Goal: Entertainment & Leisure: Browse casually

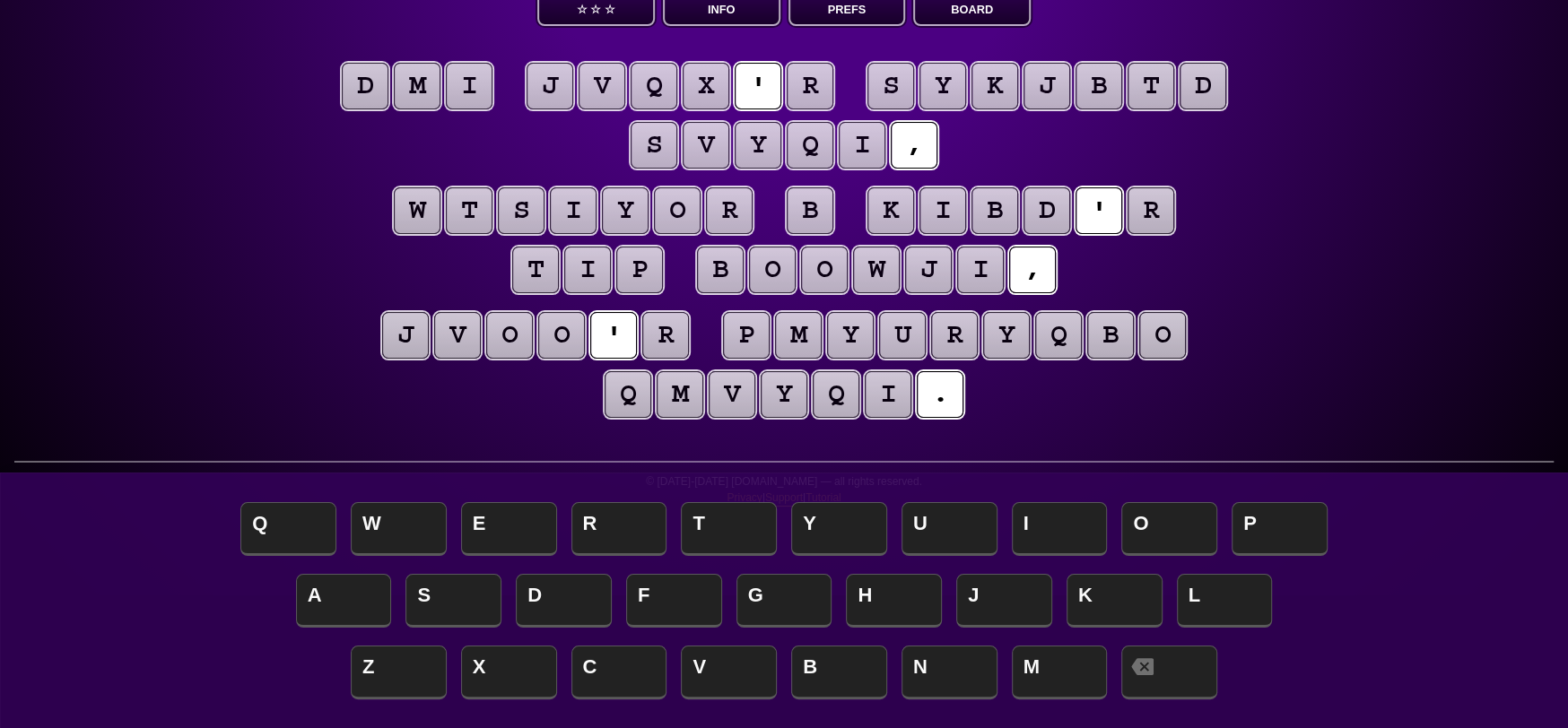
scroll to position [89, 0]
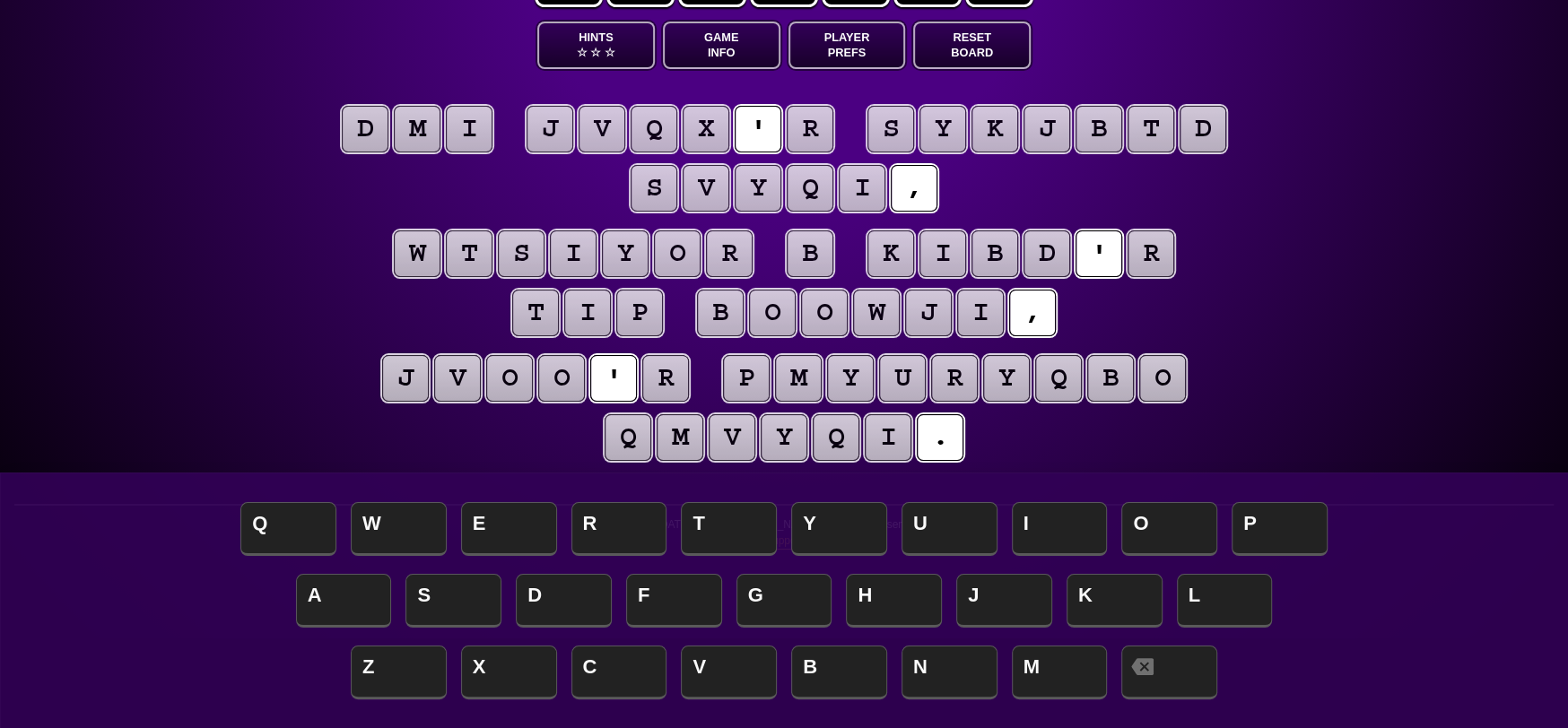
click at [359, 130] on puzzle-tile "d" at bounding box center [365, 129] width 47 height 47
click at [426, 136] on puzzle-tile "m" at bounding box center [417, 129] width 47 height 47
click at [474, 133] on puzzle-tile "i" at bounding box center [469, 129] width 47 height 47
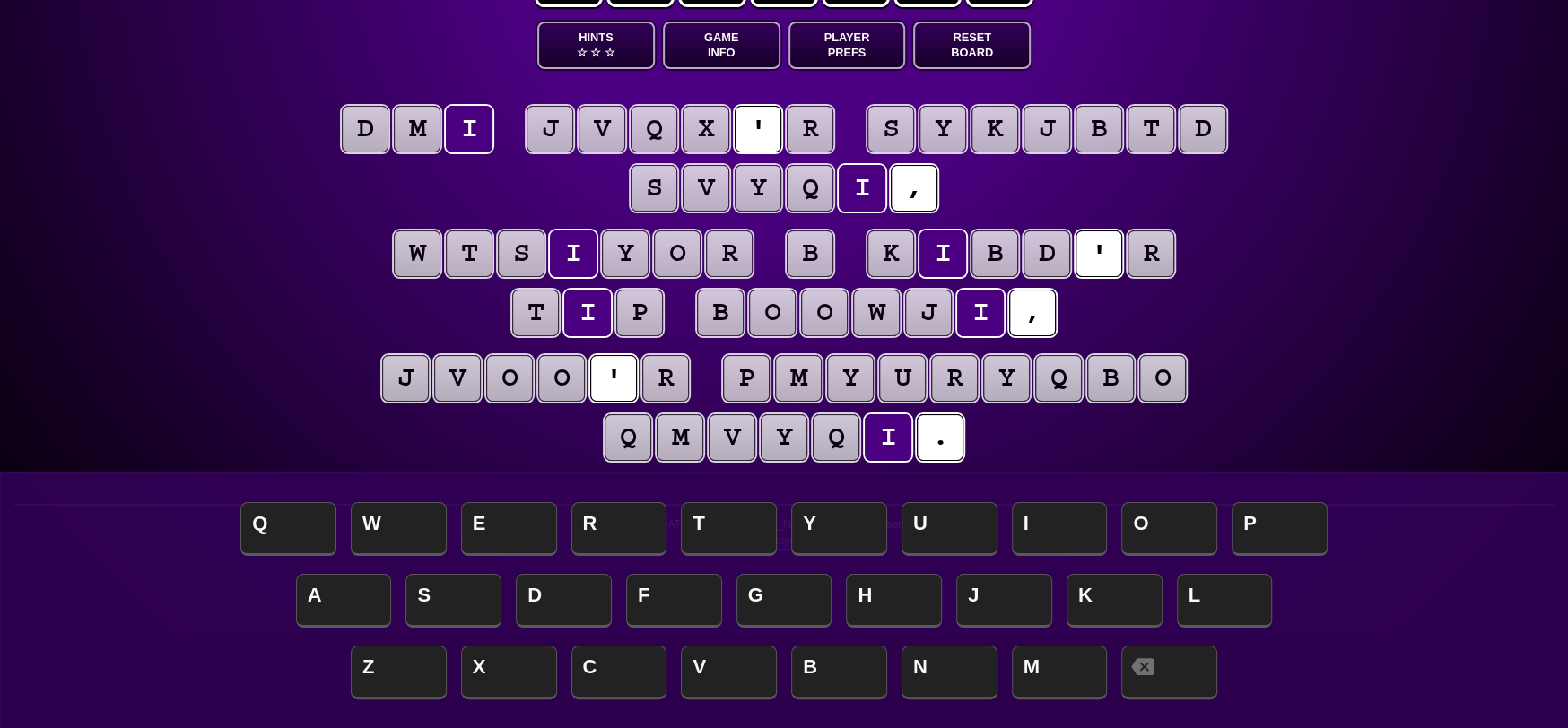
click at [357, 127] on puzzle-tile "d" at bounding box center [365, 129] width 47 height 47
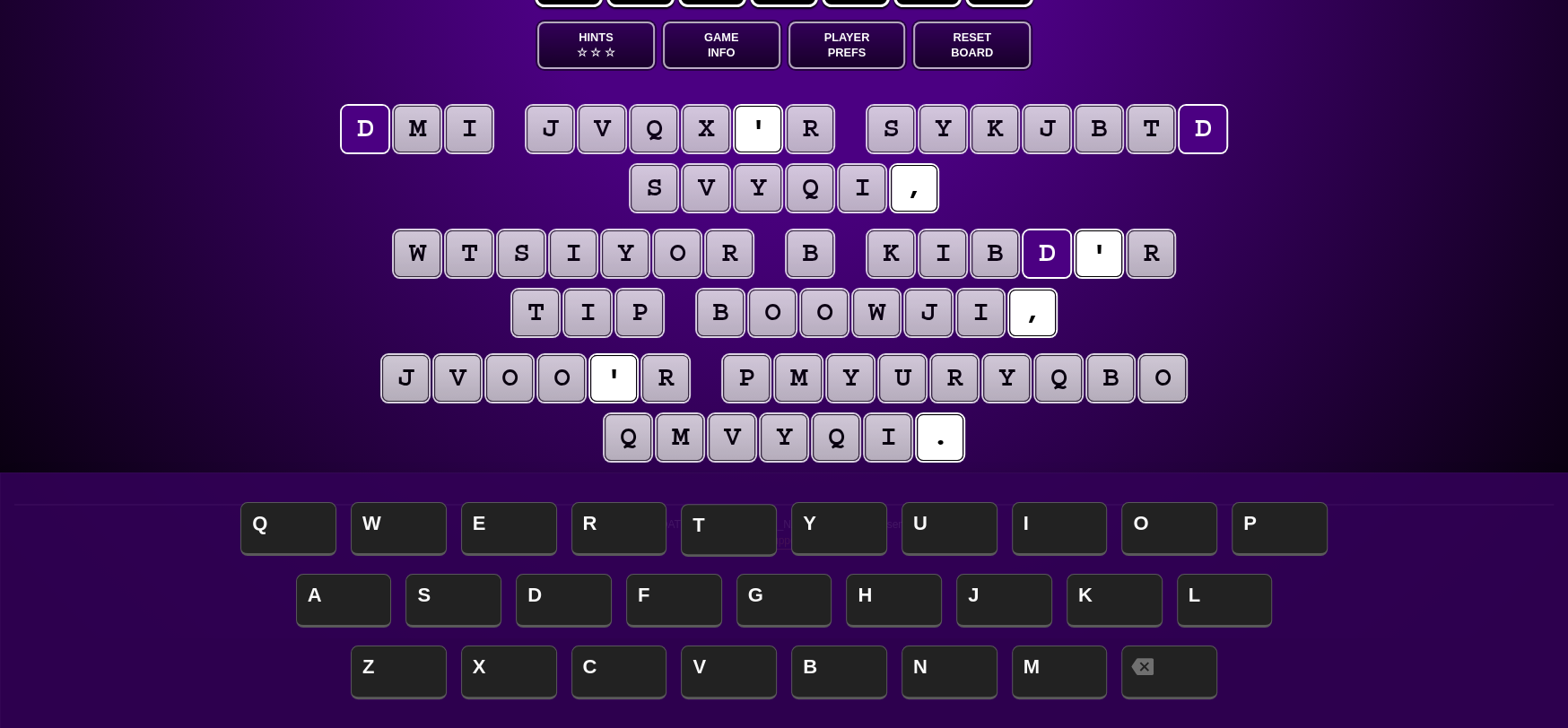
click at [718, 529] on span "T" at bounding box center [728, 530] width 96 height 53
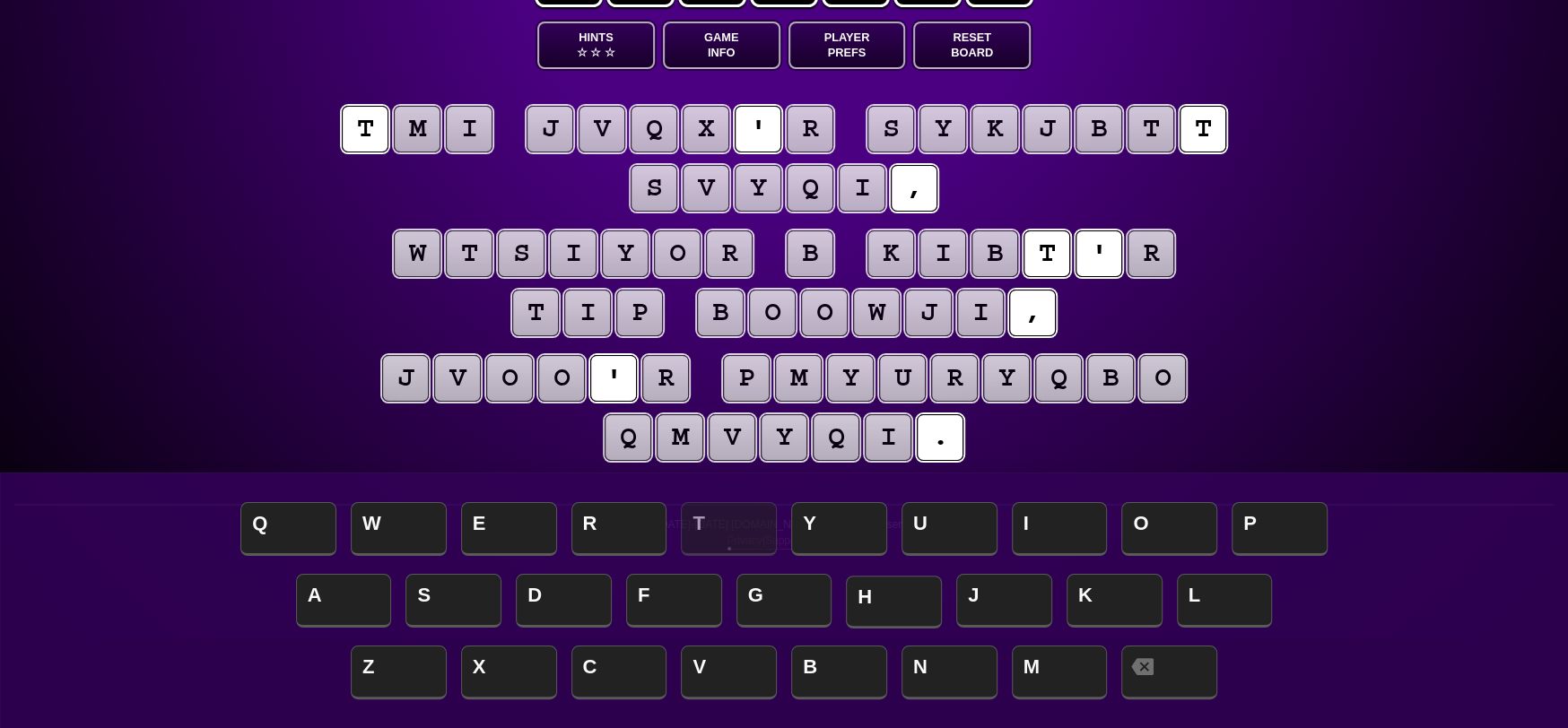
click at [887, 590] on span "H" at bounding box center [894, 602] width 96 height 53
click at [878, 588] on span "H" at bounding box center [894, 602] width 96 height 53
click at [431, 121] on puzzle-tile "m" at bounding box center [417, 129] width 47 height 47
click at [917, 594] on span "H" at bounding box center [894, 602] width 96 height 53
click at [471, 110] on puzzle-tile "i" at bounding box center [469, 129] width 47 height 47
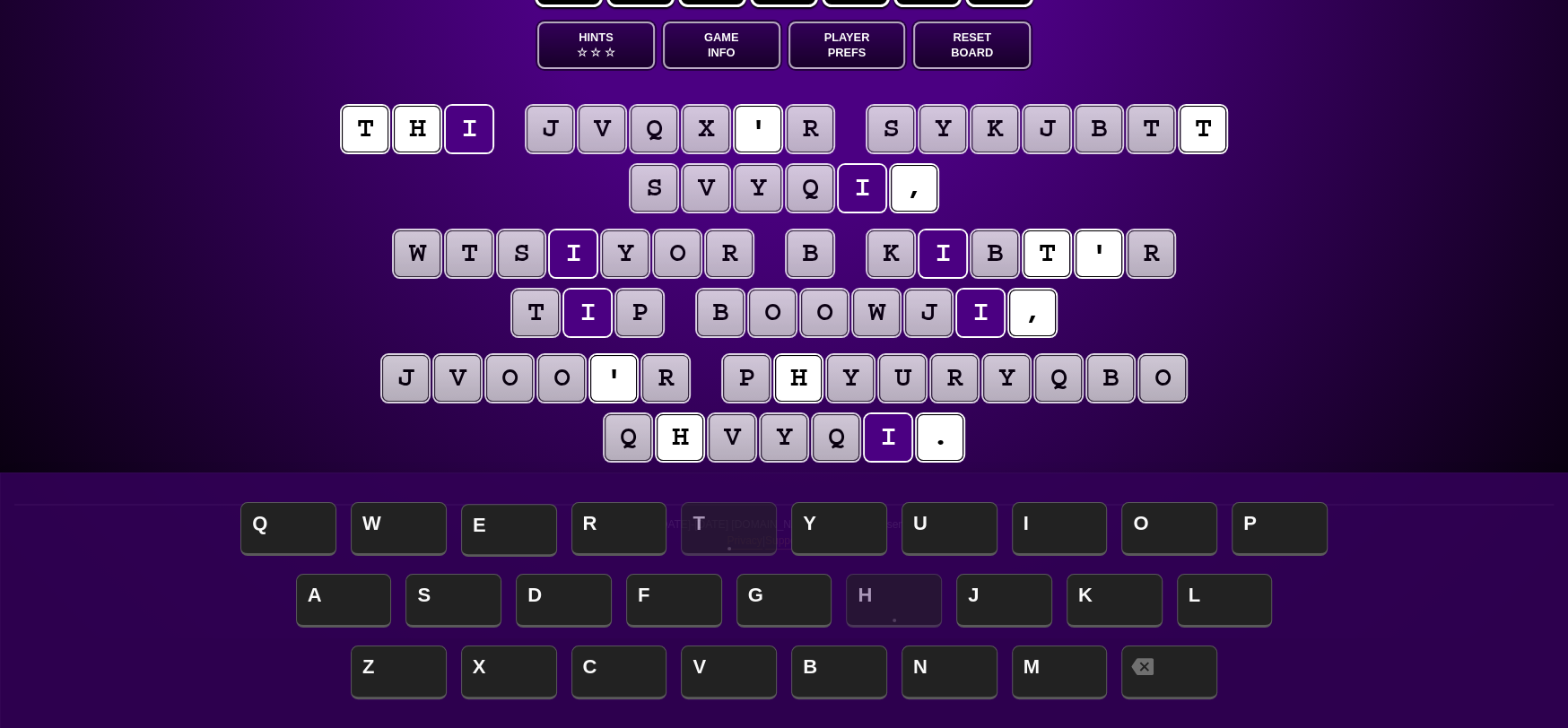
click at [521, 521] on span "E" at bounding box center [509, 530] width 96 height 53
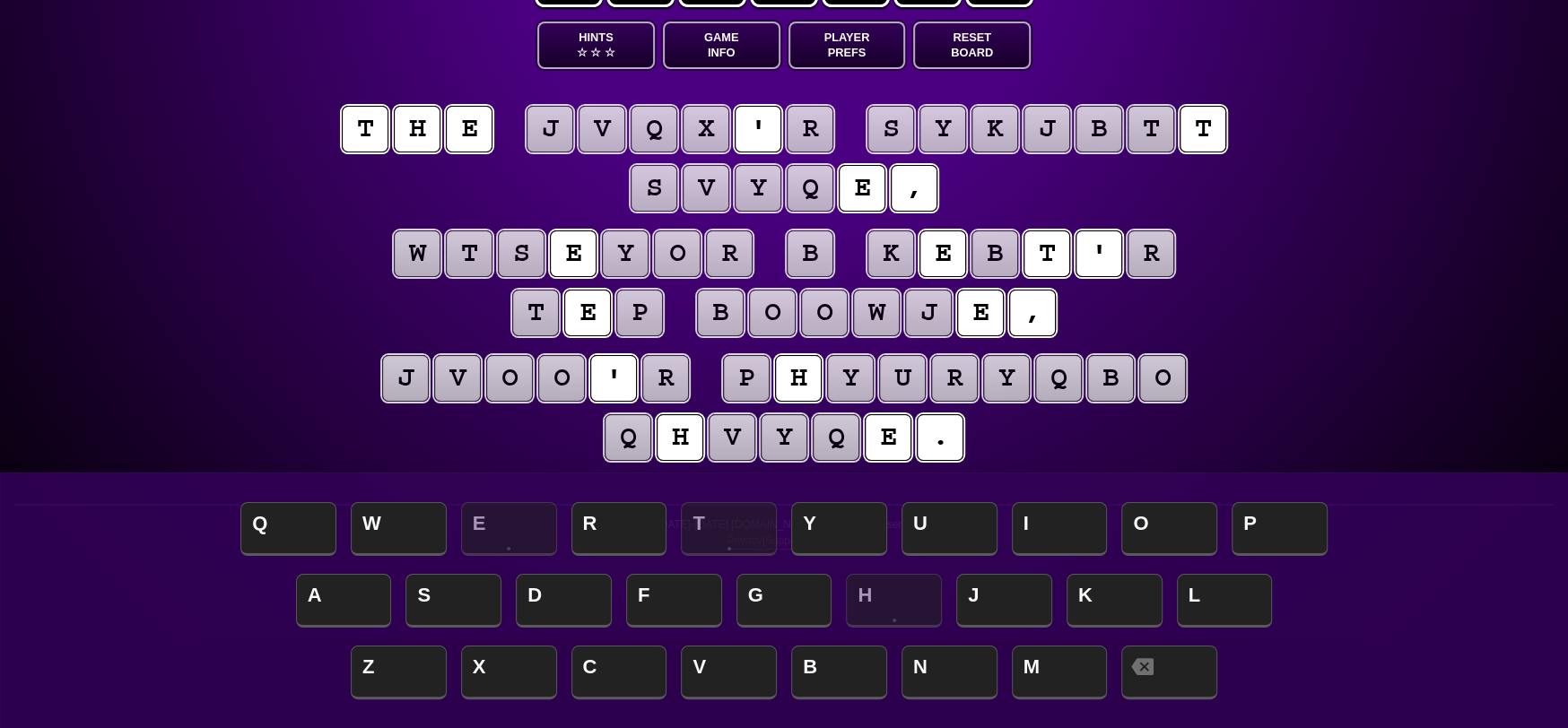
click at [820, 116] on puzzle-tile "r" at bounding box center [809, 129] width 47 height 47
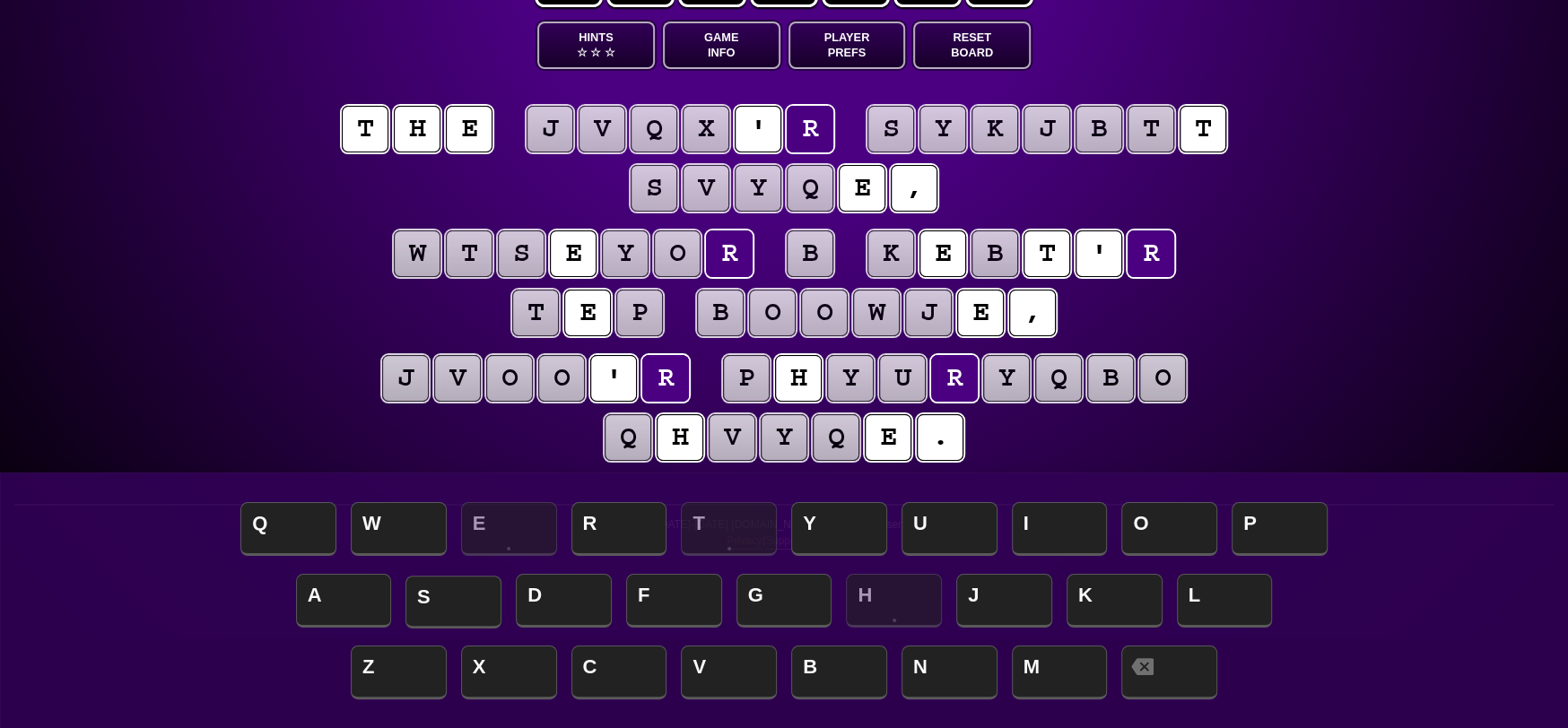
click at [439, 594] on span "S" at bounding box center [453, 602] width 96 height 53
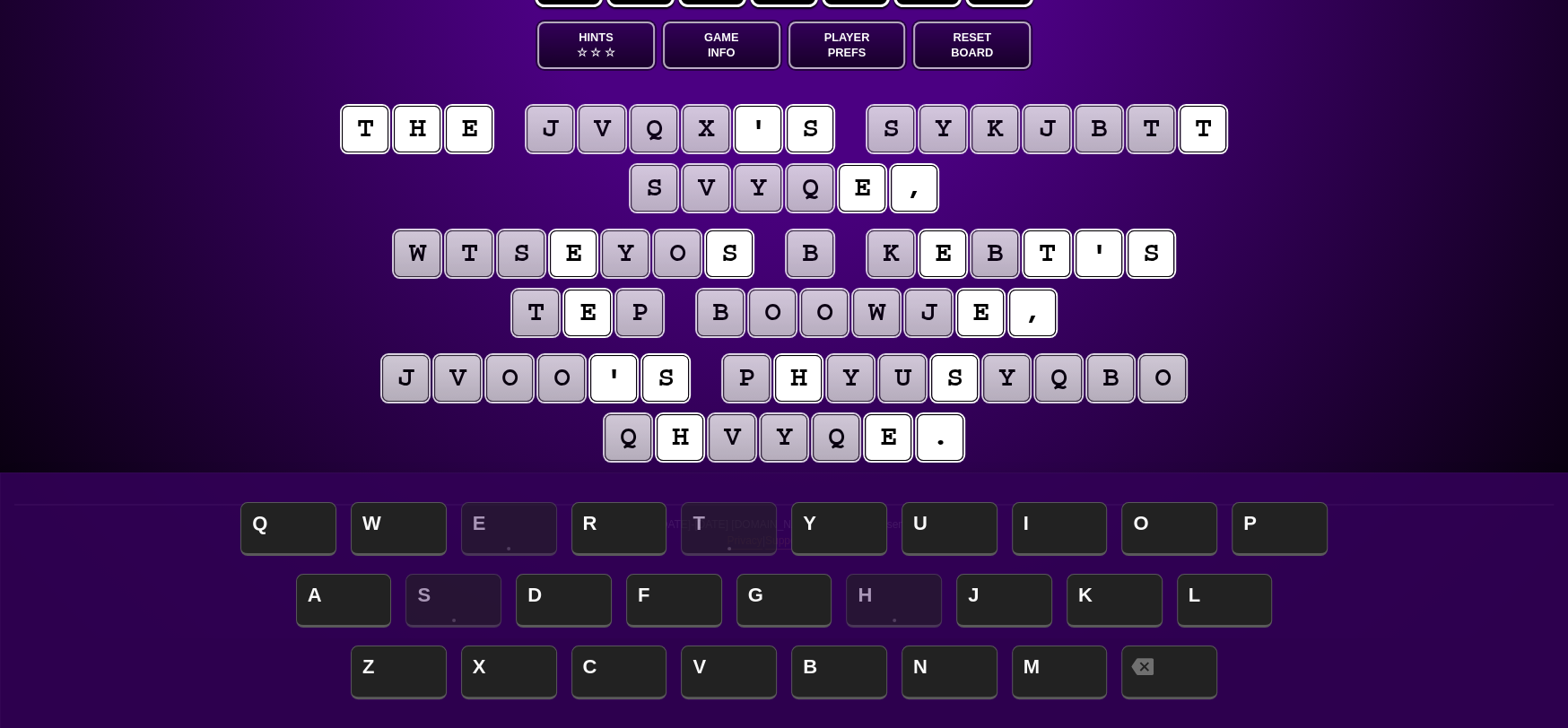
click at [820, 260] on puzzle-tile "b" at bounding box center [809, 253] width 47 height 47
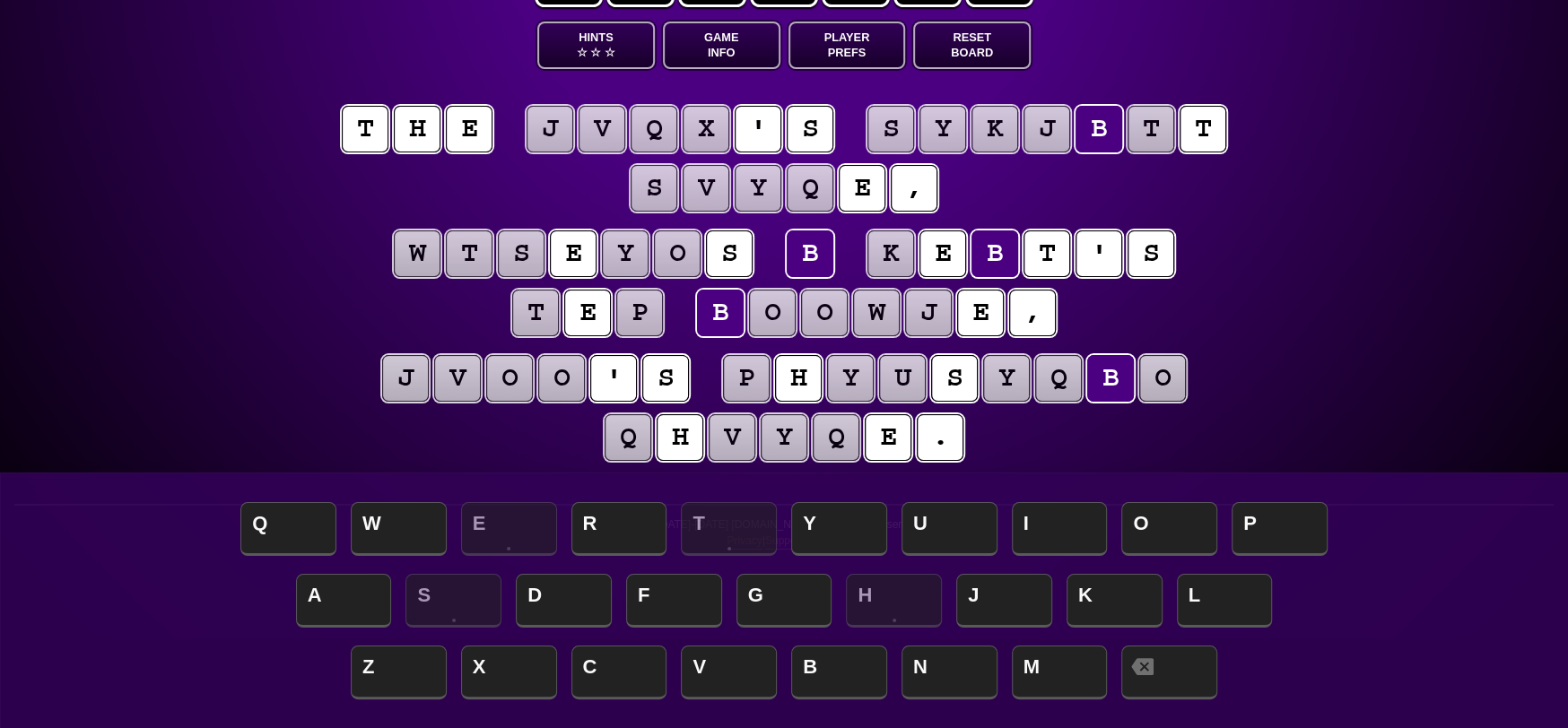
click at [521, 372] on puzzle-tile "o" at bounding box center [509, 378] width 47 height 47
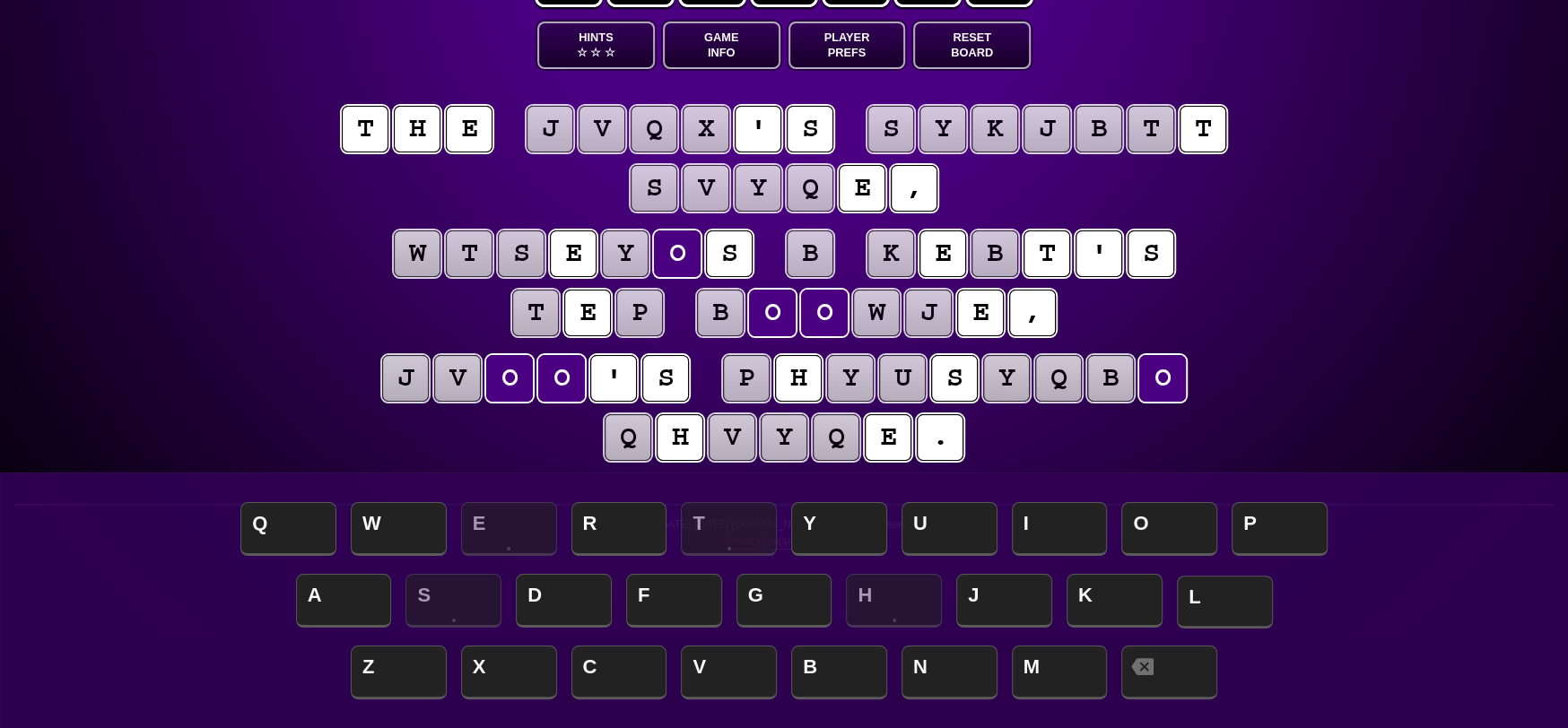
click at [1237, 588] on span "L" at bounding box center [1225, 602] width 96 height 53
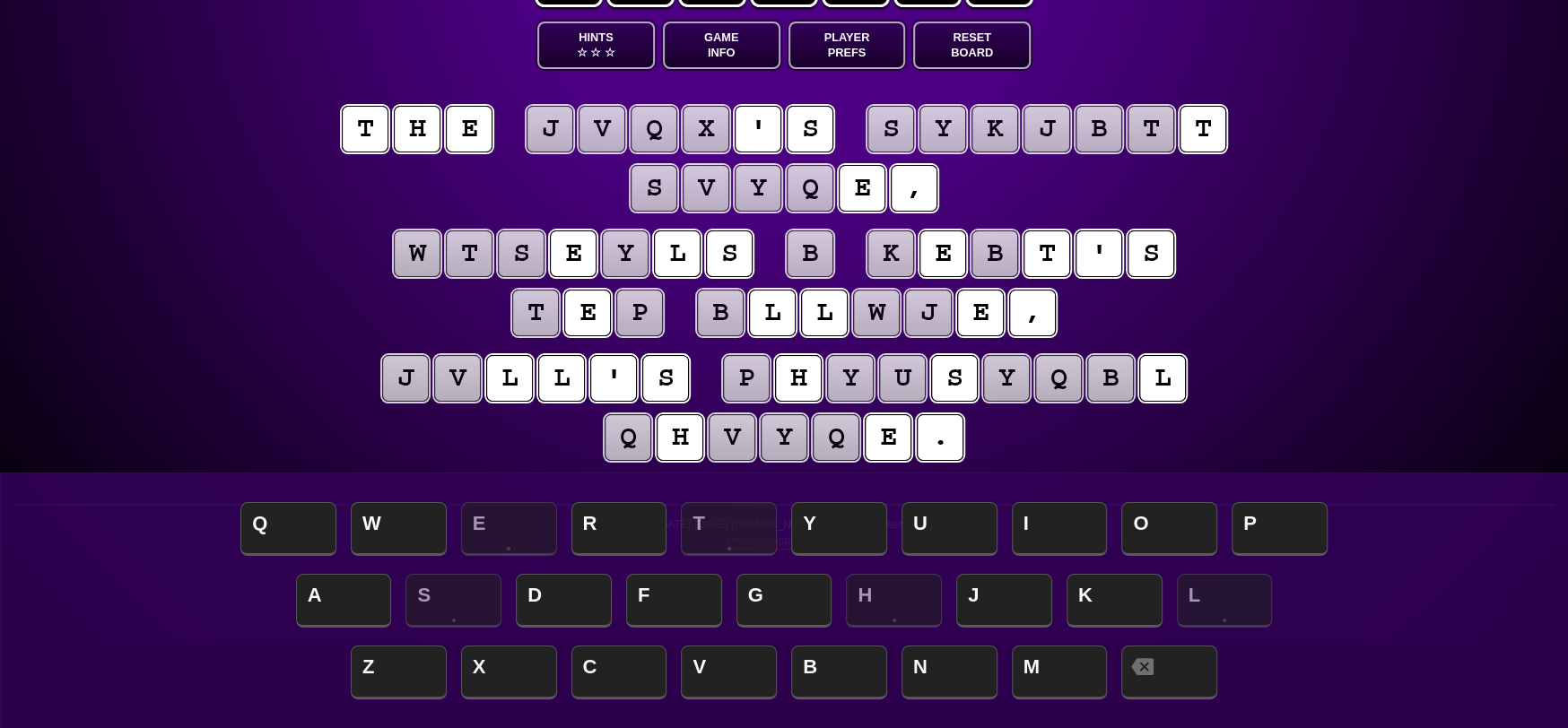
click at [814, 251] on puzzle-tile "b" at bounding box center [809, 253] width 47 height 47
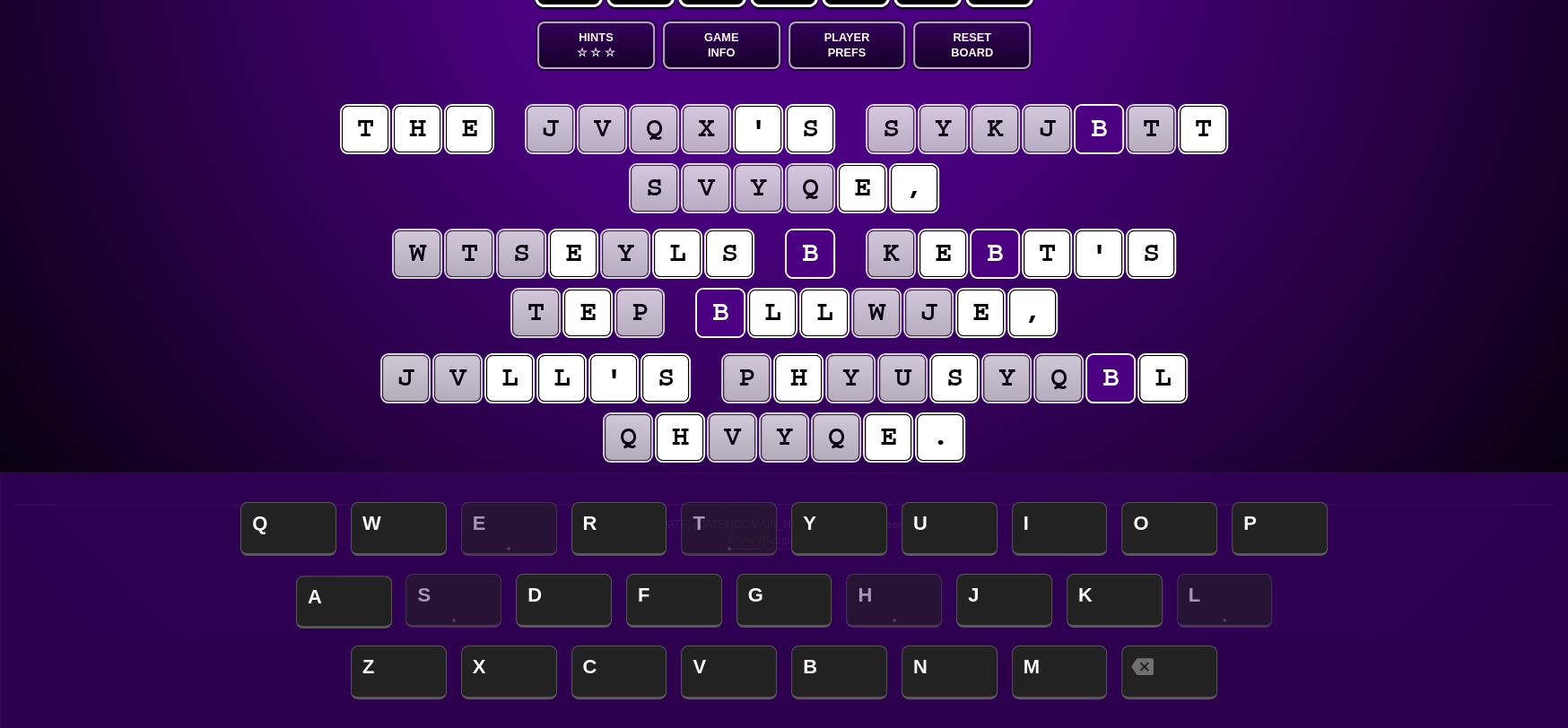
click at [345, 599] on span "A" at bounding box center [343, 602] width 96 height 53
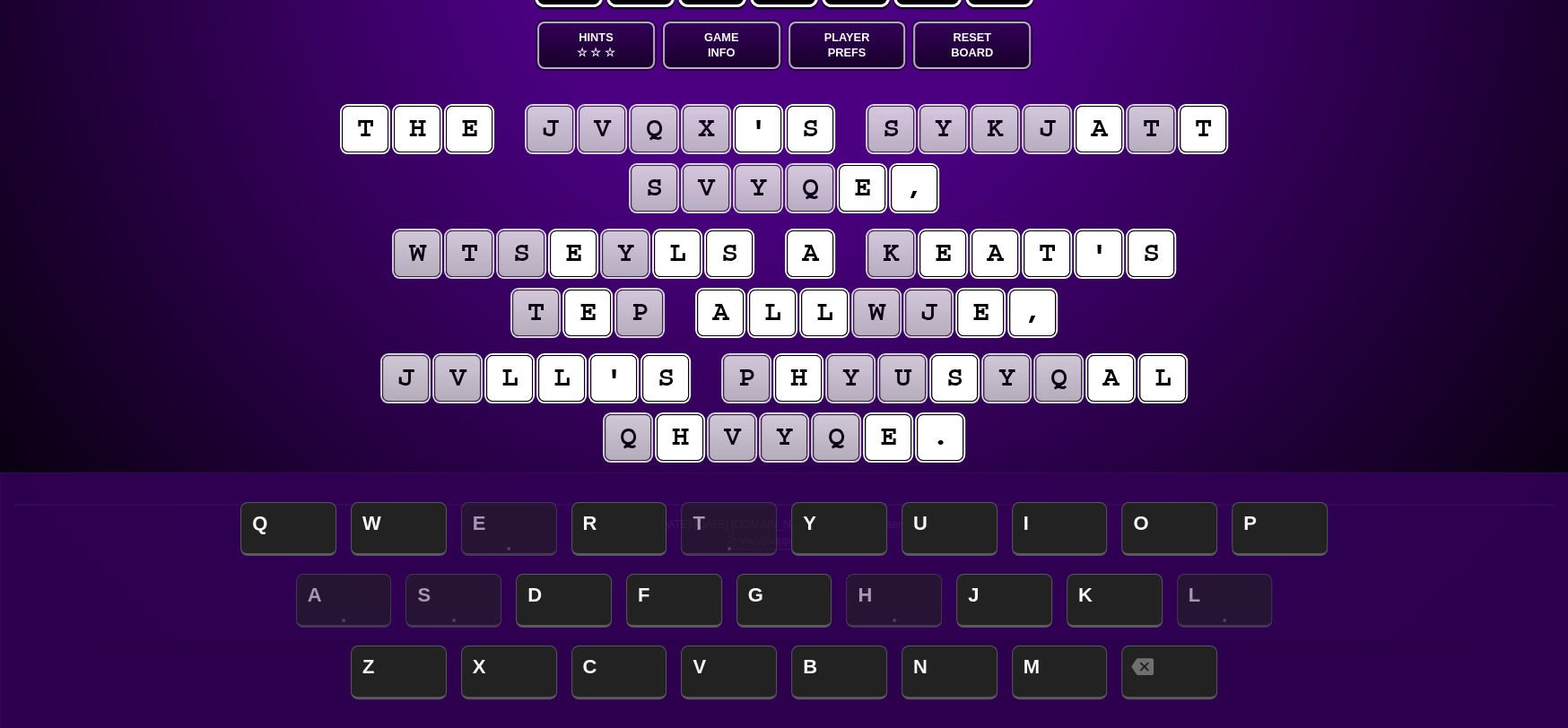
click at [932, 311] on puzzle-tile "j" at bounding box center [928, 312] width 47 height 47
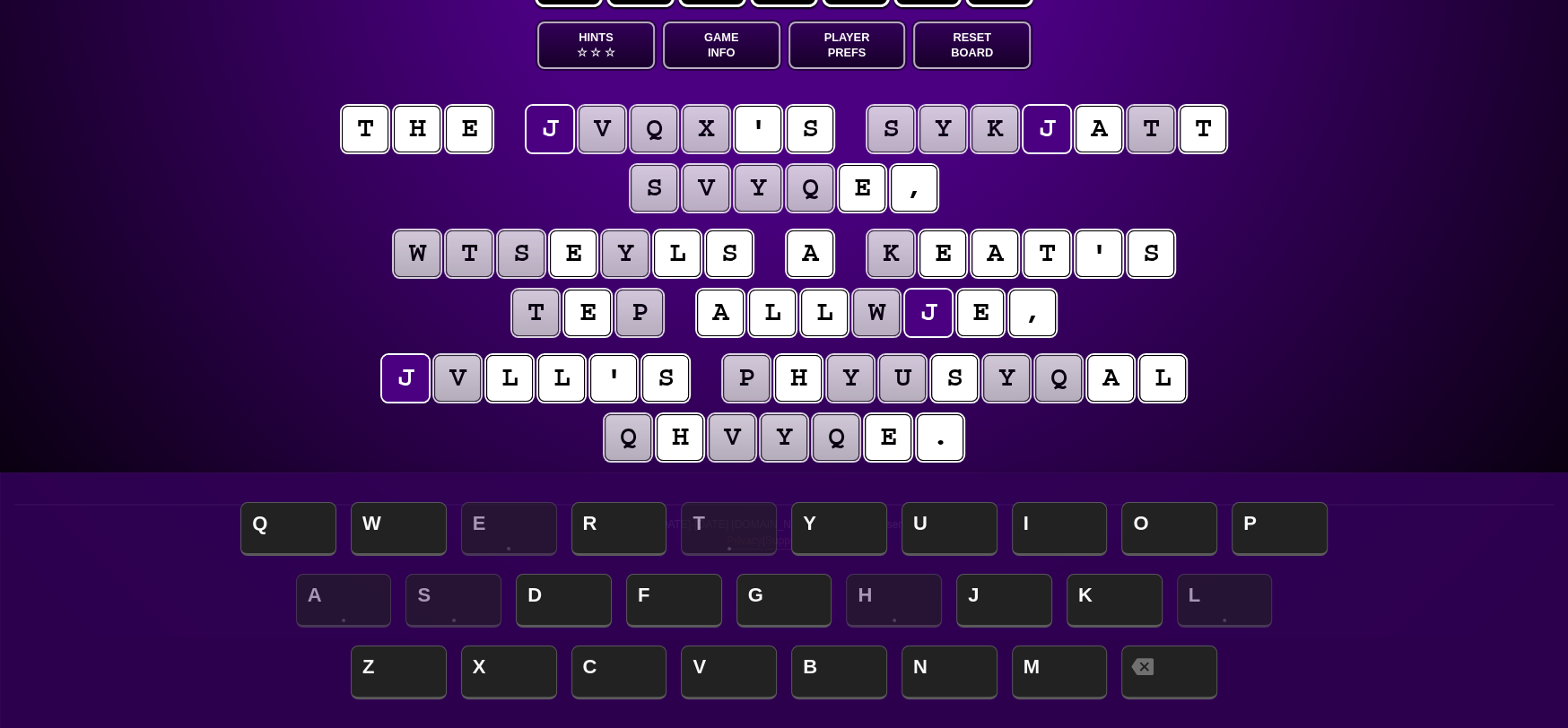
click at [892, 314] on puzzle-tile "w" at bounding box center [876, 312] width 47 height 47
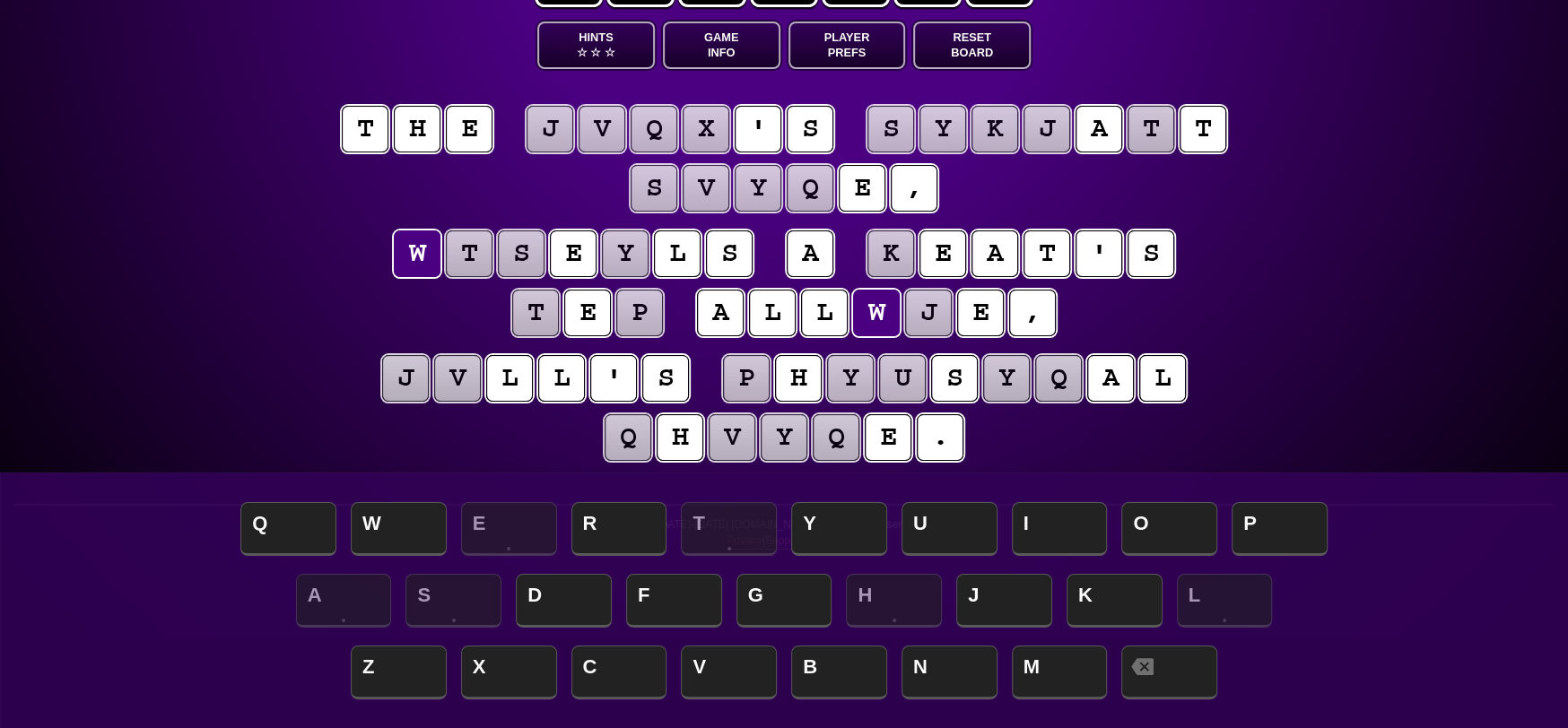
click at [949, 314] on puzzle-tile "j" at bounding box center [928, 312] width 47 height 47
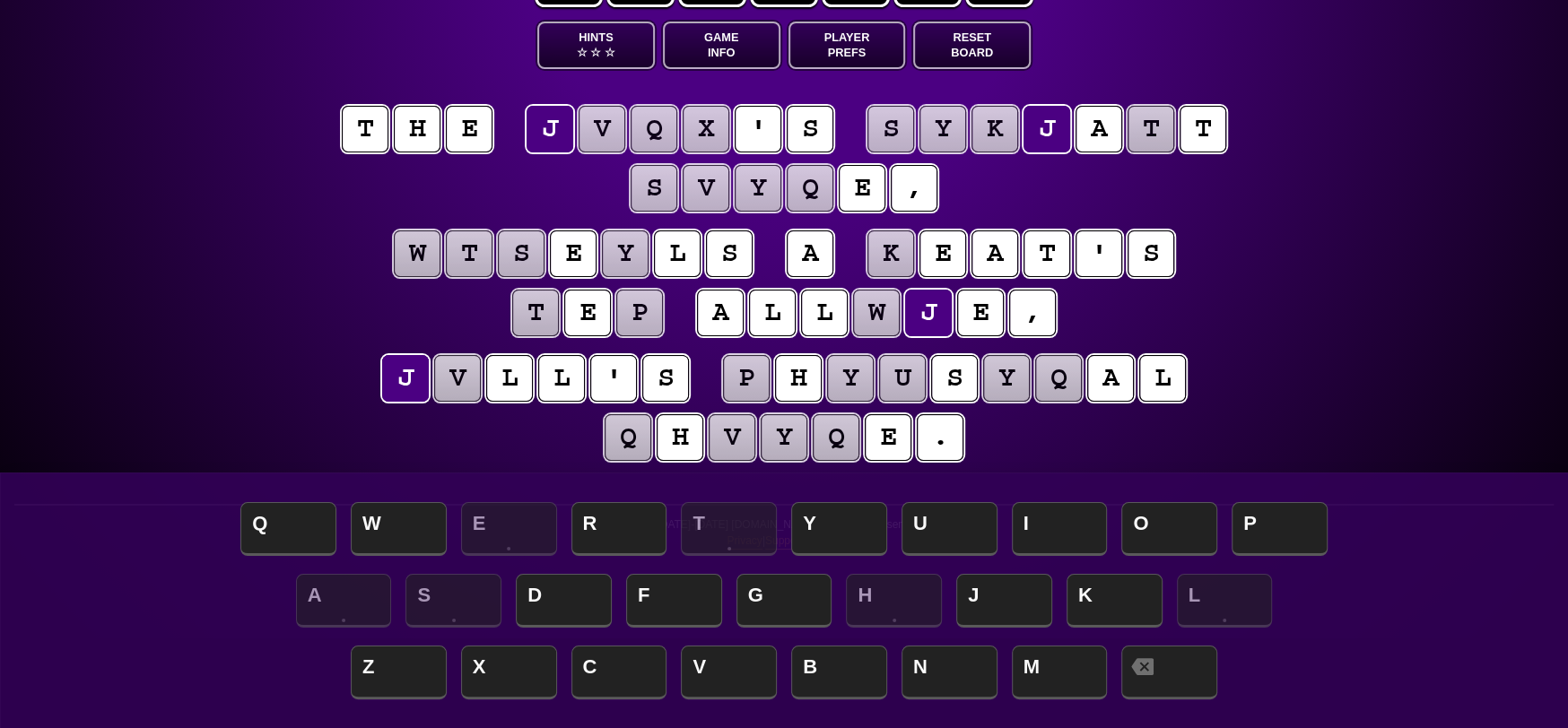
click at [1070, 380] on puzzle-tile "q" at bounding box center [1058, 378] width 47 height 47
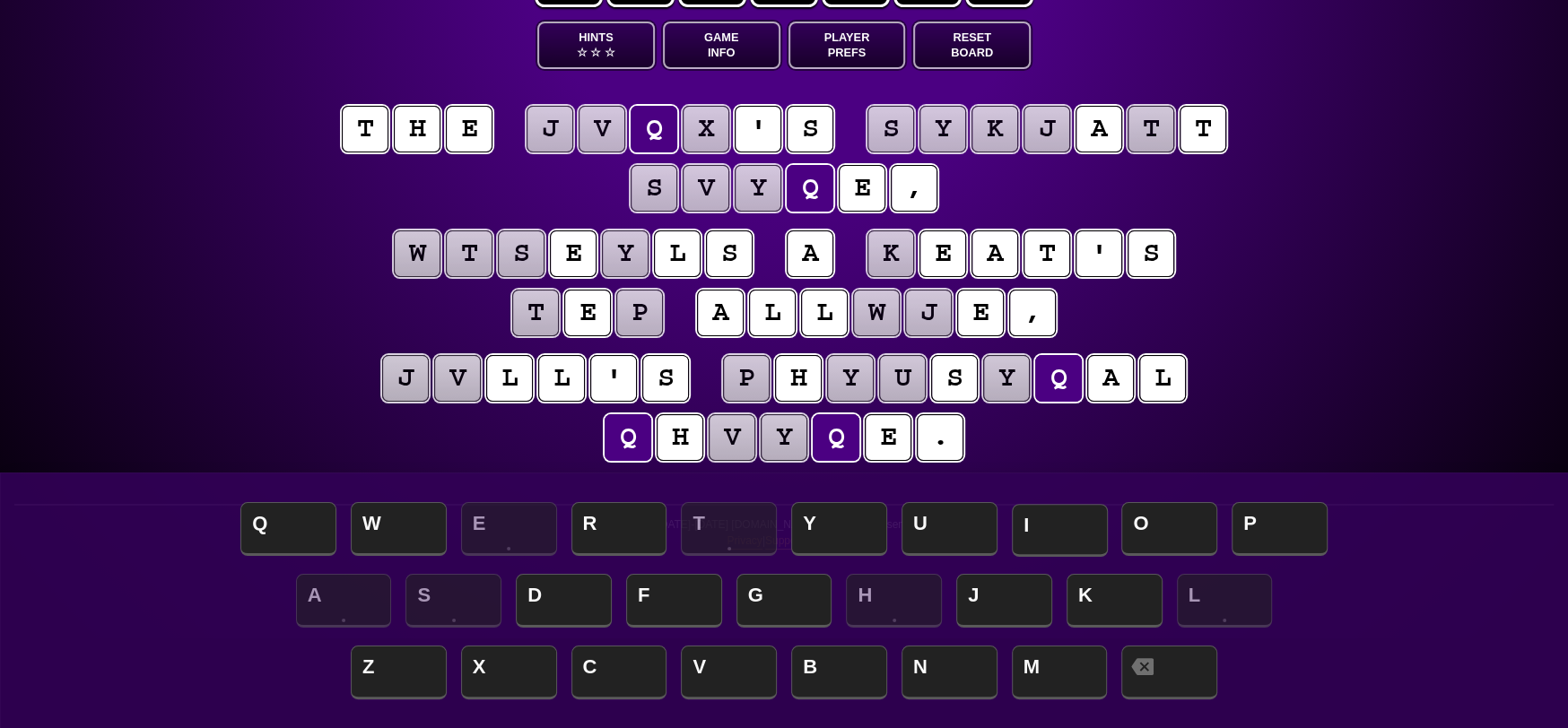
click at [1058, 537] on span "I" at bounding box center [1059, 530] width 96 height 53
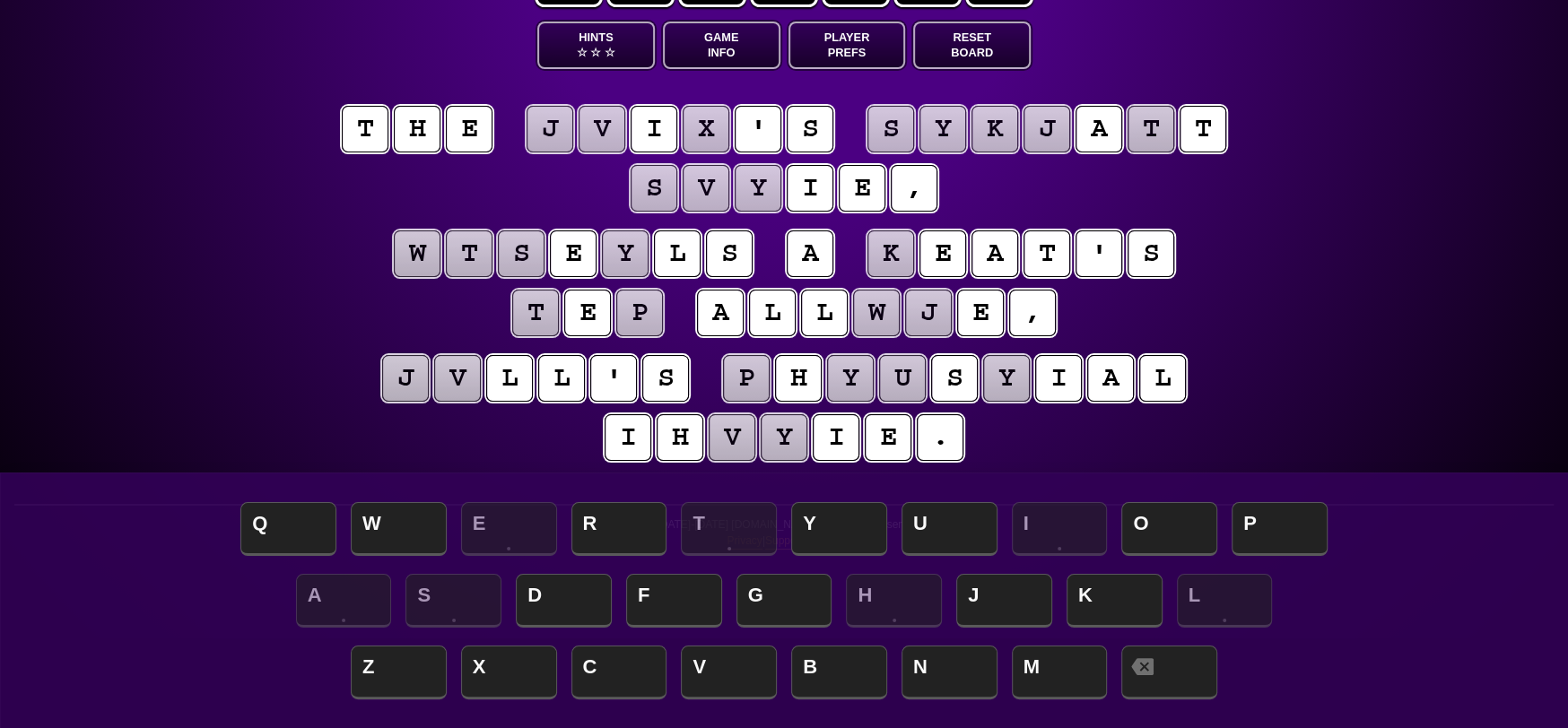
click at [1025, 380] on puzzle-tile "y" at bounding box center [1006, 378] width 47 height 47
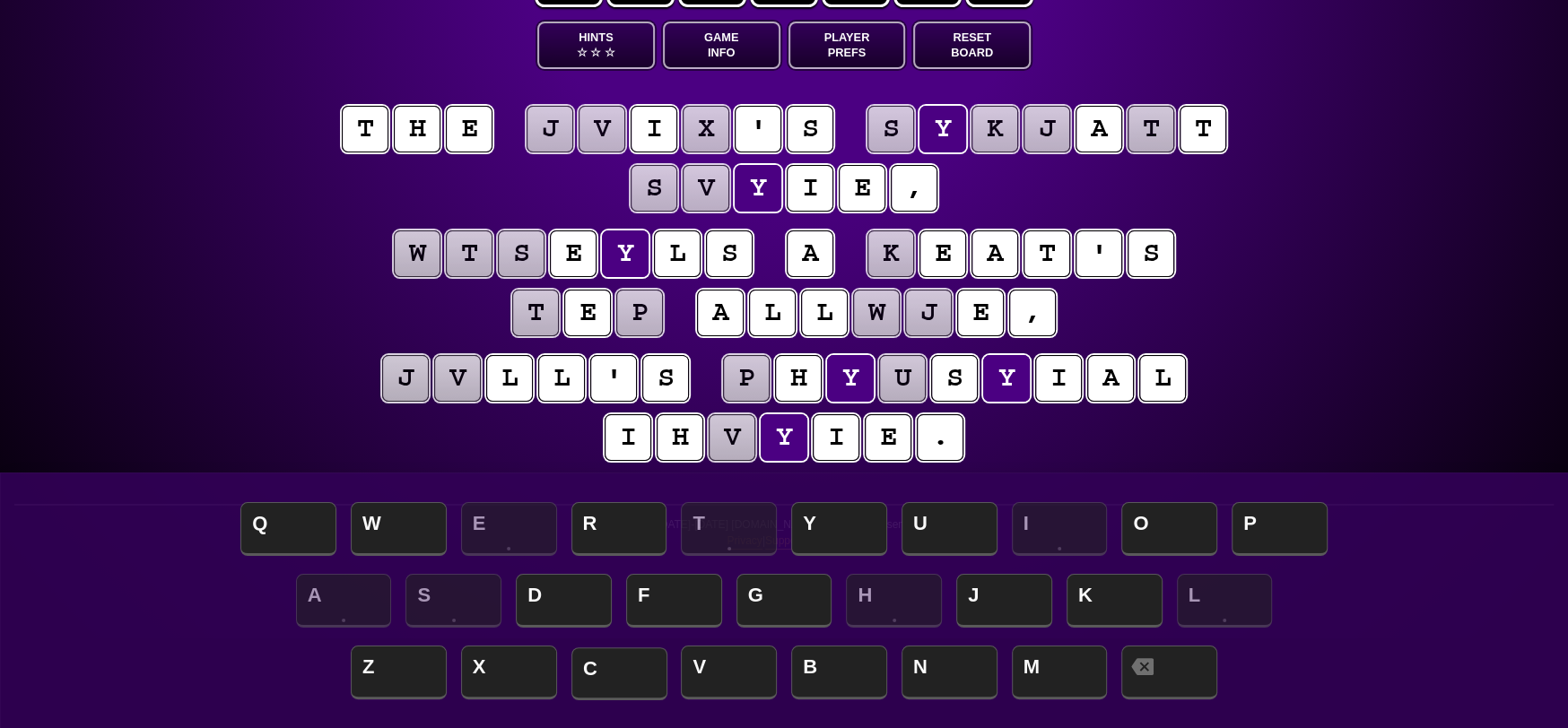
click at [634, 677] on span "C" at bounding box center [619, 673] width 96 height 53
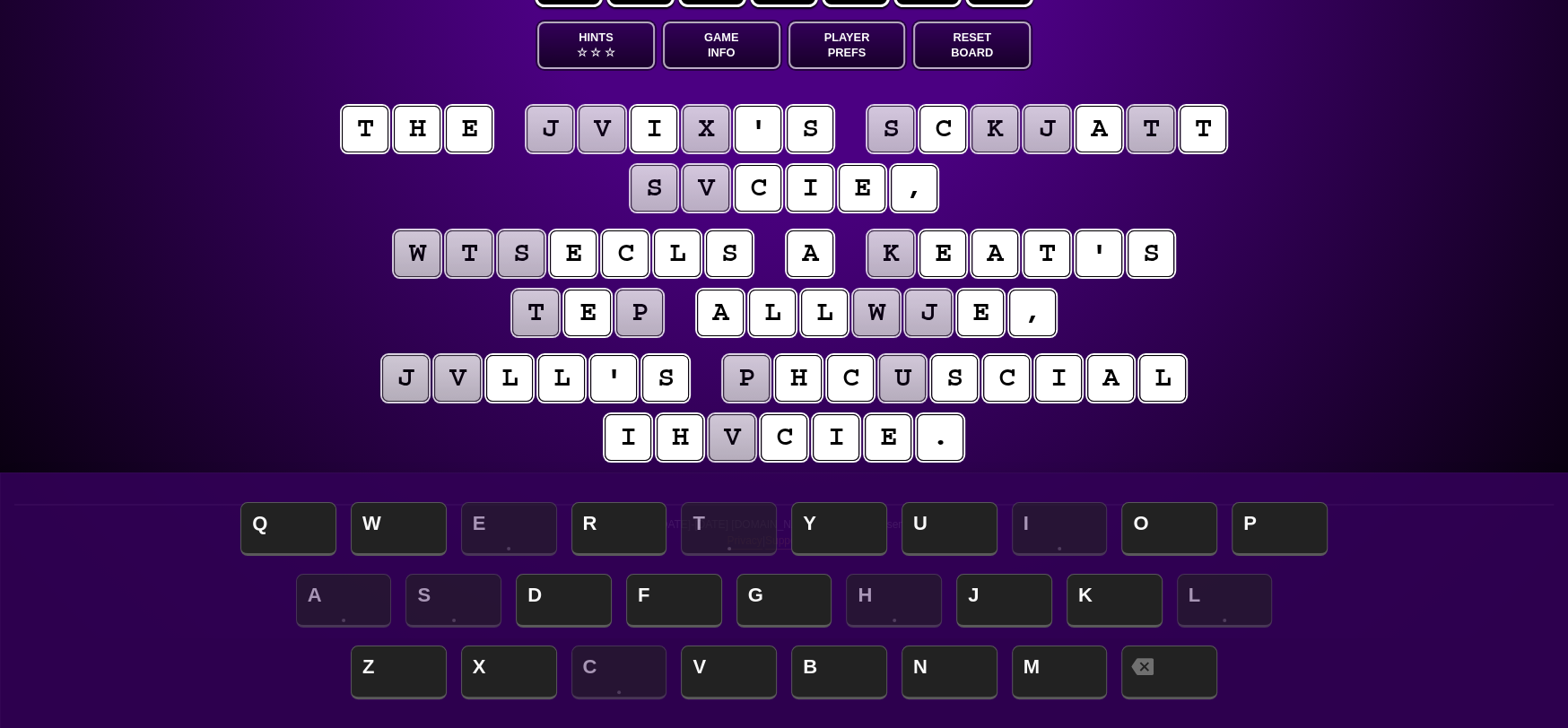
click at [1025, 380] on puzzle-tile "c" at bounding box center [1006, 378] width 47 height 47
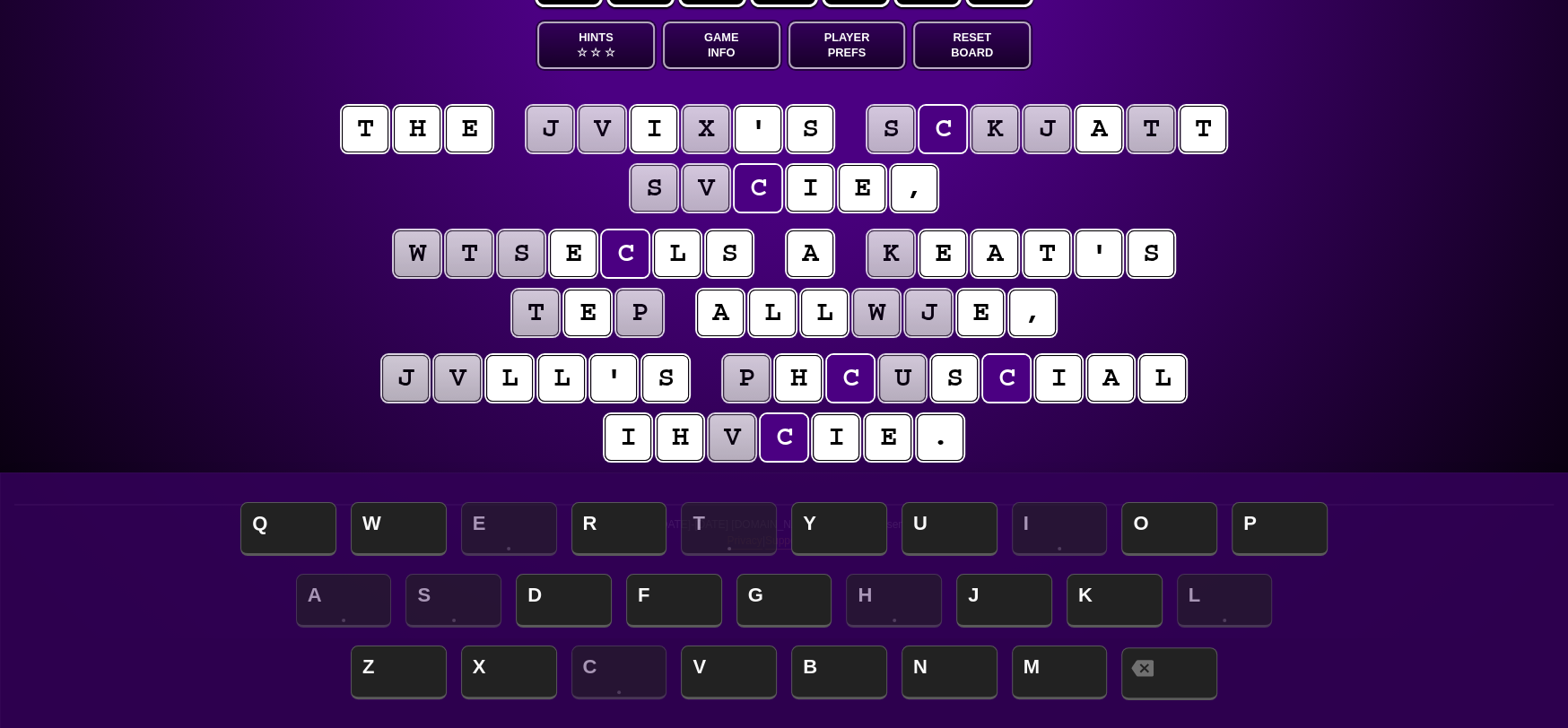
click at [1188, 680] on span at bounding box center [1169, 673] width 96 height 53
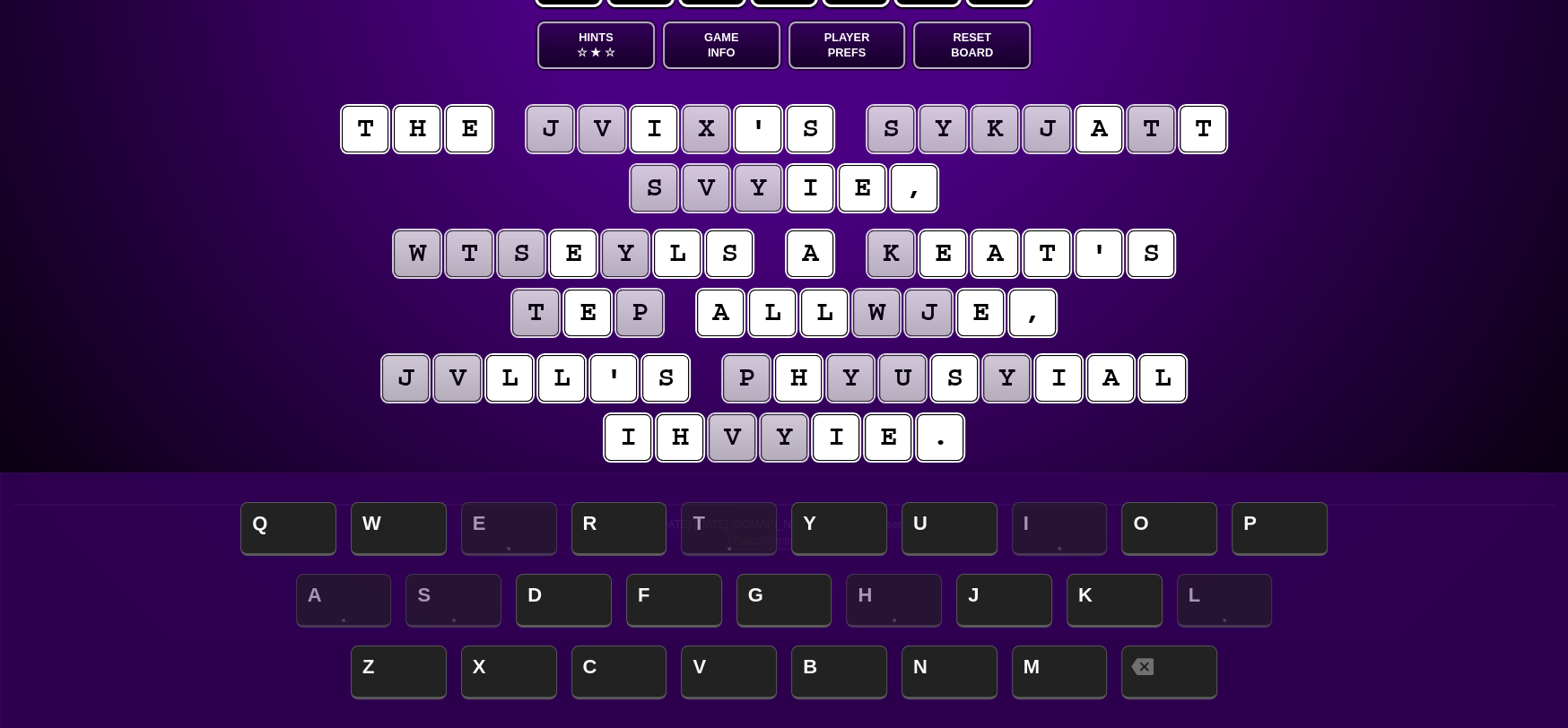
click at [630, 429] on puzzle-tile "i" at bounding box center [628, 437] width 47 height 47
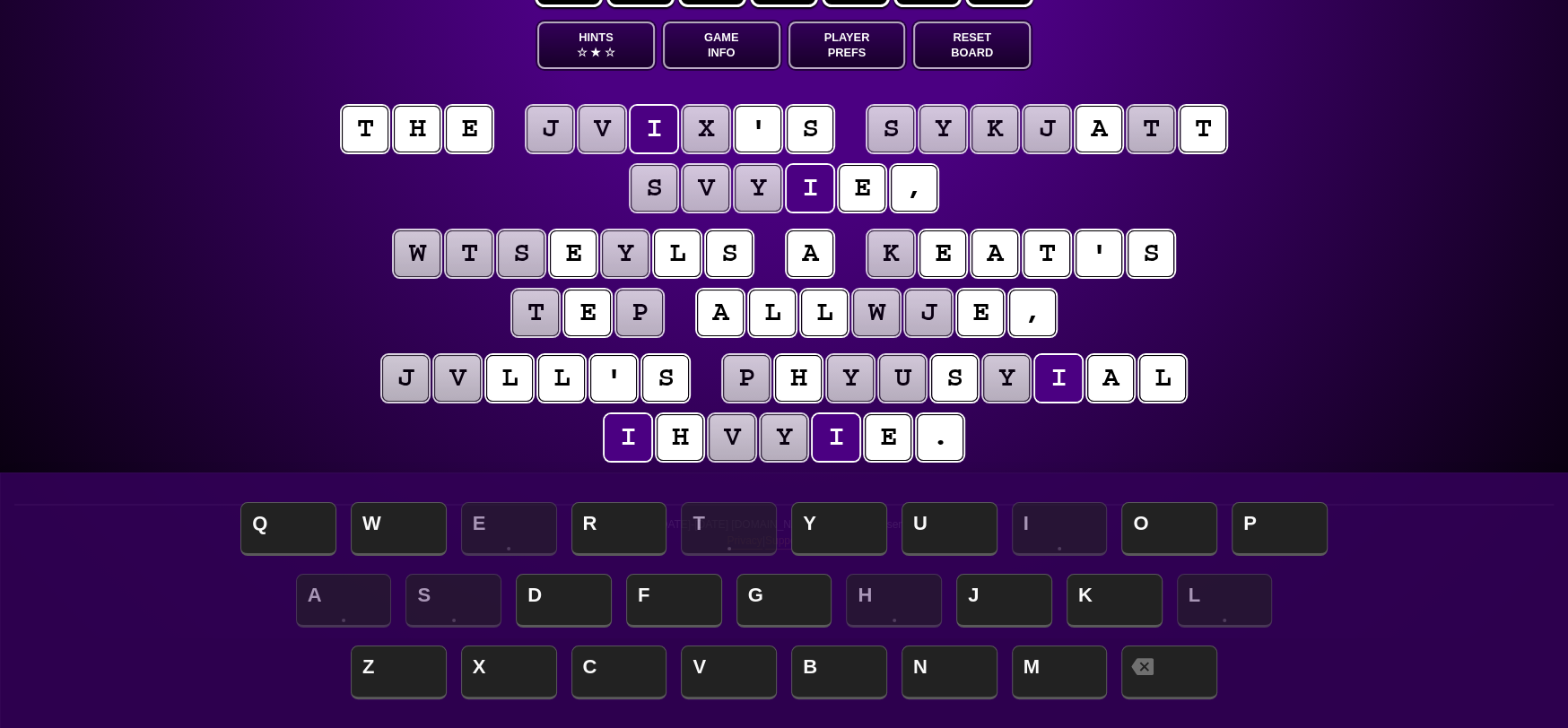
click at [833, 262] on puzzle-tile "a" at bounding box center [809, 253] width 47 height 47
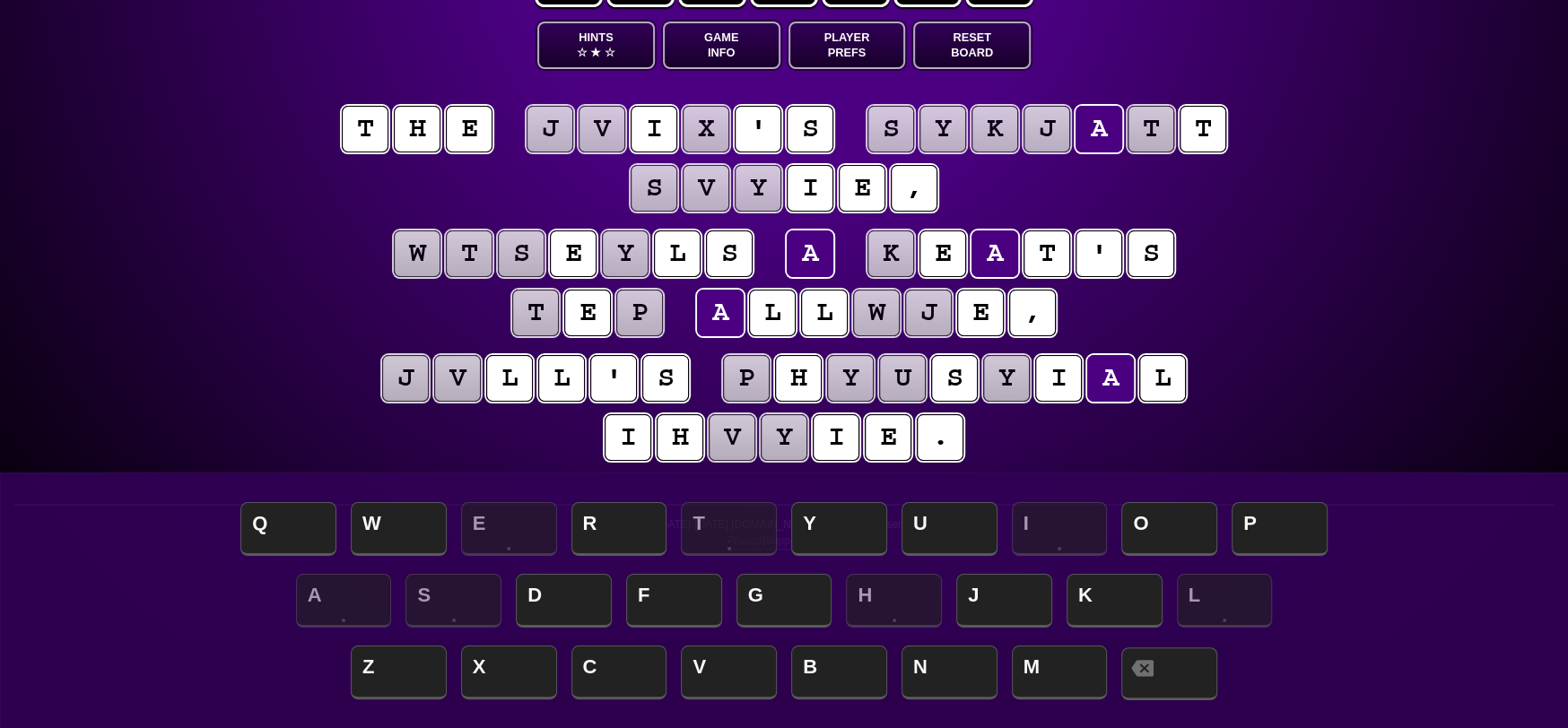
click at [1188, 680] on span at bounding box center [1169, 673] width 96 height 53
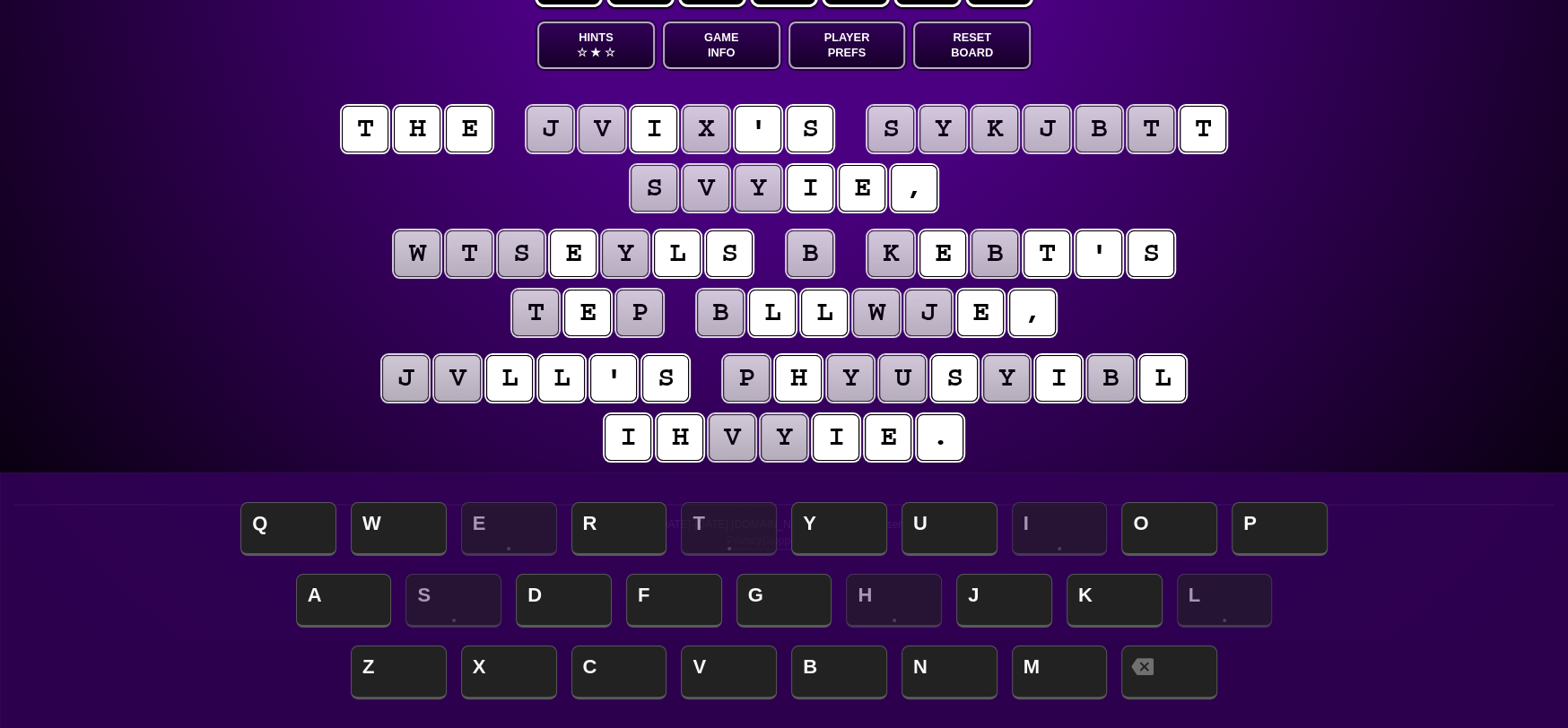
click at [616, 427] on puzzle-tile "i" at bounding box center [628, 437] width 47 height 47
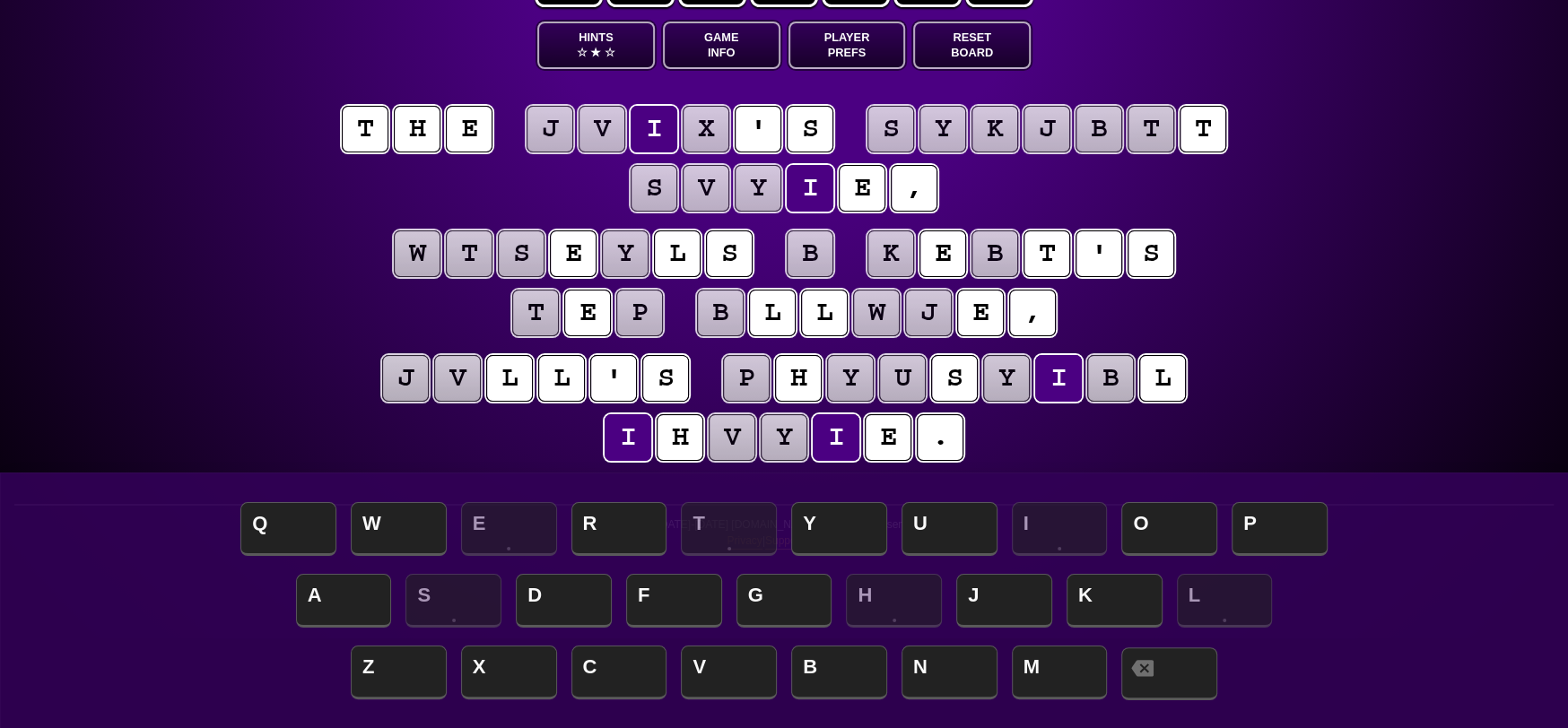
click at [1153, 674] on icon at bounding box center [1143, 668] width 23 height 16
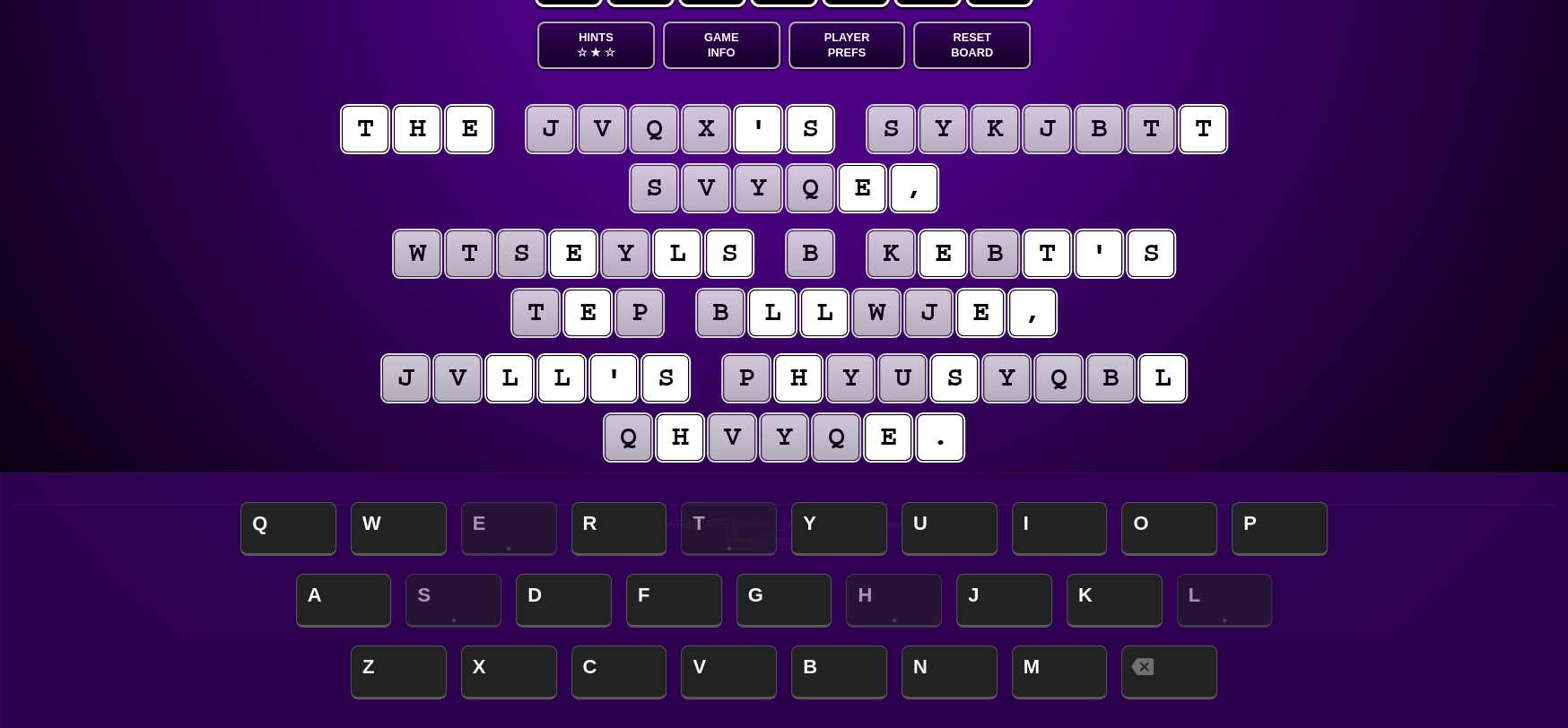
click at [634, 436] on puzzle-tile "q" at bounding box center [628, 437] width 47 height 47
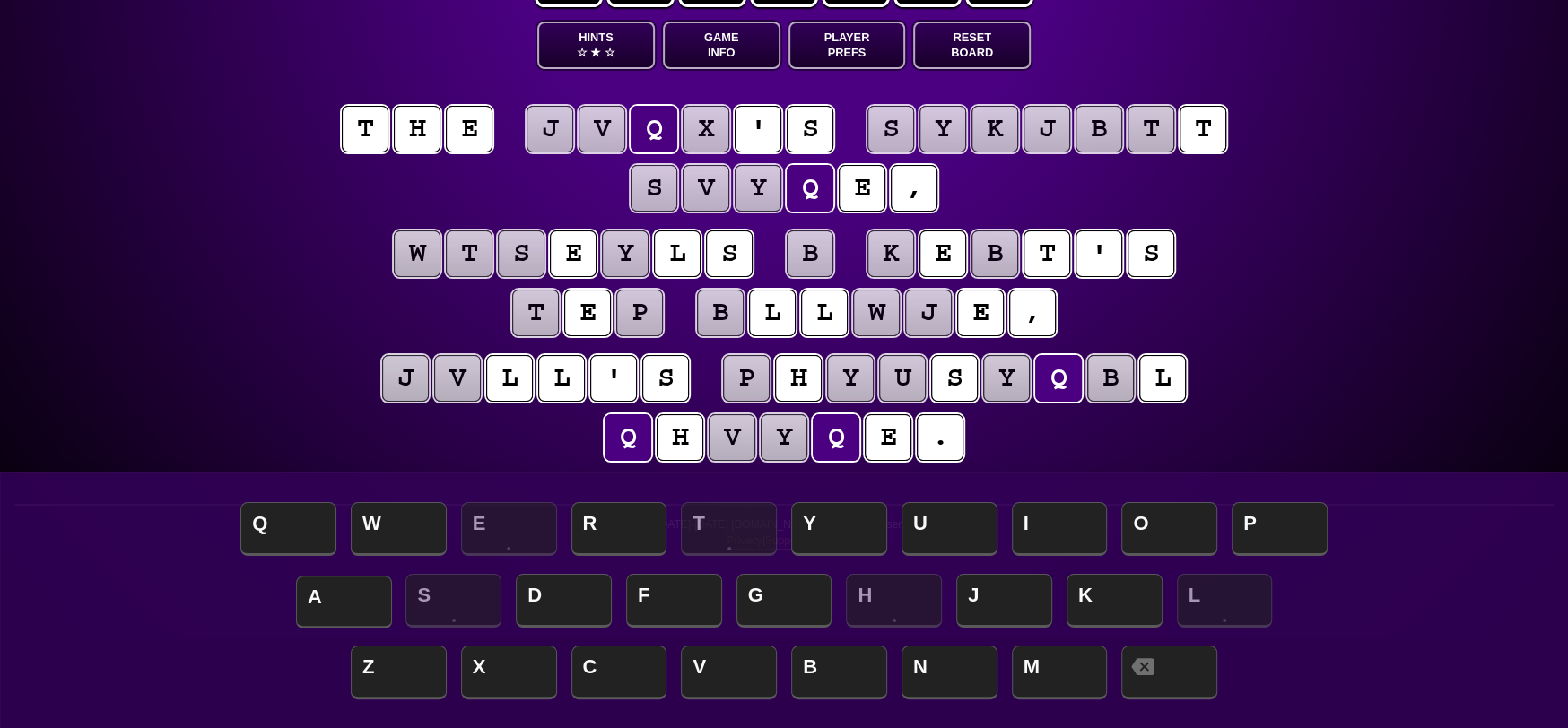
click at [336, 590] on span "A" at bounding box center [343, 602] width 96 height 53
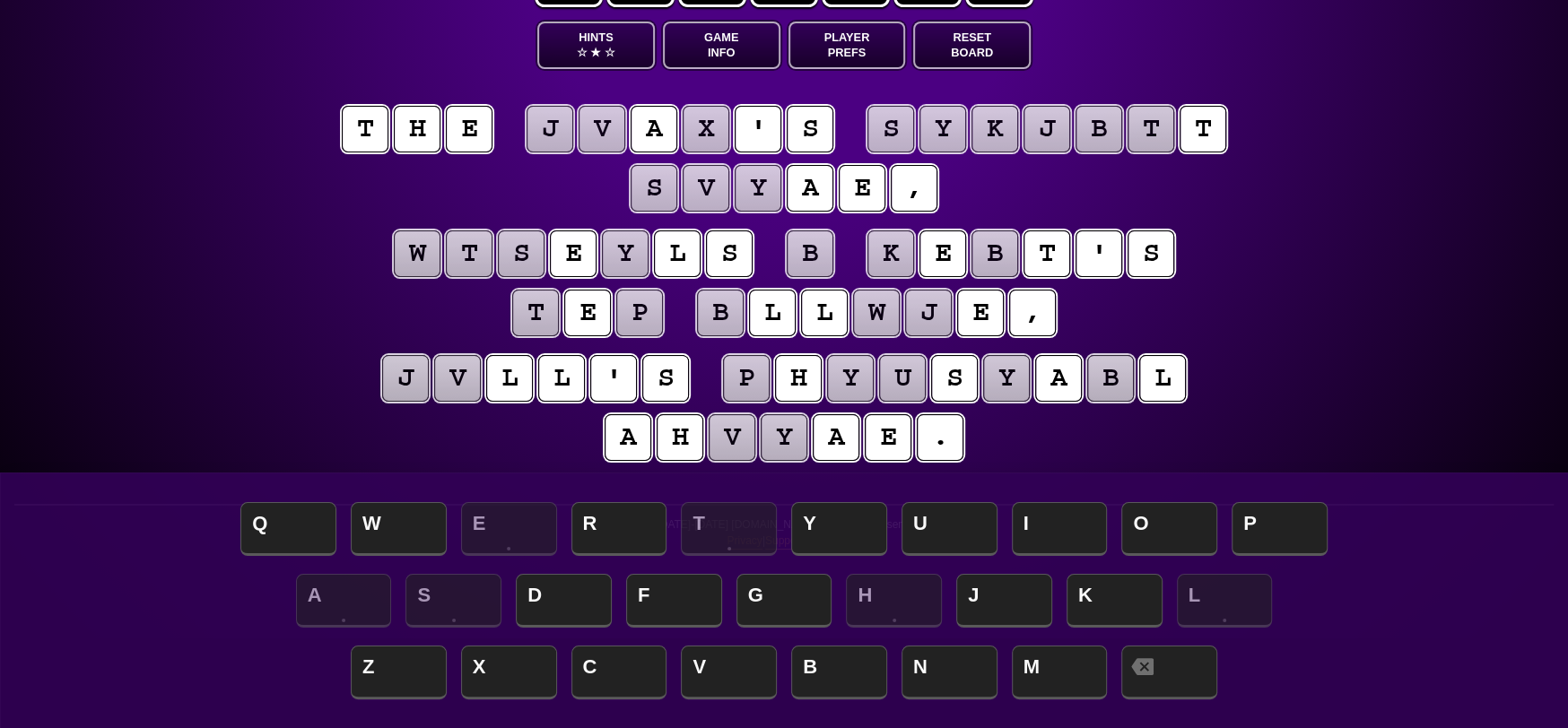
click at [814, 250] on puzzle-tile "b" at bounding box center [809, 253] width 47 height 47
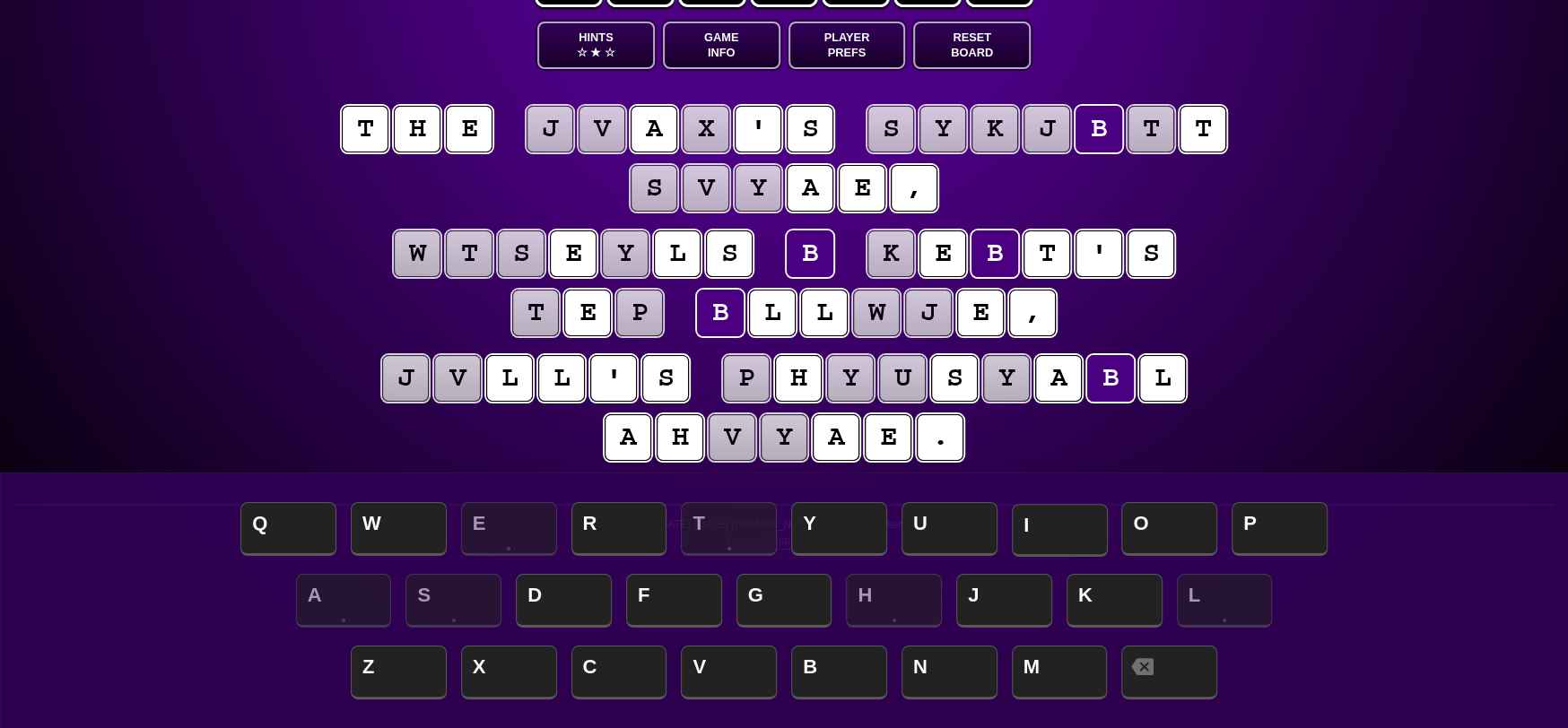
click at [1047, 517] on span "I" at bounding box center [1059, 530] width 96 height 53
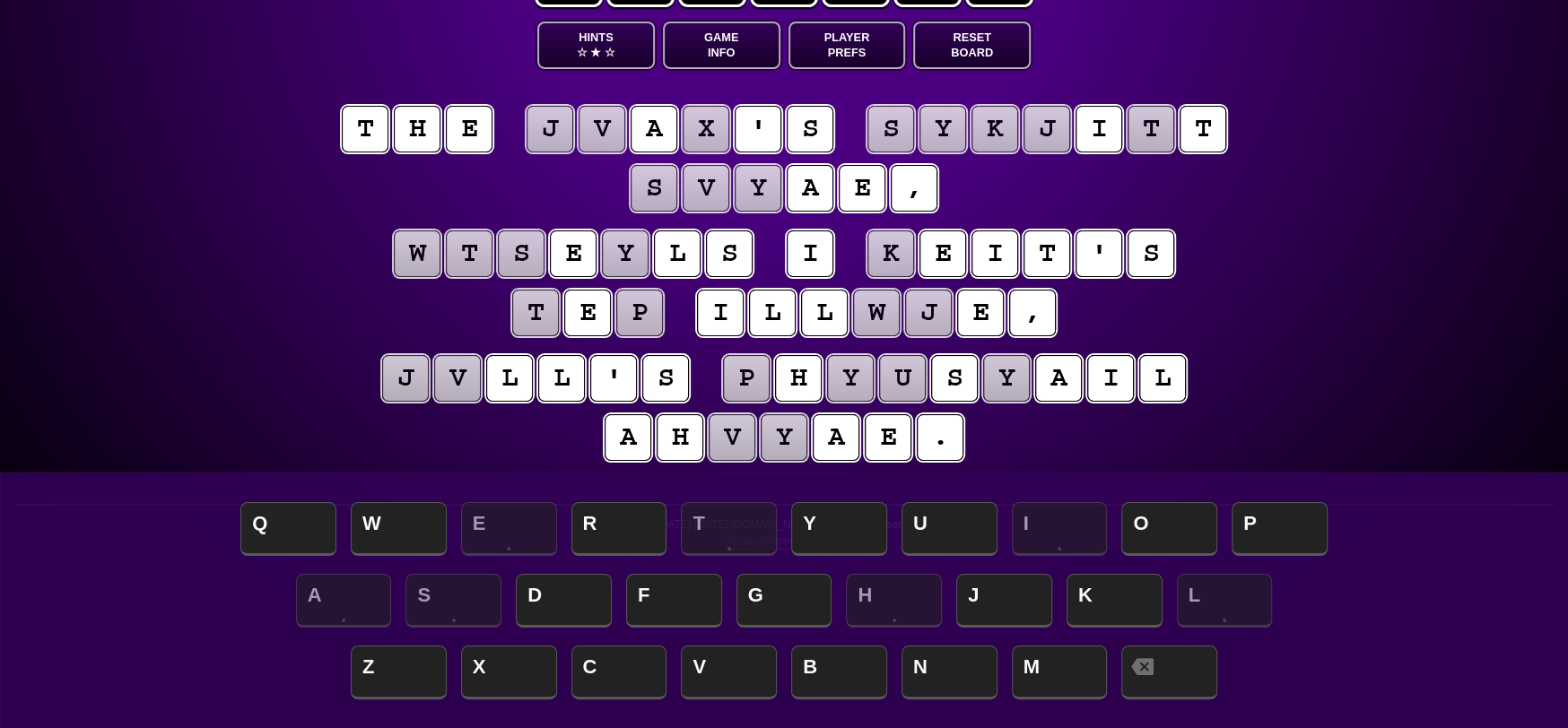
click at [1156, 125] on puzzle-tile "t" at bounding box center [1150, 129] width 47 height 47
click at [917, 305] on puzzle-tile "j" at bounding box center [928, 312] width 47 height 47
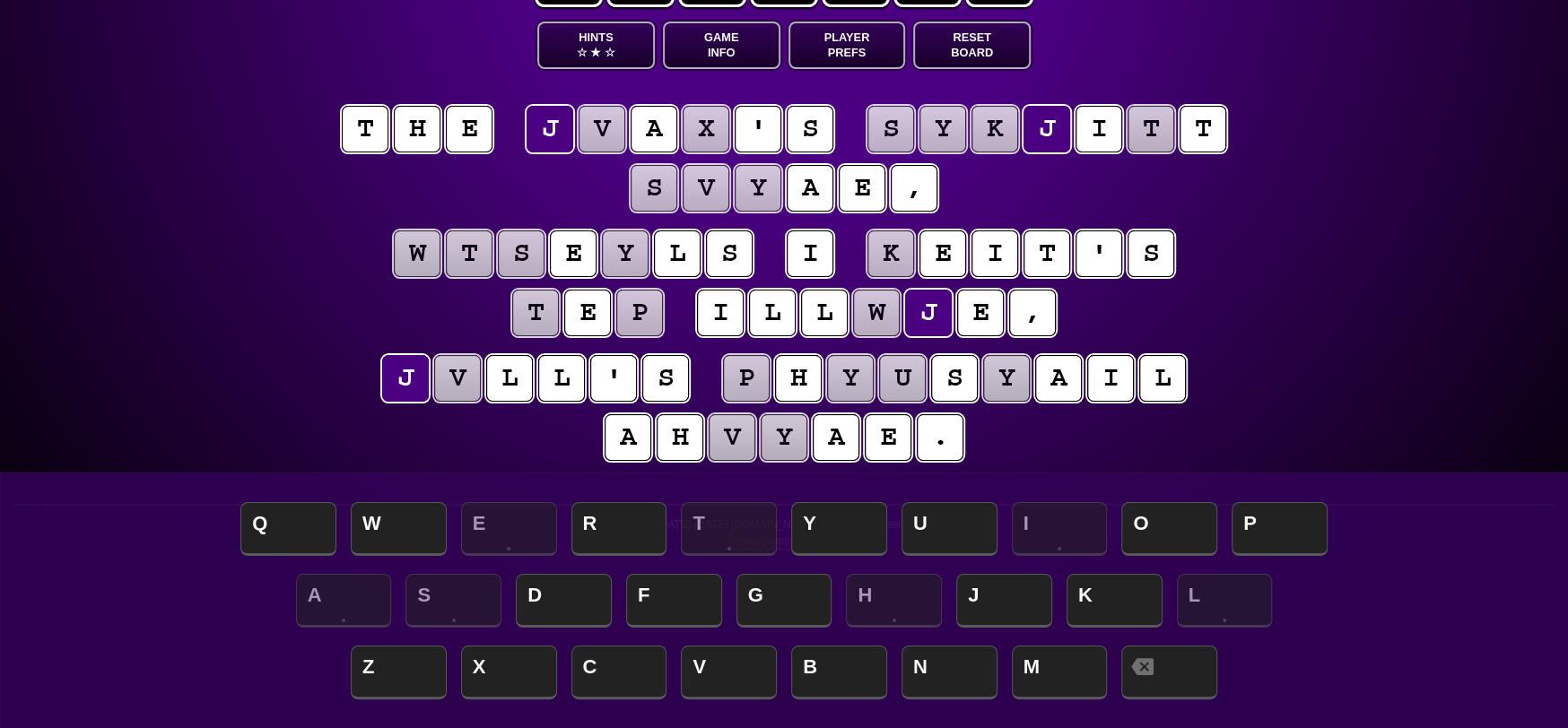
click at [1022, 375] on puzzle-tile "y" at bounding box center [1006, 378] width 47 height 47
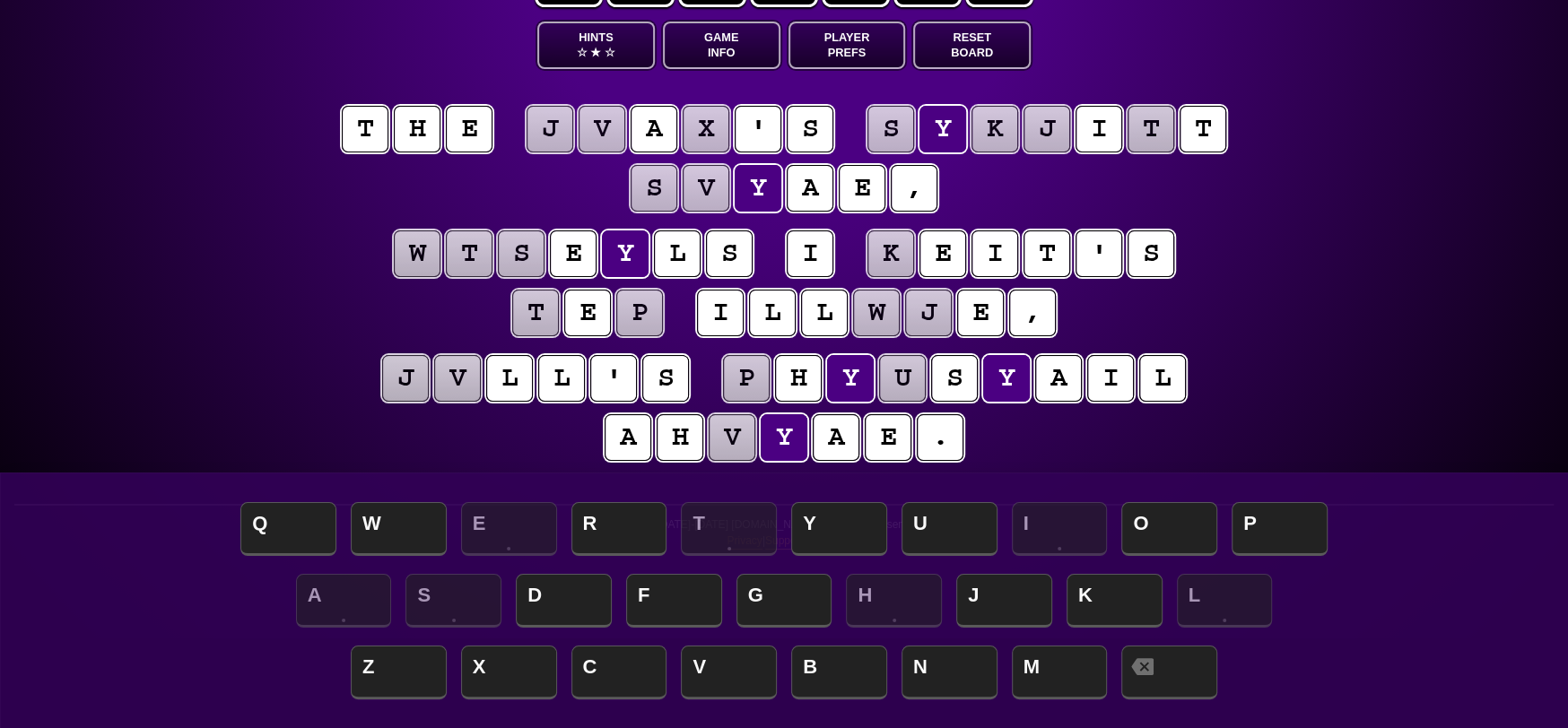
click at [751, 384] on puzzle-tile "p" at bounding box center [746, 378] width 47 height 47
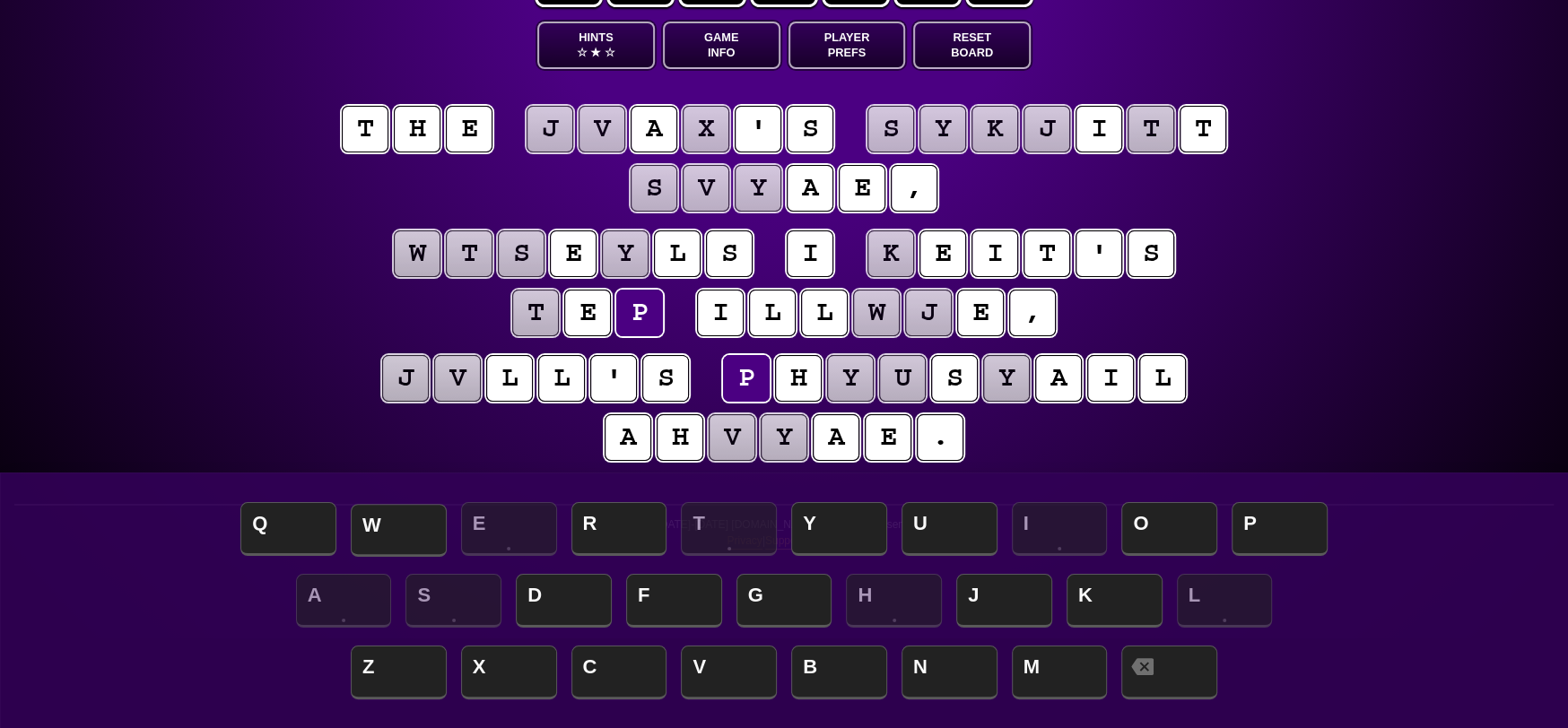
click at [386, 520] on span "W" at bounding box center [399, 530] width 96 height 53
click at [406, 375] on puzzle-tile "j" at bounding box center [405, 378] width 47 height 47
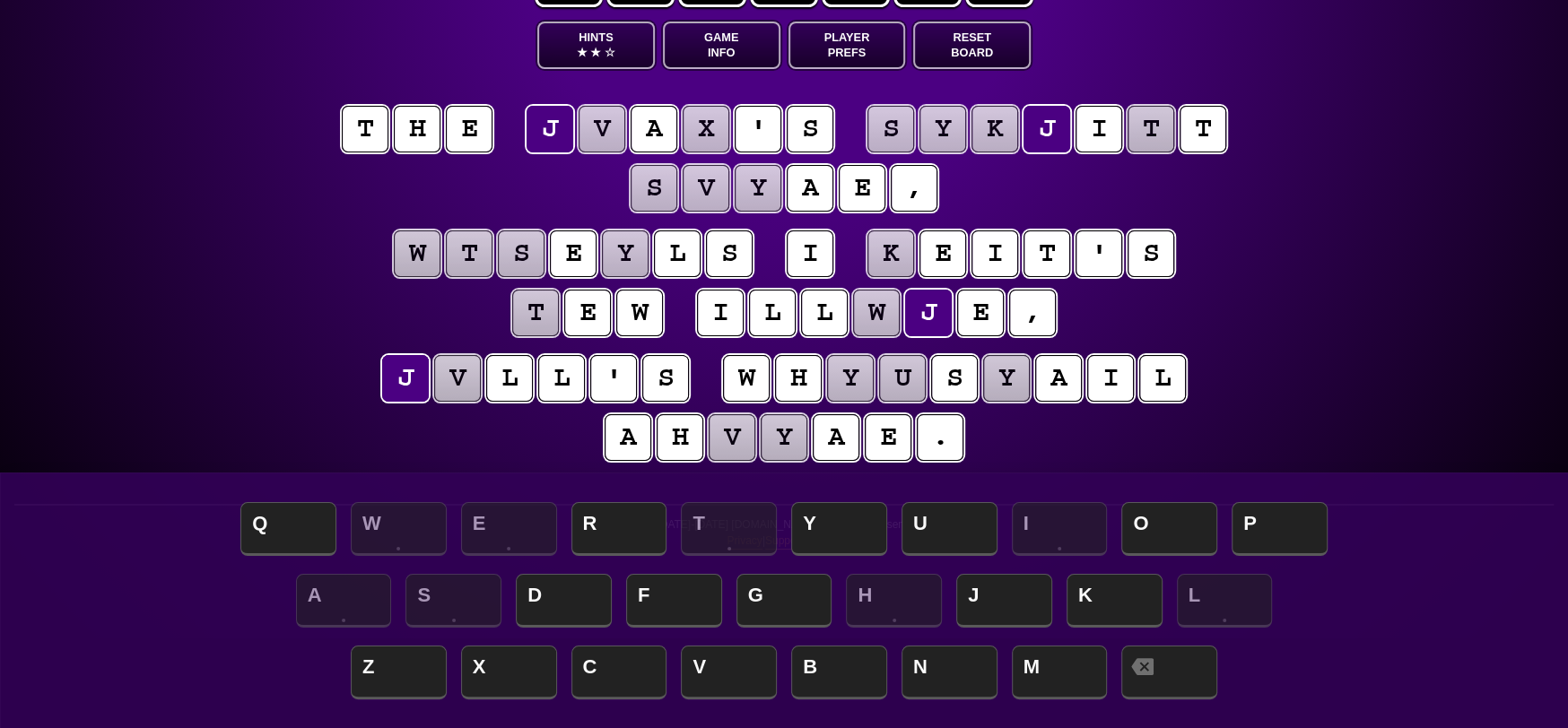
click at [454, 378] on puzzle-tile "v" at bounding box center [457, 378] width 47 height 47
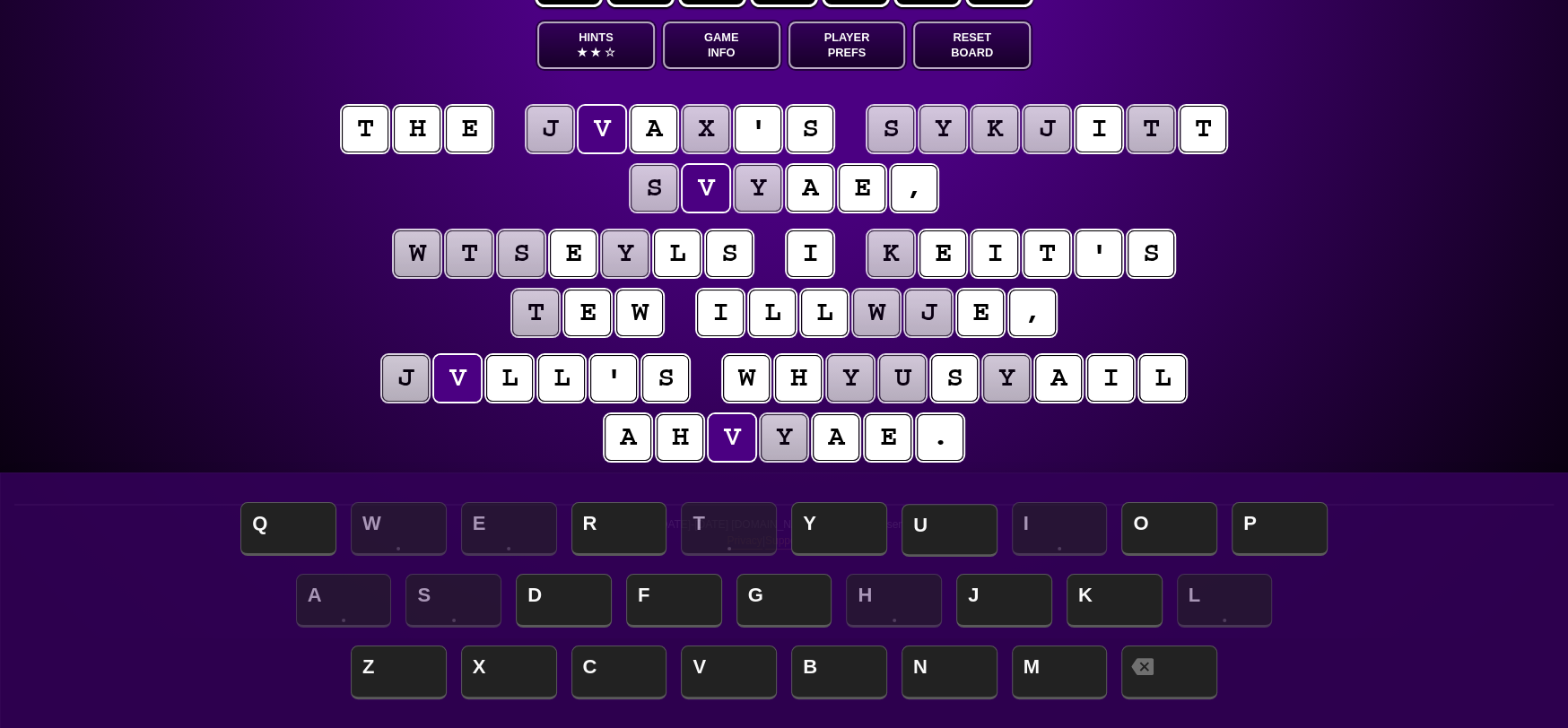
click at [958, 537] on span "U" at bounding box center [949, 530] width 96 height 53
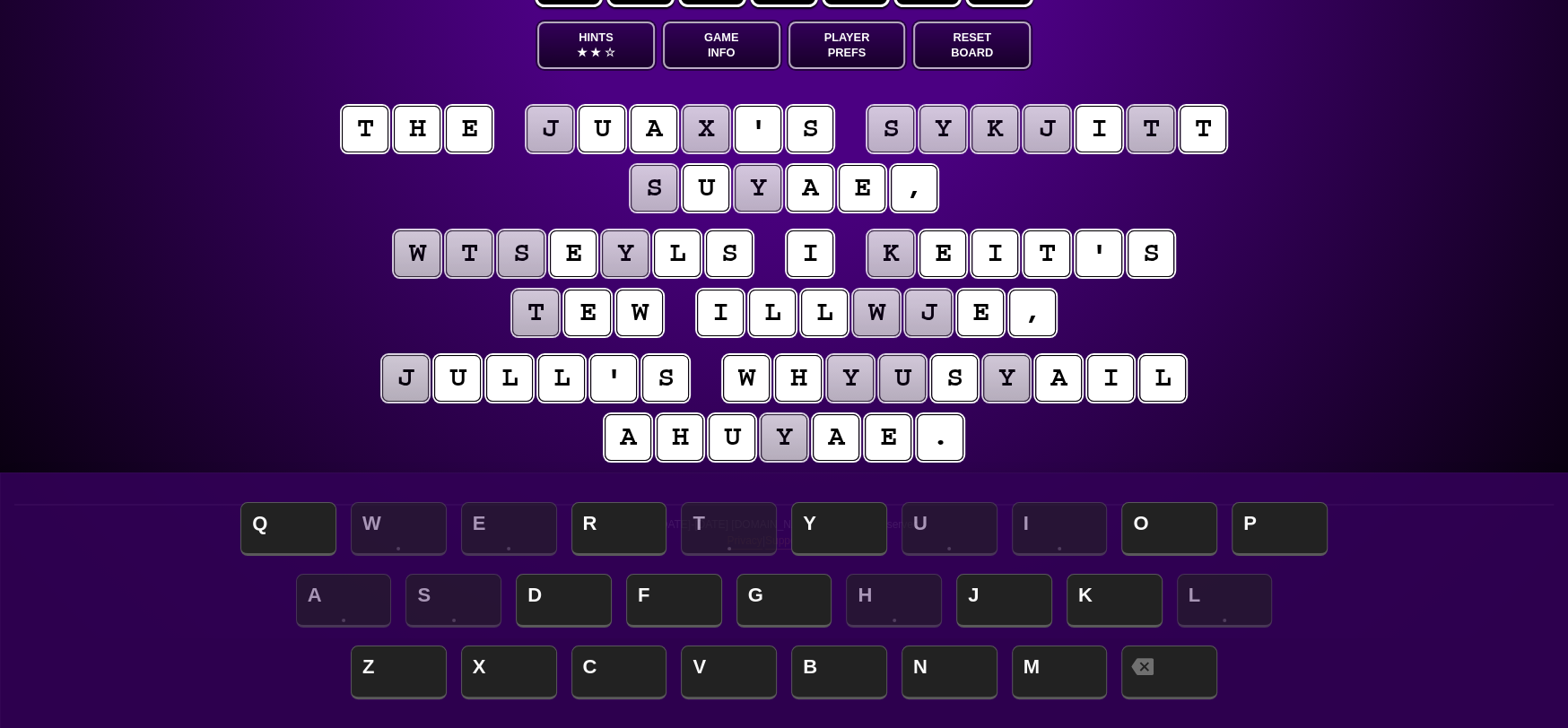
click at [415, 372] on puzzle-tile "j" at bounding box center [405, 378] width 47 height 47
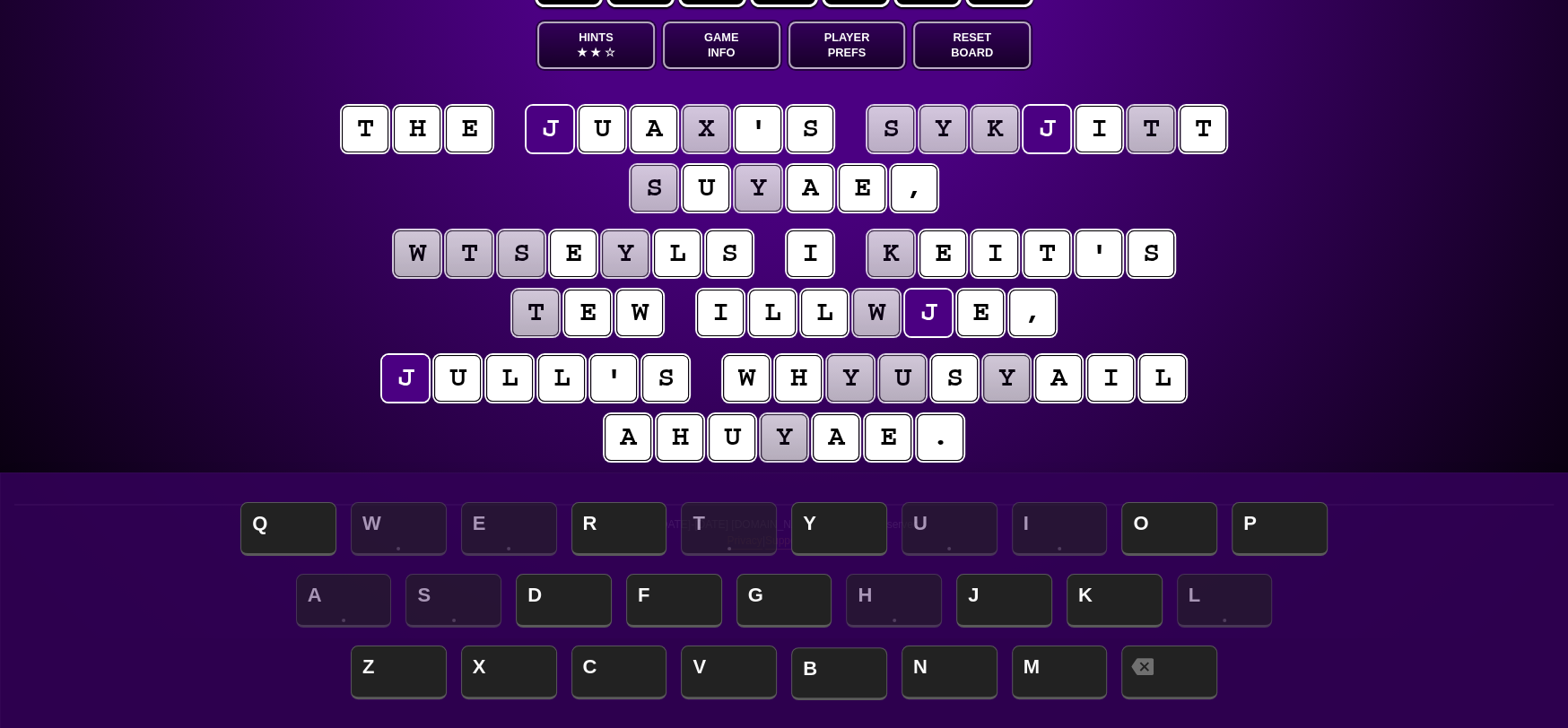
click at [828, 689] on span "B" at bounding box center [839, 673] width 96 height 53
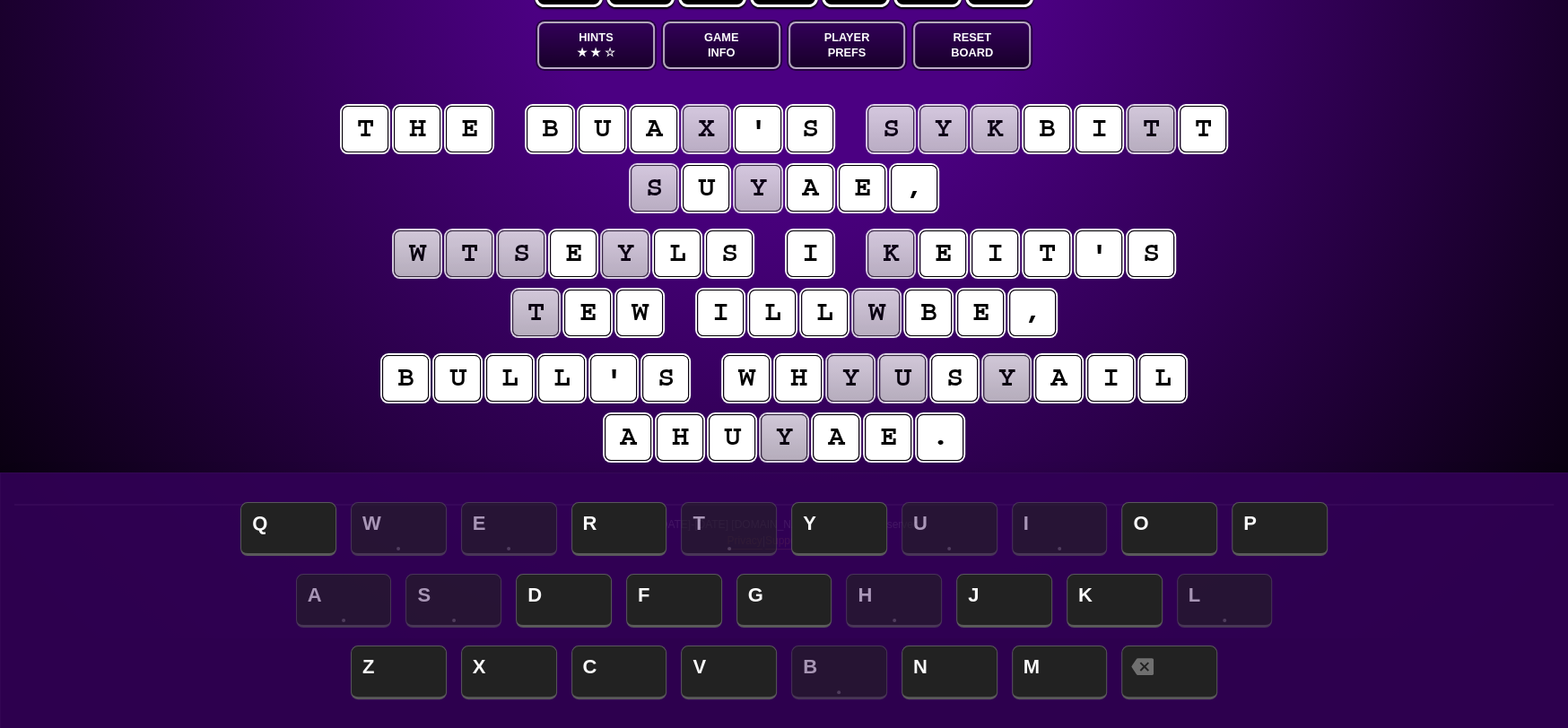
click at [953, 51] on button "Reset Board" at bounding box center [972, 46] width 117 height 48
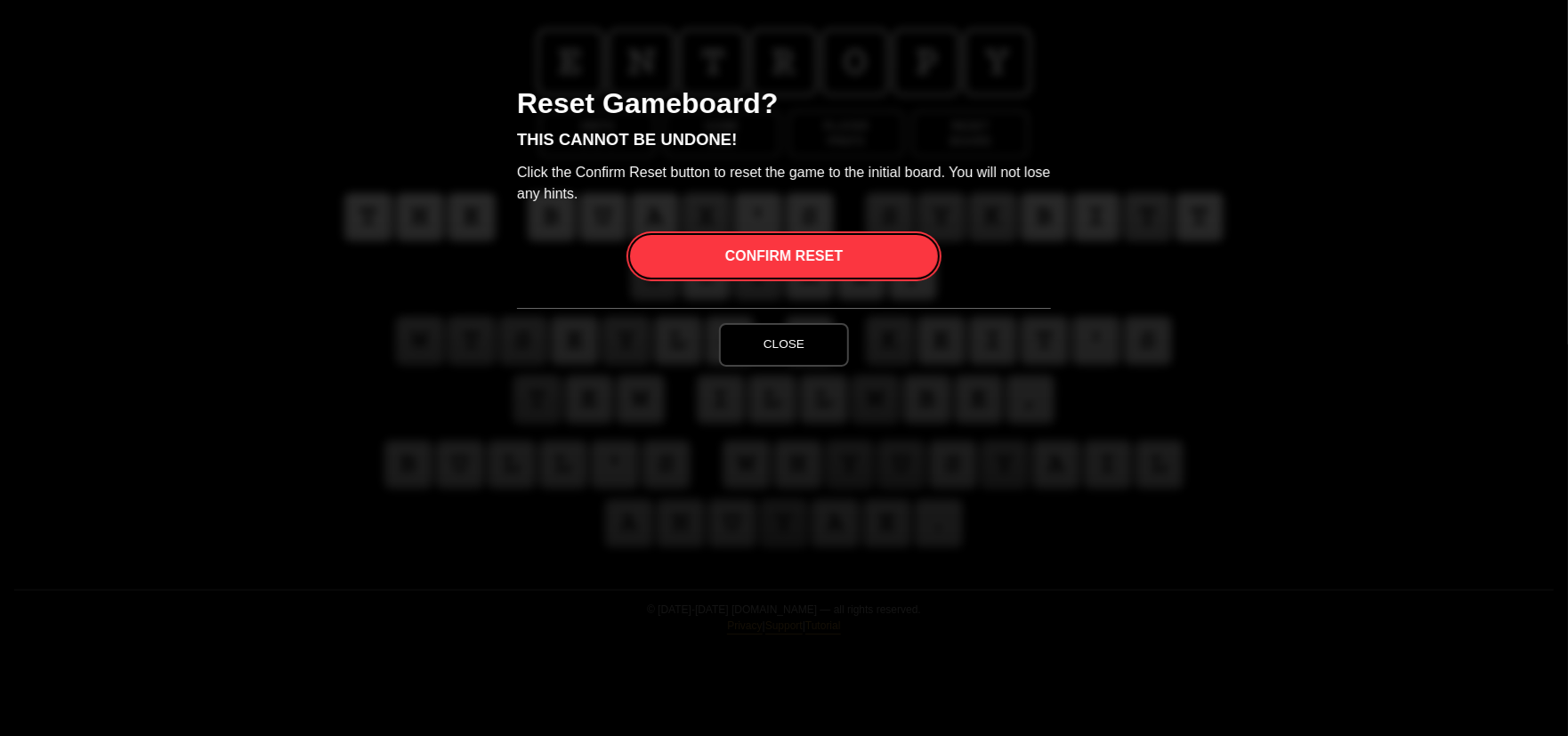
click at [787, 249] on span "Confirm Reset" at bounding box center [783, 256] width 117 height 42
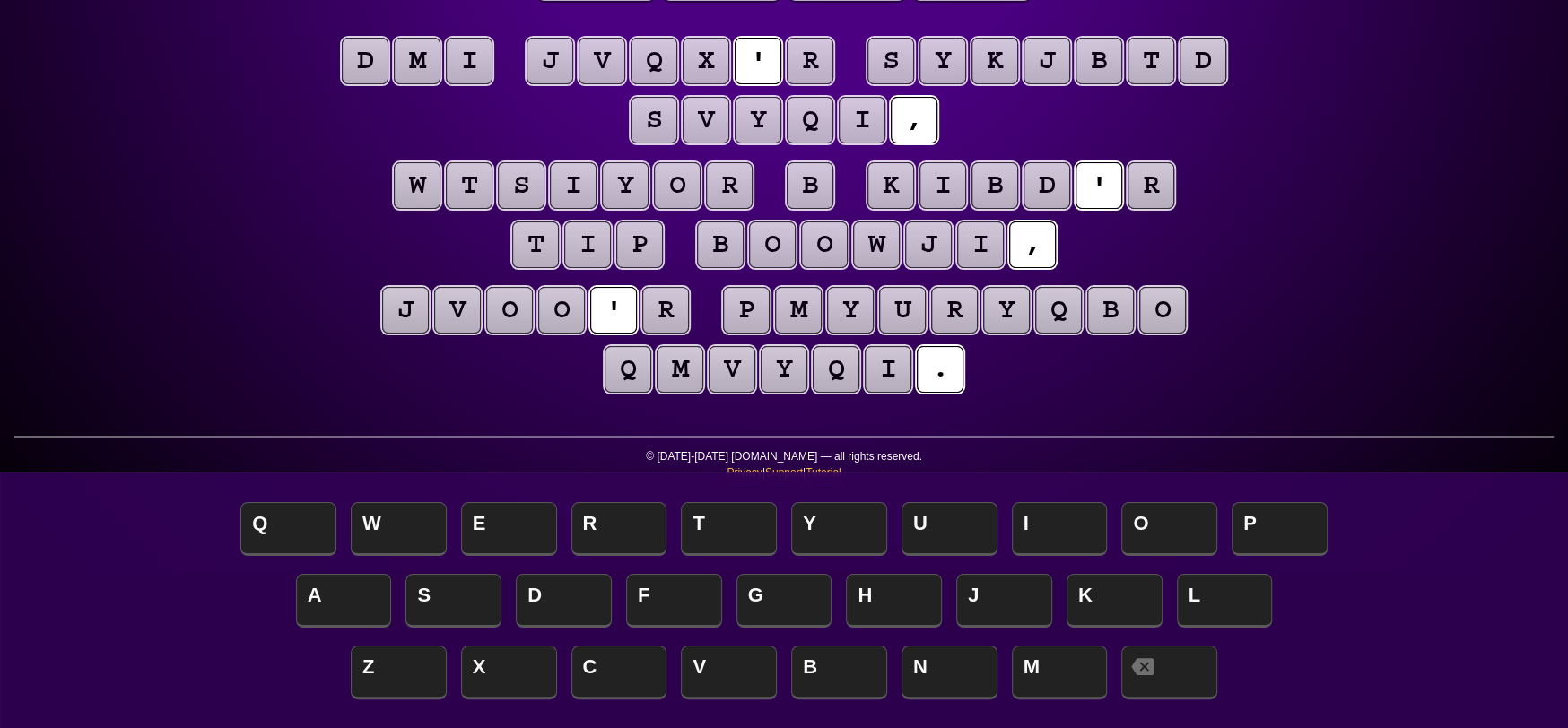
scroll to position [117, 0]
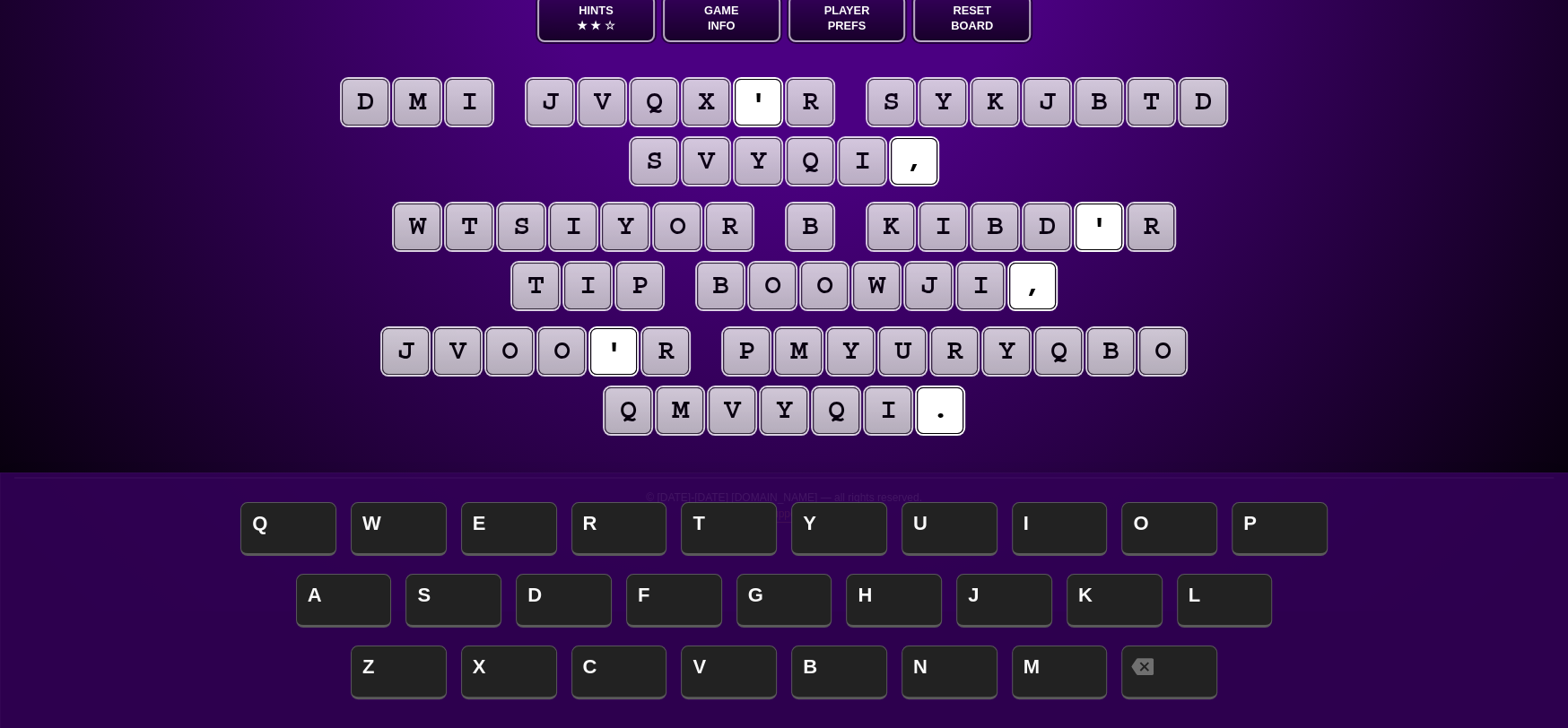
click at [823, 228] on puzzle-tile "b" at bounding box center [809, 226] width 47 height 47
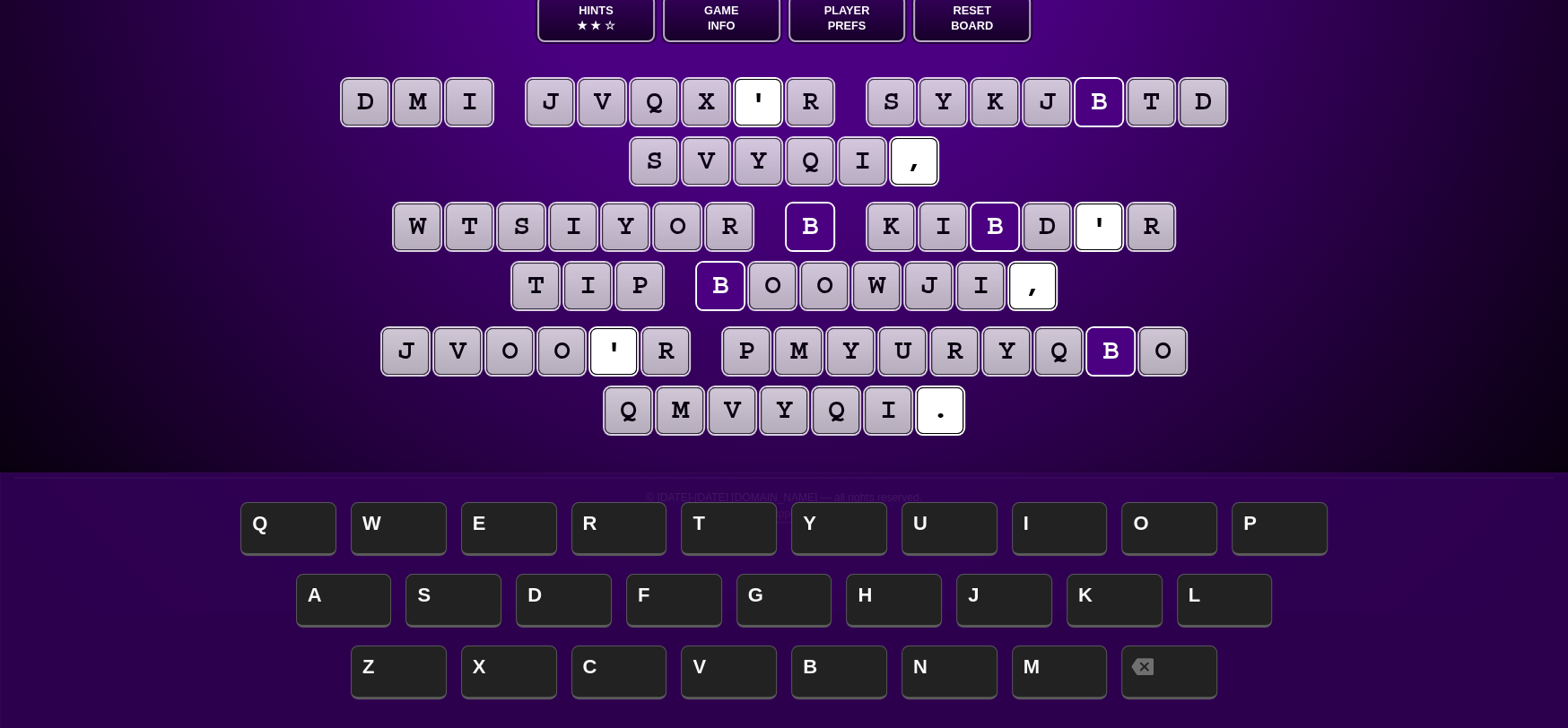
click at [791, 283] on puzzle-tile "o" at bounding box center [772, 286] width 47 height 47
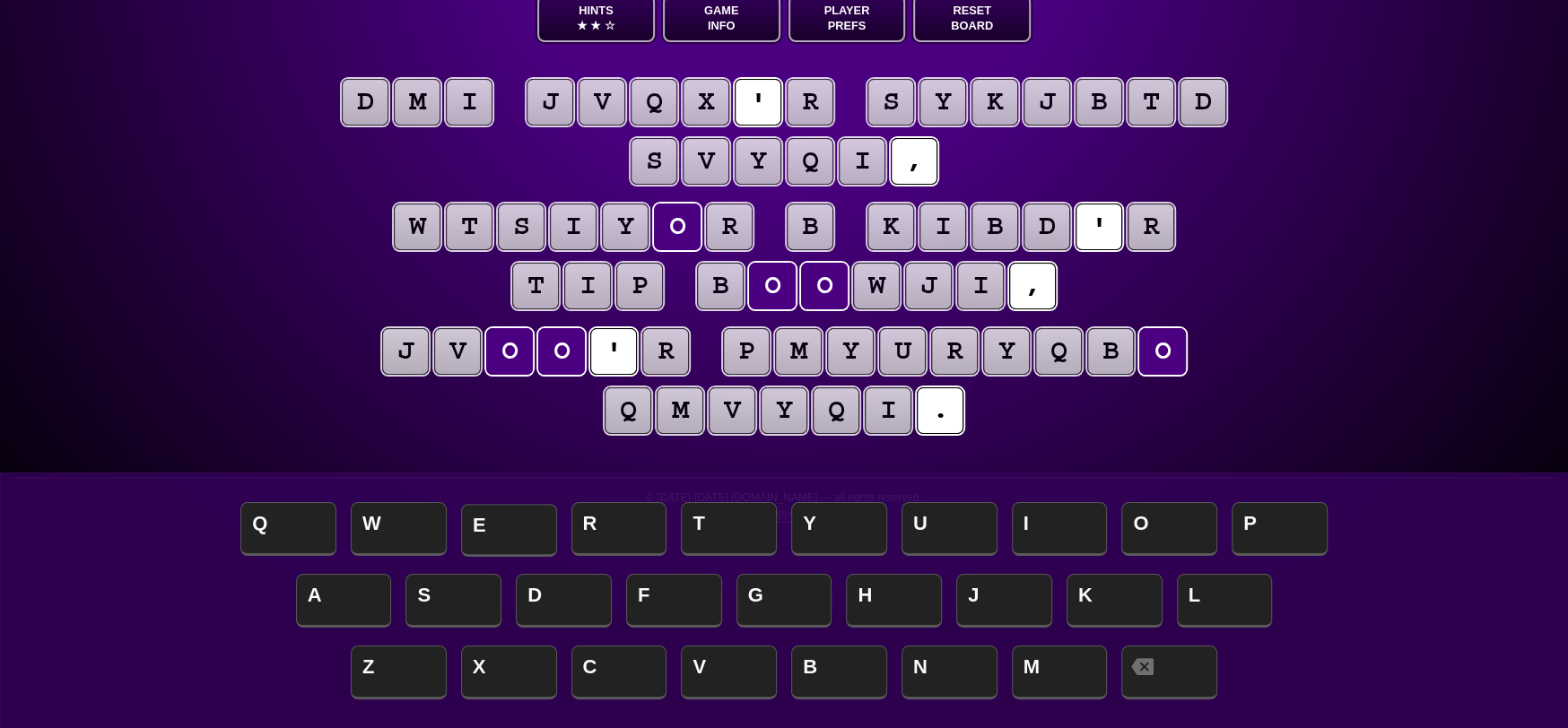
click at [527, 534] on span "E" at bounding box center [509, 530] width 96 height 53
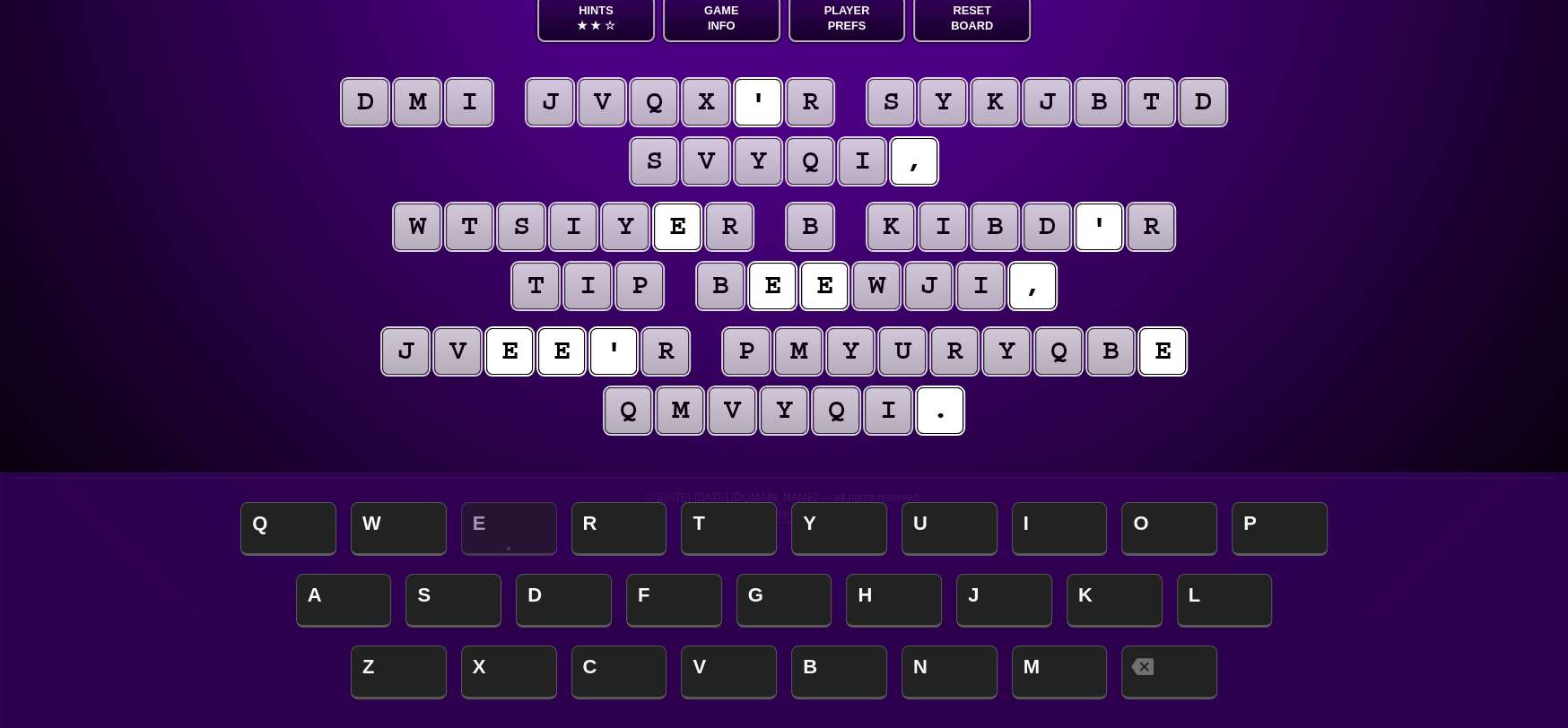
click at [389, 98] on puzzle-tile "d" at bounding box center [365, 102] width 47 height 47
click at [439, 104] on puzzle-tile "m" at bounding box center [417, 102] width 47 height 47
click at [495, 107] on puzzle-word "d m i" at bounding box center [417, 104] width 156 height 50
click at [290, 520] on p "© [DATE]-[DATE] [DOMAIN_NAME] — all rights reserved. Privacy | Support | Tutori…" at bounding box center [784, 513] width 1539 height 44
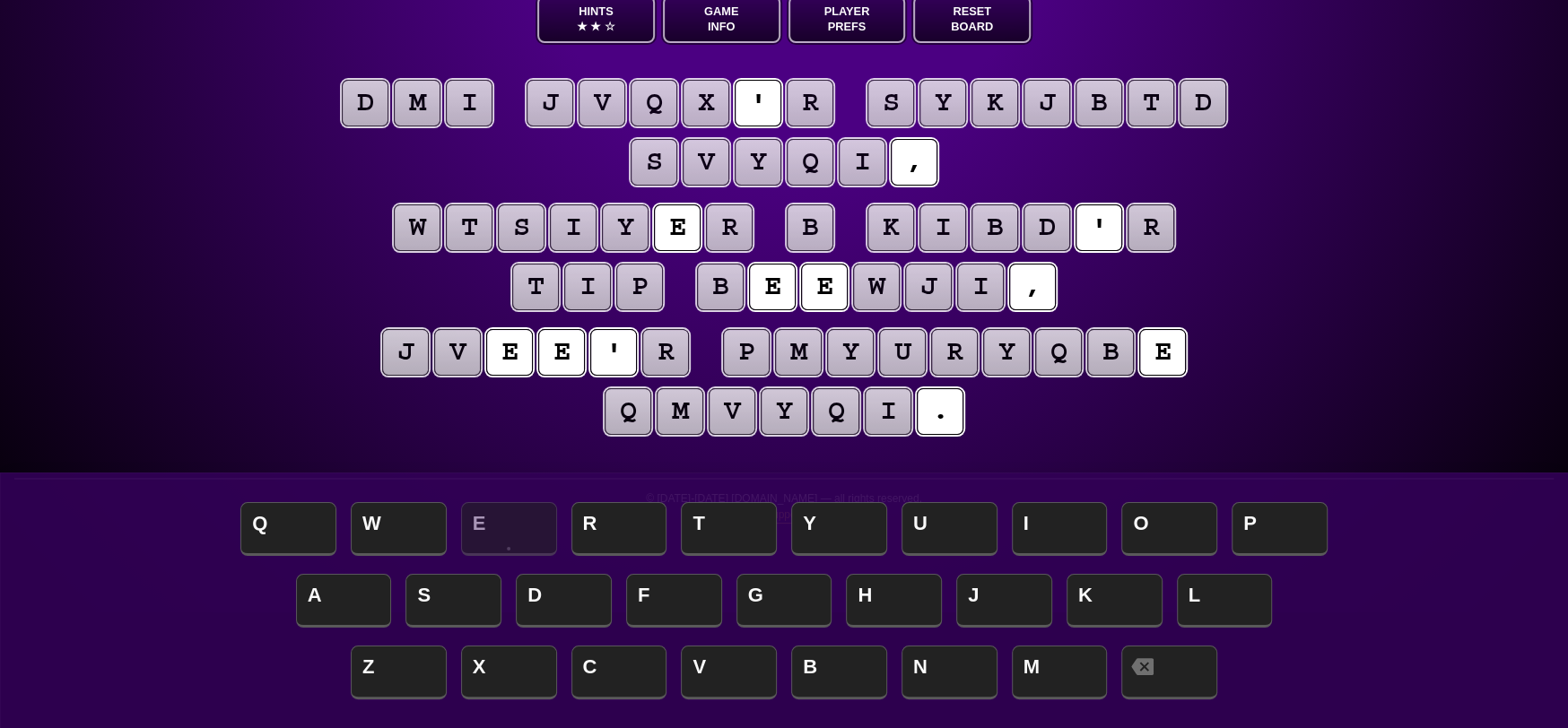
click at [843, 413] on puzzle-tile "q" at bounding box center [835, 412] width 47 height 47
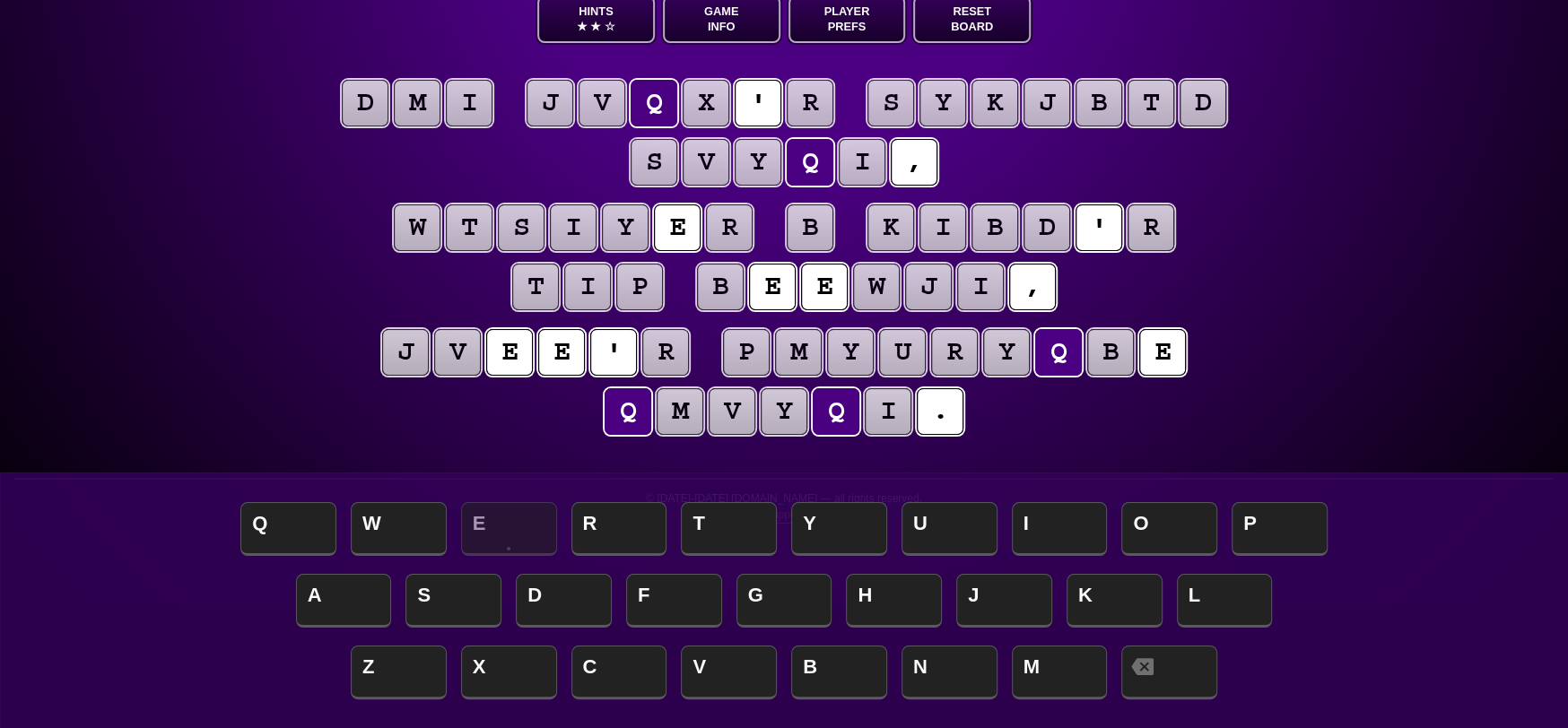
click at [726, 280] on puzzle-tile "b" at bounding box center [720, 287] width 47 height 47
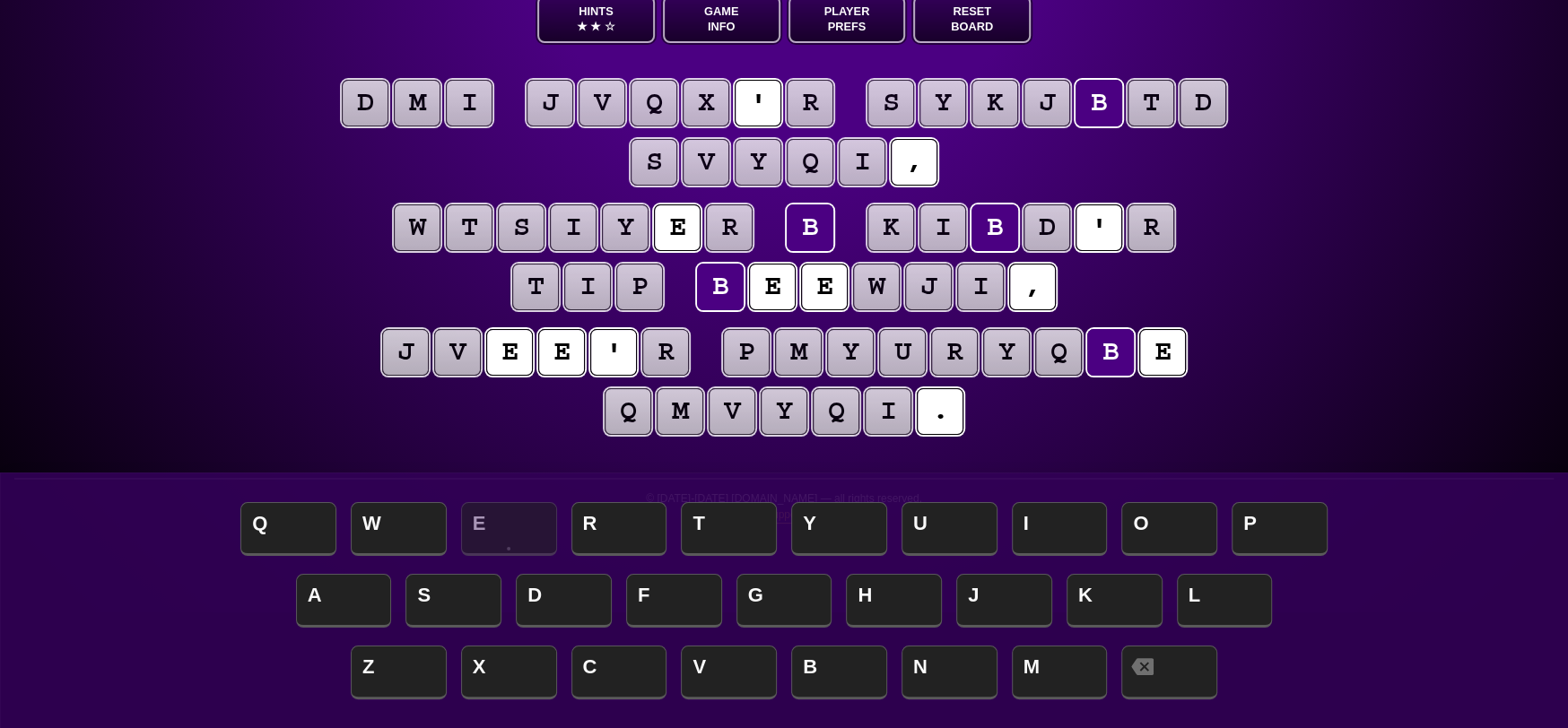
click at [901, 230] on puzzle-tile "k" at bounding box center [891, 227] width 47 height 47
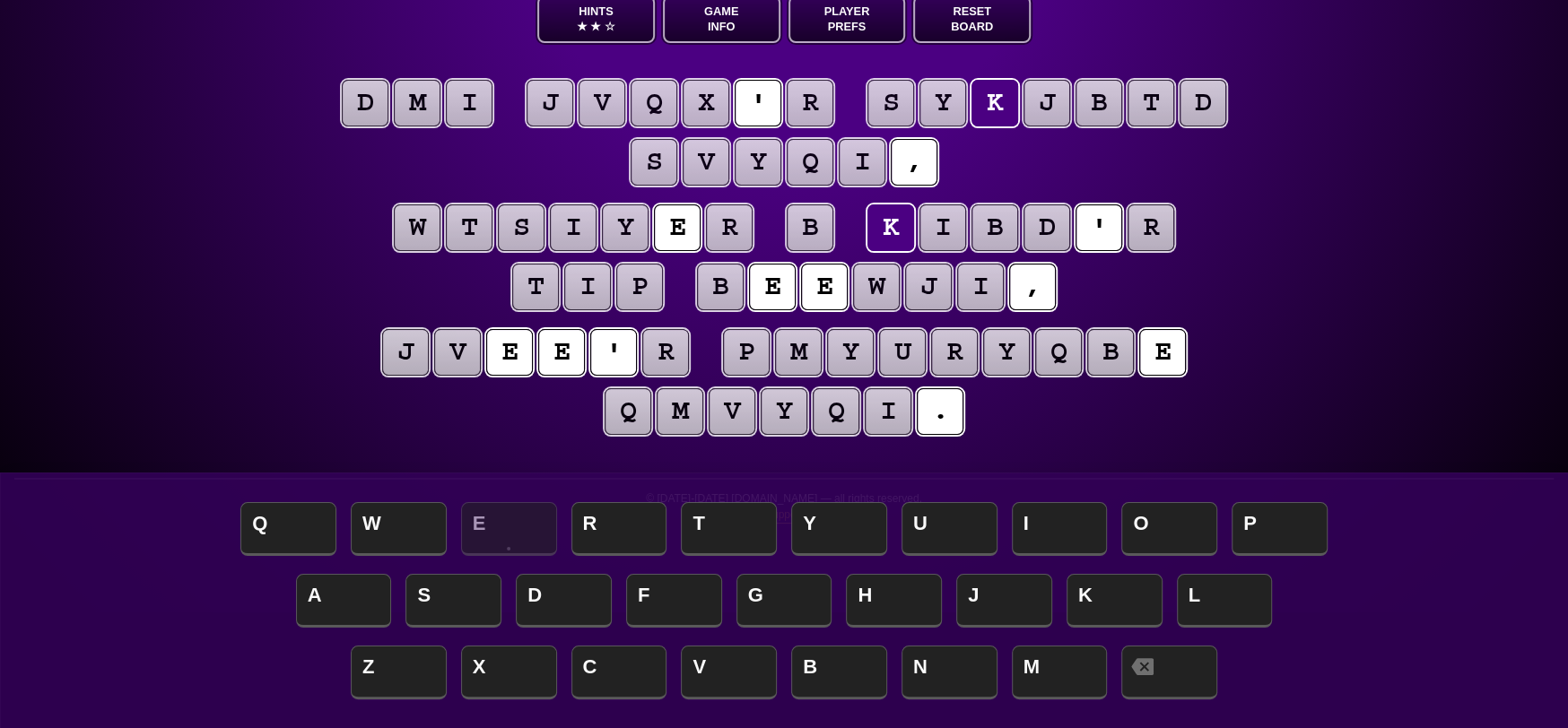
click at [972, 349] on puzzle-tile "r" at bounding box center [954, 352] width 47 height 47
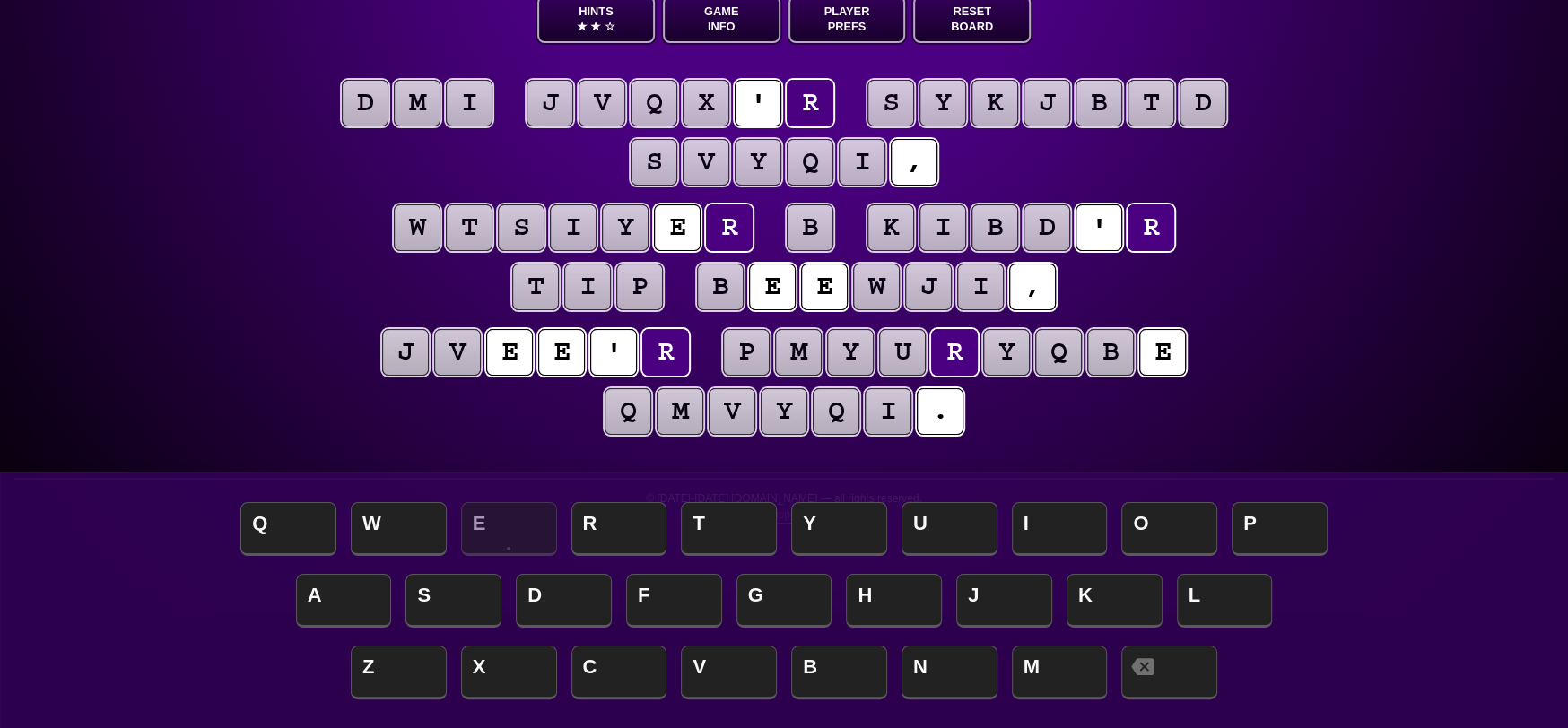
click at [1017, 358] on puzzle-tile "y" at bounding box center [1006, 352] width 47 height 47
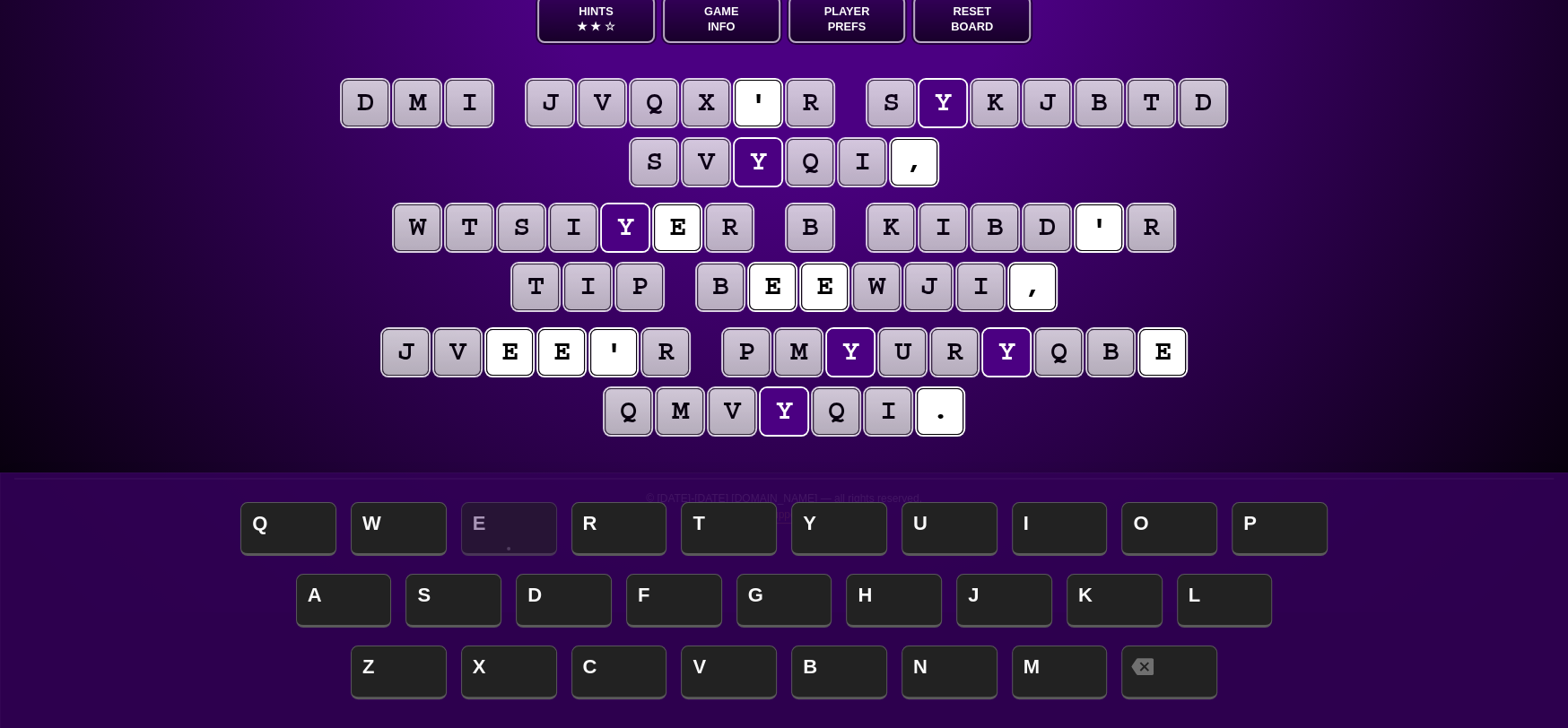
click at [1062, 360] on puzzle-tile "q" at bounding box center [1058, 352] width 47 height 47
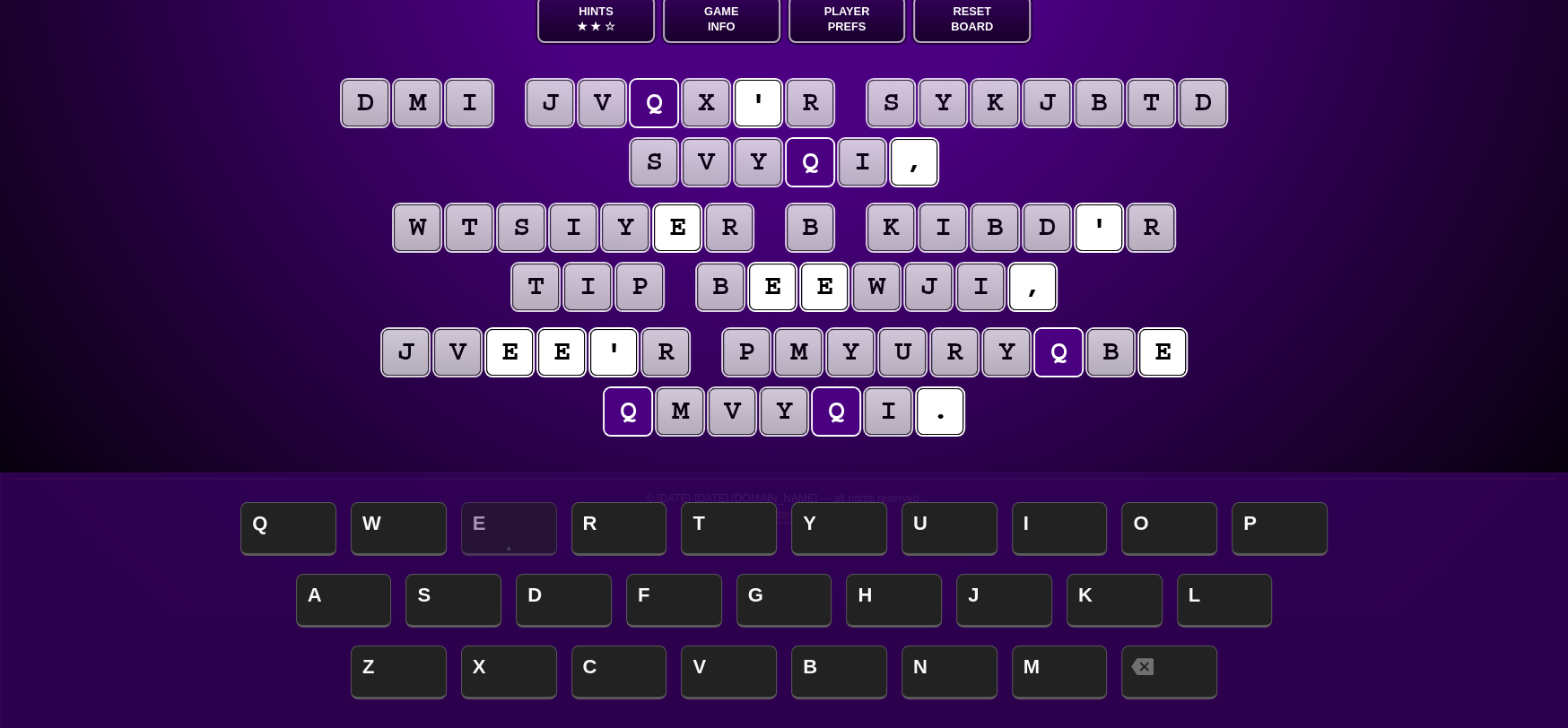
click at [1128, 370] on puzzle-tile "b" at bounding box center [1110, 352] width 47 height 47
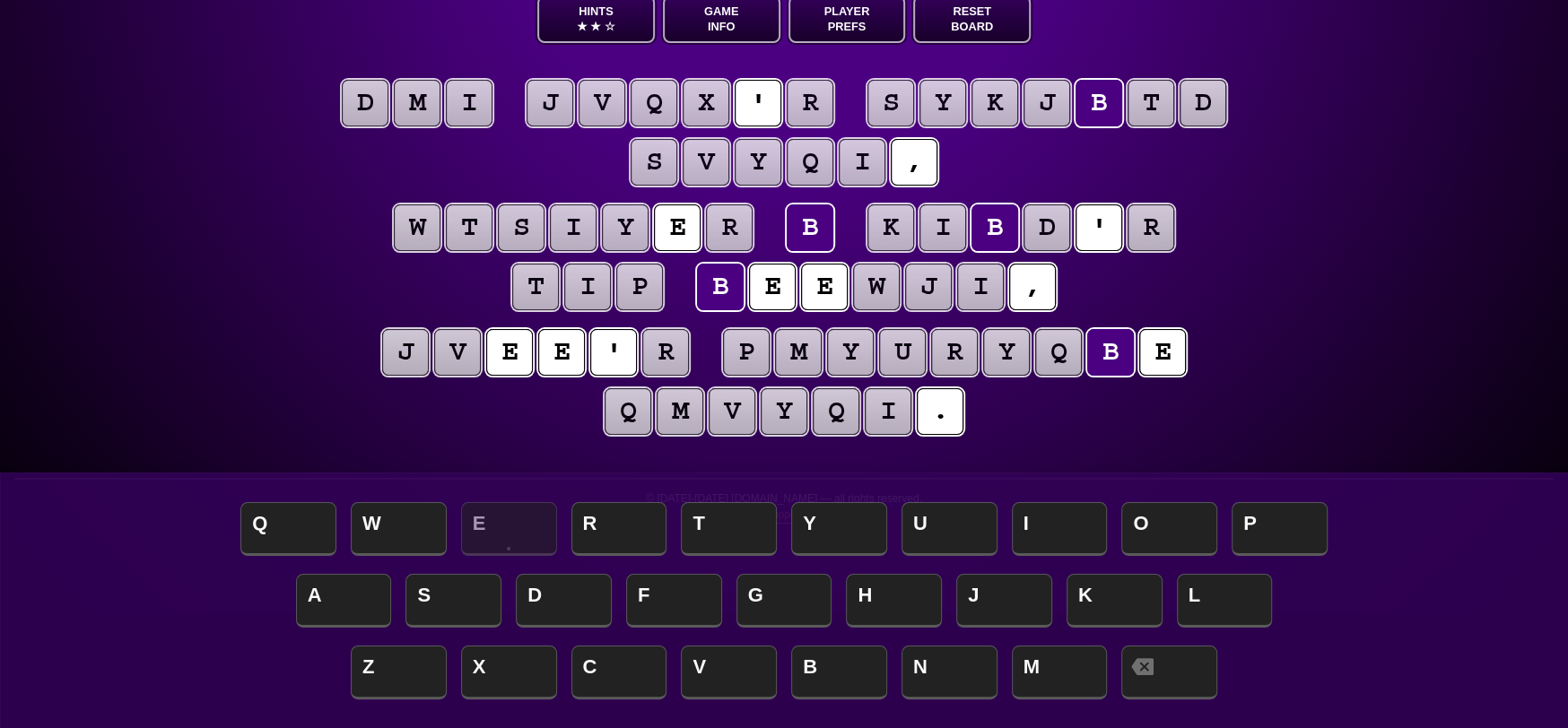
click at [1168, 361] on puzzle-tile "e" at bounding box center [1162, 352] width 47 height 47
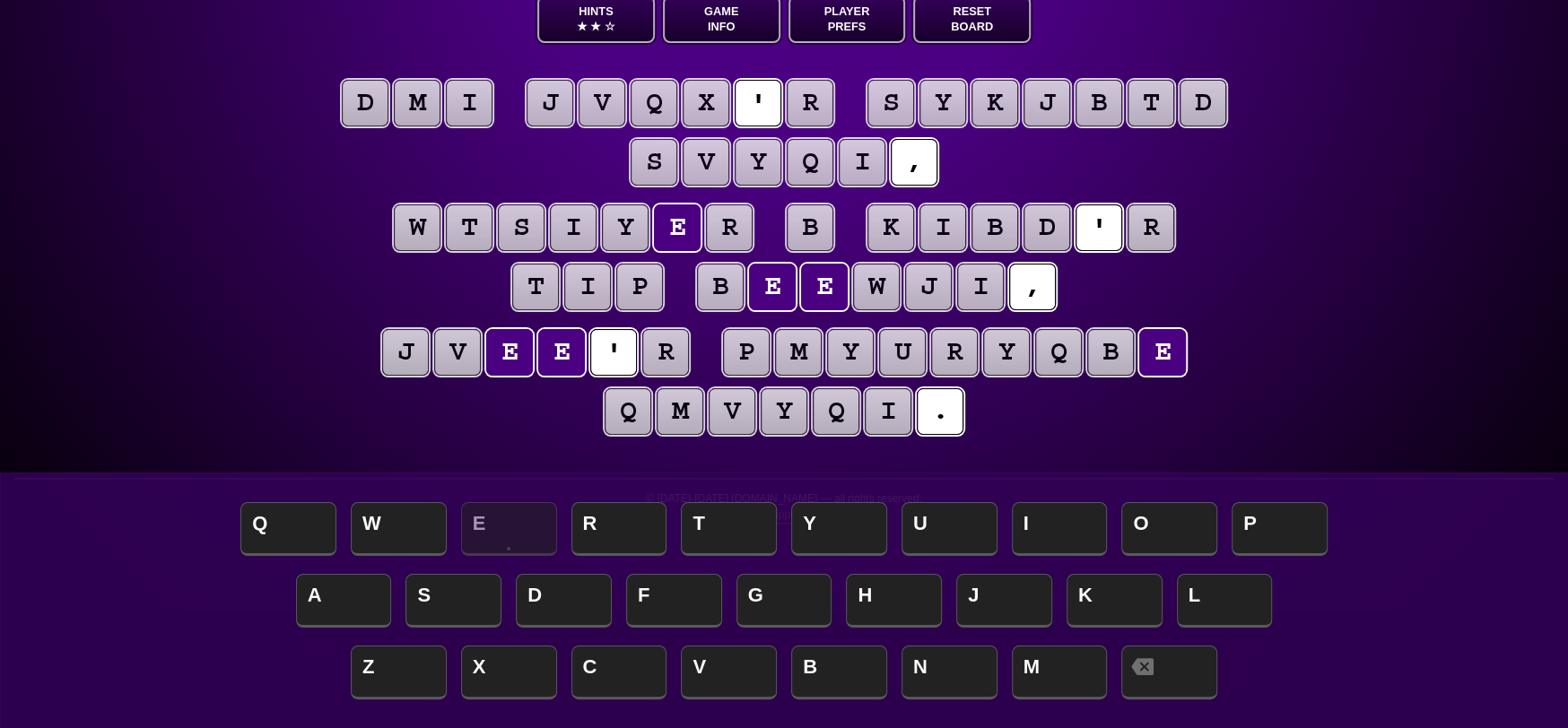
click at [567, 98] on puzzle-tile "j" at bounding box center [549, 102] width 47 height 47
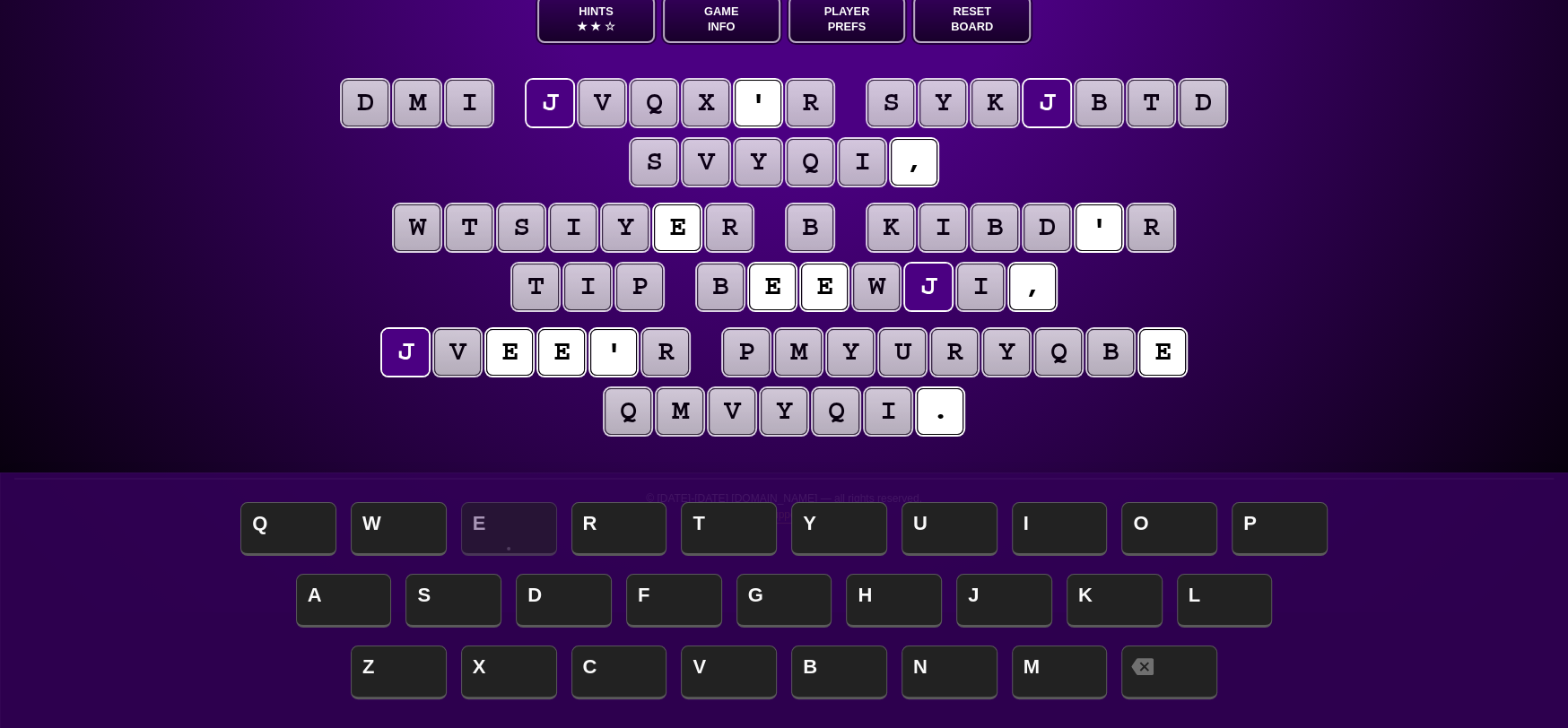
click at [380, 98] on puzzle-tile "d" at bounding box center [365, 102] width 47 height 47
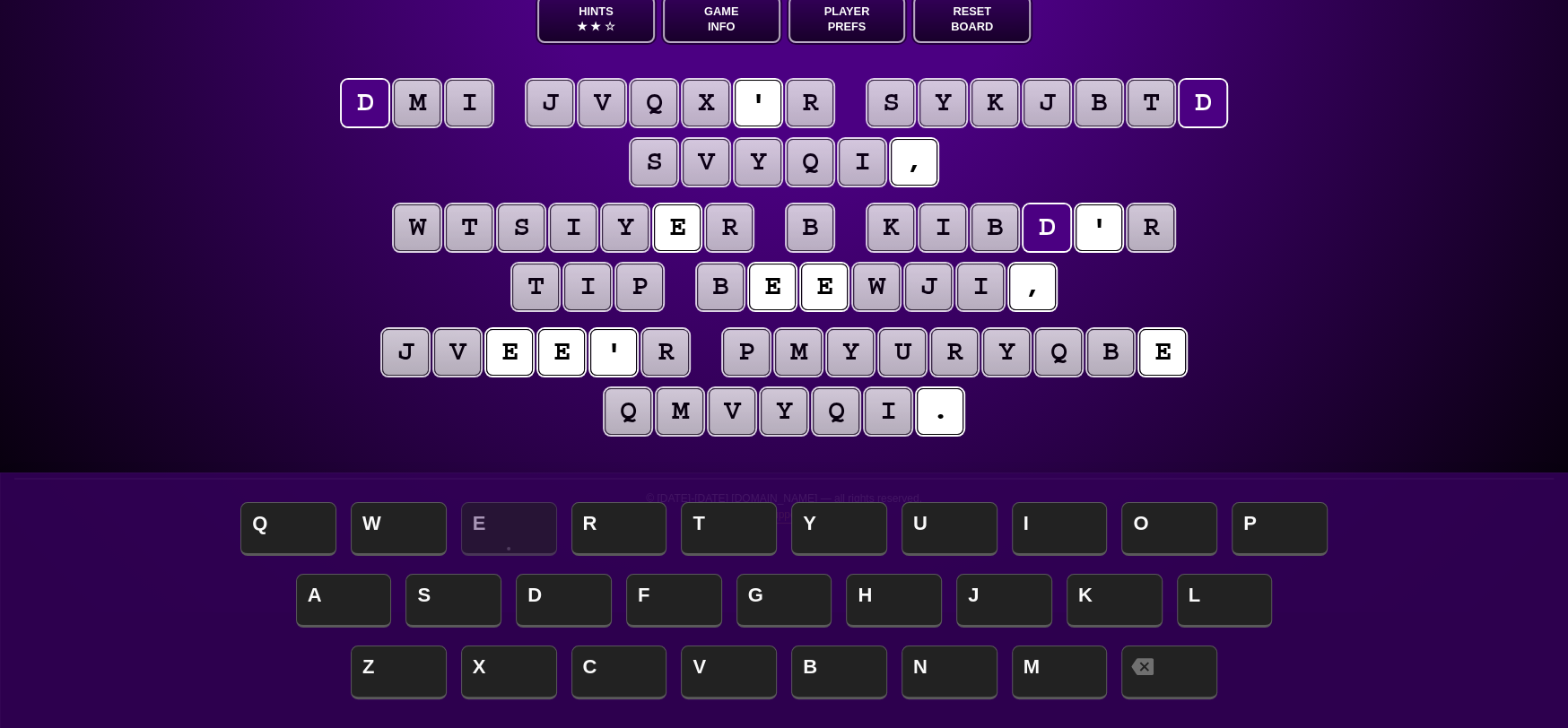
drag, startPoint x: 422, startPoint y: 107, endPoint x: 468, endPoint y: 107, distance: 46.0
click at [425, 107] on puzzle-tile "m" at bounding box center [417, 102] width 47 height 47
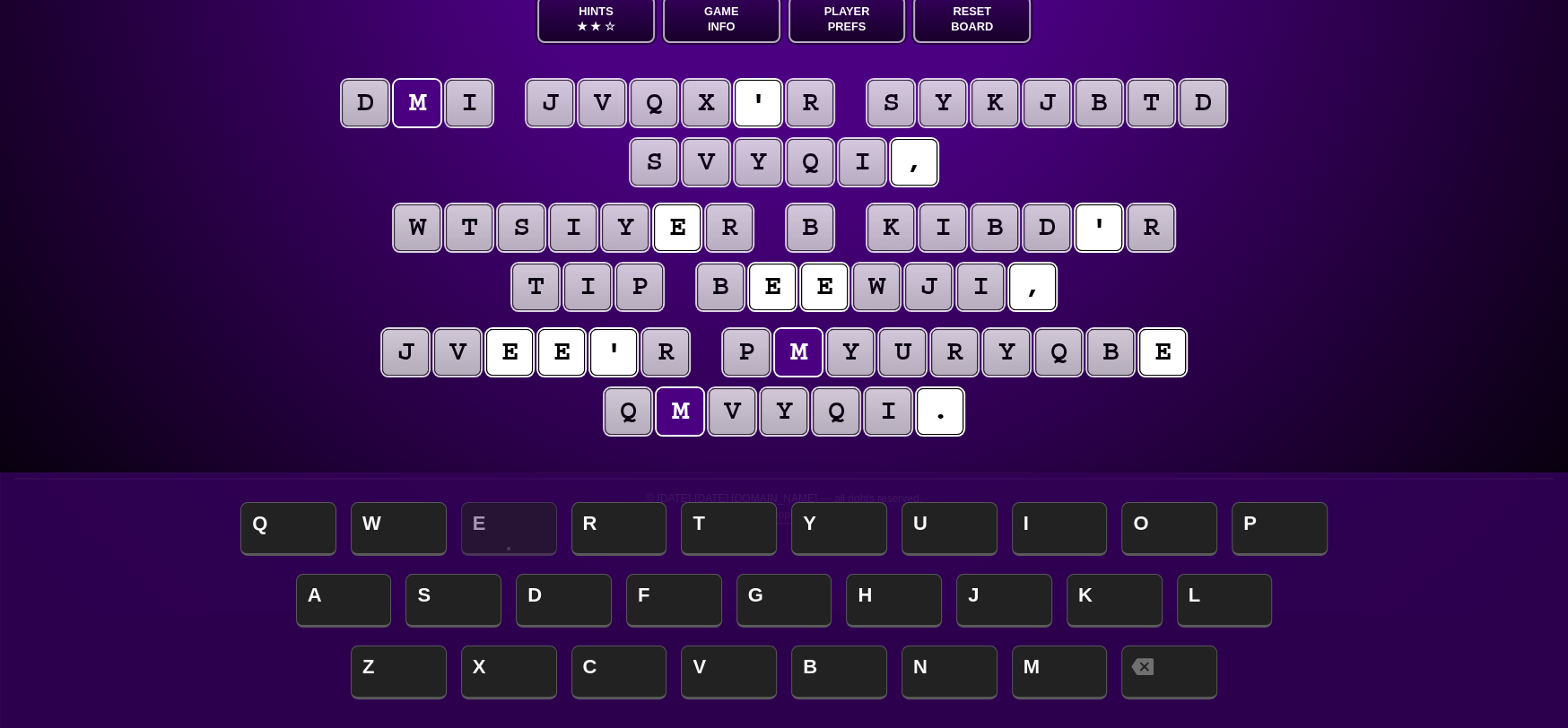
click at [471, 107] on puzzle-tile "i" at bounding box center [469, 102] width 47 height 47
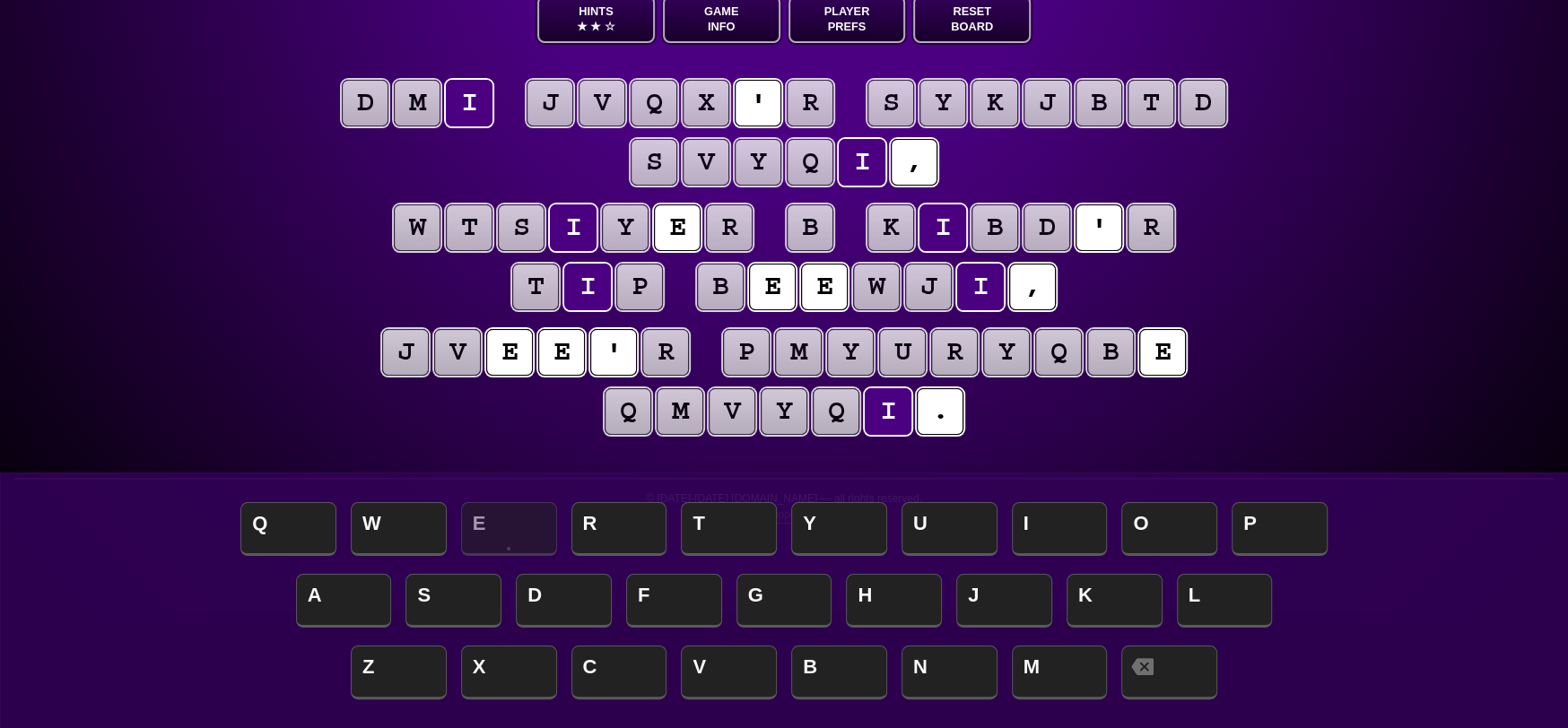
click at [498, 136] on puzzle-line "d m i j v q x ' r s y k j b t d s v y q i ," at bounding box center [784, 134] width 918 height 117
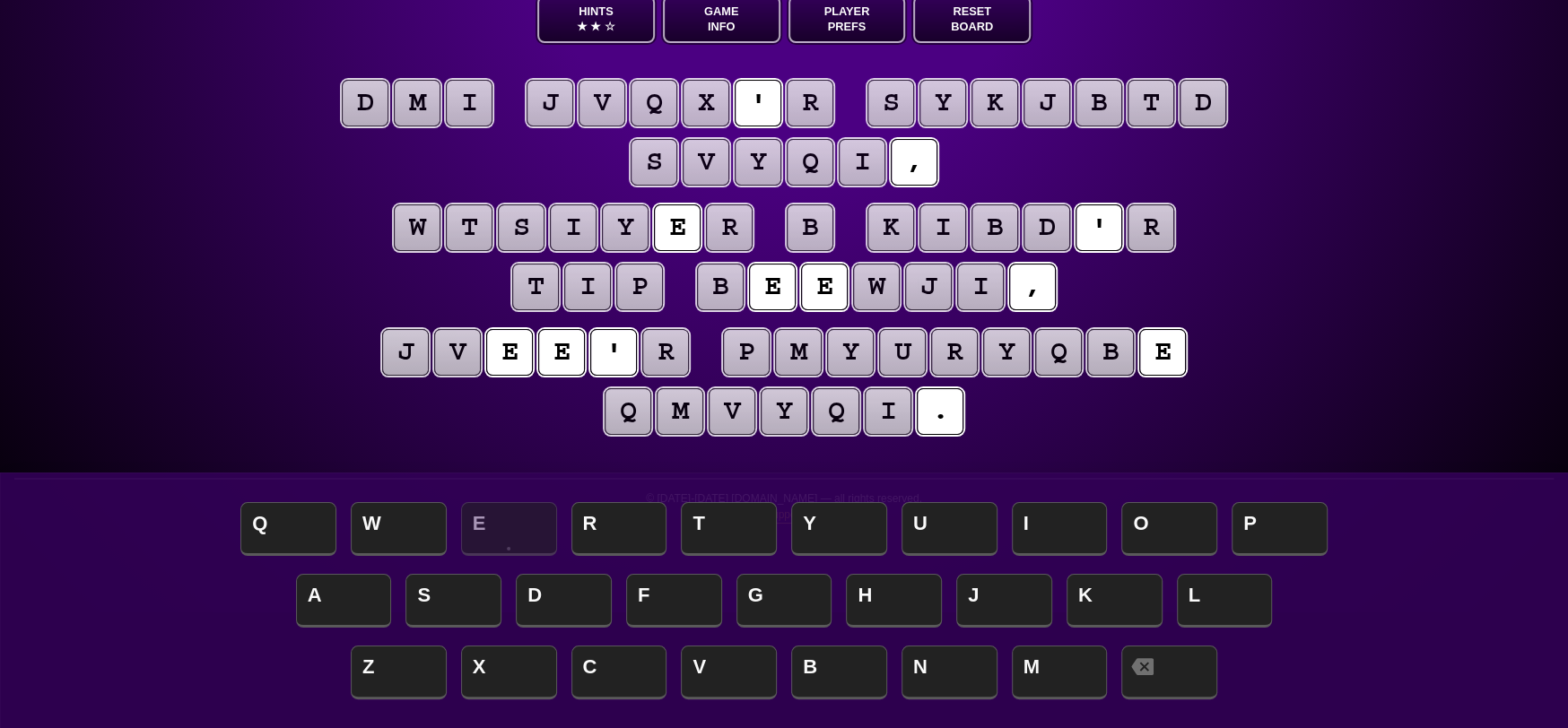
scroll to position [115, 0]
click at [811, 100] on puzzle-tile "r" at bounding box center [809, 103] width 47 height 47
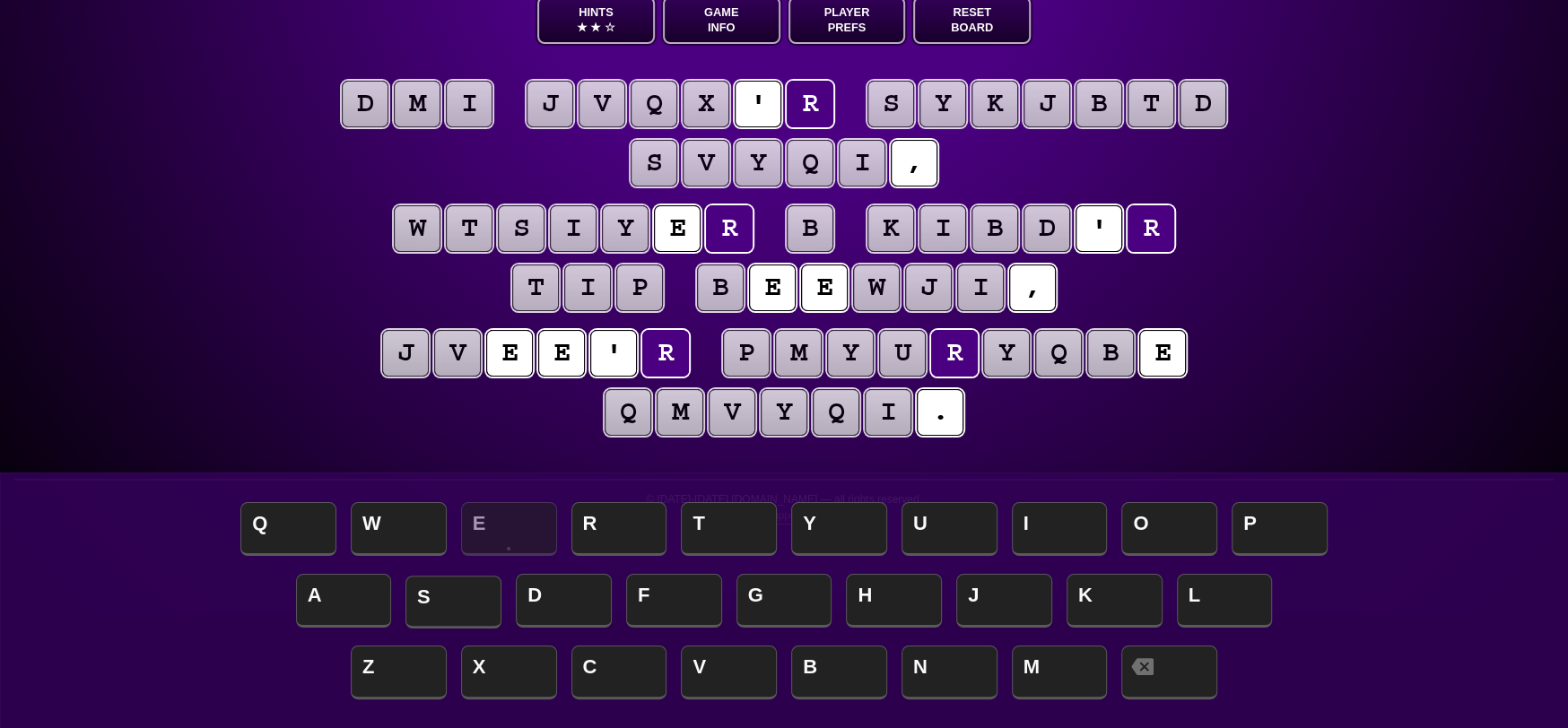
click at [448, 594] on span "S" at bounding box center [453, 602] width 96 height 53
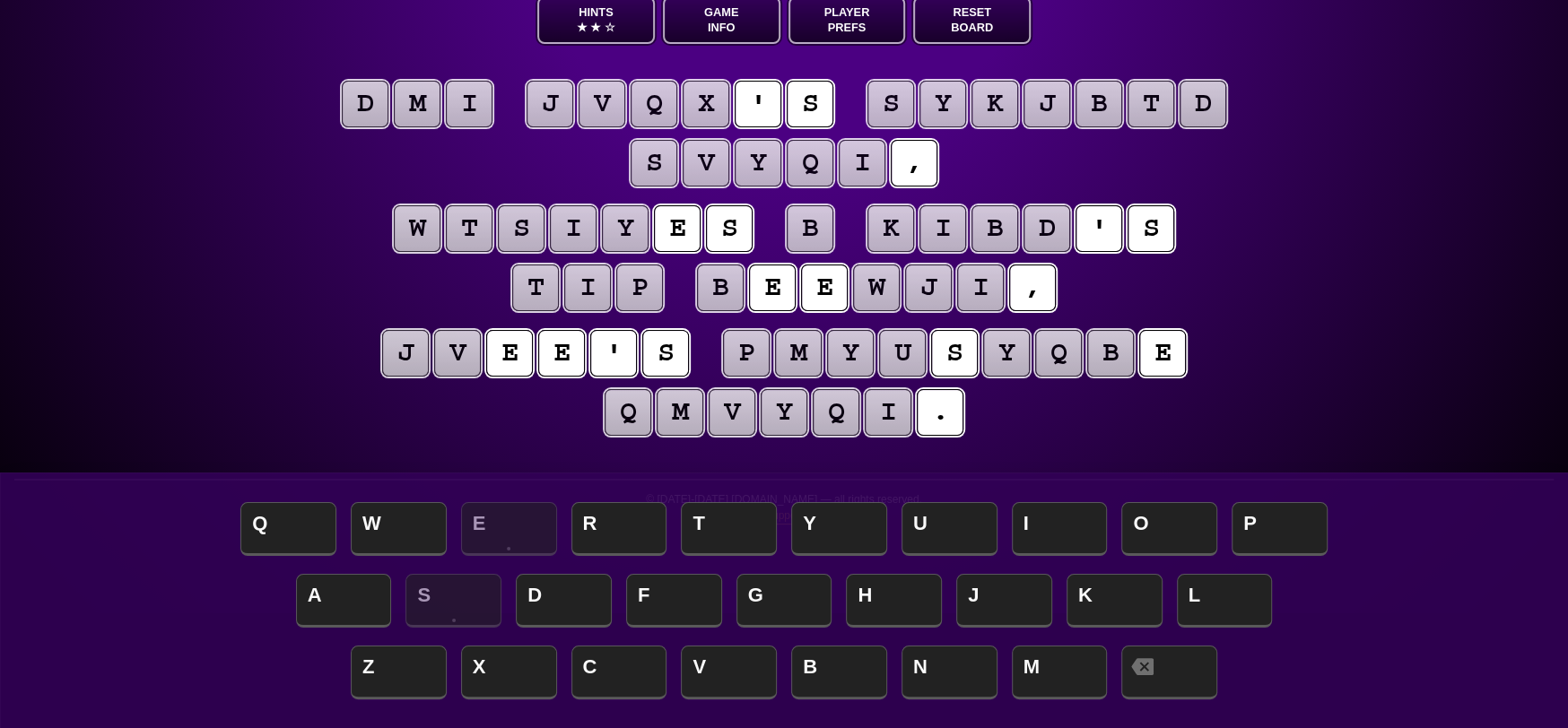
click at [481, 366] on puzzle-tile "v" at bounding box center [457, 353] width 47 height 47
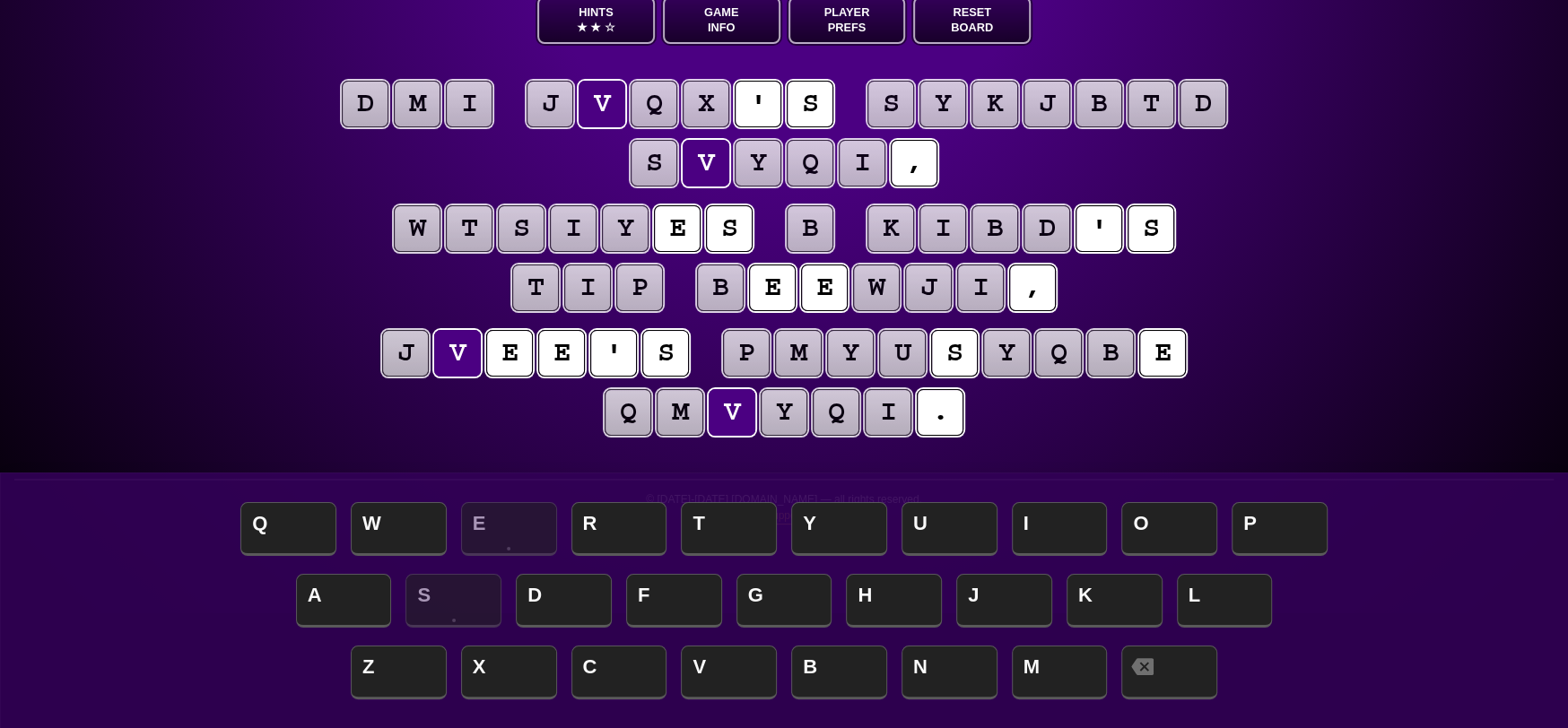
click at [406, 358] on puzzle-tile "j" at bounding box center [405, 353] width 47 height 47
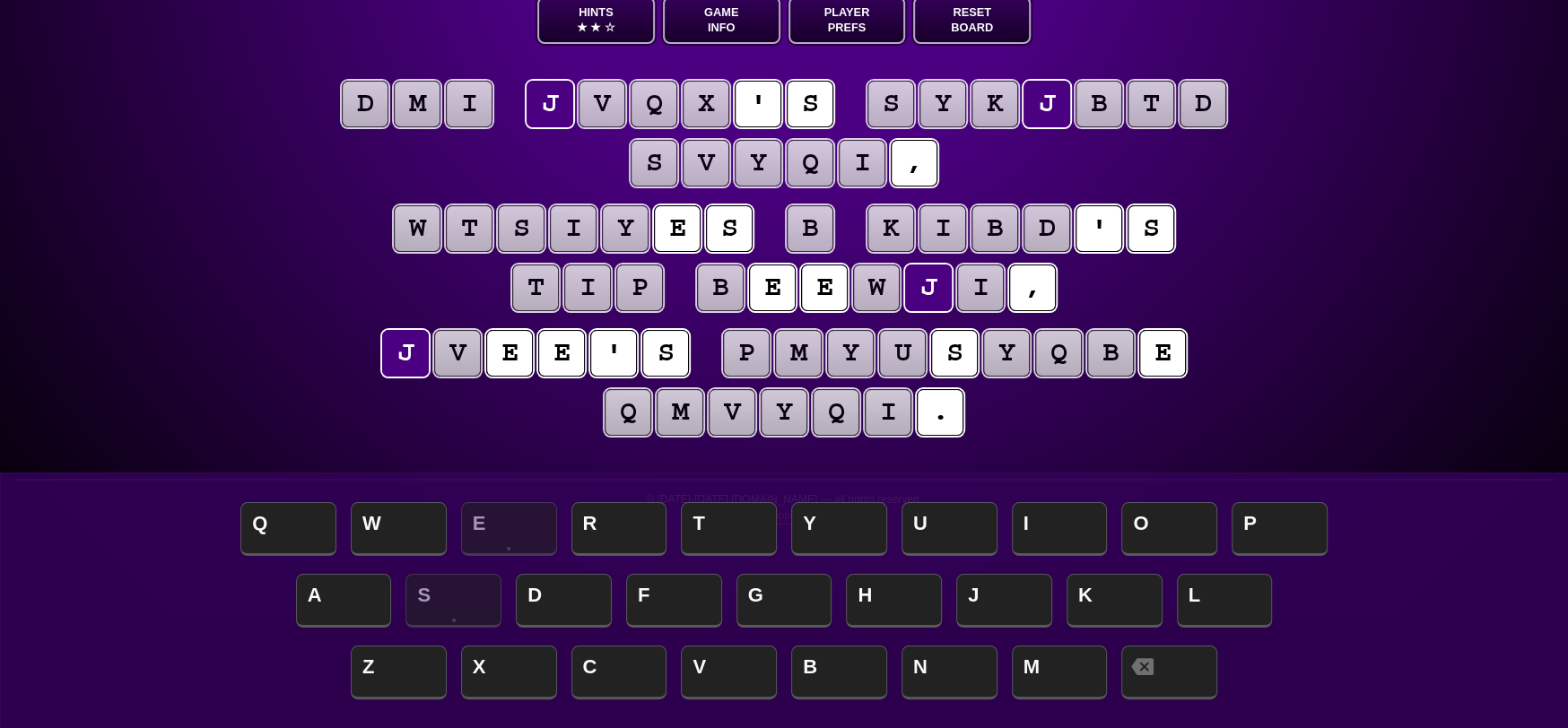
click at [474, 352] on puzzle-tile "v" at bounding box center [457, 353] width 47 height 47
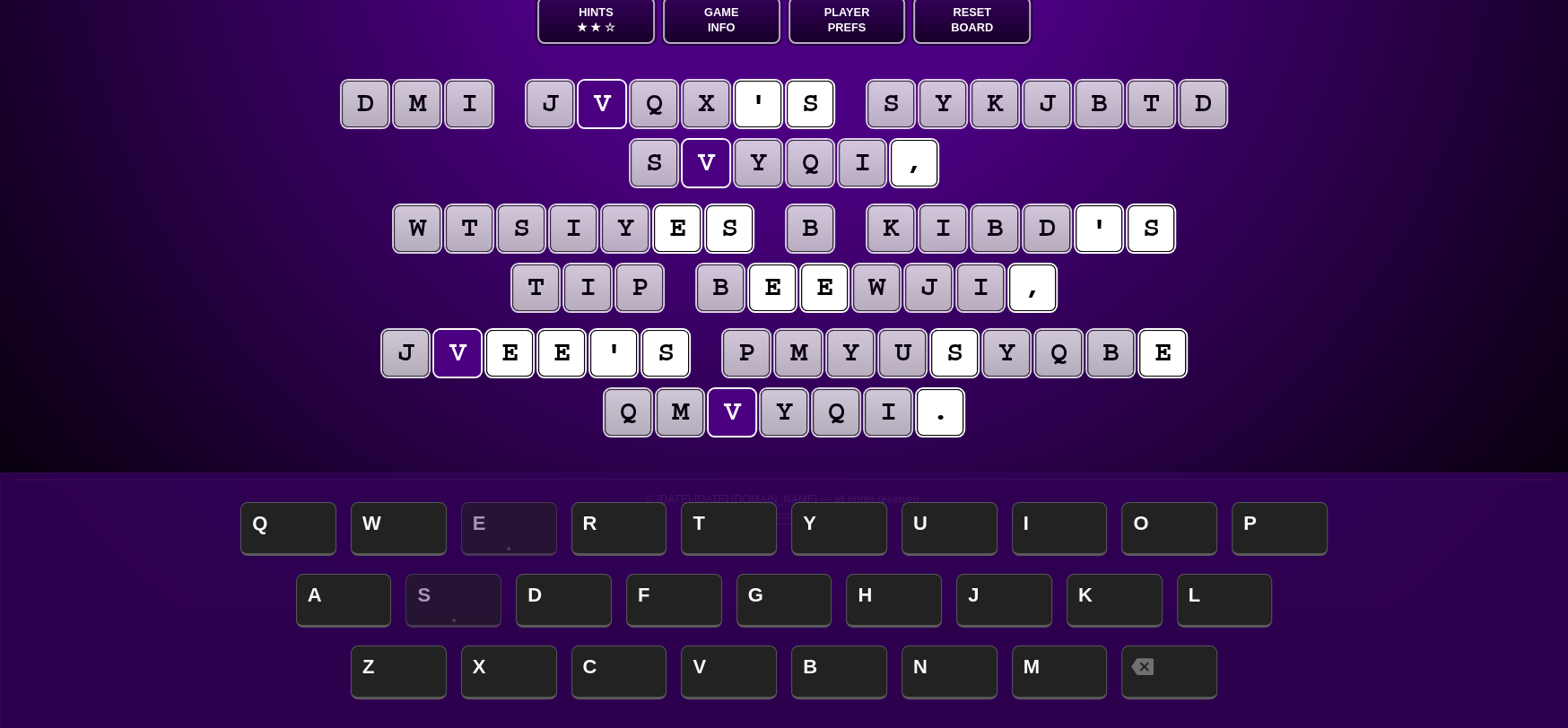
click at [365, 99] on puzzle-tile "d" at bounding box center [365, 103] width 47 height 47
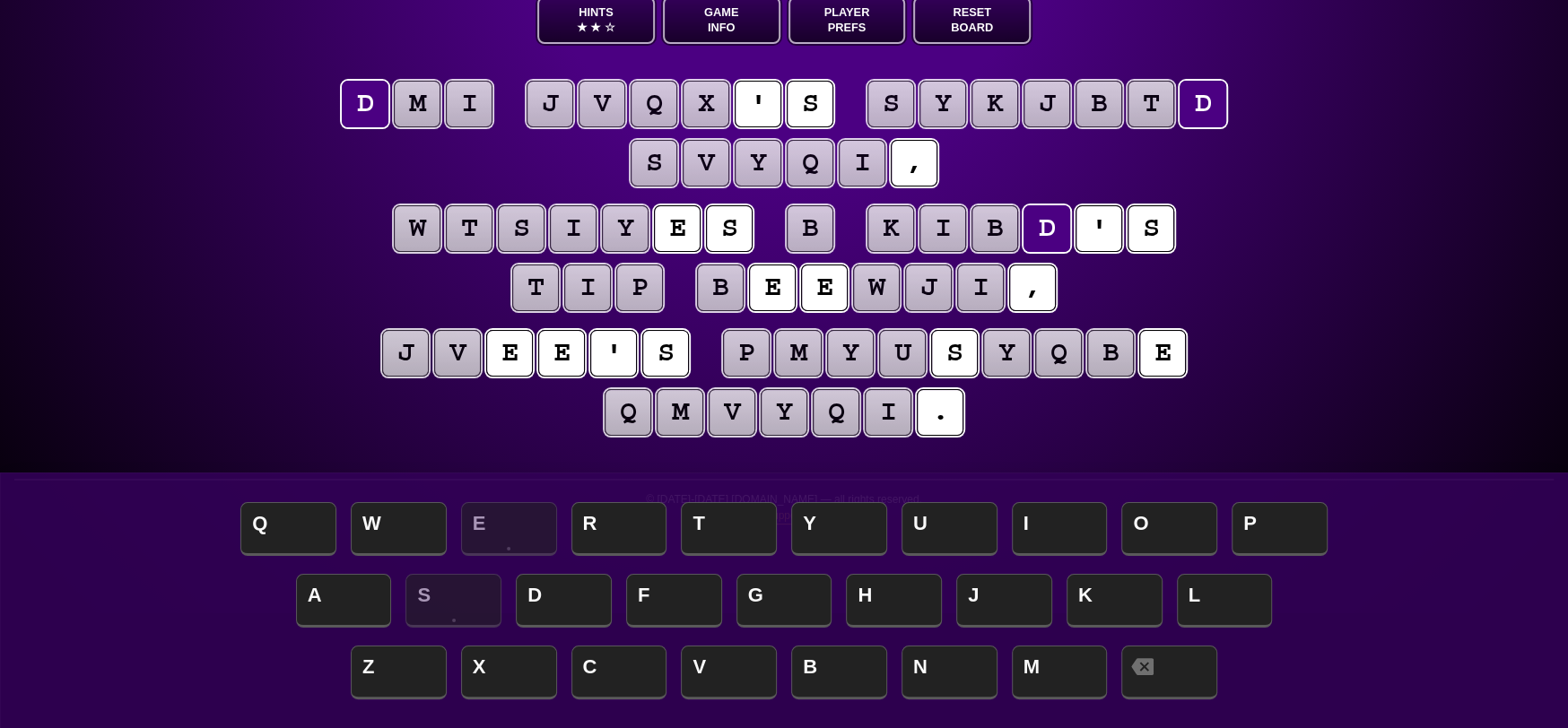
click at [397, 97] on puzzle-word "d m i" at bounding box center [417, 105] width 156 height 50
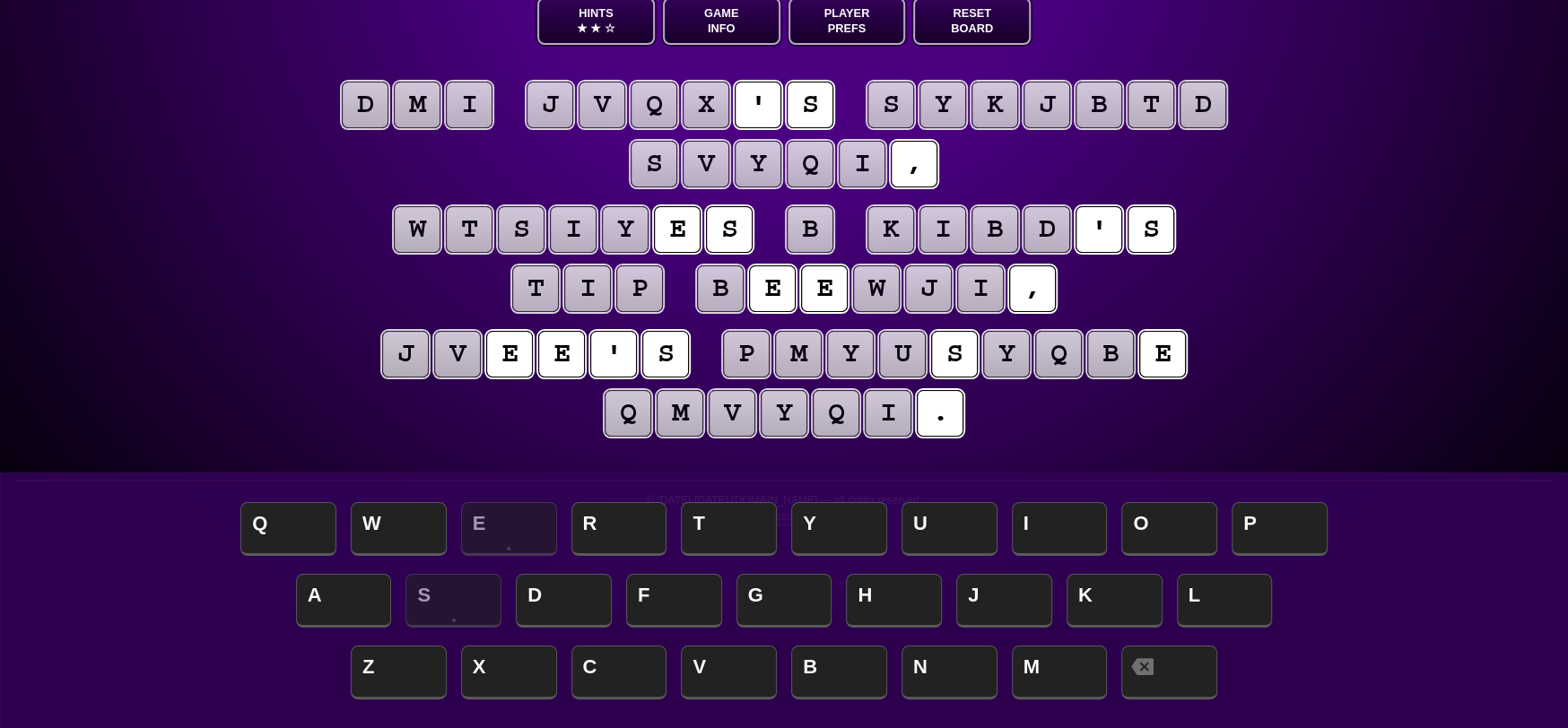
click at [419, 99] on puzzle-tile "m" at bounding box center [417, 104] width 47 height 47
click at [486, 105] on puzzle-tile "i" at bounding box center [469, 104] width 47 height 47
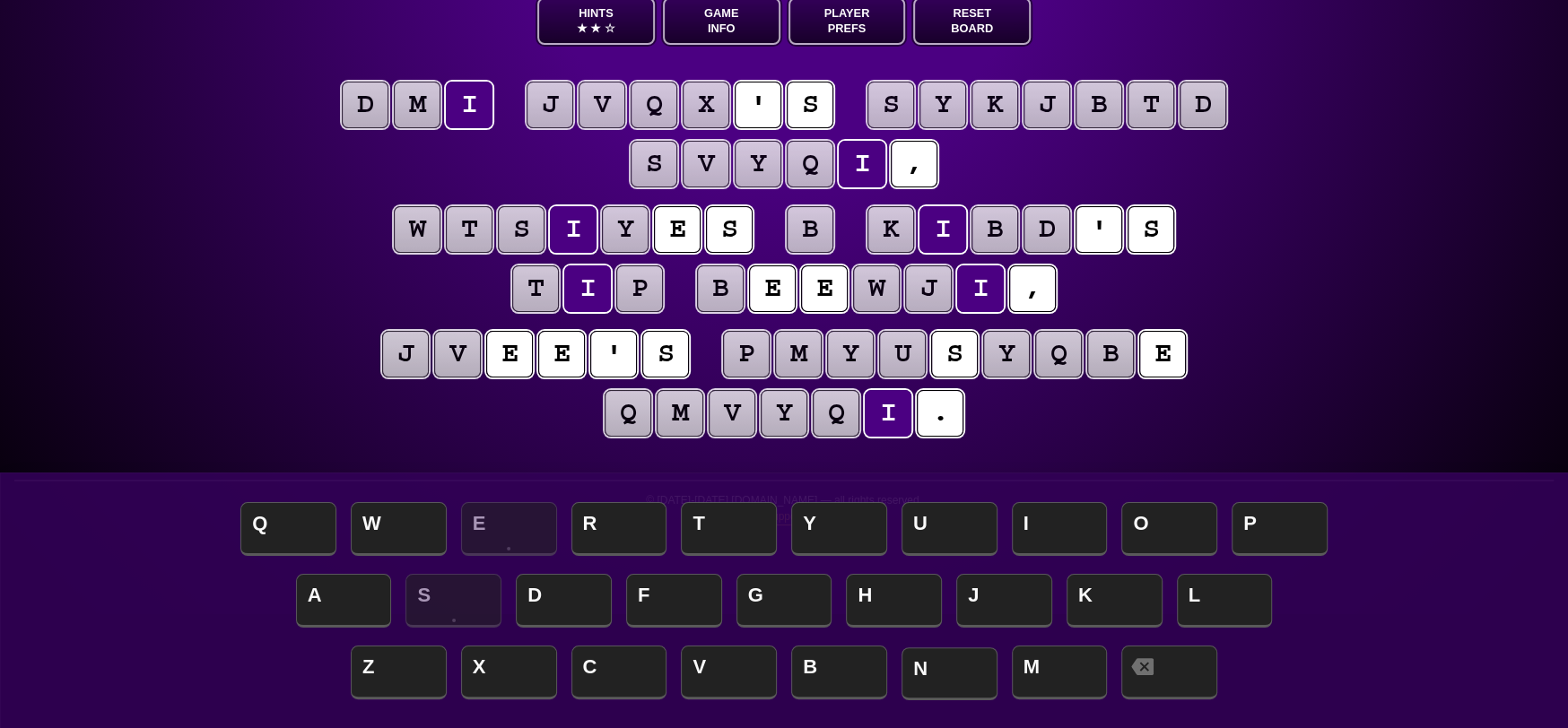
click at [937, 664] on span "N" at bounding box center [949, 673] width 96 height 53
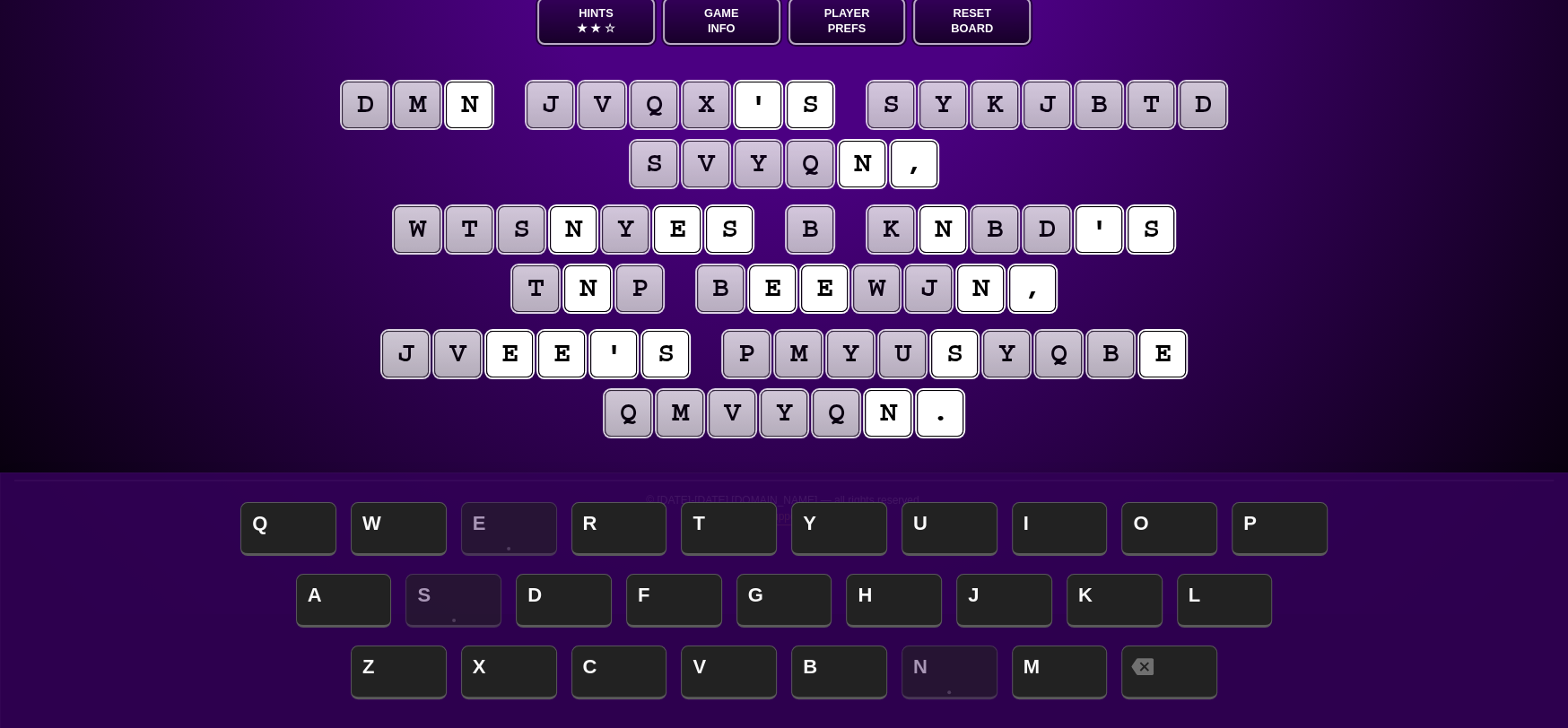
click at [543, 293] on puzzle-tile "t" at bounding box center [535, 289] width 47 height 47
click at [339, 592] on span "A" at bounding box center [343, 602] width 96 height 53
click at [663, 273] on puzzle-tile "p" at bounding box center [639, 289] width 47 height 47
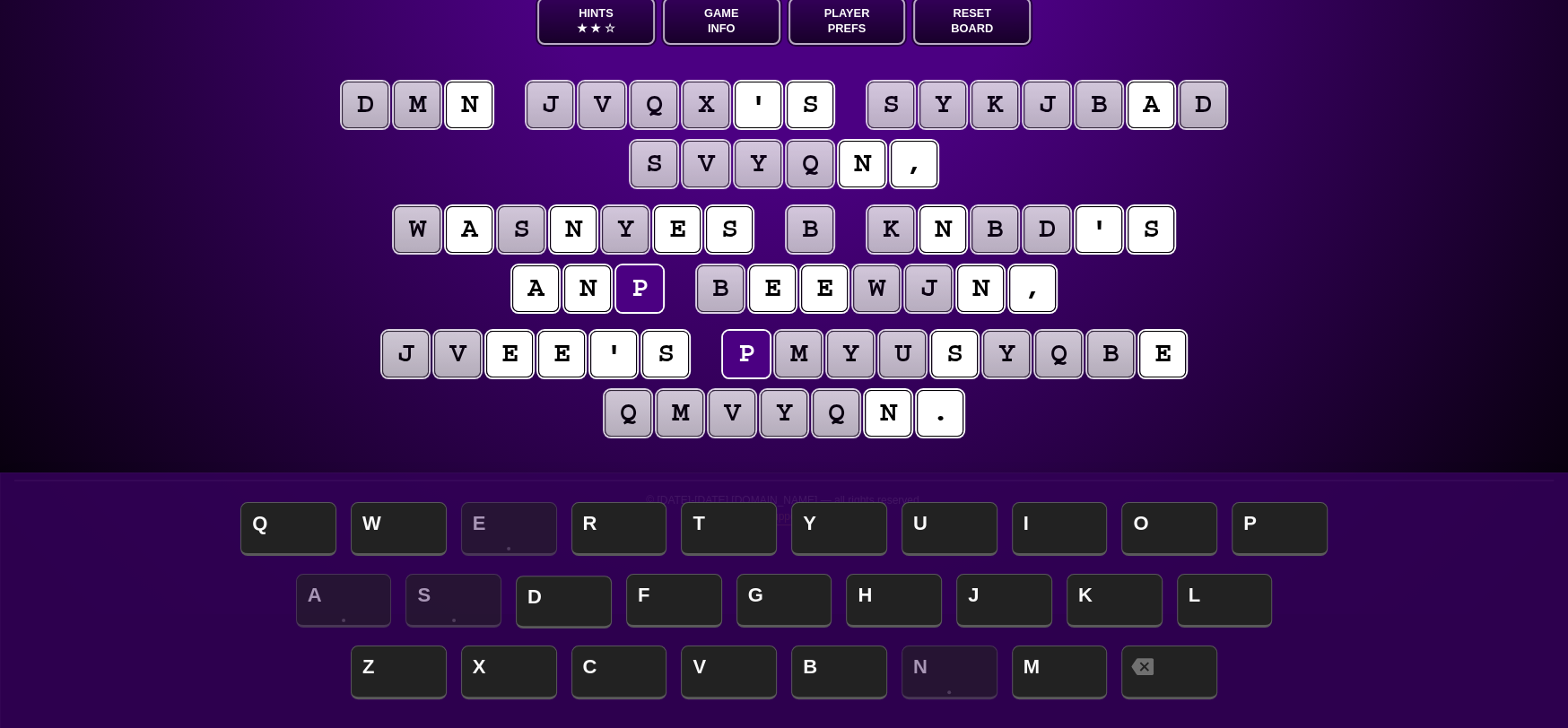
click at [581, 601] on span "D" at bounding box center [563, 602] width 96 height 53
click at [800, 223] on puzzle-tile "b" at bounding box center [809, 229] width 47 height 47
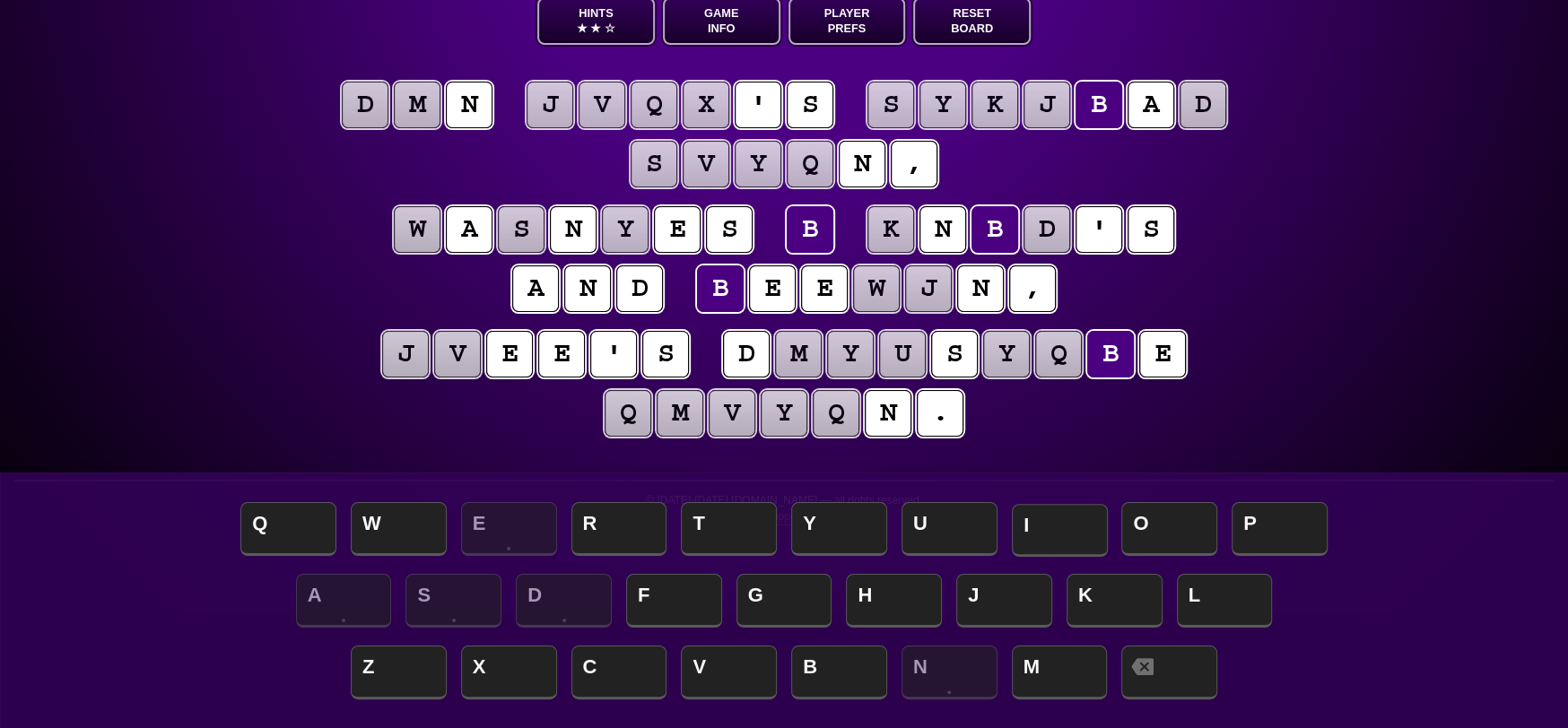
click at [1056, 530] on span "I" at bounding box center [1059, 530] width 96 height 53
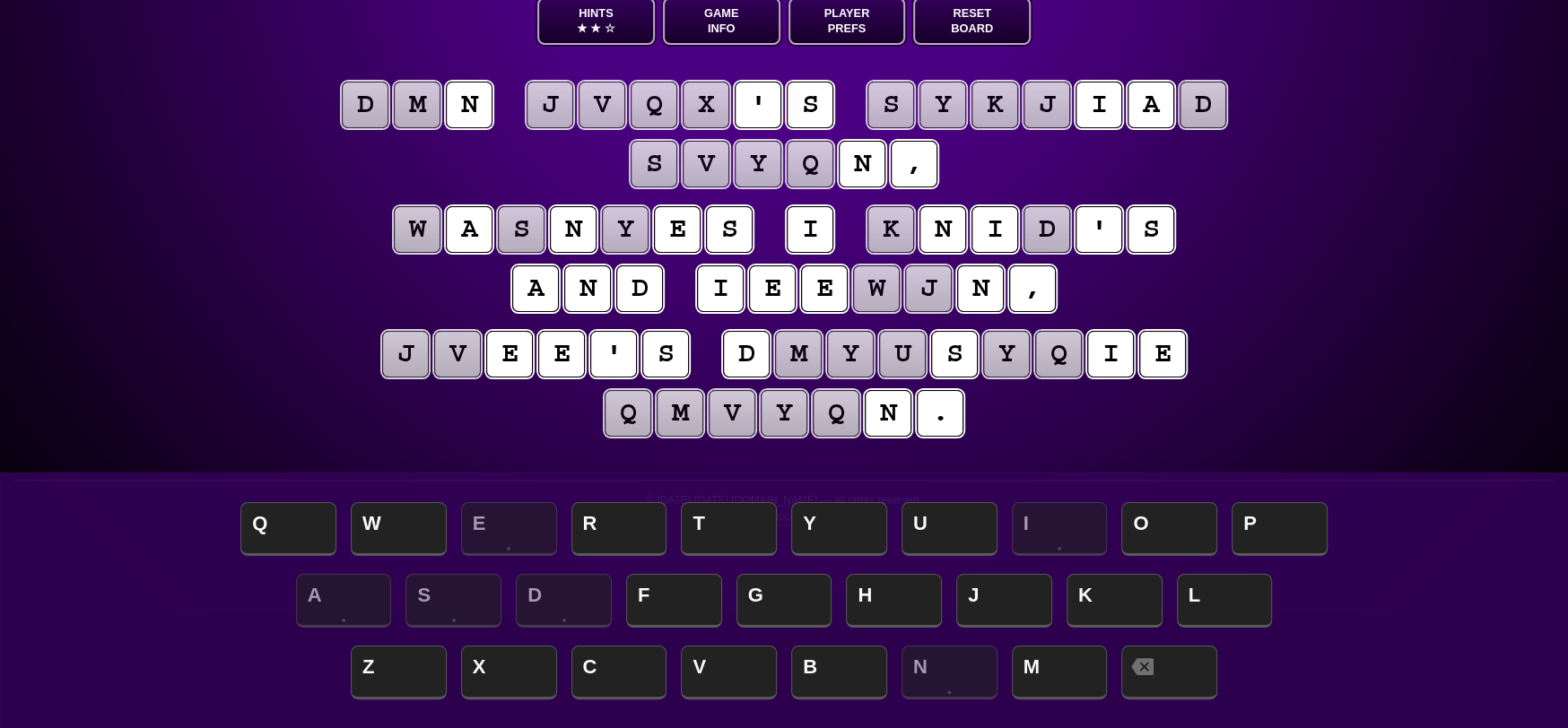
click at [780, 290] on puzzle-tile "e" at bounding box center [772, 289] width 47 height 47
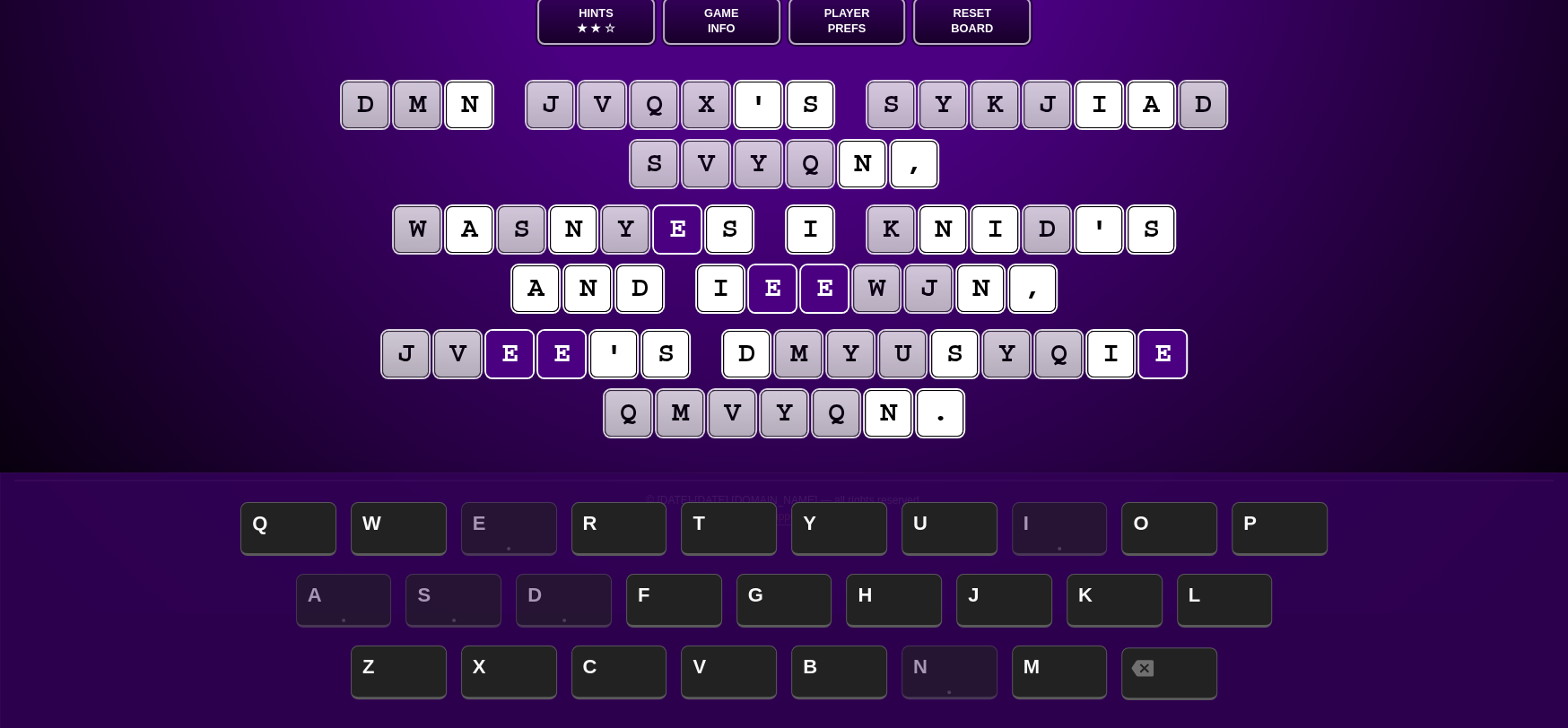
click at [1192, 687] on span at bounding box center [1169, 673] width 96 height 53
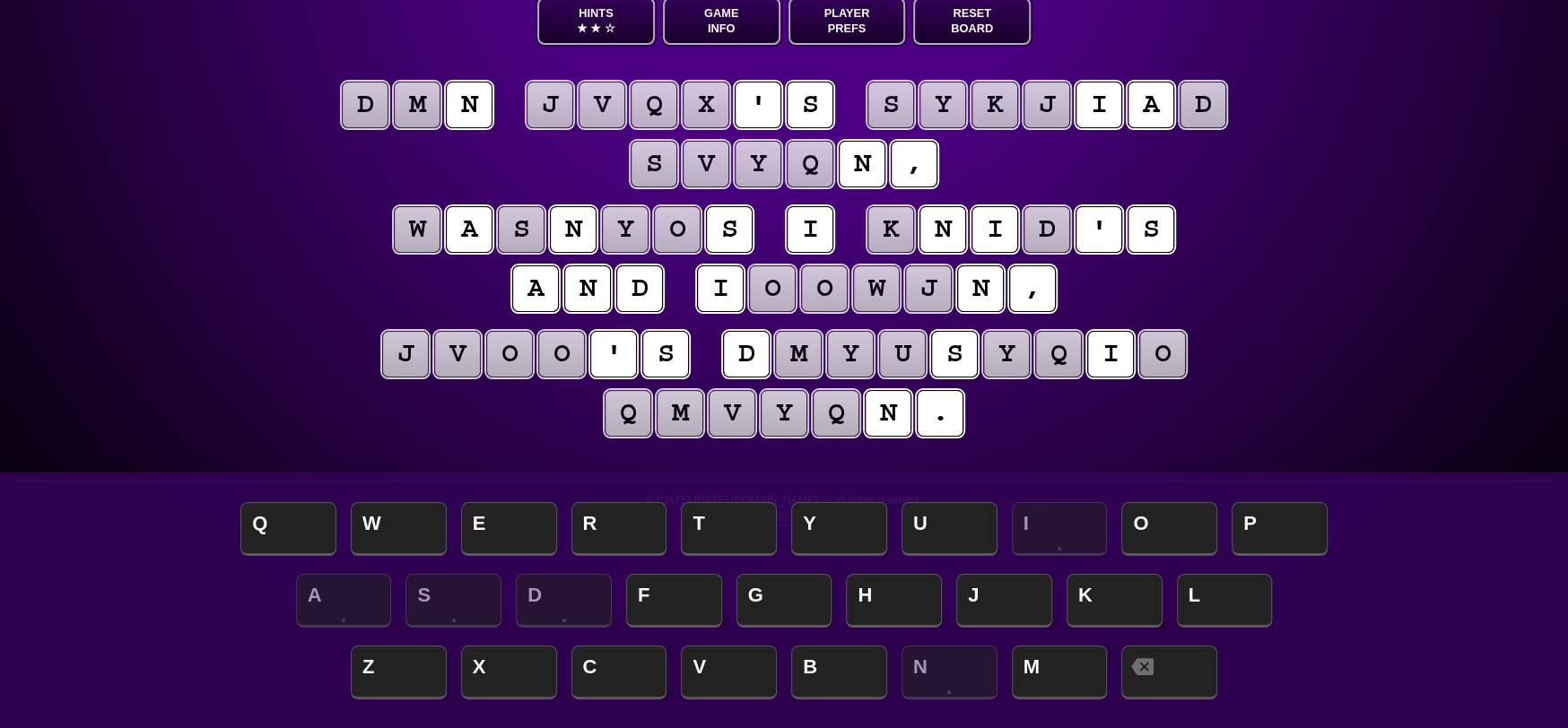
click at [811, 230] on puzzle-tile "i" at bounding box center [809, 229] width 47 height 47
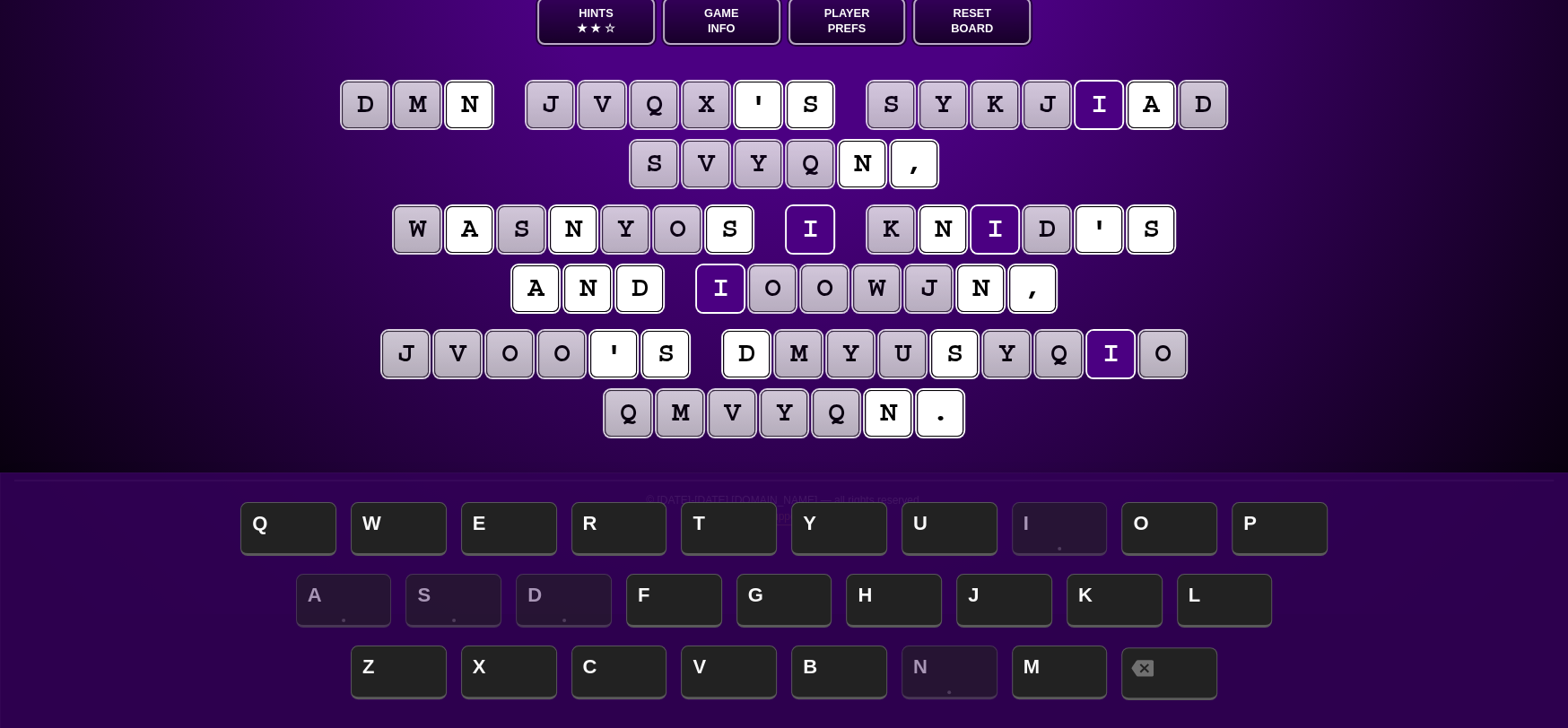
click at [1186, 678] on span at bounding box center [1169, 673] width 96 height 53
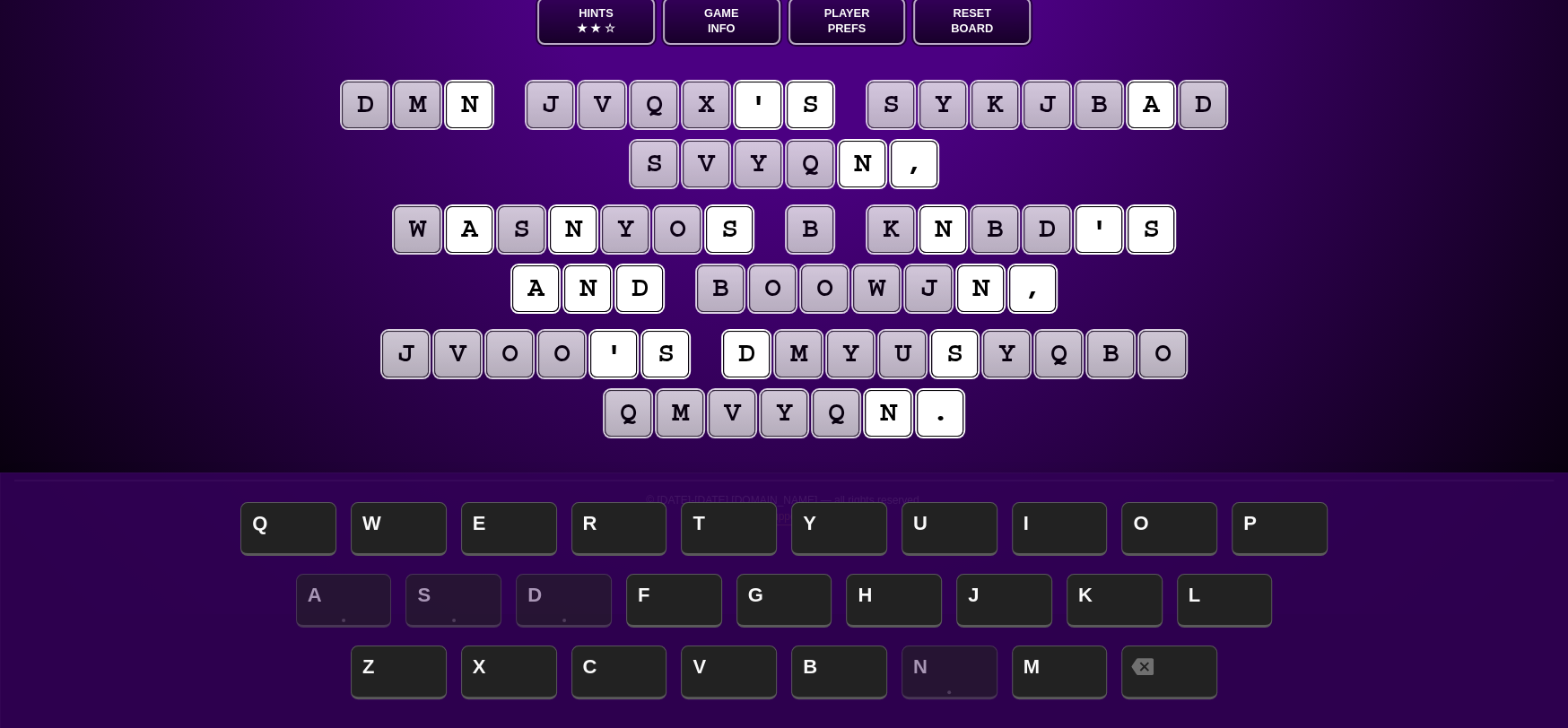
click at [814, 230] on puzzle-tile "b" at bounding box center [809, 229] width 47 height 47
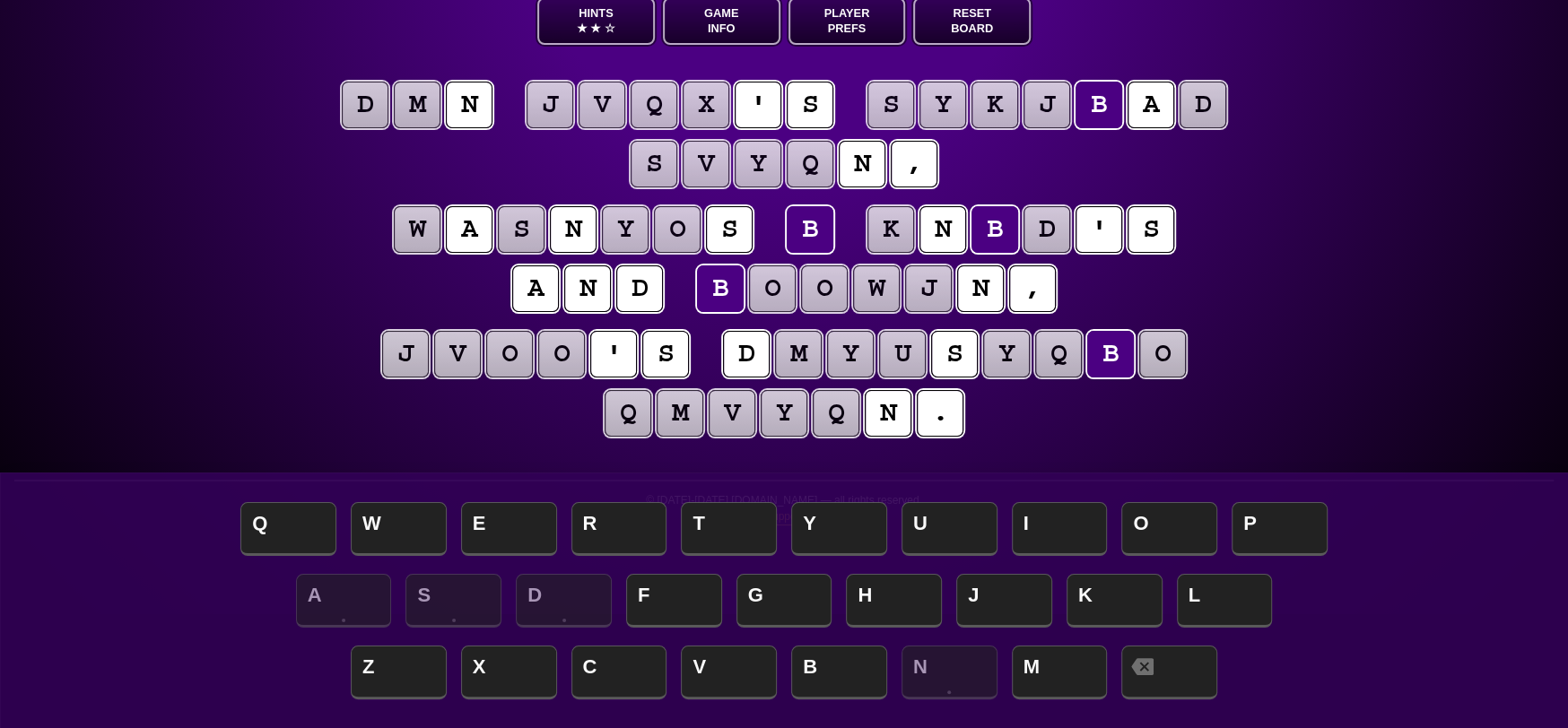
click at [788, 301] on puzzle-tile "o" at bounding box center [772, 289] width 47 height 47
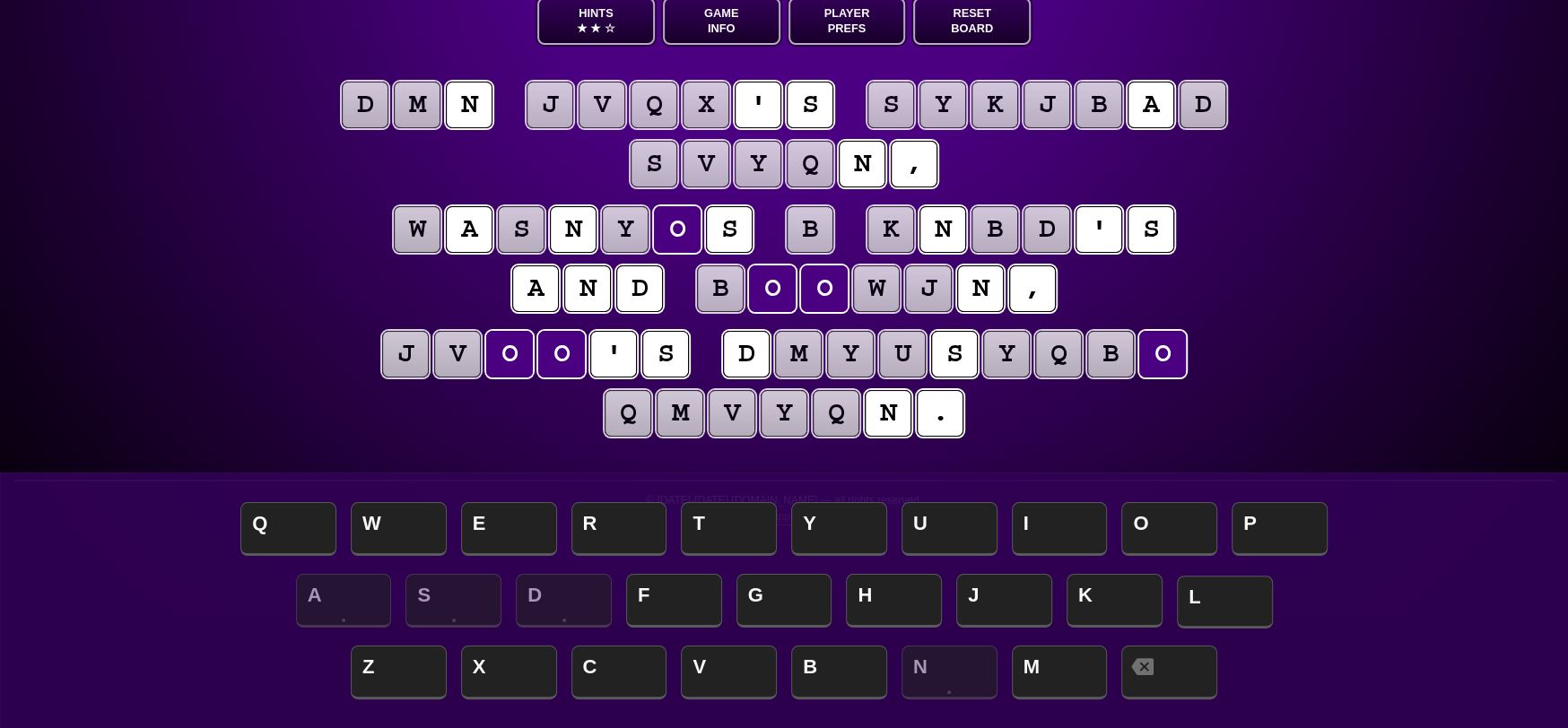
click at [1233, 609] on span "L" at bounding box center [1225, 602] width 96 height 53
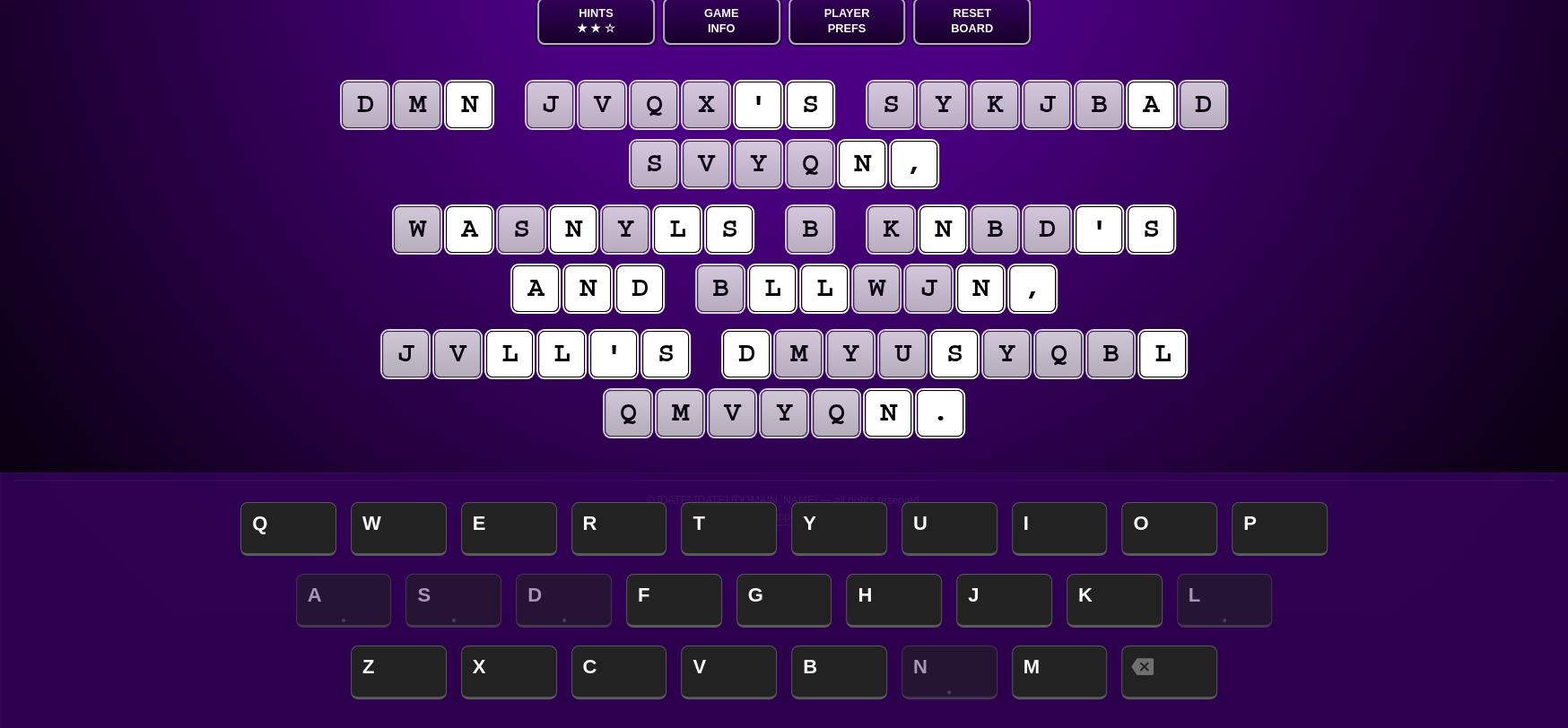
click at [459, 102] on puzzle-tile "n" at bounding box center [469, 104] width 47 height 47
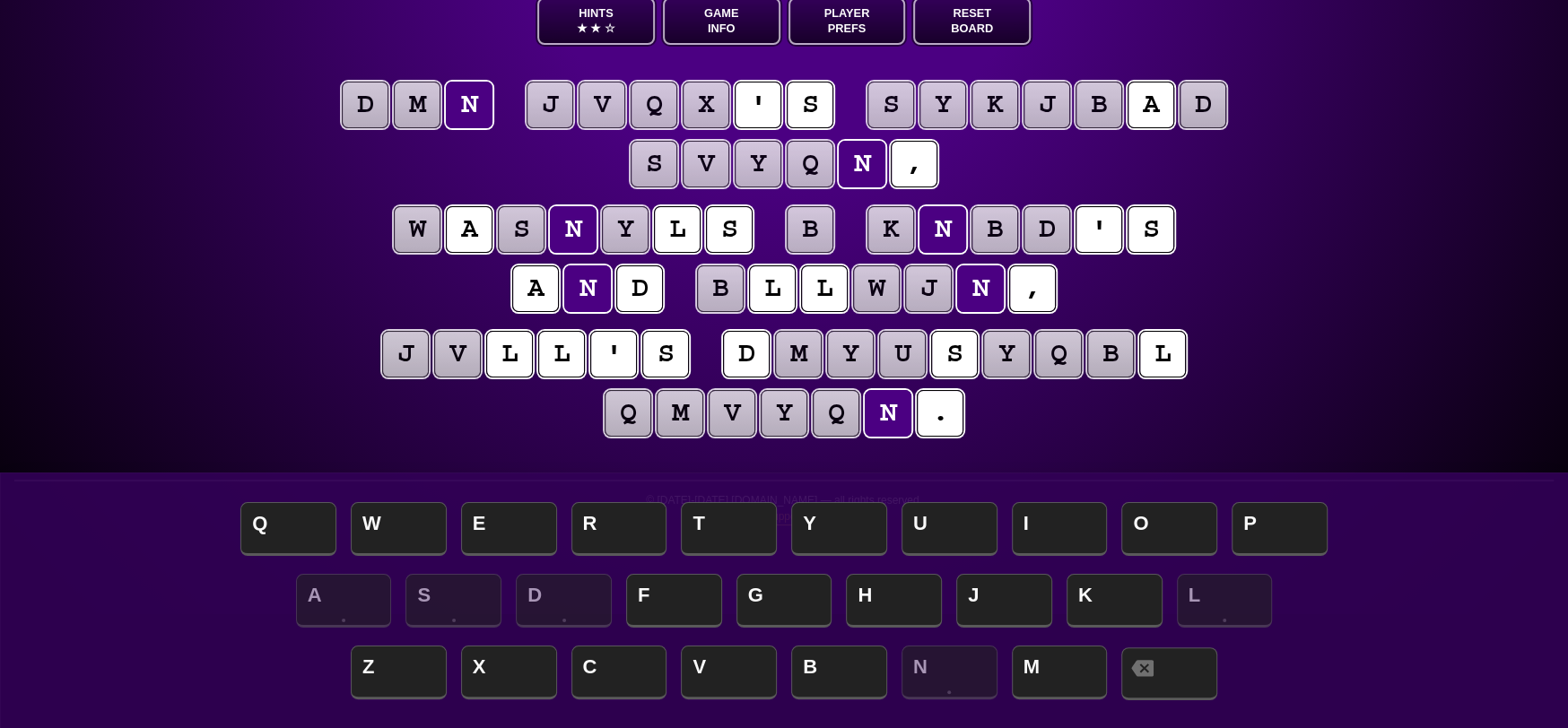
click at [1153, 672] on icon at bounding box center [1143, 668] width 23 height 16
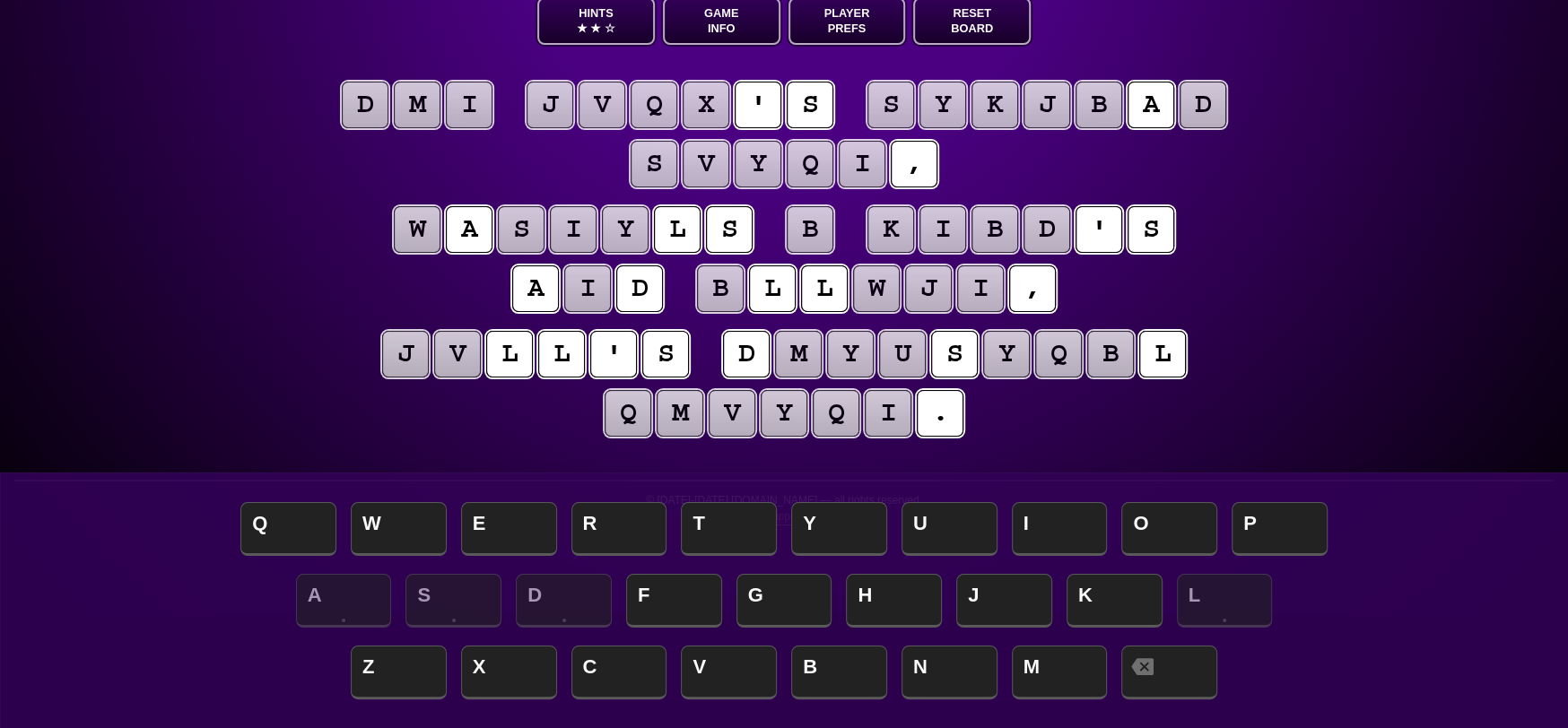
click at [472, 100] on puzzle-tile "i" at bounding box center [469, 104] width 47 height 47
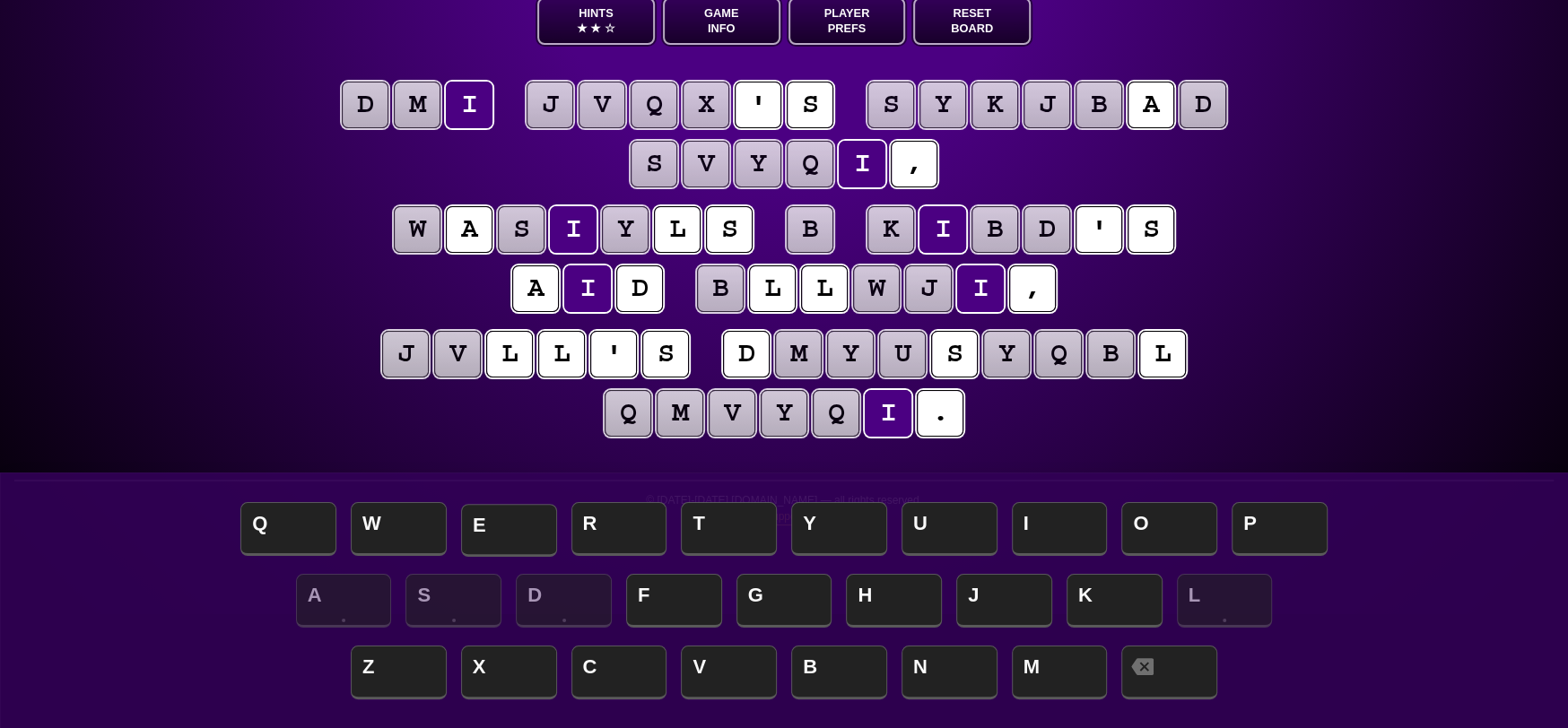
click at [530, 544] on span "E" at bounding box center [509, 530] width 96 height 53
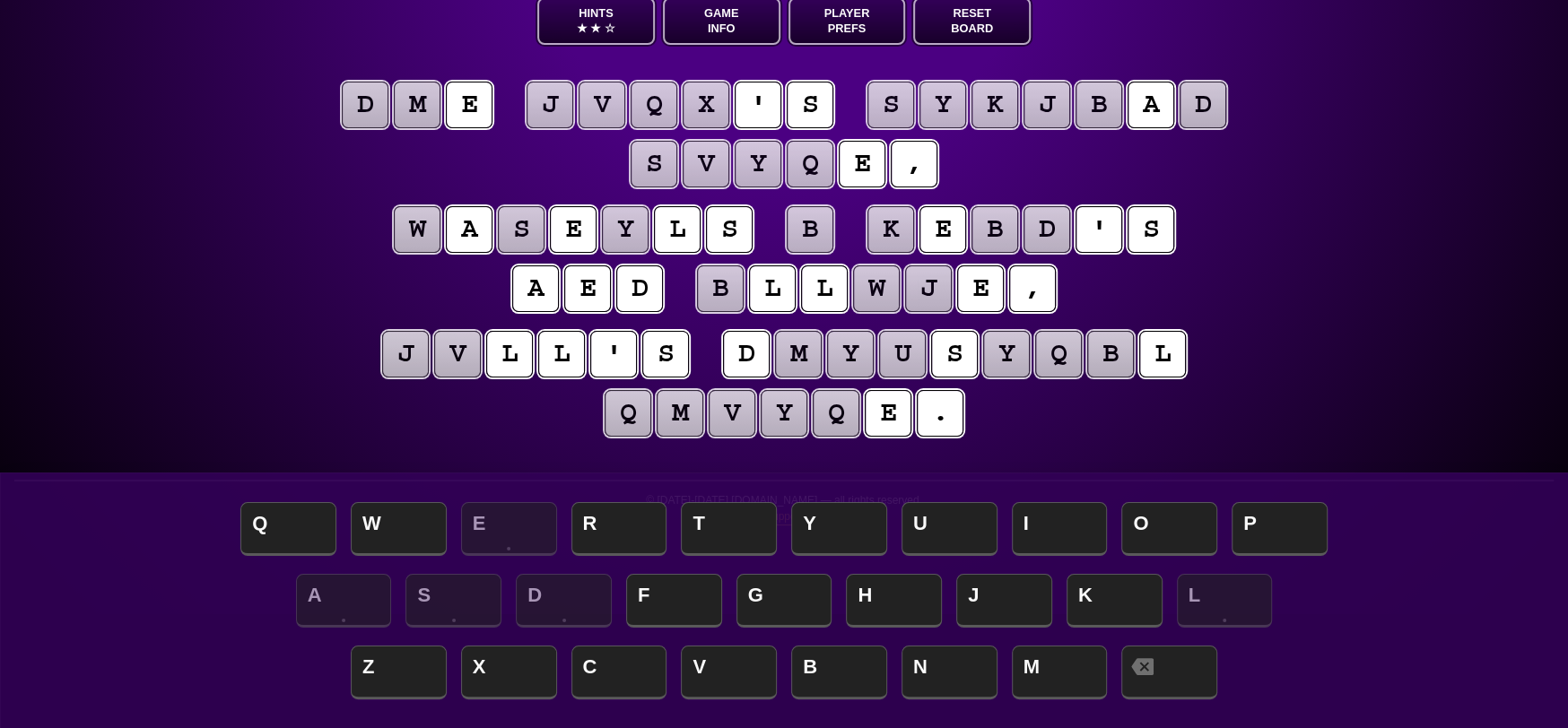
click at [425, 100] on puzzle-tile "m" at bounding box center [417, 104] width 47 height 47
click at [917, 587] on span "H" at bounding box center [894, 602] width 96 height 53
click at [596, 105] on puzzle-tile "v" at bounding box center [601, 104] width 47 height 47
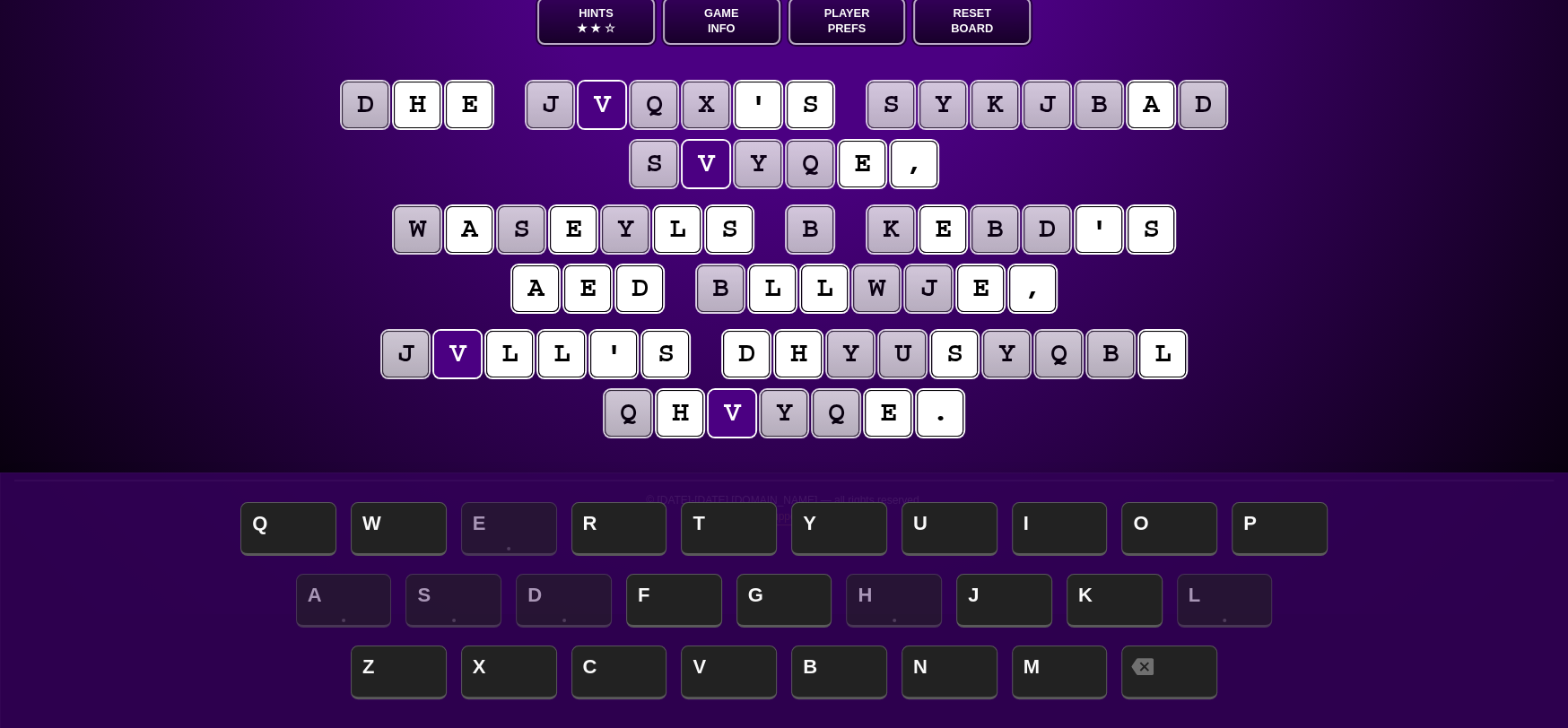
click at [596, 287] on puzzle-tile "e" at bounding box center [587, 289] width 47 height 47
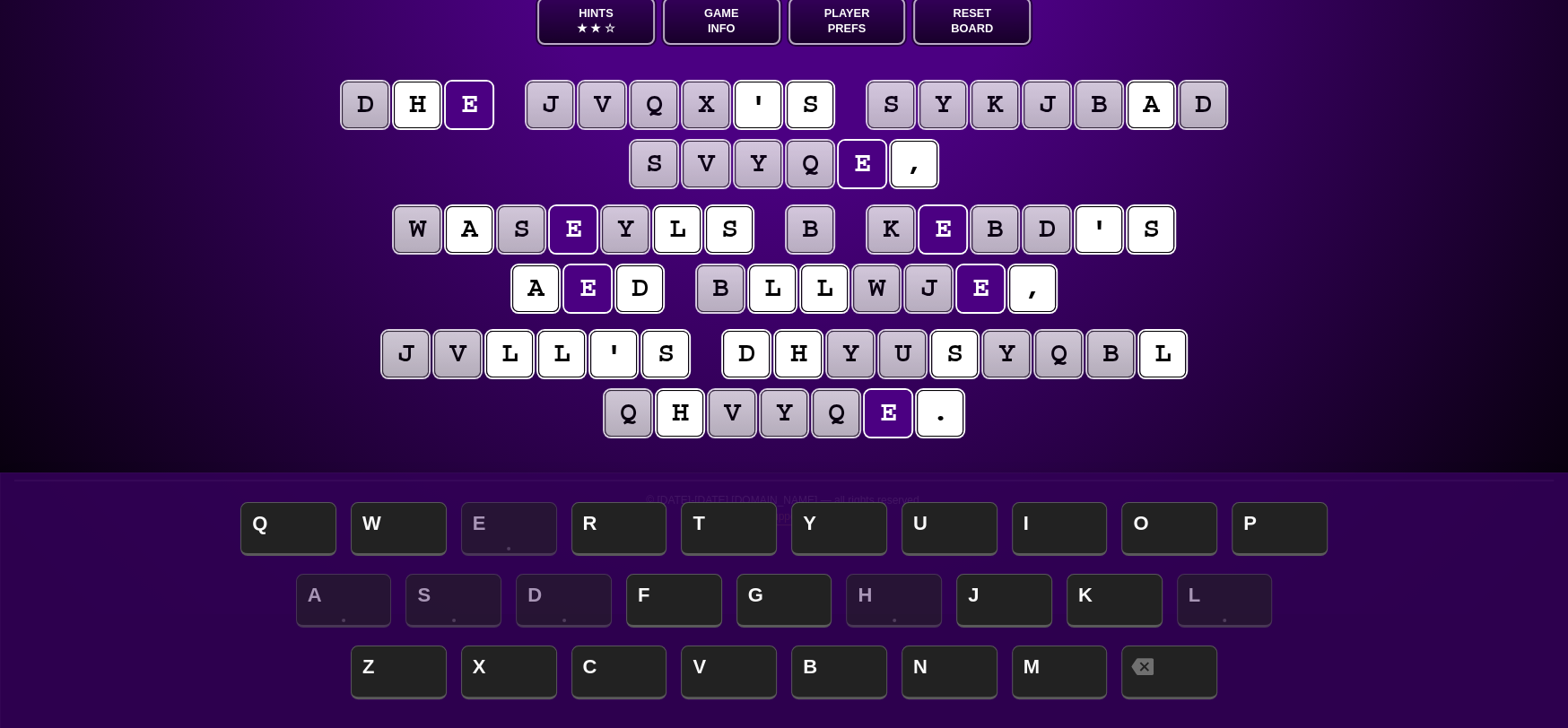
click at [653, 290] on puzzle-tile "d" at bounding box center [639, 289] width 47 height 47
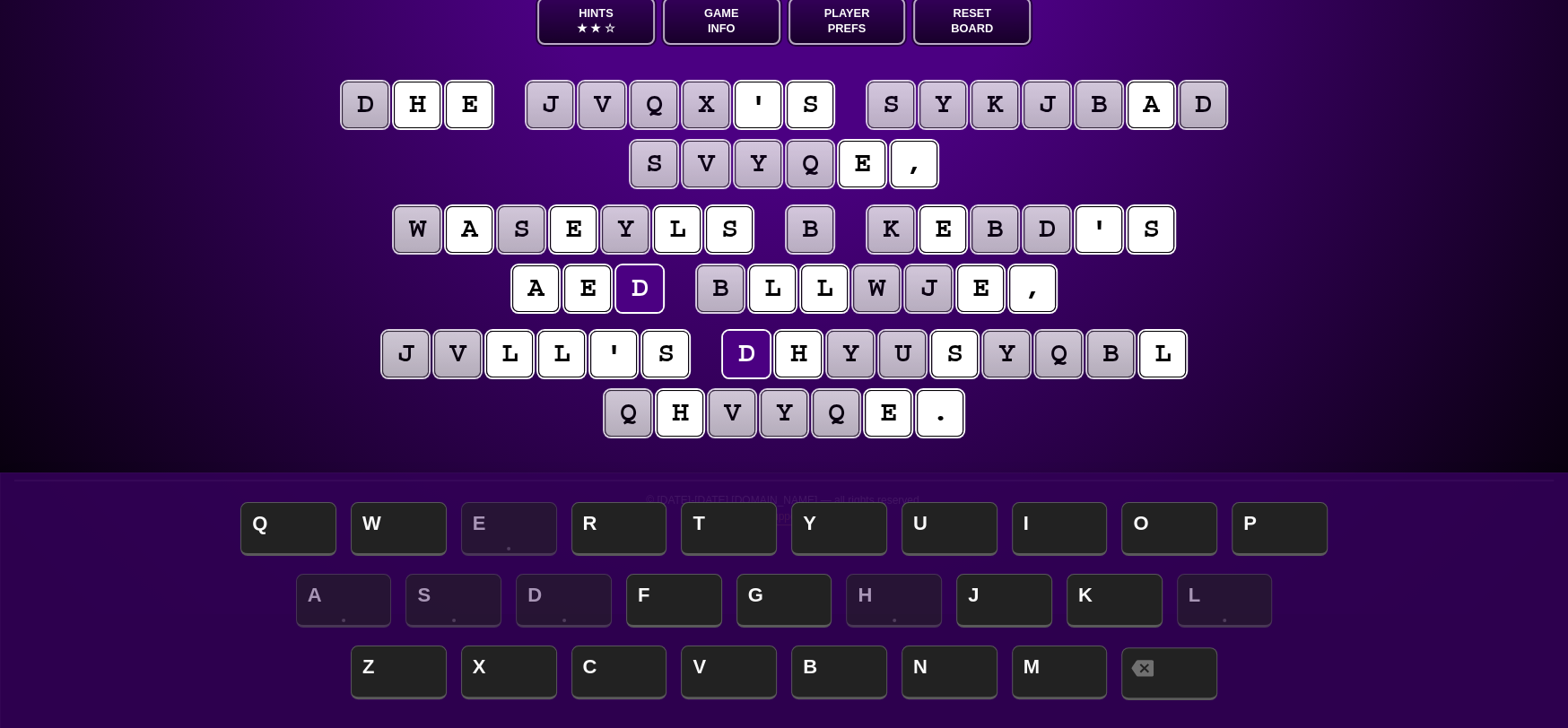
click at [1209, 696] on span at bounding box center [1169, 673] width 96 height 53
click at [589, 285] on puzzle-tile "e" at bounding box center [587, 289] width 47 height 47
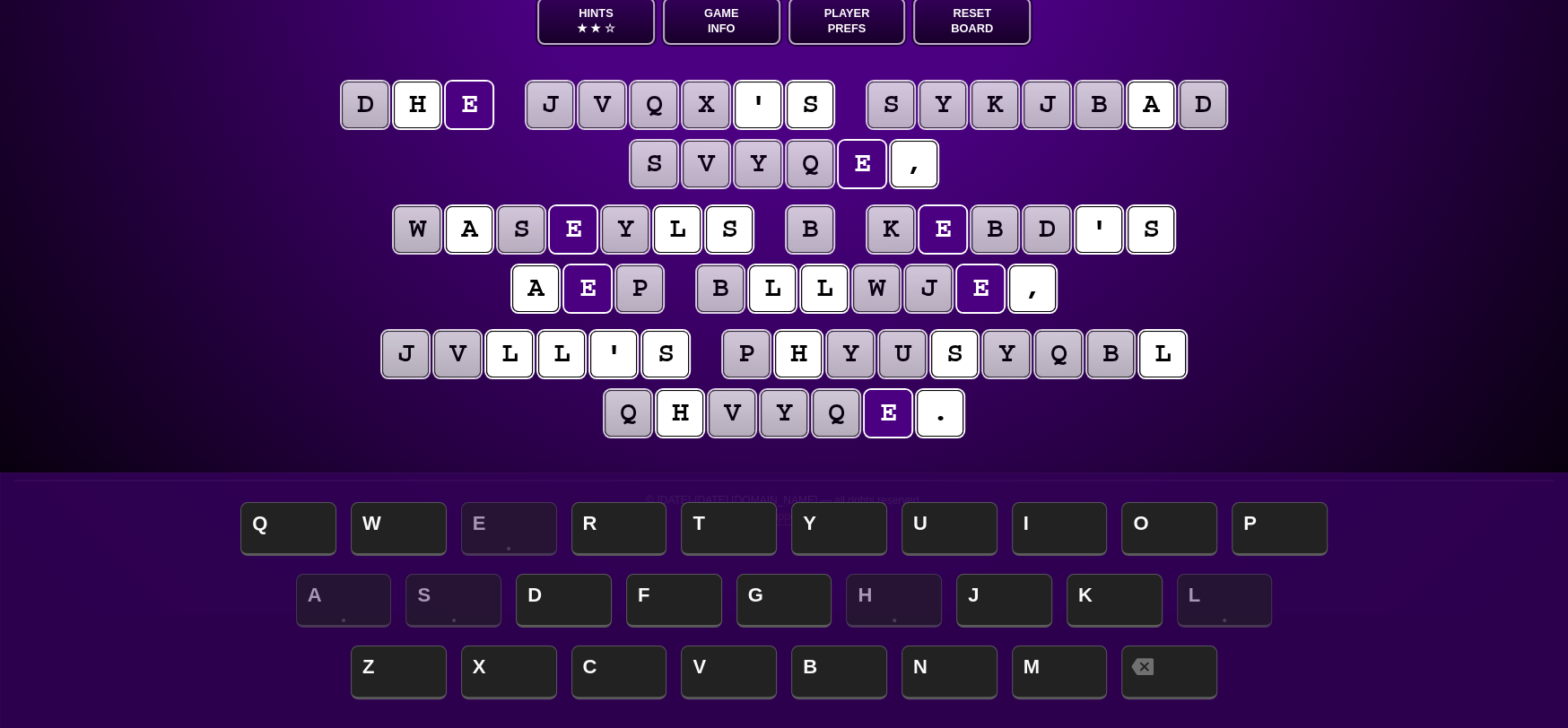
click at [543, 287] on puzzle-tile "a" at bounding box center [535, 289] width 47 height 47
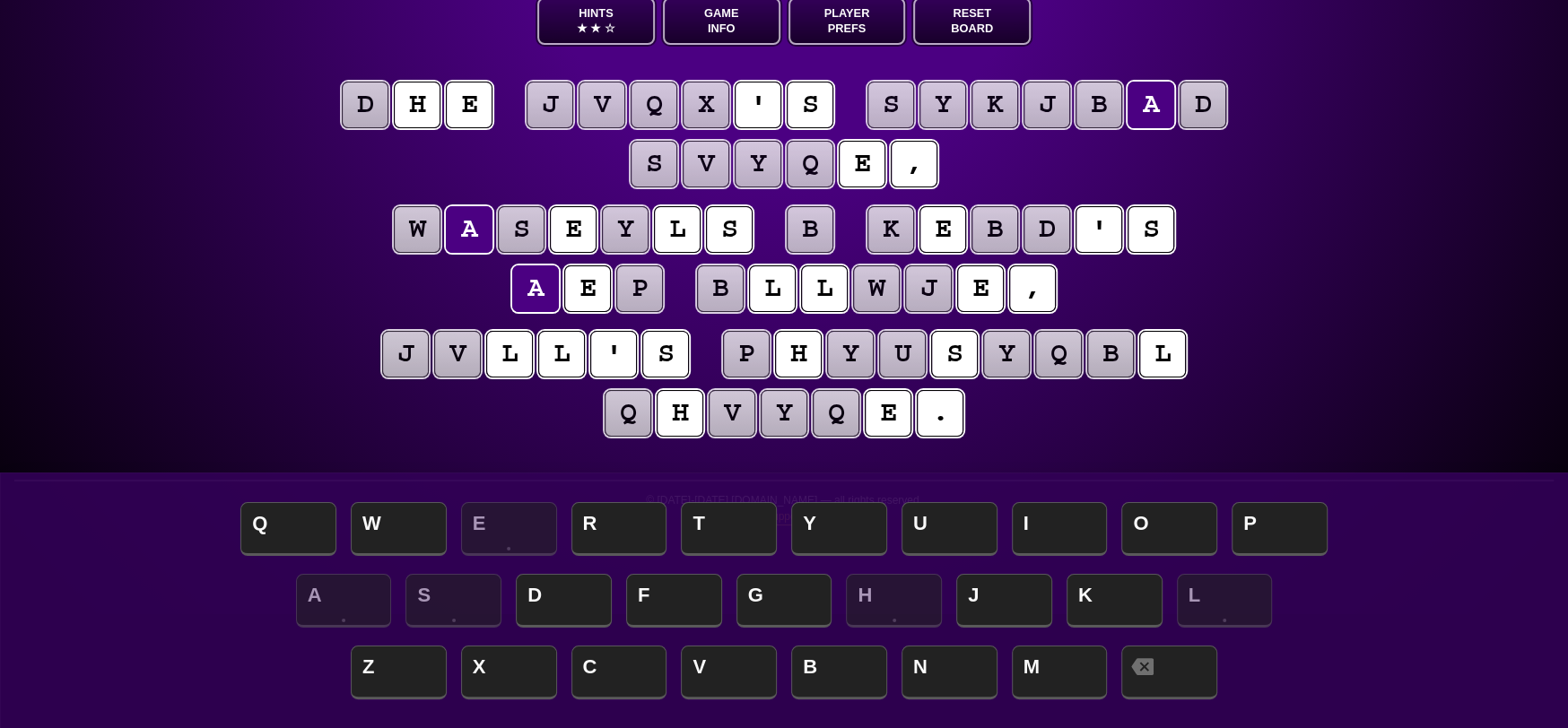
click at [811, 232] on puzzle-tile "b" at bounding box center [809, 229] width 47 height 47
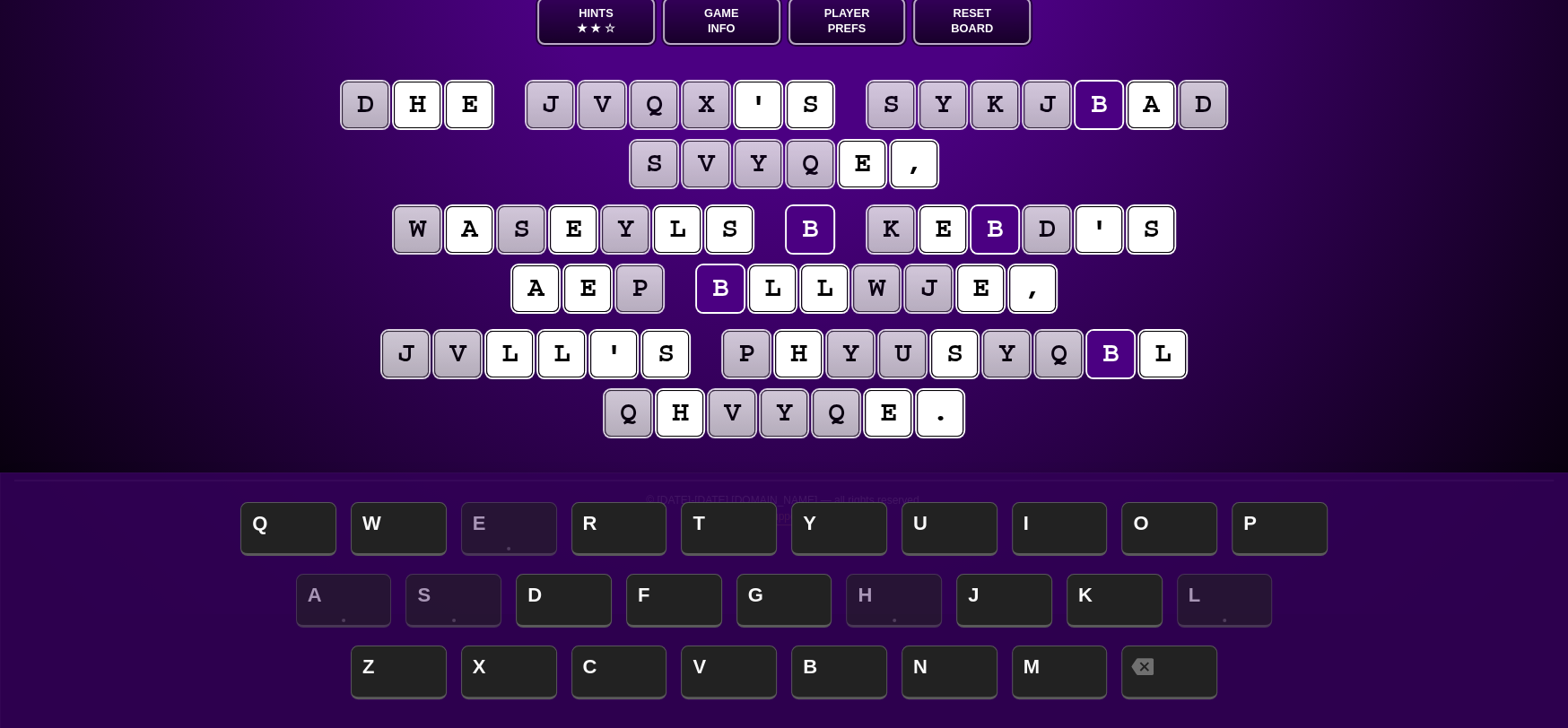
click at [486, 211] on puzzle-tile "a" at bounding box center [469, 229] width 47 height 47
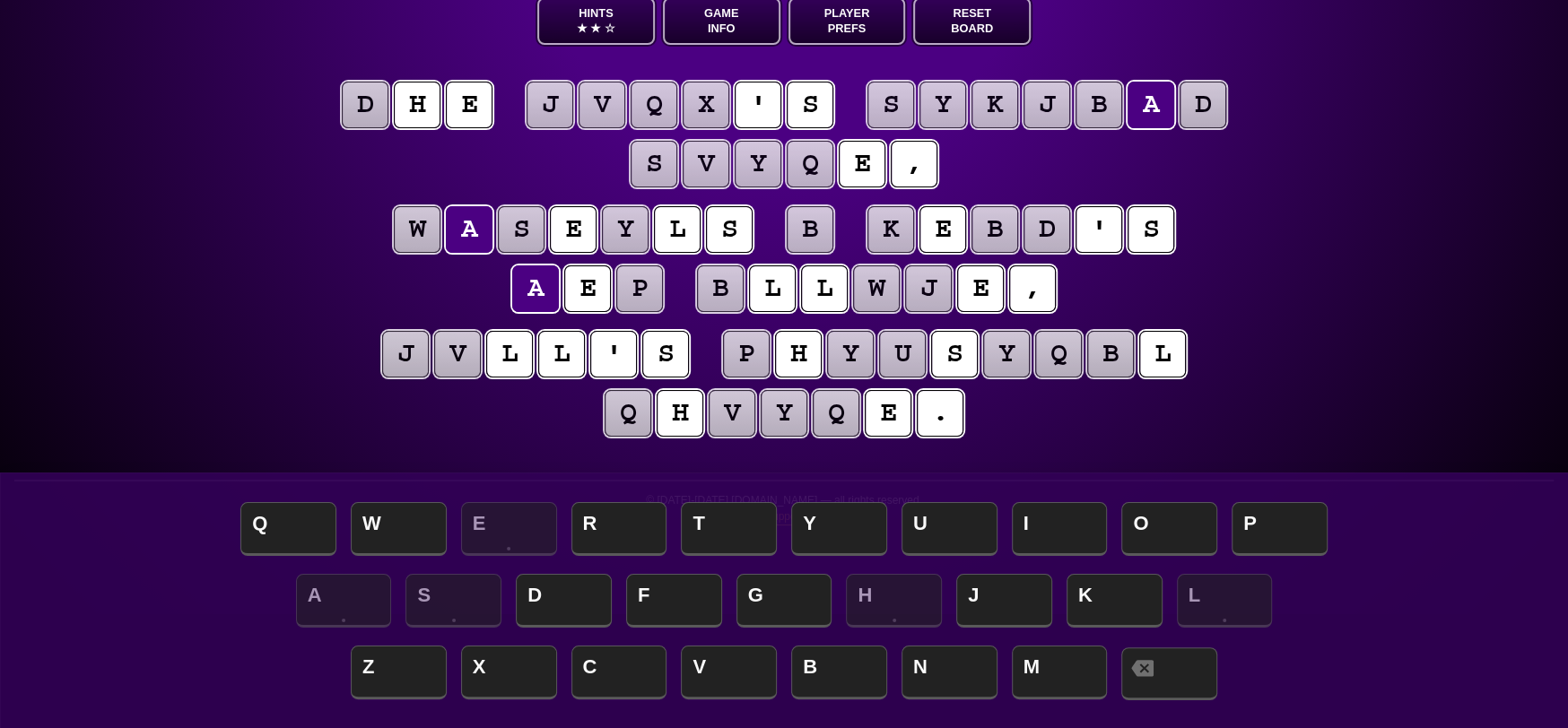
click at [1200, 684] on span at bounding box center [1169, 673] width 96 height 53
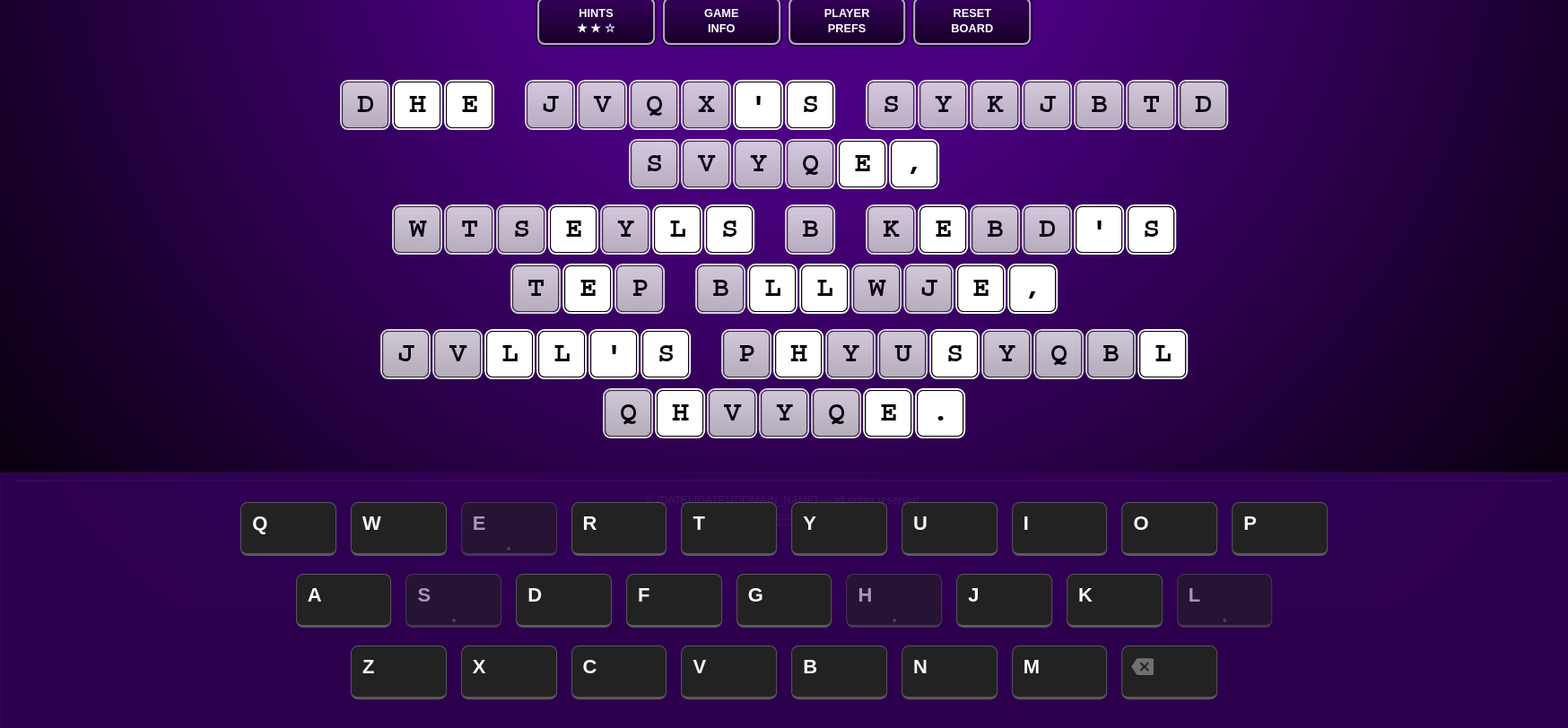
click at [817, 227] on puzzle-tile "b" at bounding box center [809, 229] width 47 height 47
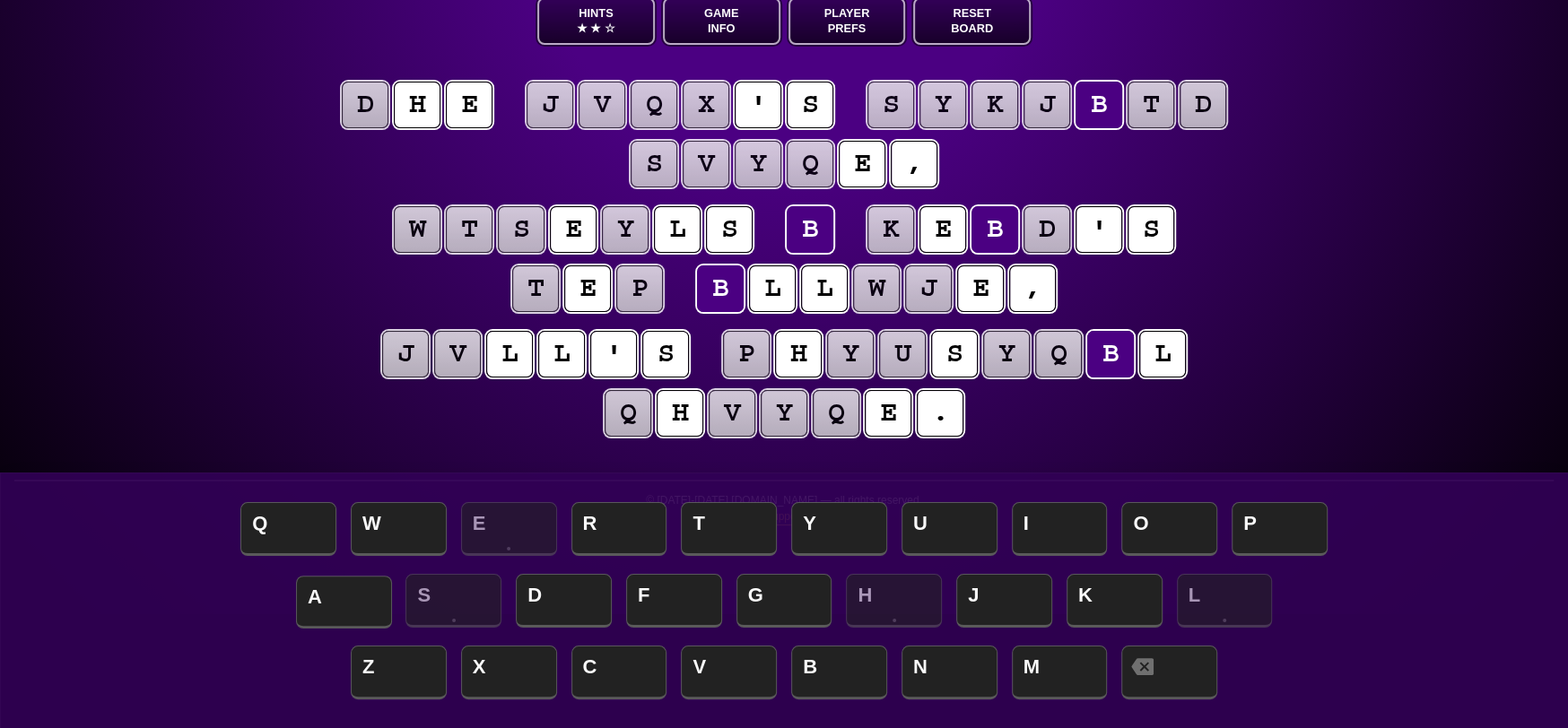
click at [345, 609] on span "A" at bounding box center [343, 602] width 96 height 53
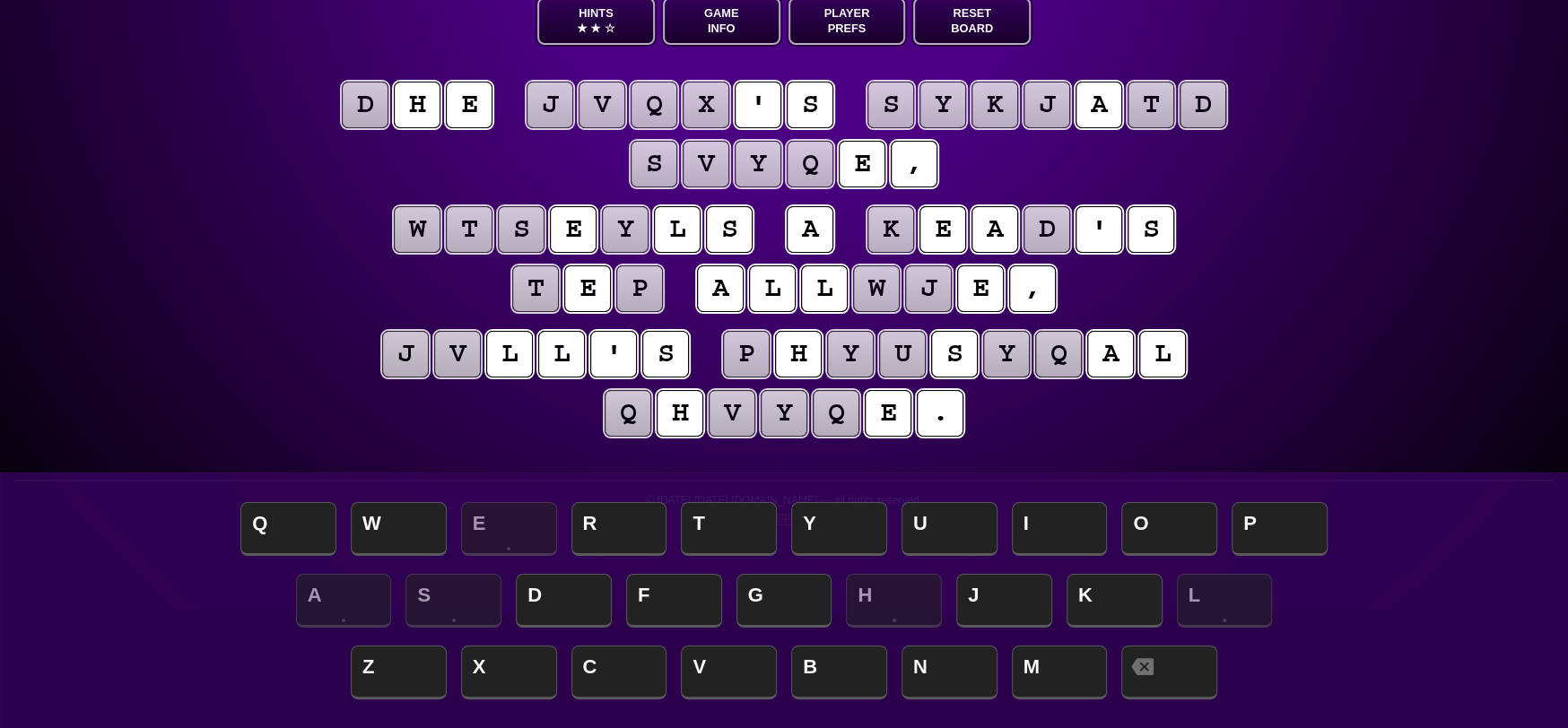
click at [887, 285] on puzzle-tile "w" at bounding box center [876, 289] width 47 height 47
click at [964, 523] on span "U" at bounding box center [949, 530] width 96 height 53
click at [944, 285] on puzzle-tile "j" at bounding box center [928, 289] width 47 height 47
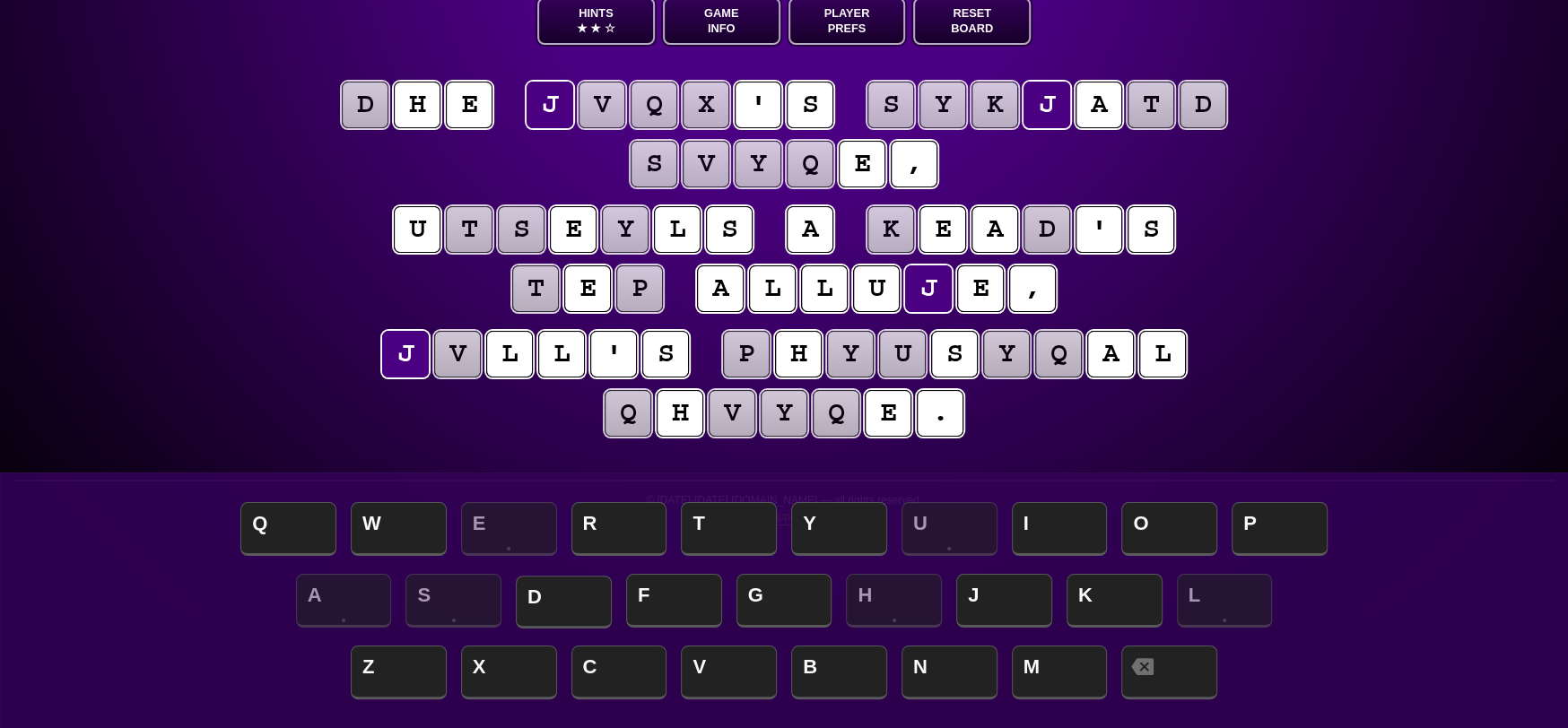
click at [577, 604] on span "D" at bounding box center [563, 602] width 96 height 53
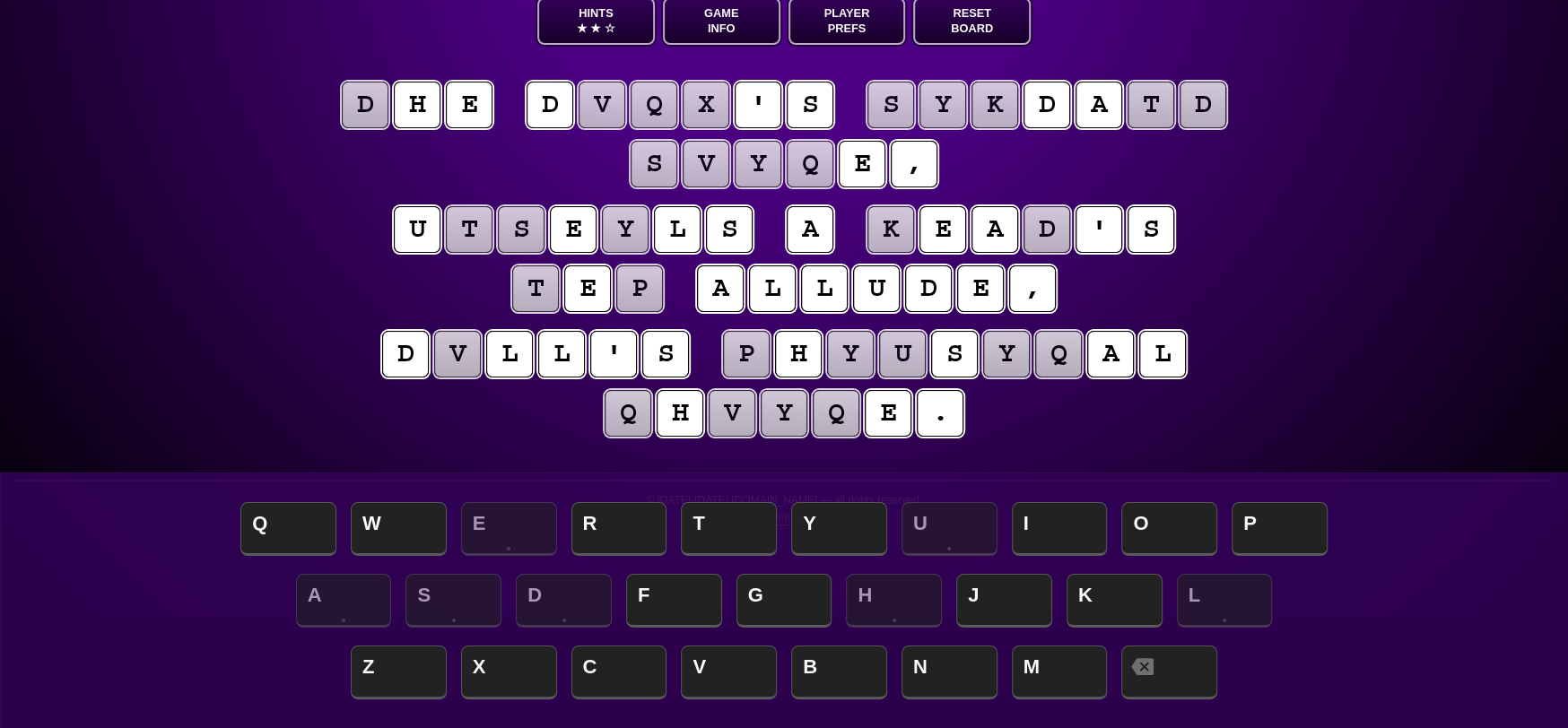
click at [379, 94] on puzzle-tile "d" at bounding box center [365, 104] width 47 height 47
click at [725, 540] on span "T" at bounding box center [728, 530] width 96 height 53
click at [1146, 106] on puzzle-tile "t" at bounding box center [1150, 104] width 47 height 47
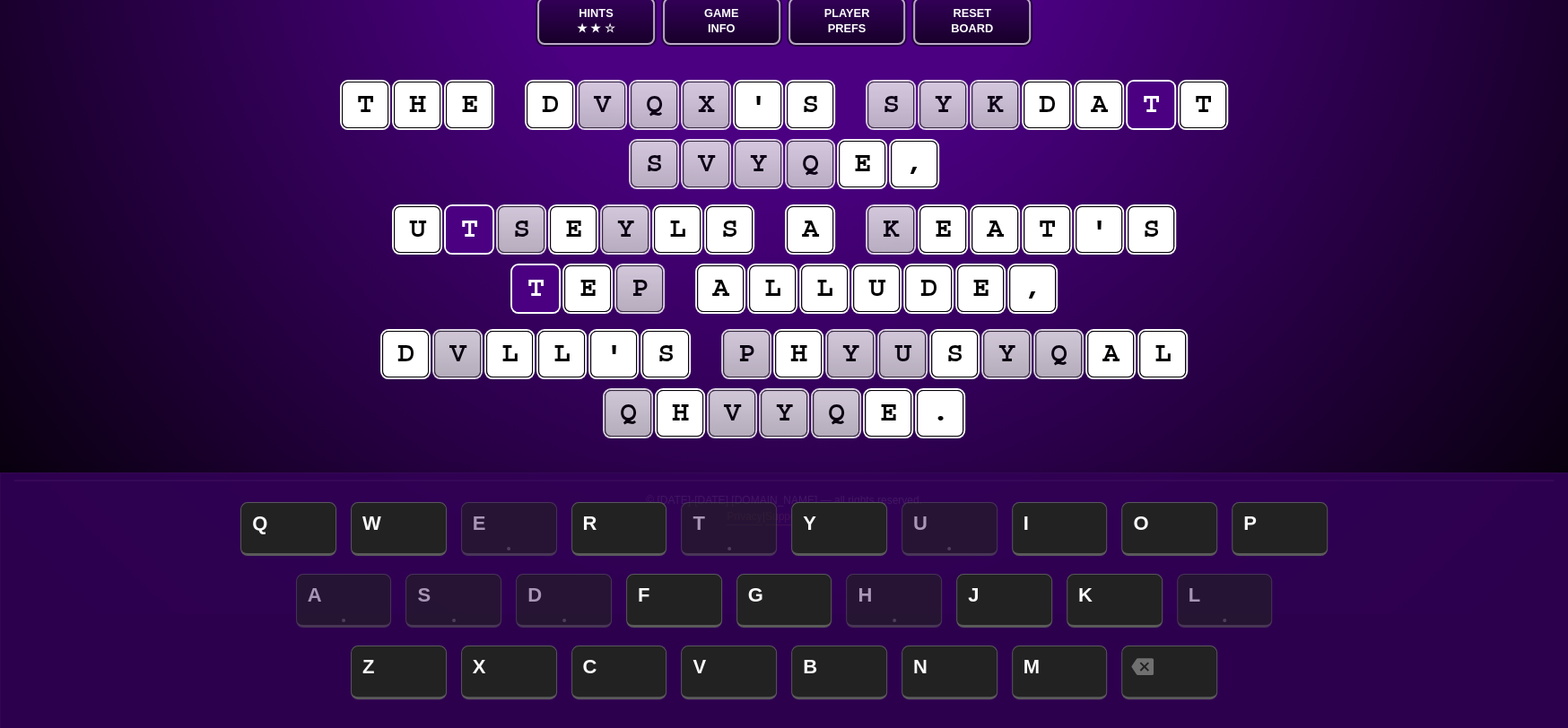
click at [480, 227] on puzzle-tile "t" at bounding box center [469, 229] width 47 height 47
click at [527, 276] on puzzle-tile "t" at bounding box center [535, 289] width 47 height 47
click at [651, 296] on puzzle-tile "p" at bounding box center [639, 289] width 47 height 47
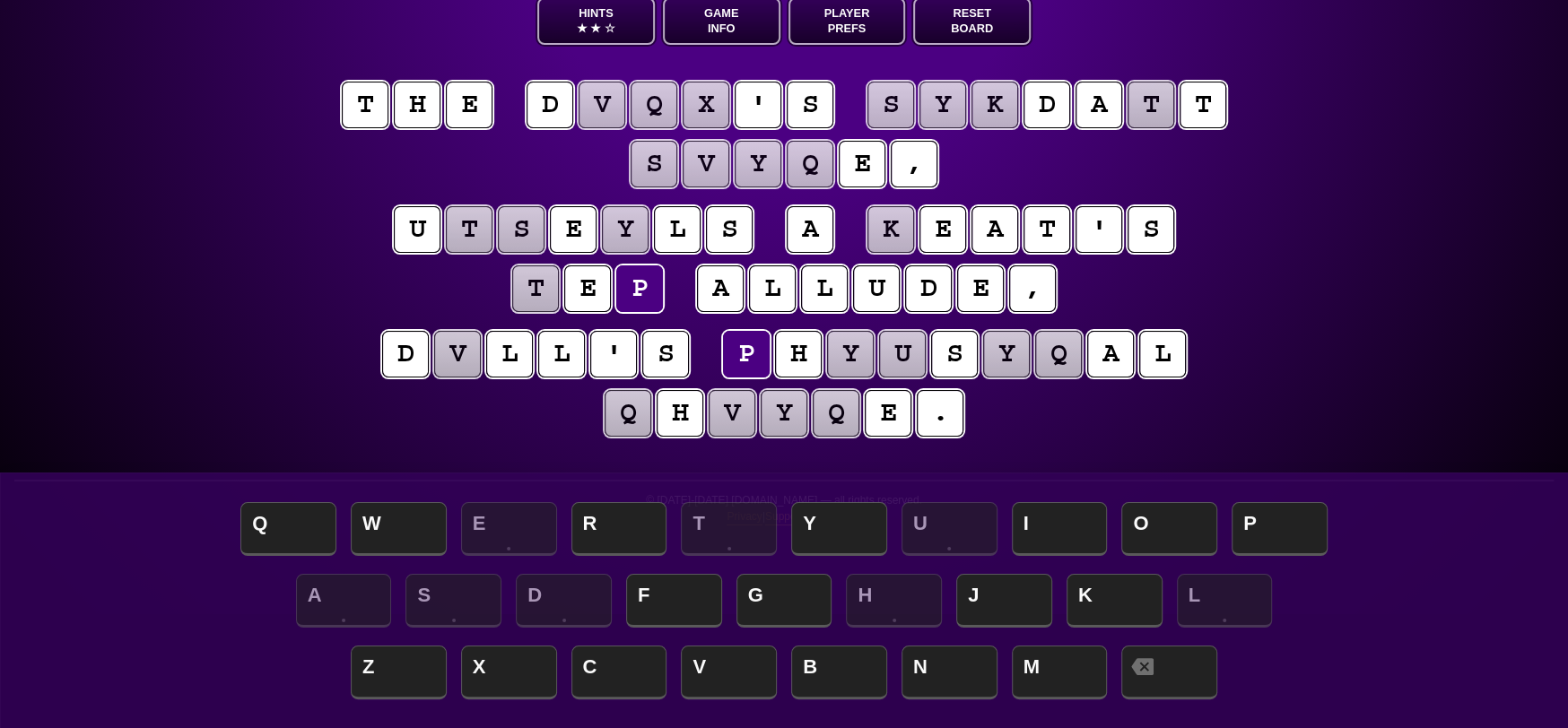
click at [540, 281] on puzzle-tile "t" at bounding box center [535, 289] width 47 height 47
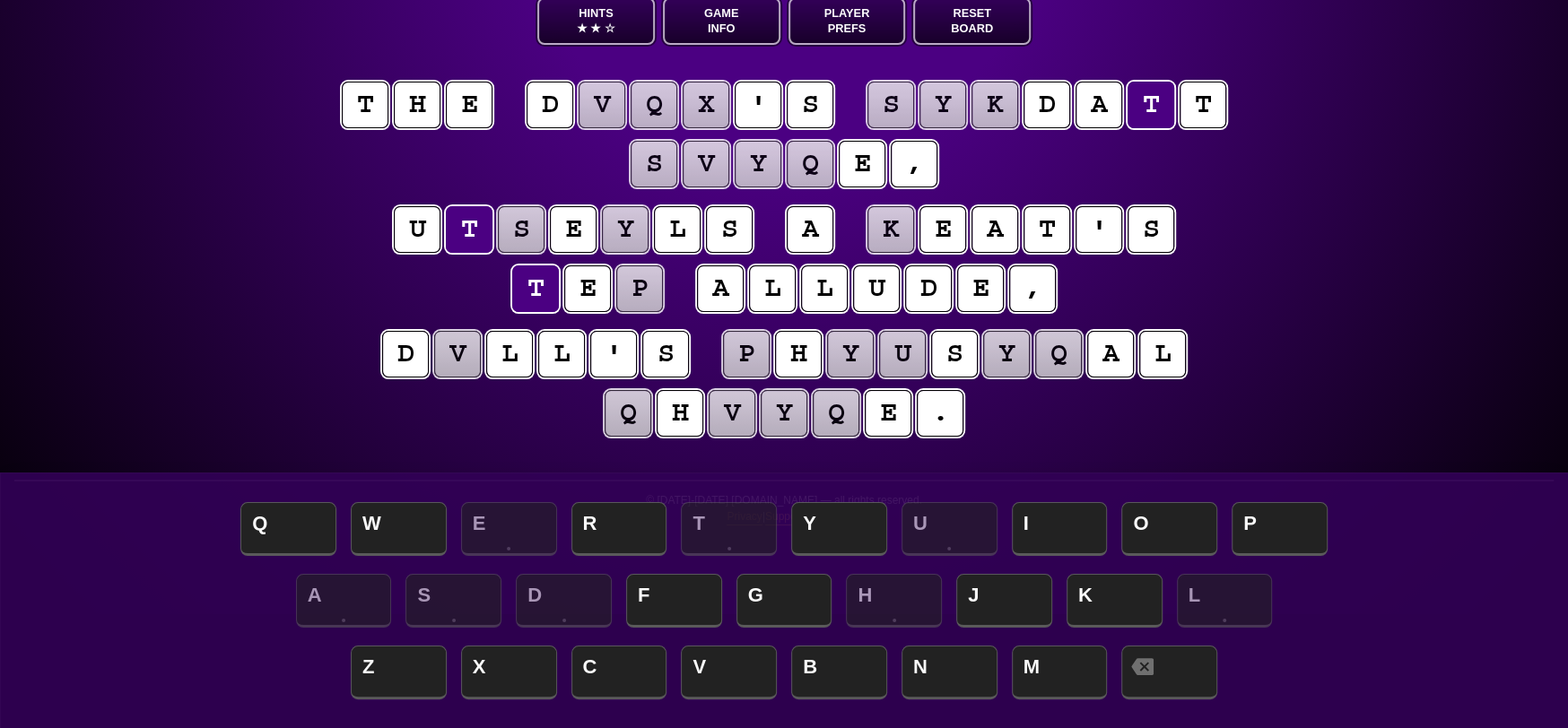
click at [707, 327] on puzzle-line "d v l l ' s p h y u s y q a l q h v y q e ." at bounding box center [784, 385] width 918 height 117
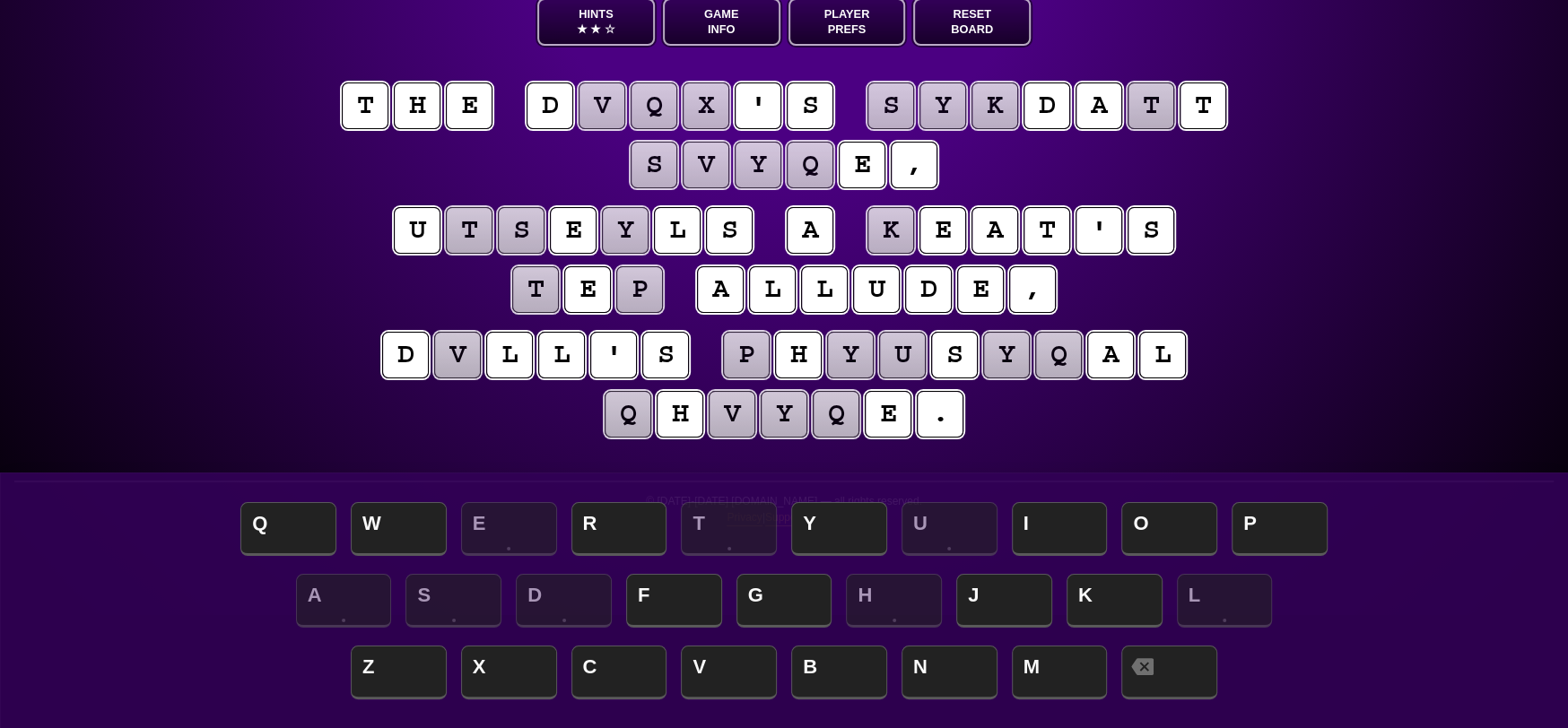
click at [664, 157] on puzzle-tile "s" at bounding box center [654, 165] width 47 height 47
click at [717, 163] on puzzle-tile "v" at bounding box center [705, 165] width 47 height 47
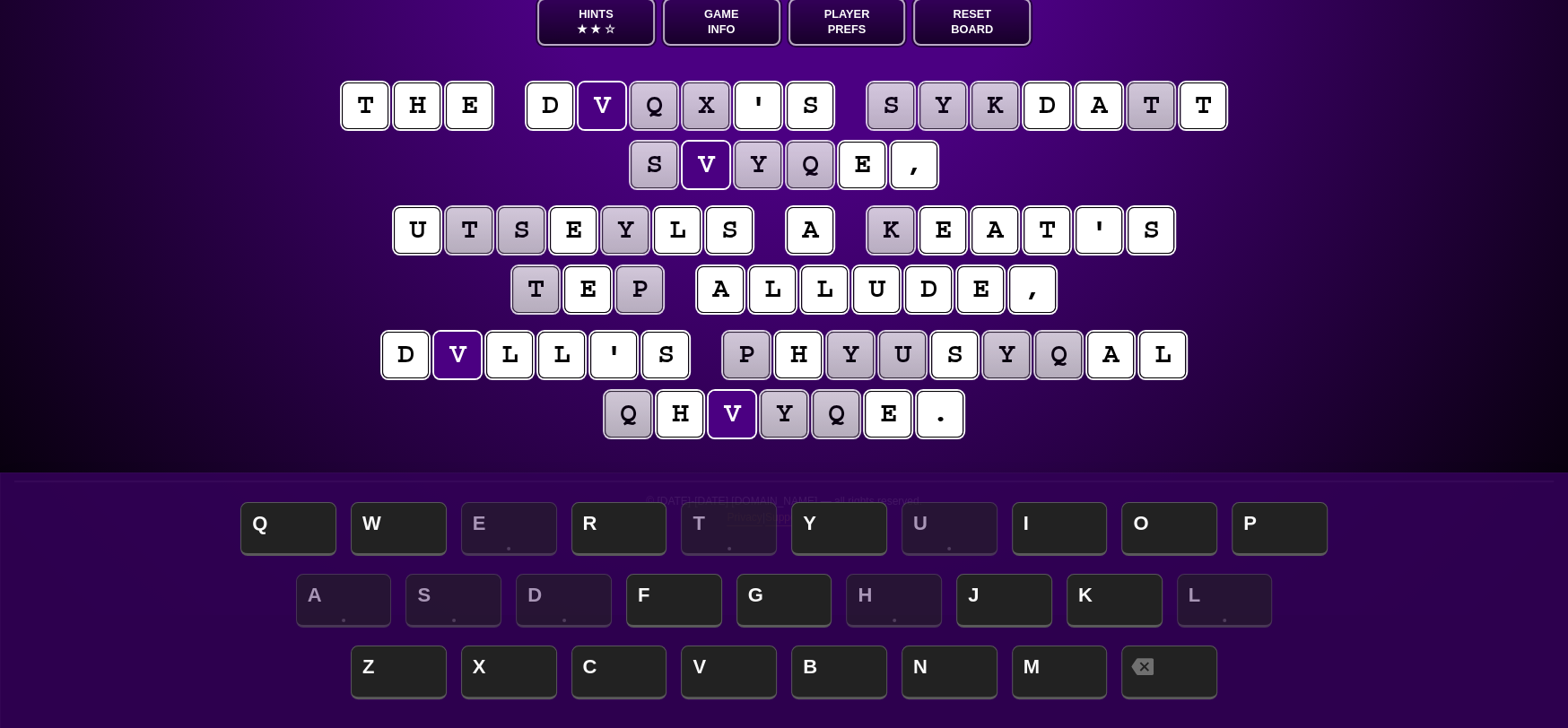
click at [820, 411] on puzzle-tile "q" at bounding box center [835, 414] width 47 height 47
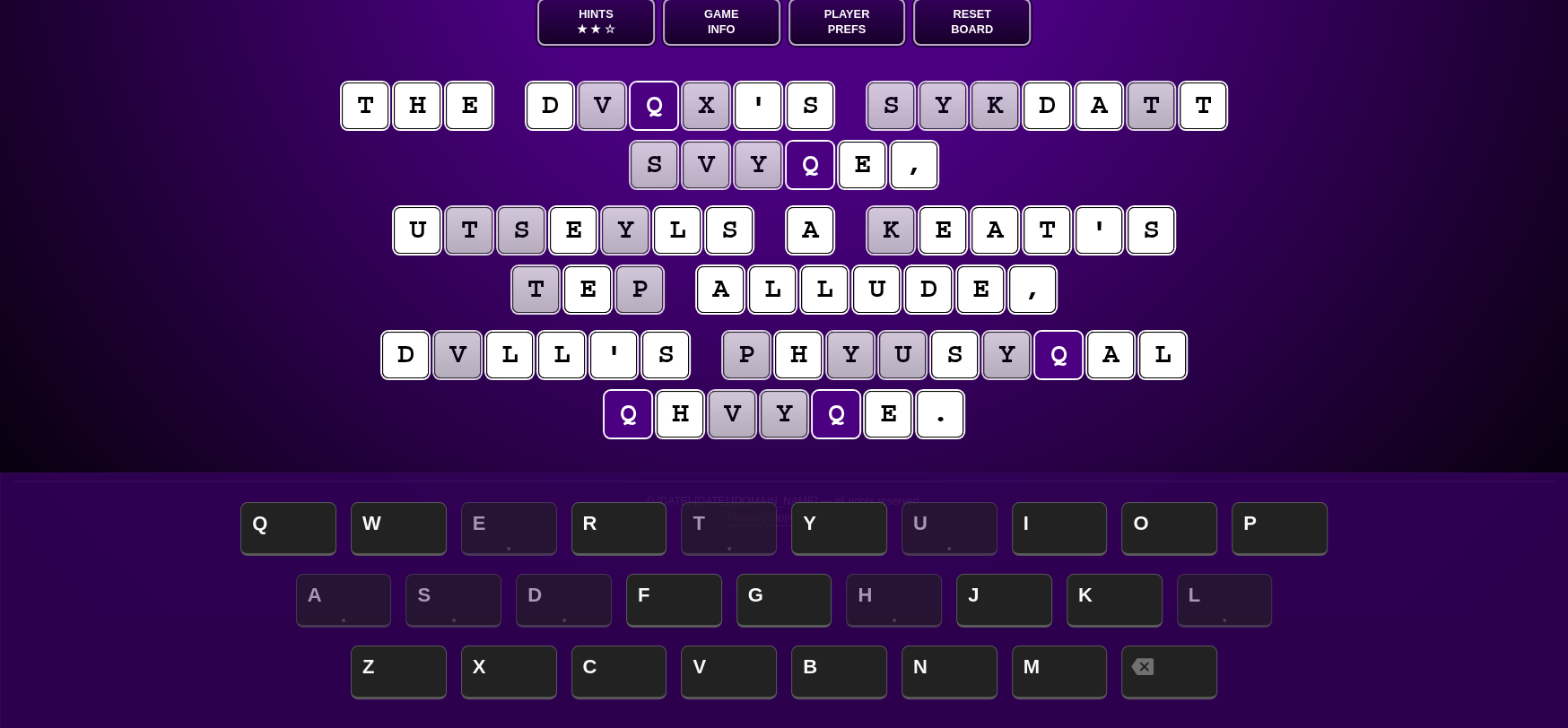
click at [1157, 108] on puzzle-tile "t" at bounding box center [1150, 105] width 47 height 47
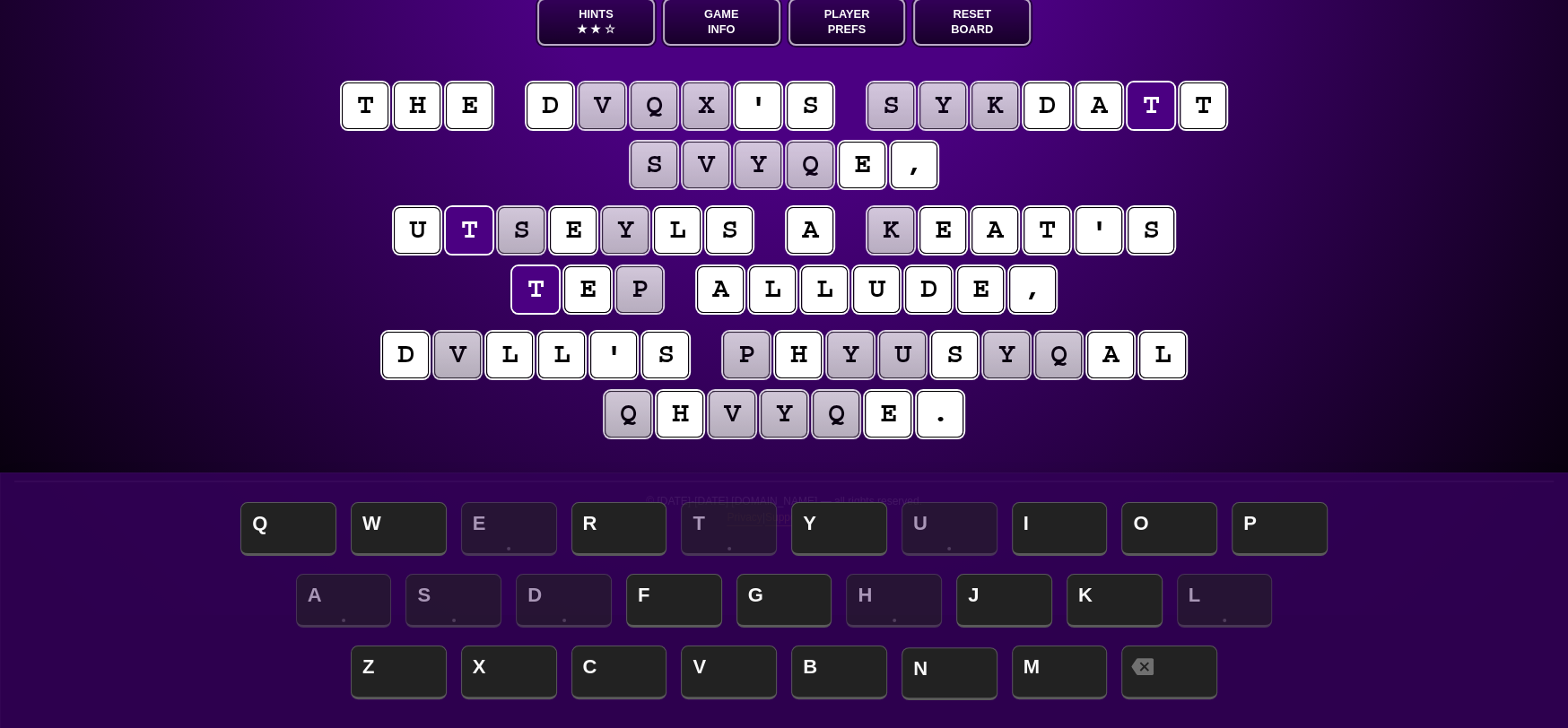
click at [938, 672] on span "N" at bounding box center [949, 673] width 96 height 53
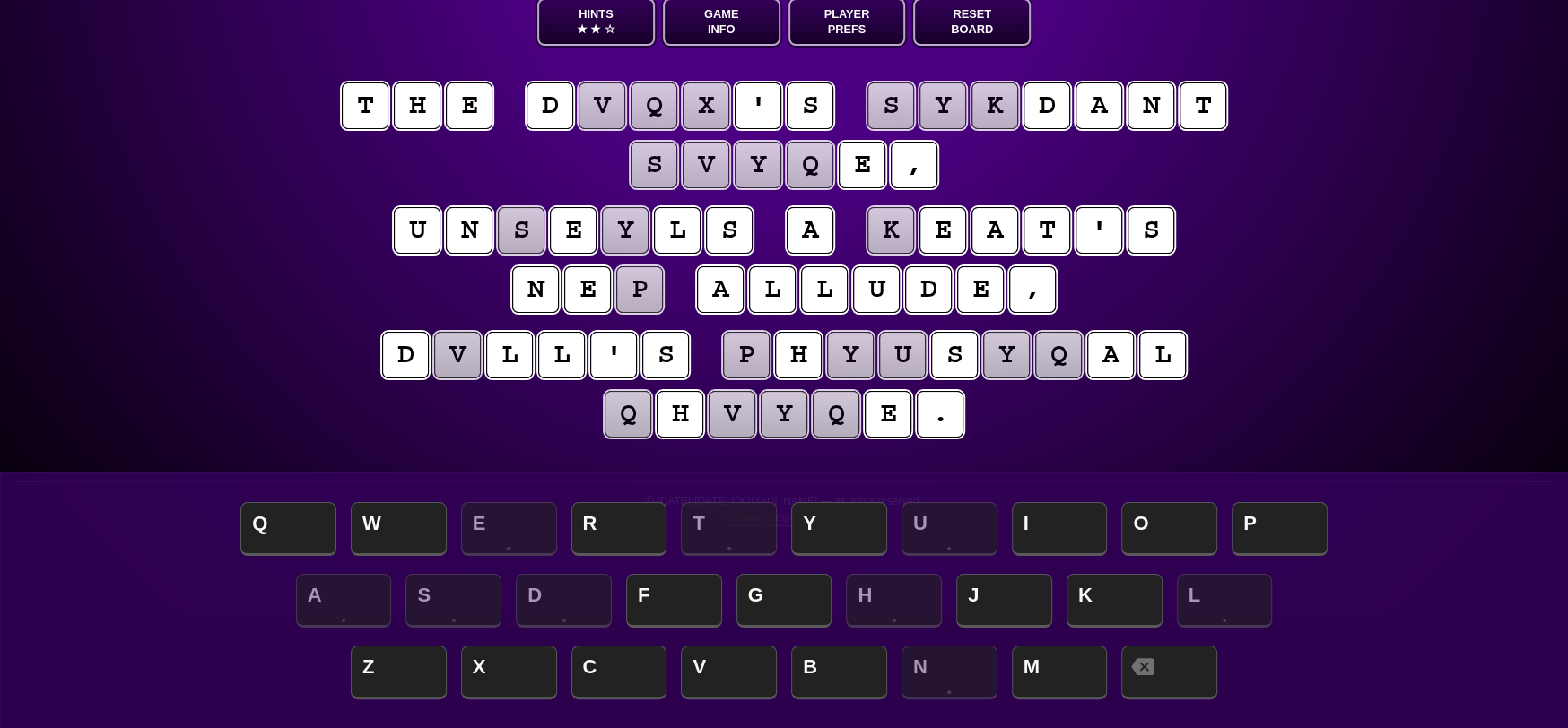
click at [906, 111] on puzzle-tile "s" at bounding box center [891, 105] width 47 height 47
click at [1017, 105] on puzzle-tile "k" at bounding box center [995, 105] width 47 height 47
click at [941, 110] on puzzle-tile "y" at bounding box center [942, 105] width 47 height 47
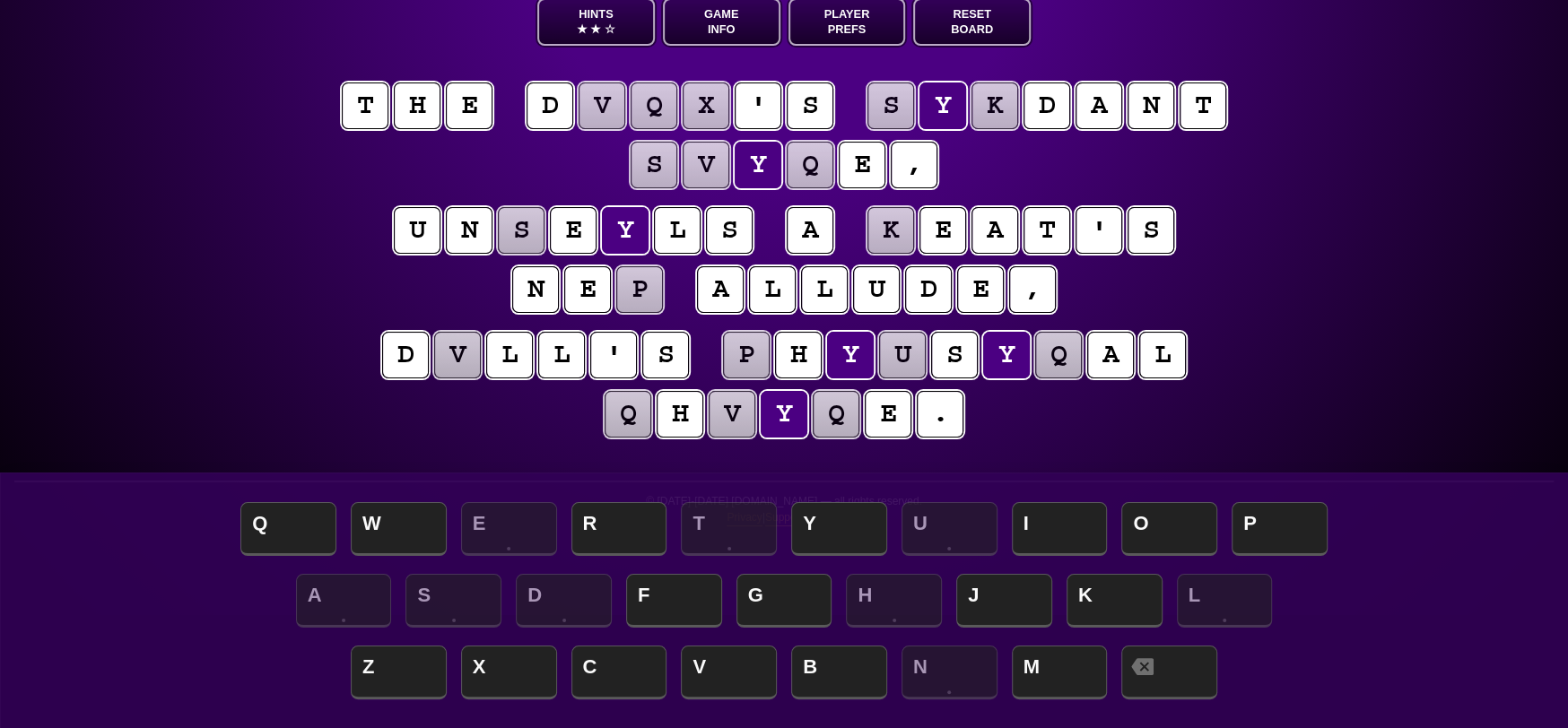
click at [1001, 99] on puzzle-tile "k" at bounding box center [995, 105] width 47 height 47
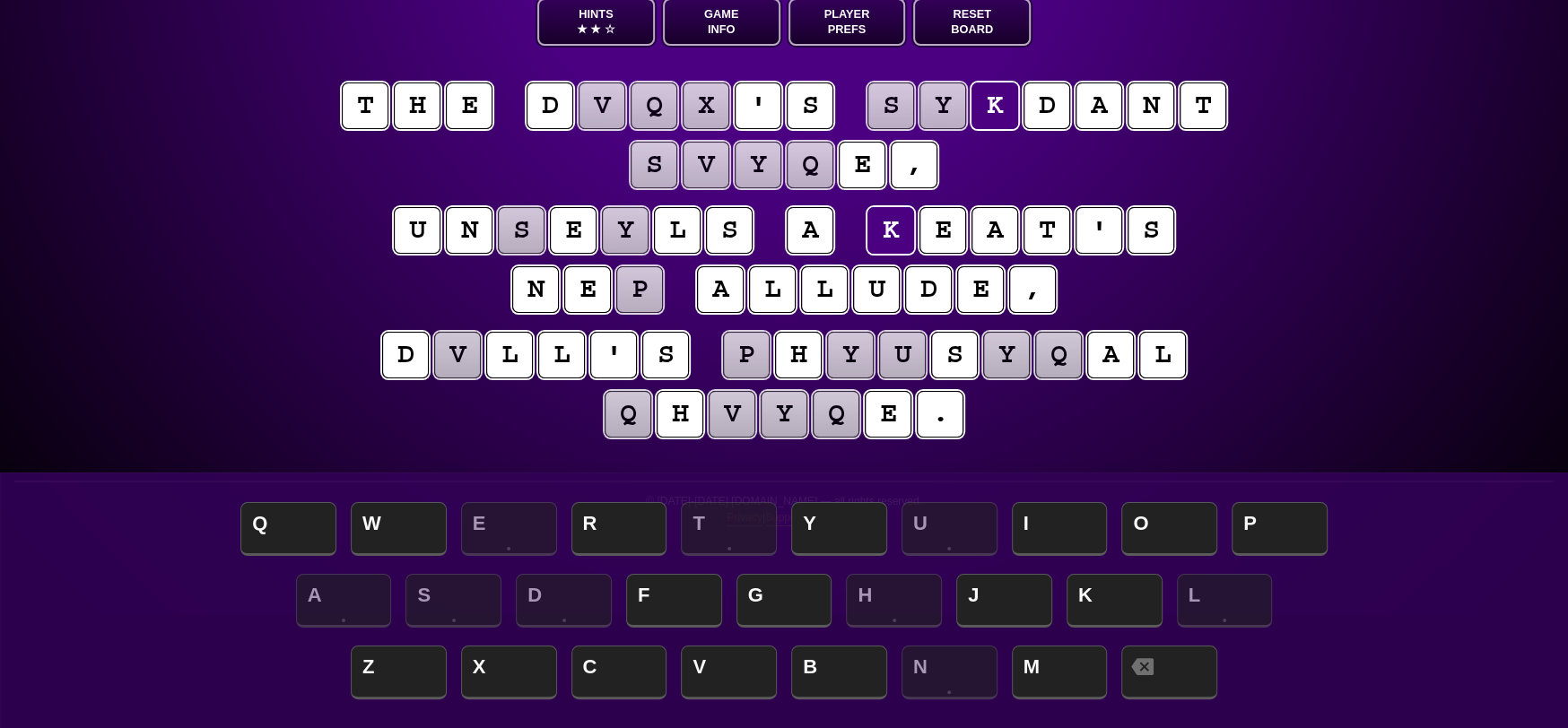
click at [887, 100] on puzzle-tile "s" at bounding box center [891, 105] width 47 height 47
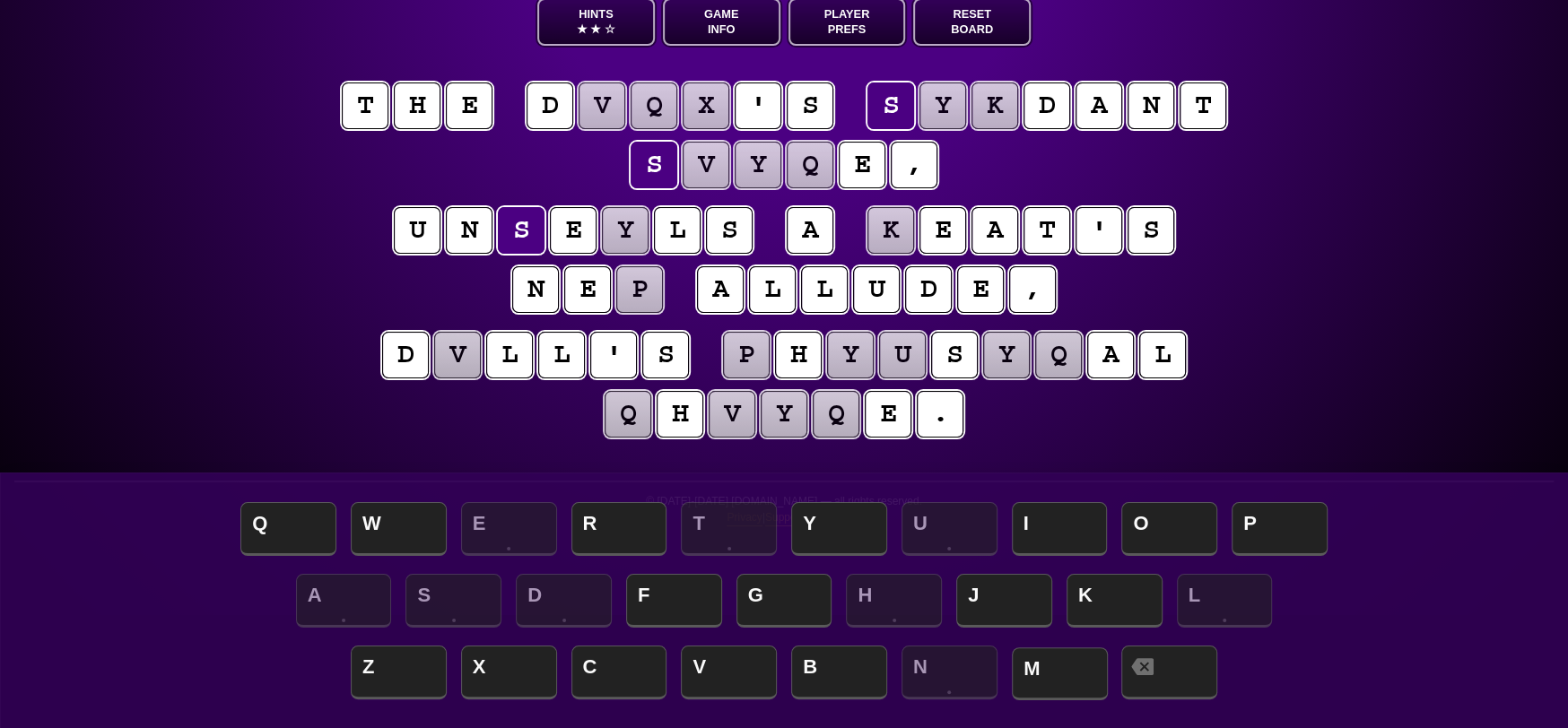
click at [1067, 672] on span "M" at bounding box center [1059, 673] width 96 height 53
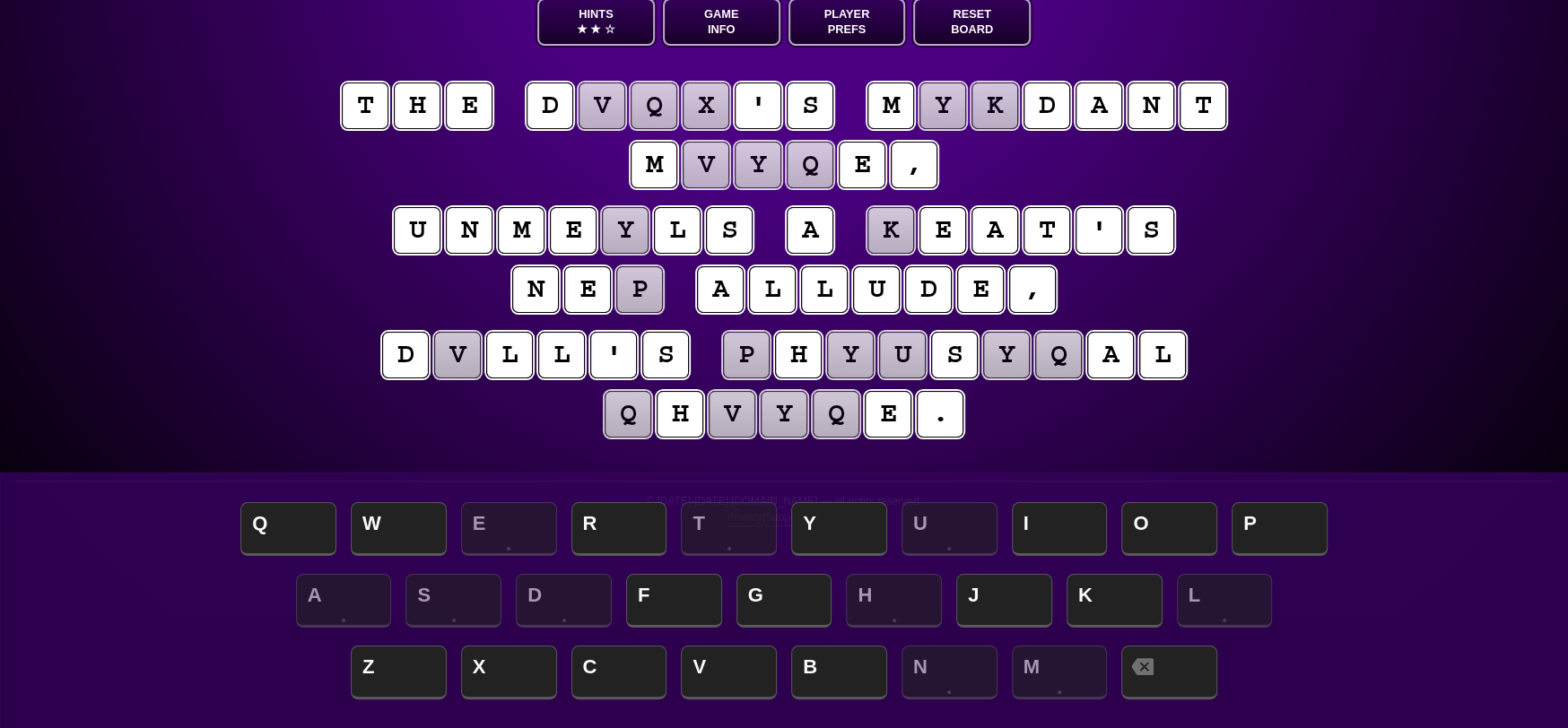
click at [949, 90] on puzzle-tile "y" at bounding box center [942, 105] width 47 height 47
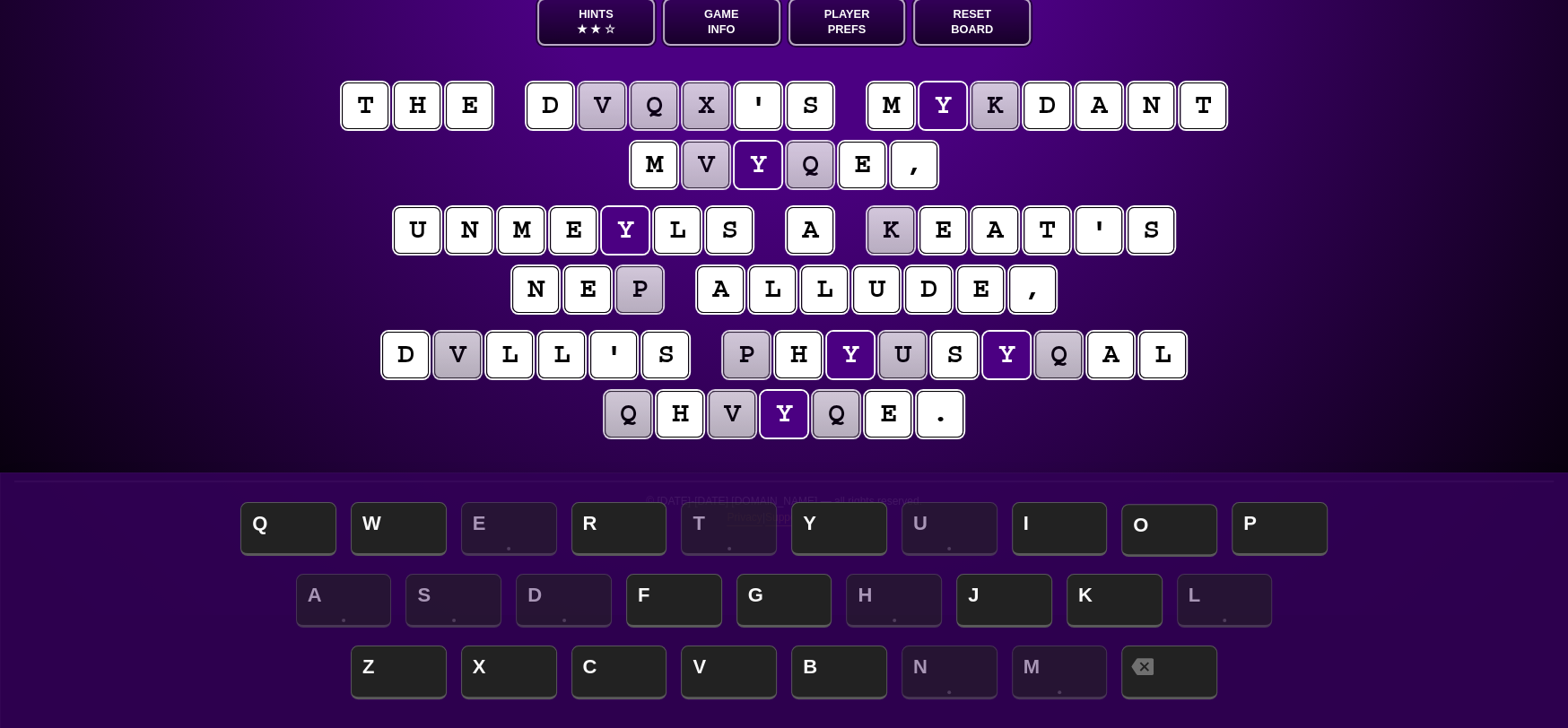
click at [1143, 518] on span "O" at bounding box center [1169, 530] width 96 height 53
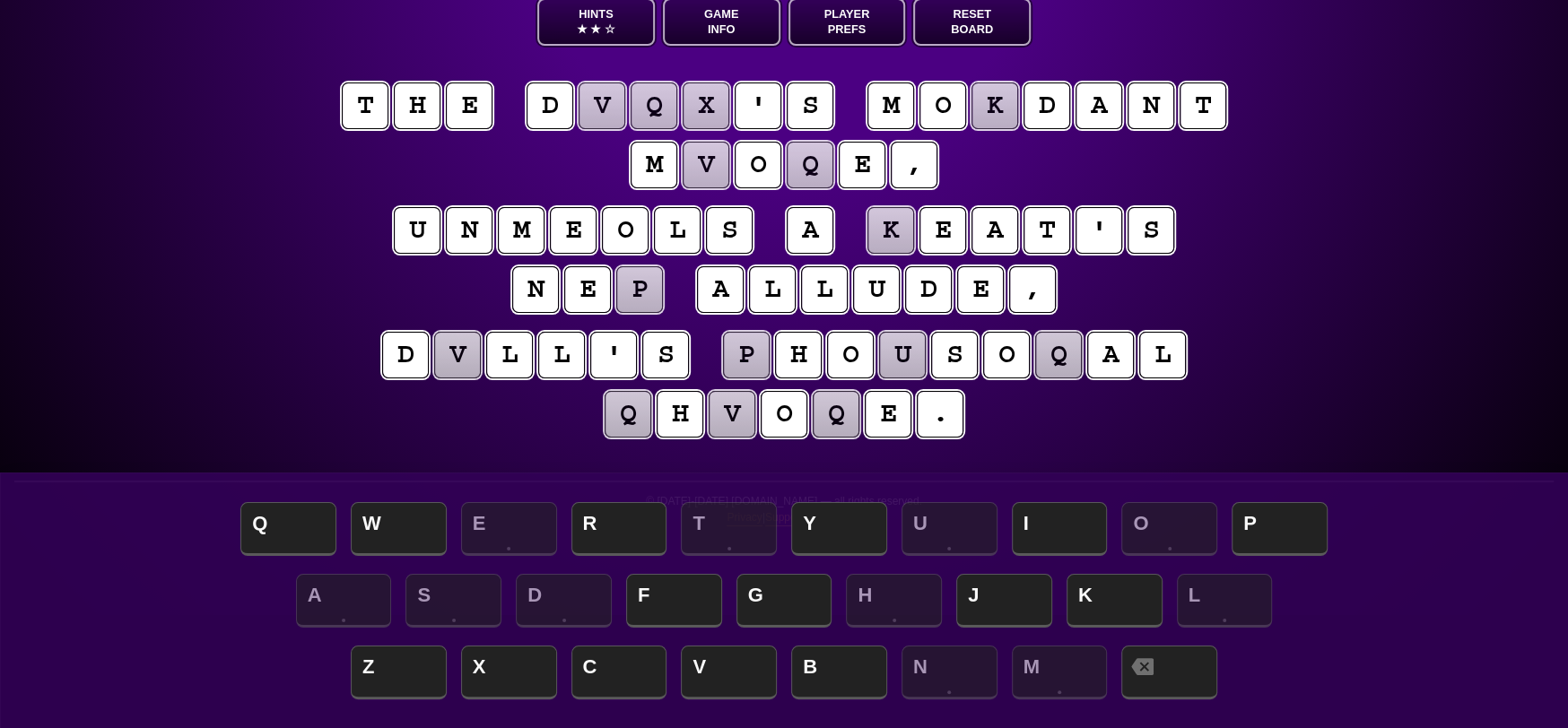
click at [1019, 97] on puzzle-tile "k" at bounding box center [995, 105] width 47 height 47
click at [630, 544] on span "R" at bounding box center [619, 530] width 96 height 53
click at [912, 108] on puzzle-tile "m" at bounding box center [891, 105] width 47 height 47
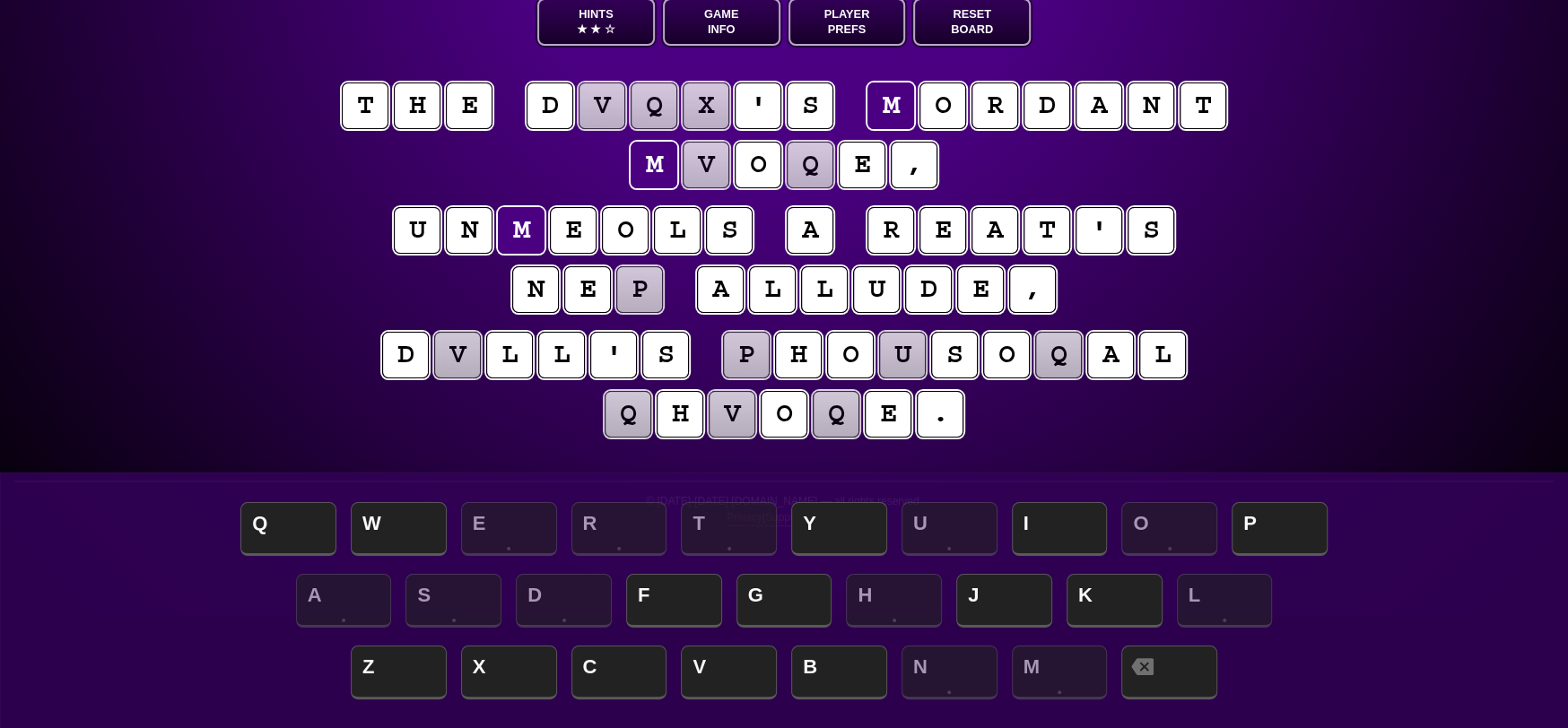
click at [380, 284] on puzzle-line "u n m e o l s a r e a t ' s n e p a l l u d e ," at bounding box center [784, 261] width 918 height 117
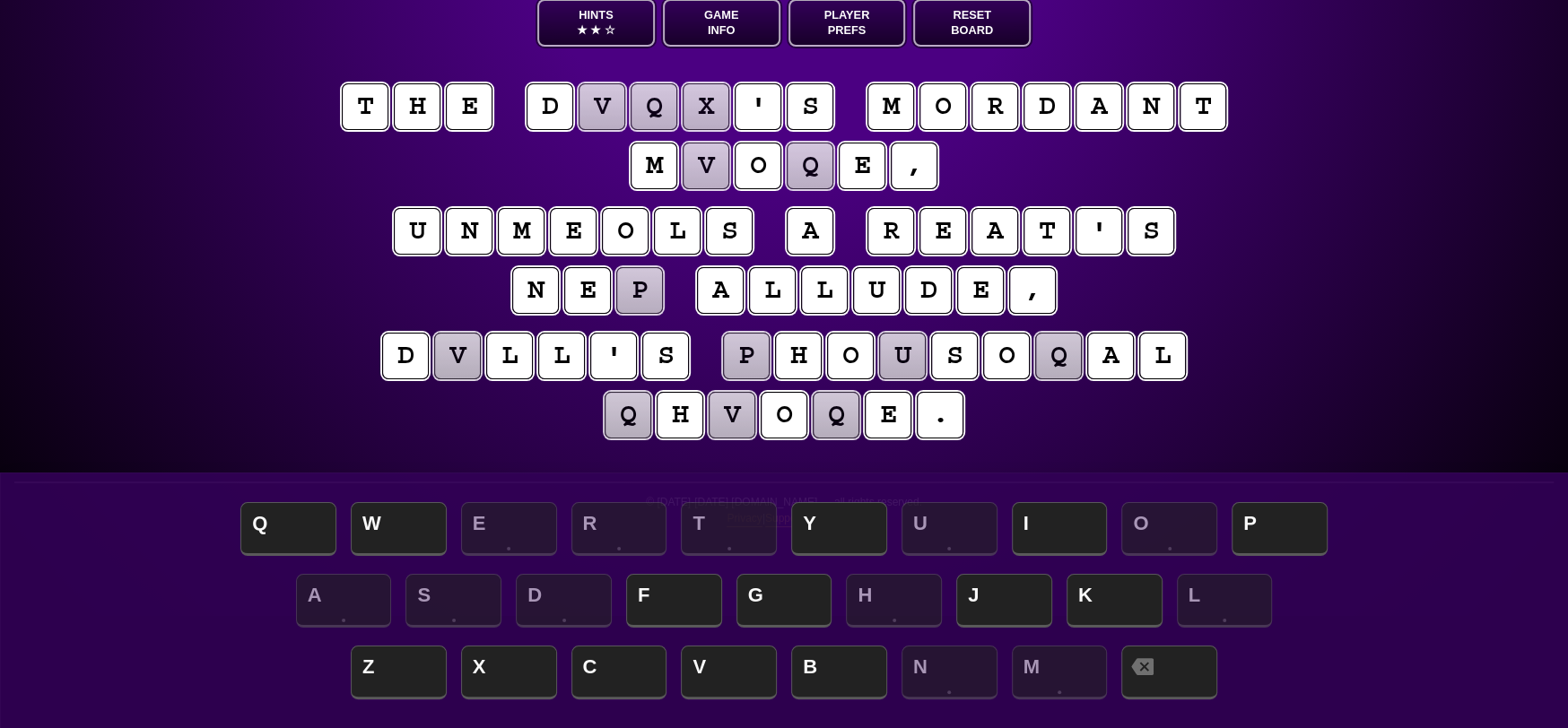
click at [535, 230] on puzzle-tile "m" at bounding box center [521, 231] width 47 height 47
click at [693, 604] on span "F" at bounding box center [673, 602] width 96 height 53
click at [581, 230] on puzzle-tile "e" at bounding box center [572, 231] width 47 height 47
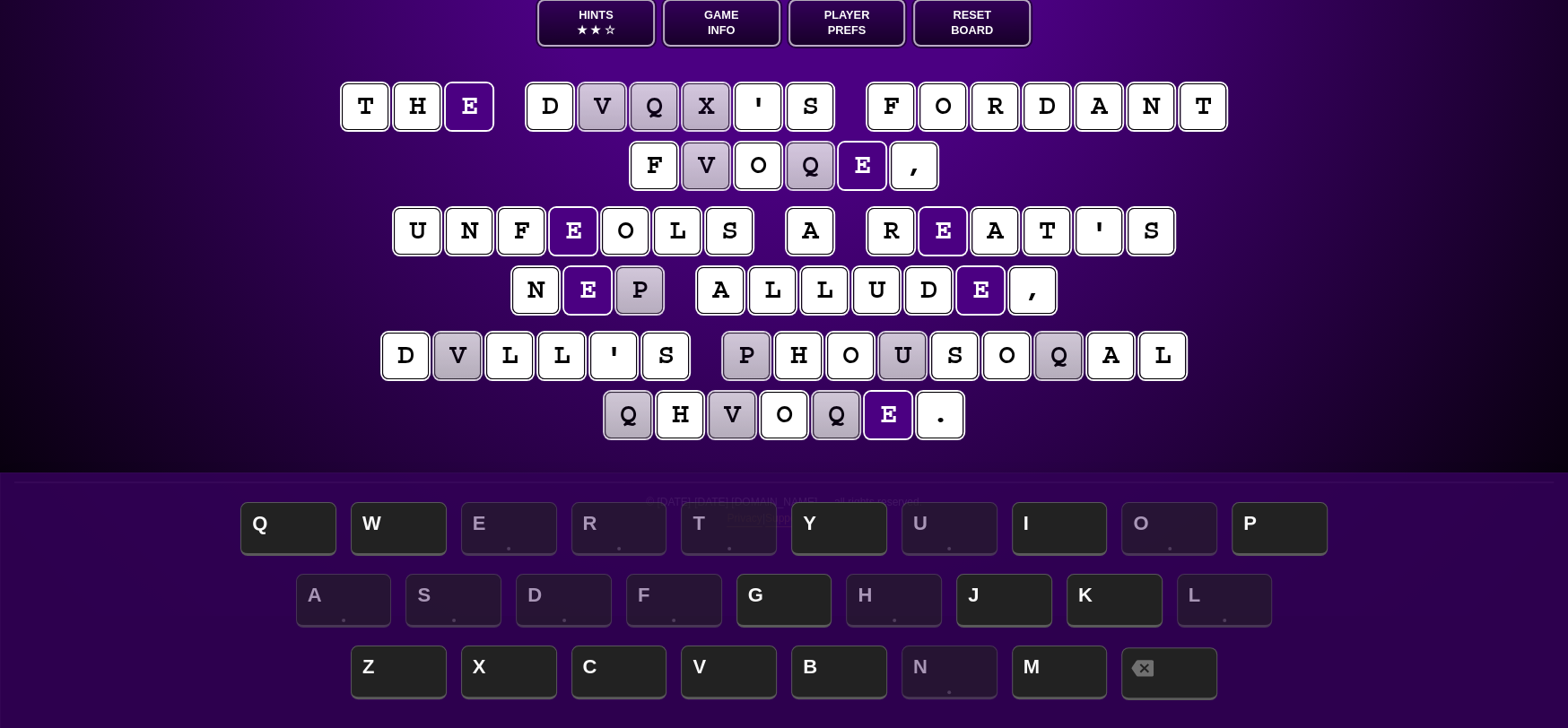
click at [1166, 681] on span at bounding box center [1169, 673] width 96 height 53
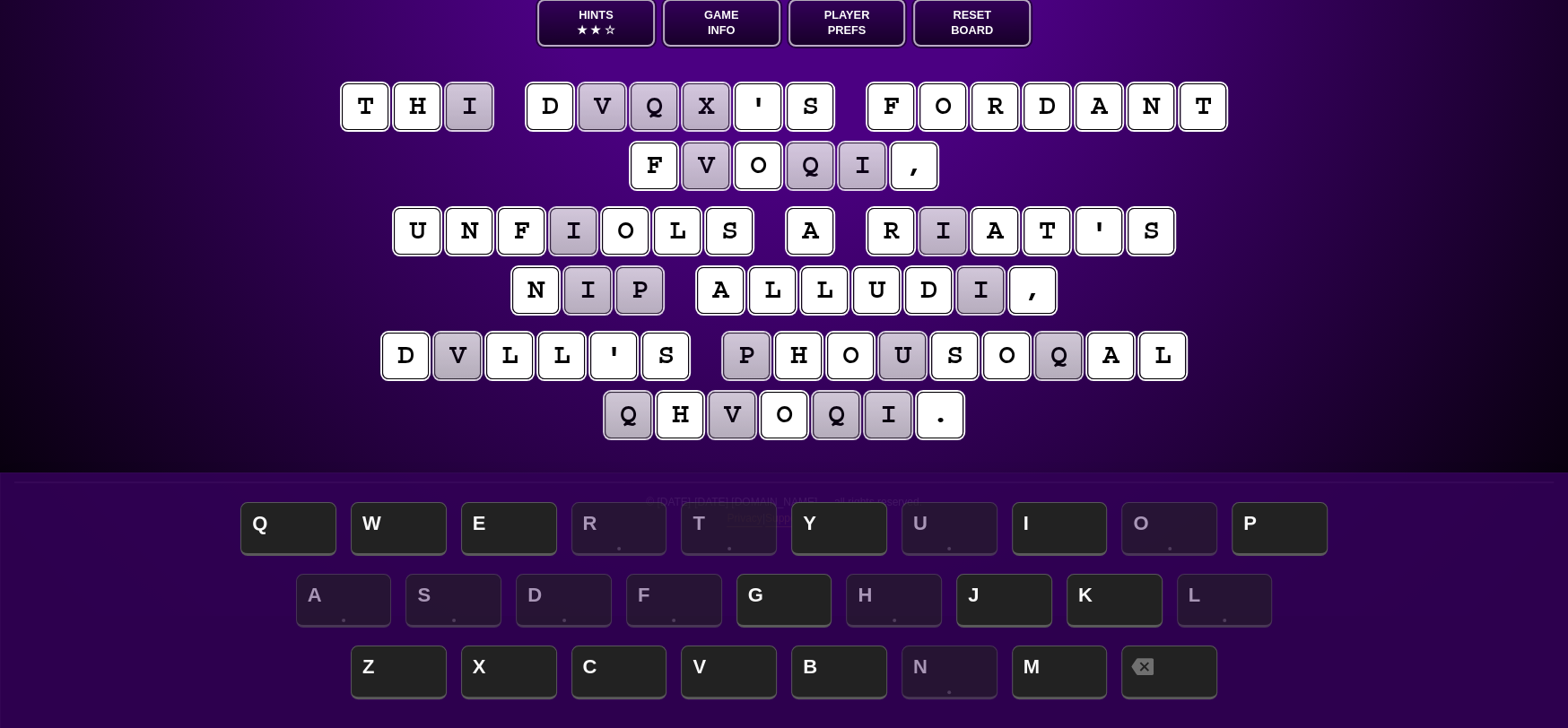
click at [576, 220] on puzzle-tile "i" at bounding box center [572, 231] width 47 height 47
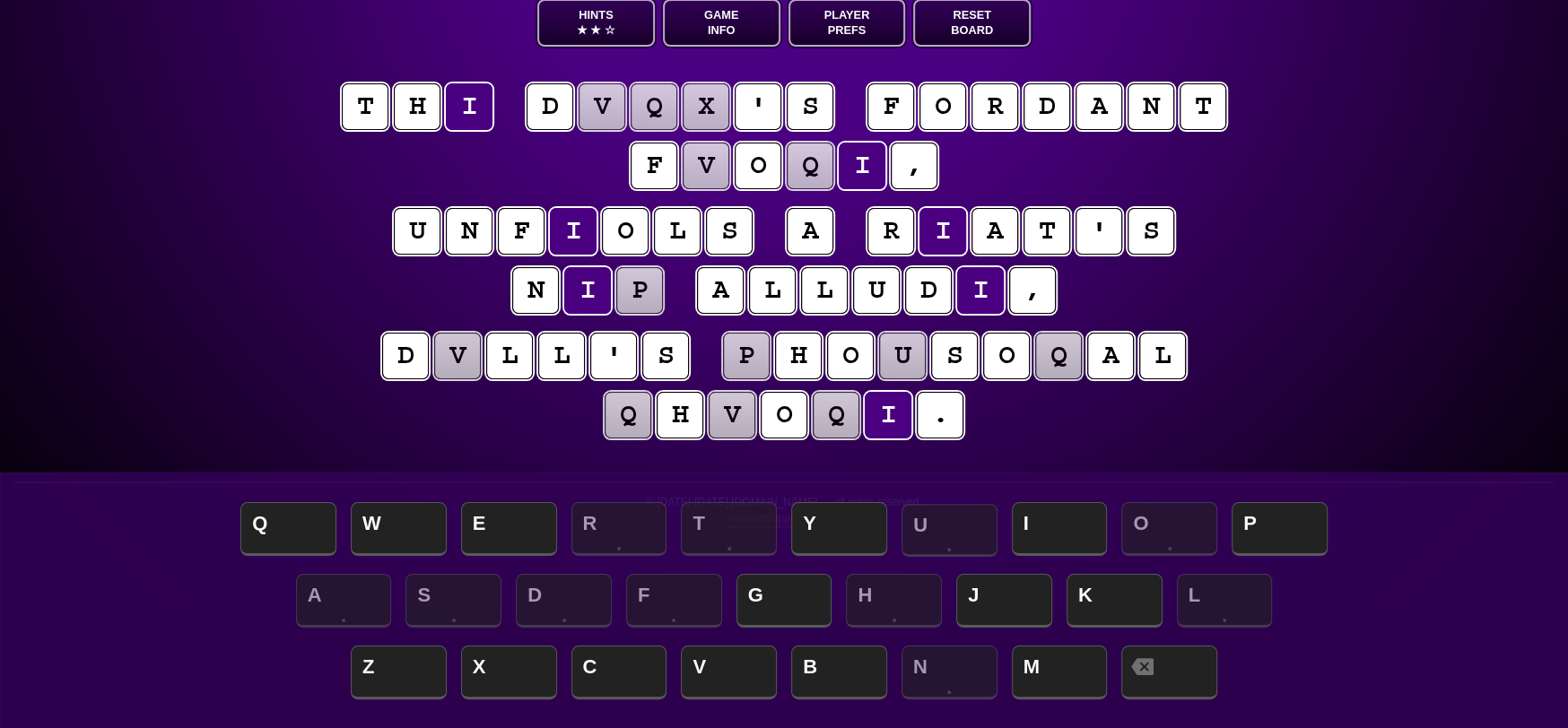
click at [972, 527] on span "U" at bounding box center [949, 530] width 96 height 53
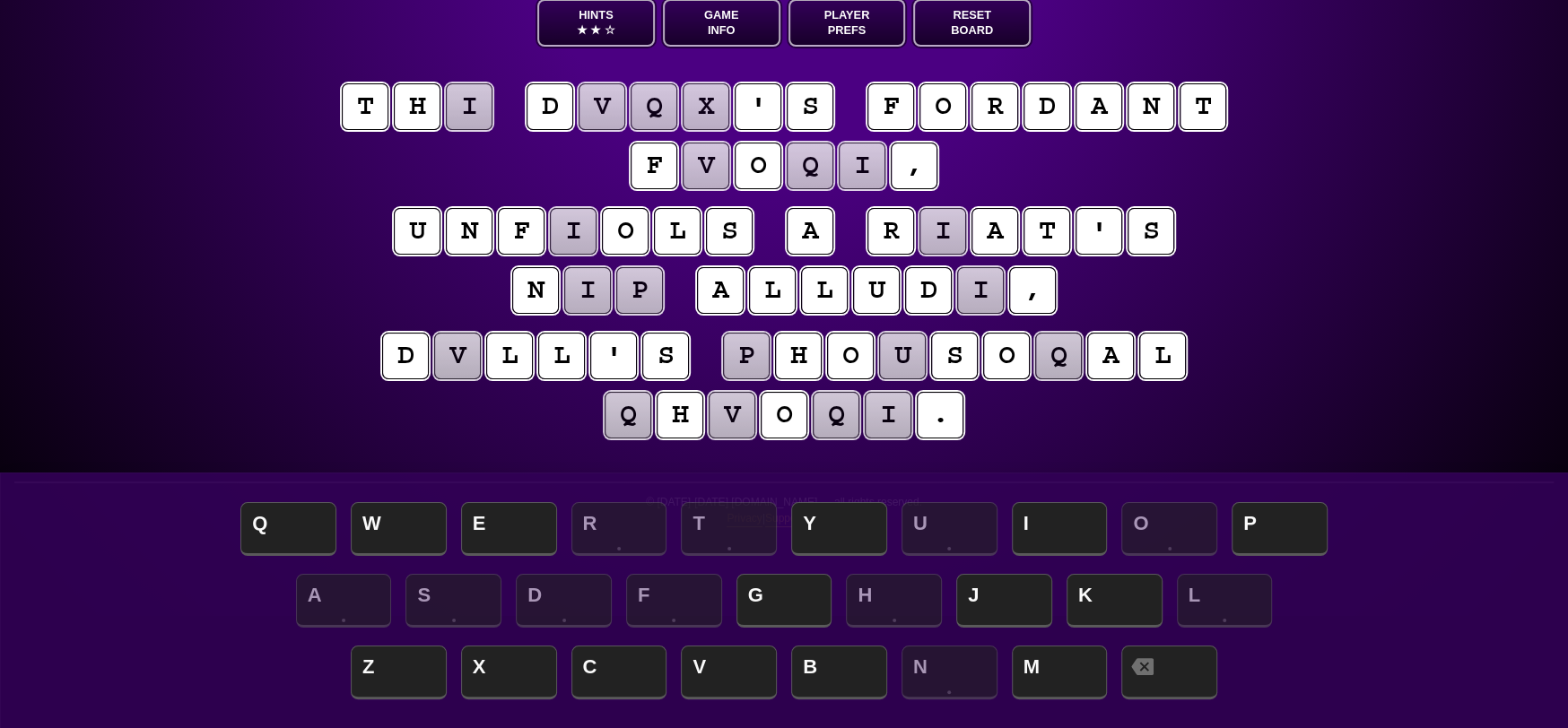
click at [587, 227] on puzzle-tile "i" at bounding box center [572, 231] width 47 height 47
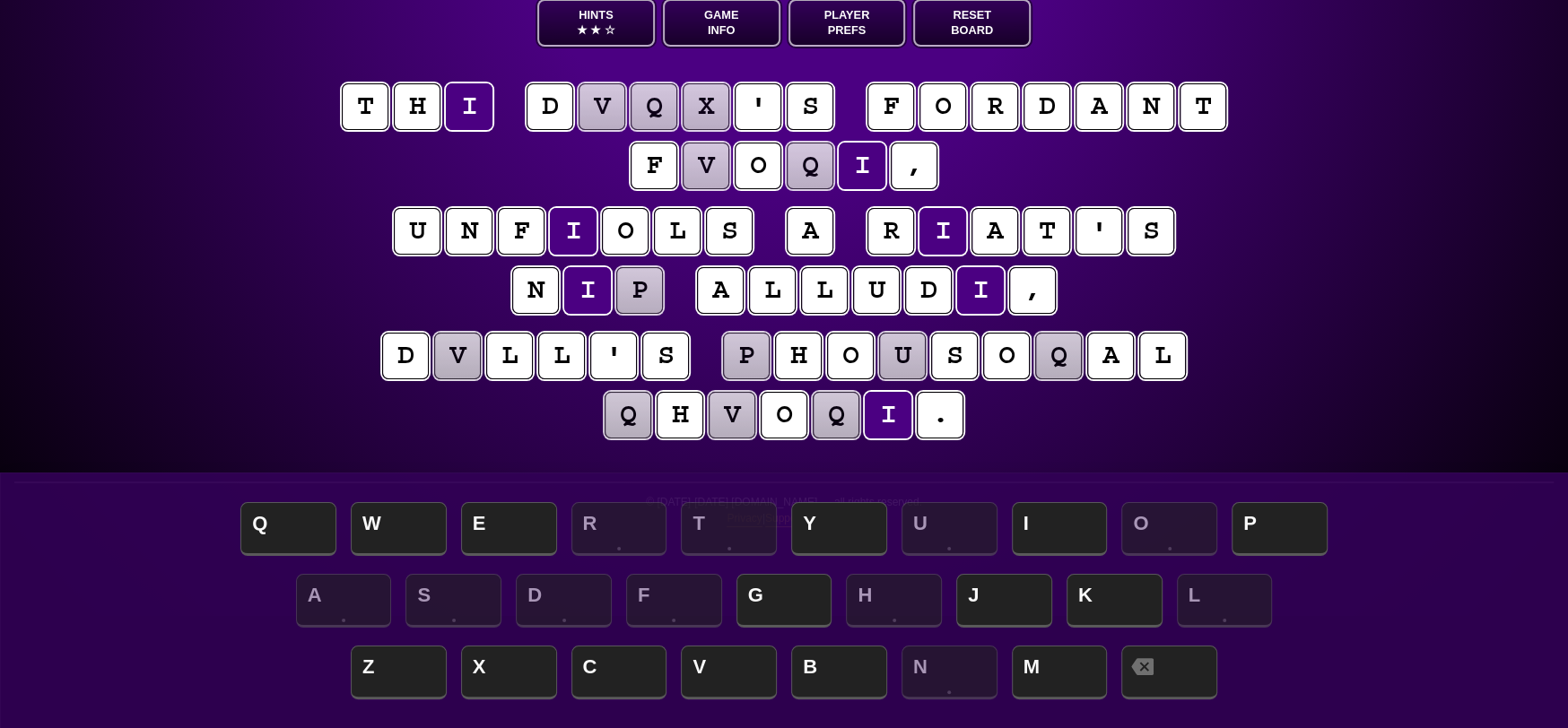
click at [624, 220] on puzzle-tile "o" at bounding box center [625, 231] width 47 height 47
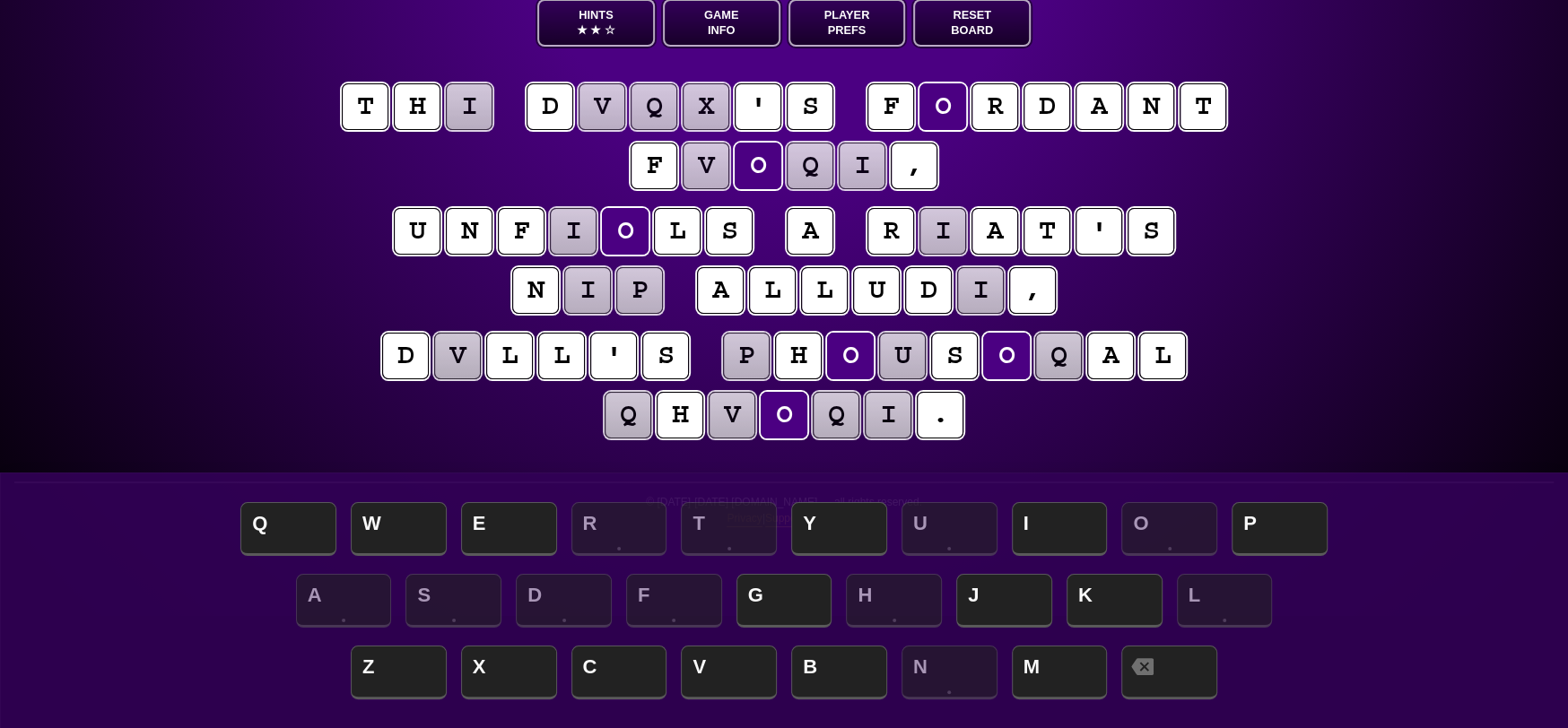
click at [905, 108] on puzzle-tile "f" at bounding box center [891, 106] width 47 height 47
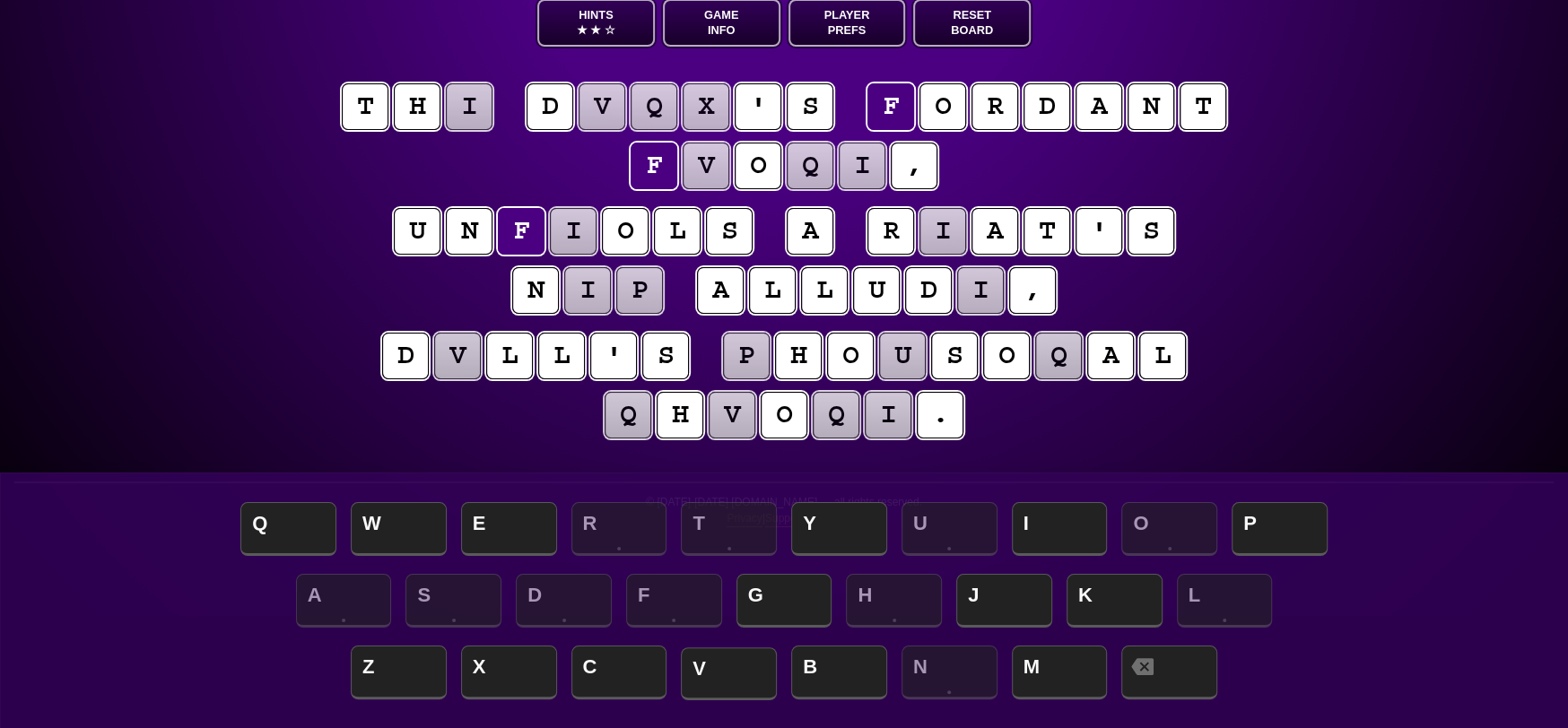
click at [757, 684] on span "V" at bounding box center [728, 673] width 96 height 53
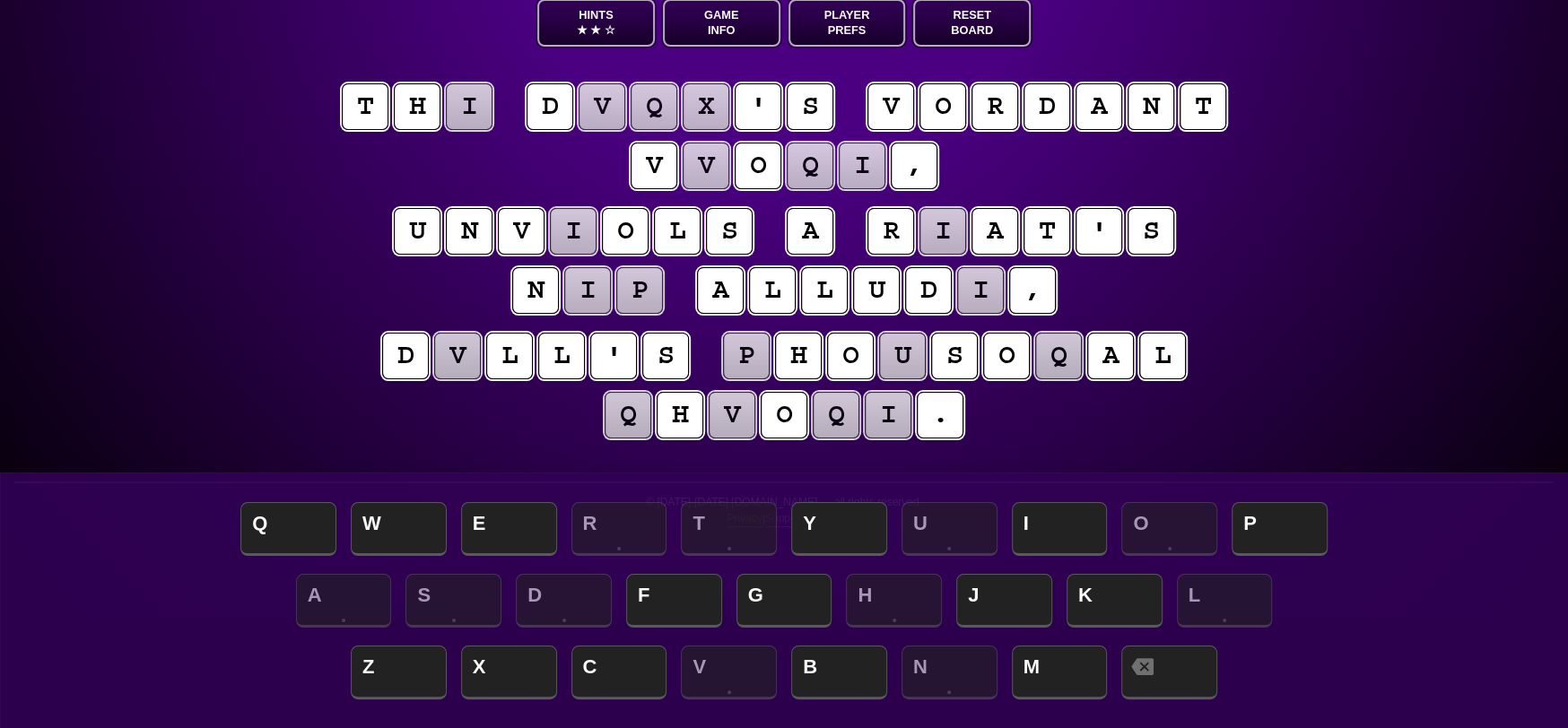
click at [953, 93] on puzzle-tile "o" at bounding box center [942, 106] width 47 height 47
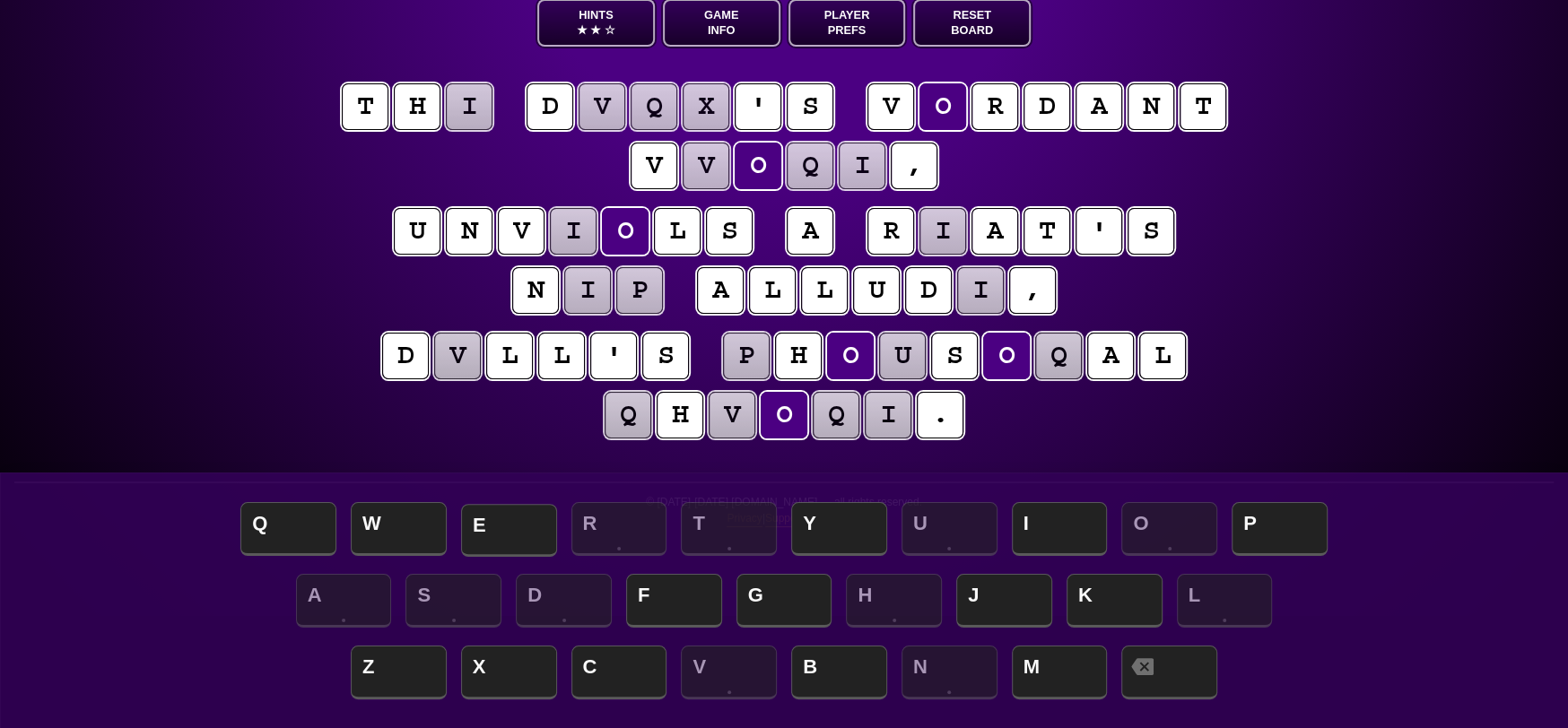
click at [532, 532] on span "E" at bounding box center [509, 530] width 96 height 53
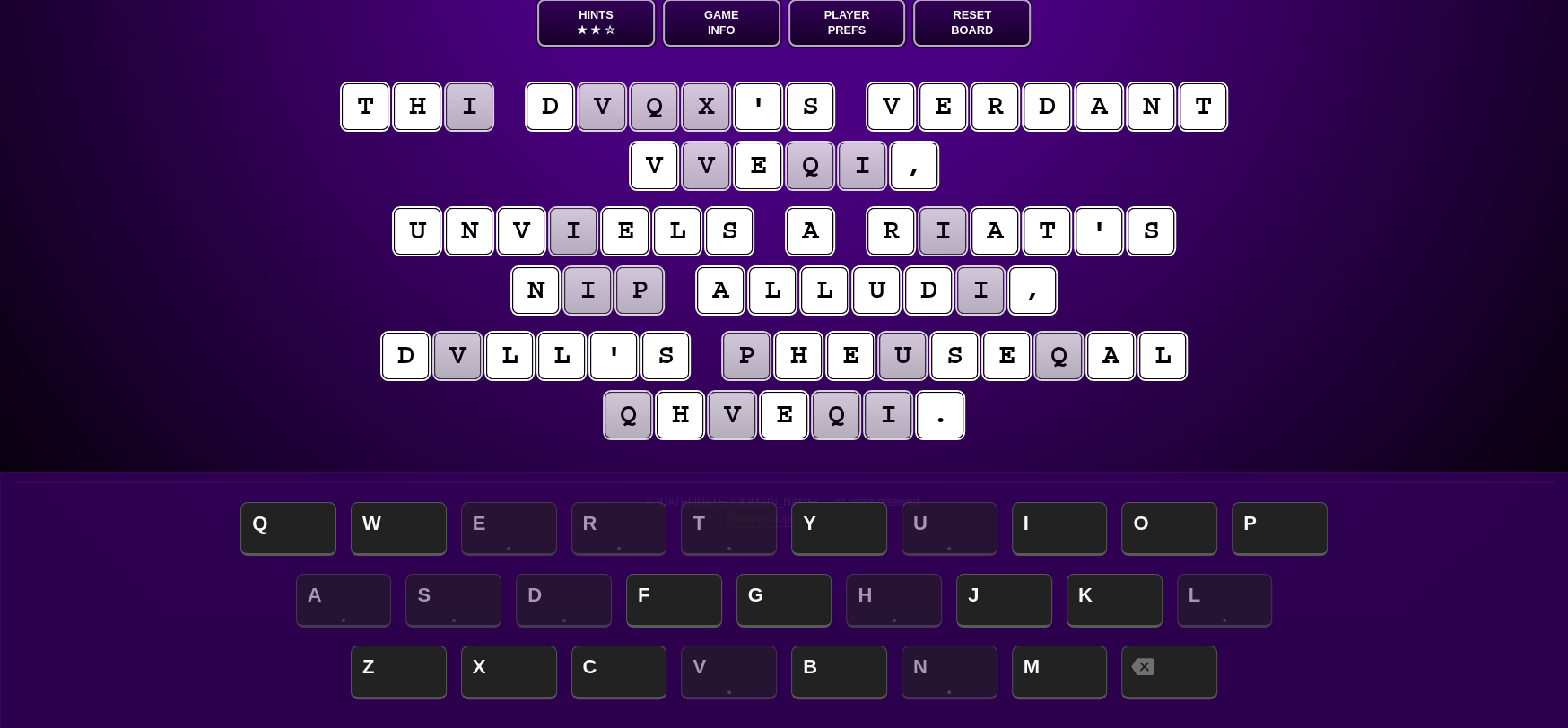
click at [587, 230] on puzzle-tile "i" at bounding box center [572, 231] width 47 height 47
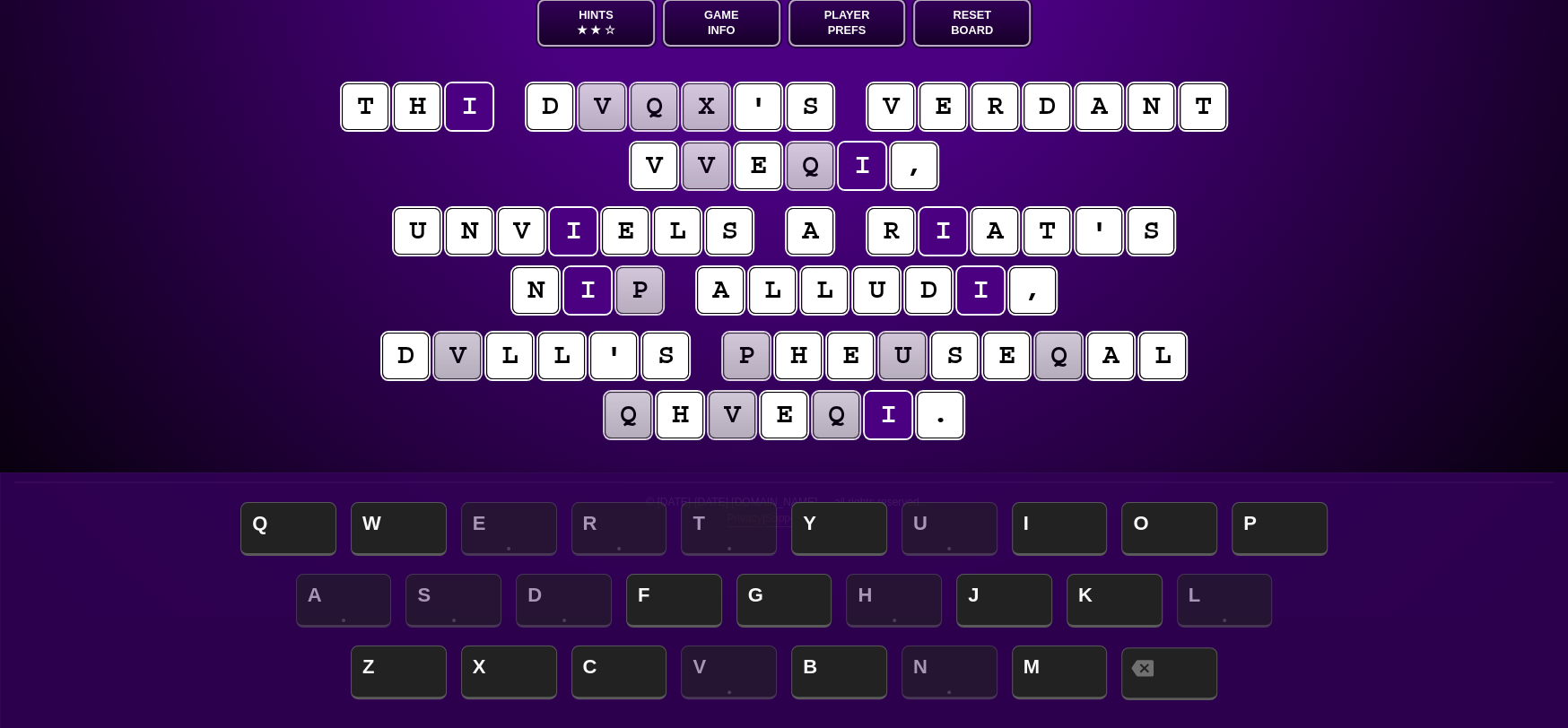
click at [1180, 696] on span at bounding box center [1169, 673] width 96 height 53
click at [618, 223] on puzzle-tile "e" at bounding box center [625, 231] width 47 height 47
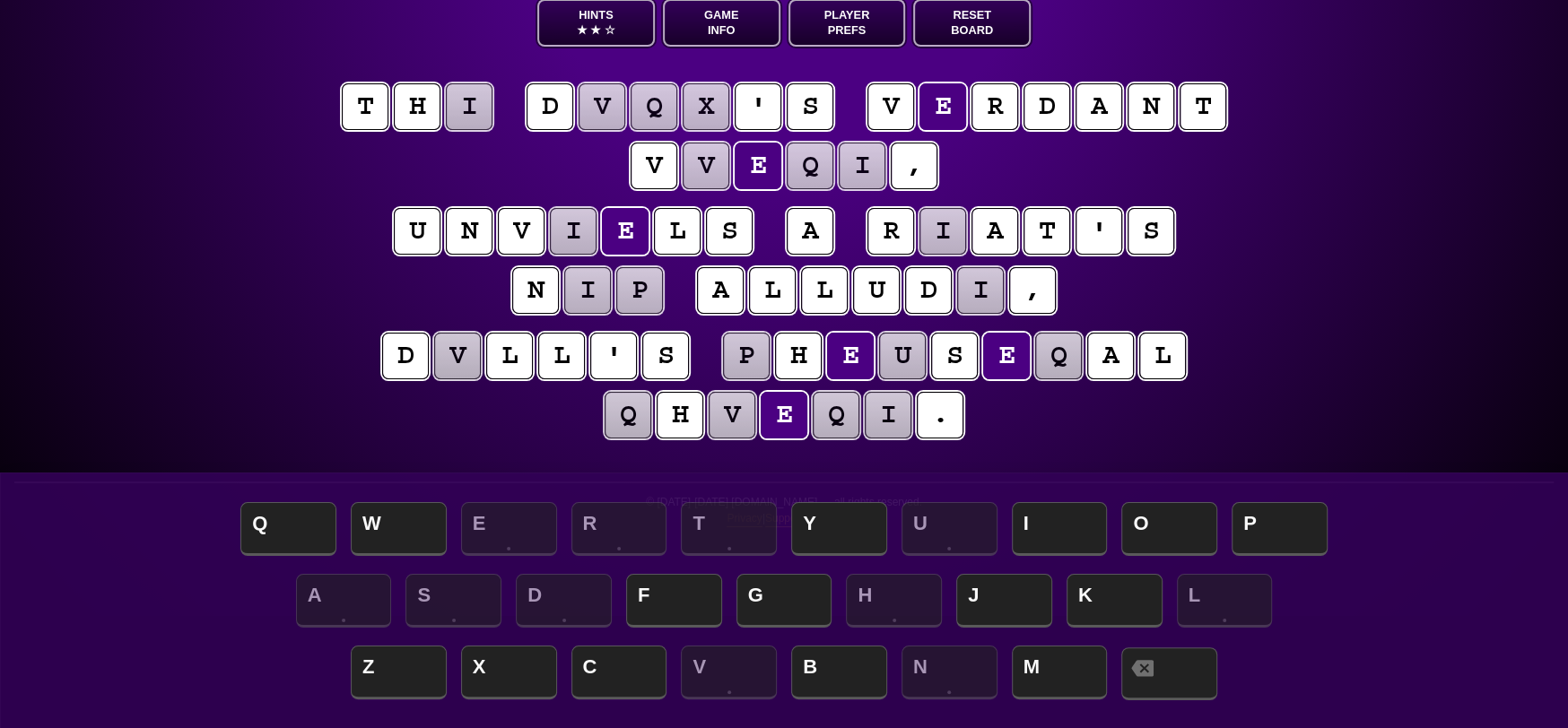
click at [1171, 667] on span at bounding box center [1169, 673] width 96 height 53
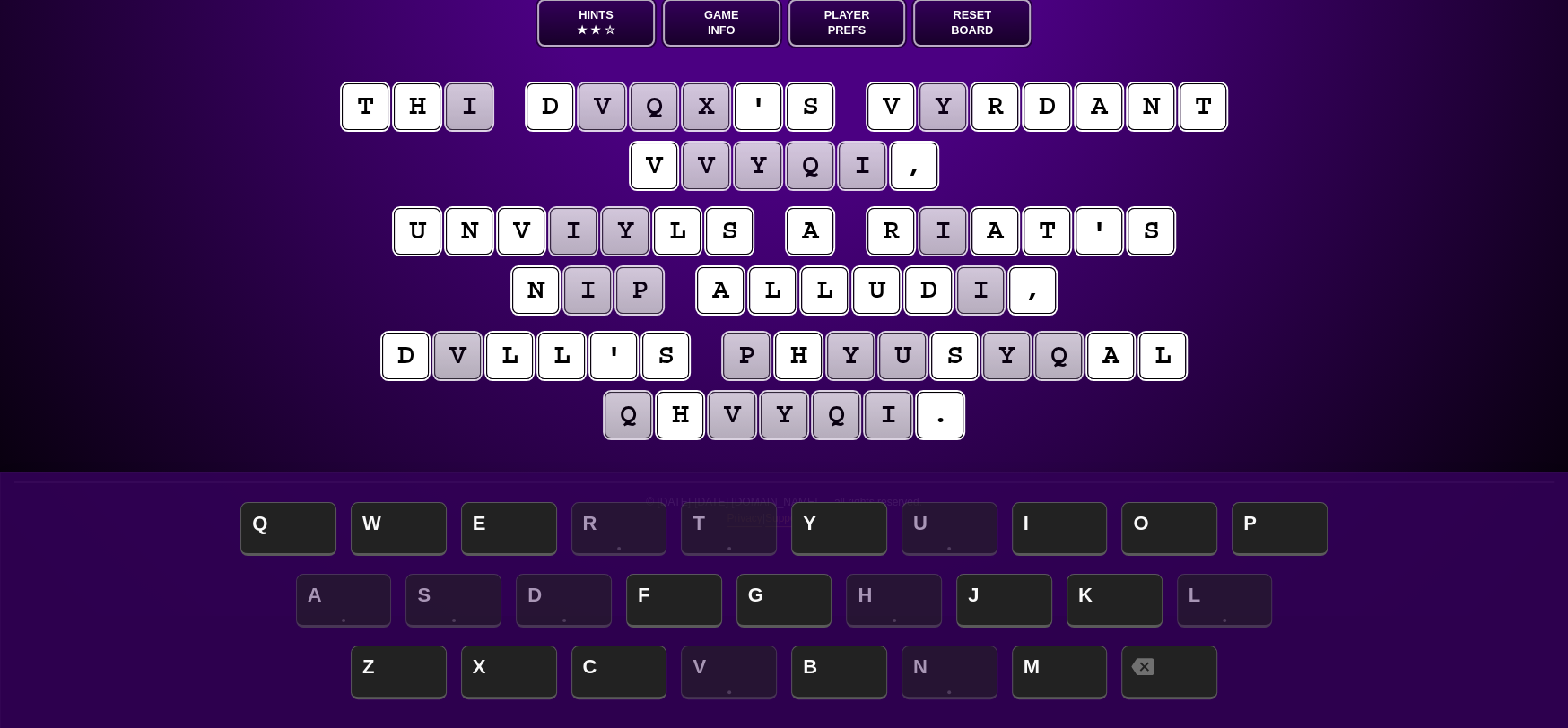
click at [569, 220] on puzzle-tile "i" at bounding box center [572, 231] width 47 height 47
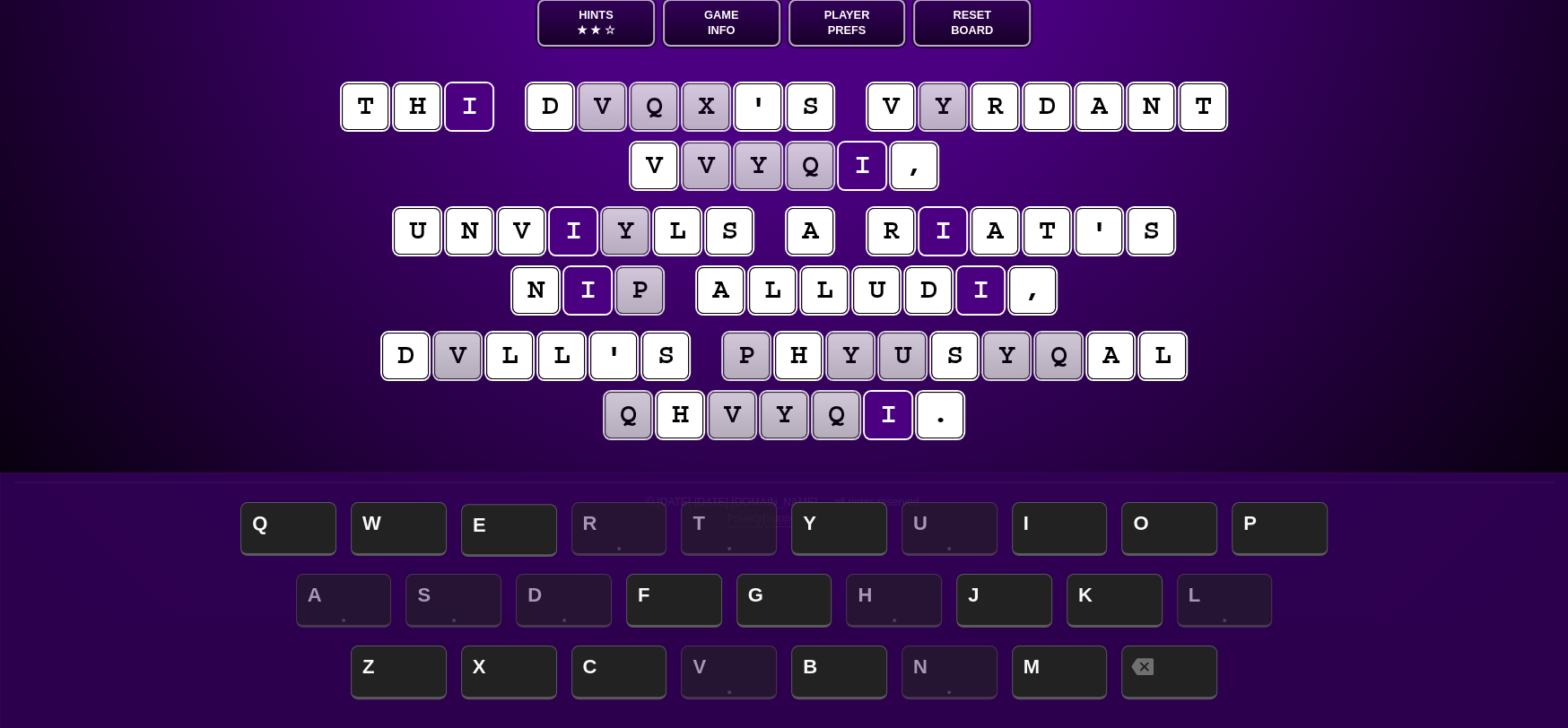
click at [503, 540] on span "E" at bounding box center [509, 530] width 96 height 53
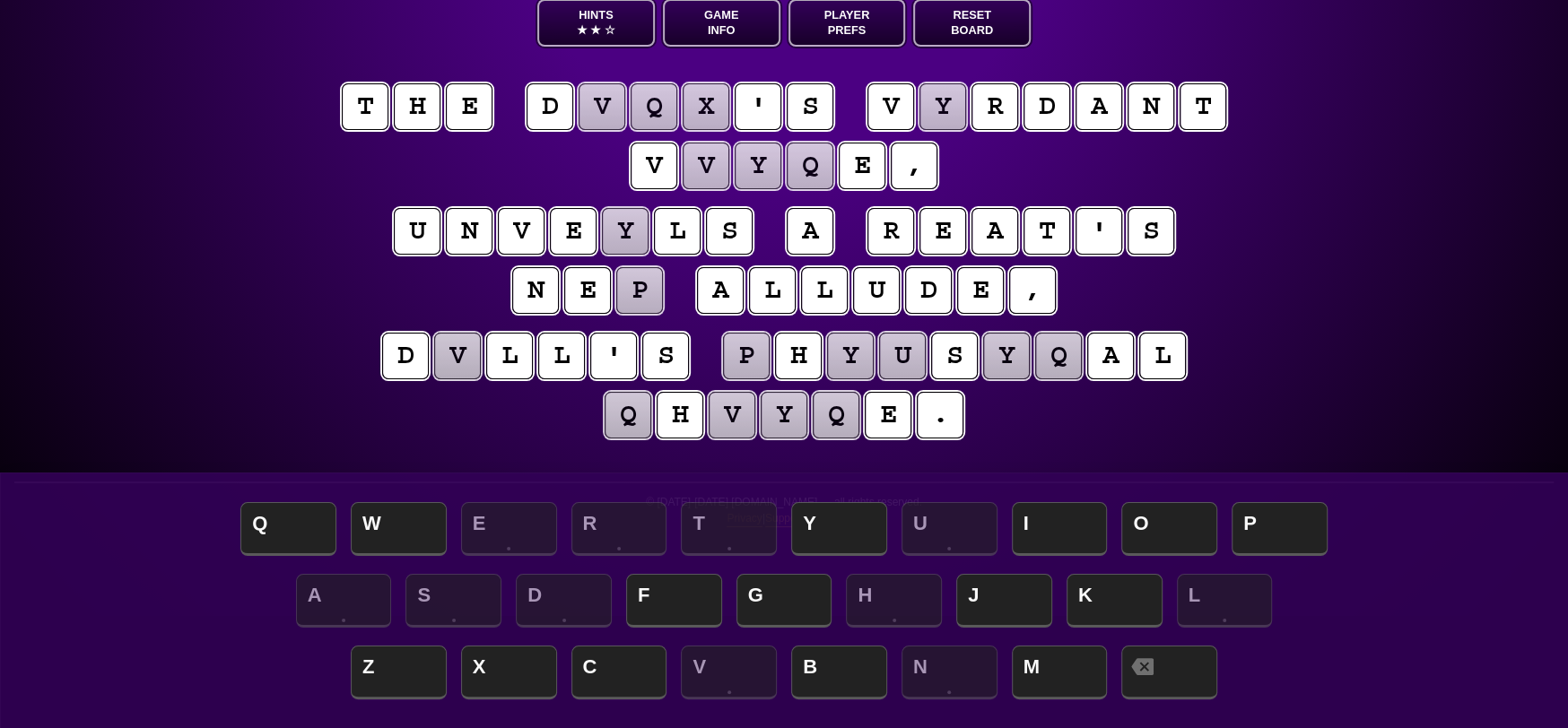
click at [634, 218] on puzzle-tile "y" at bounding box center [625, 231] width 47 height 47
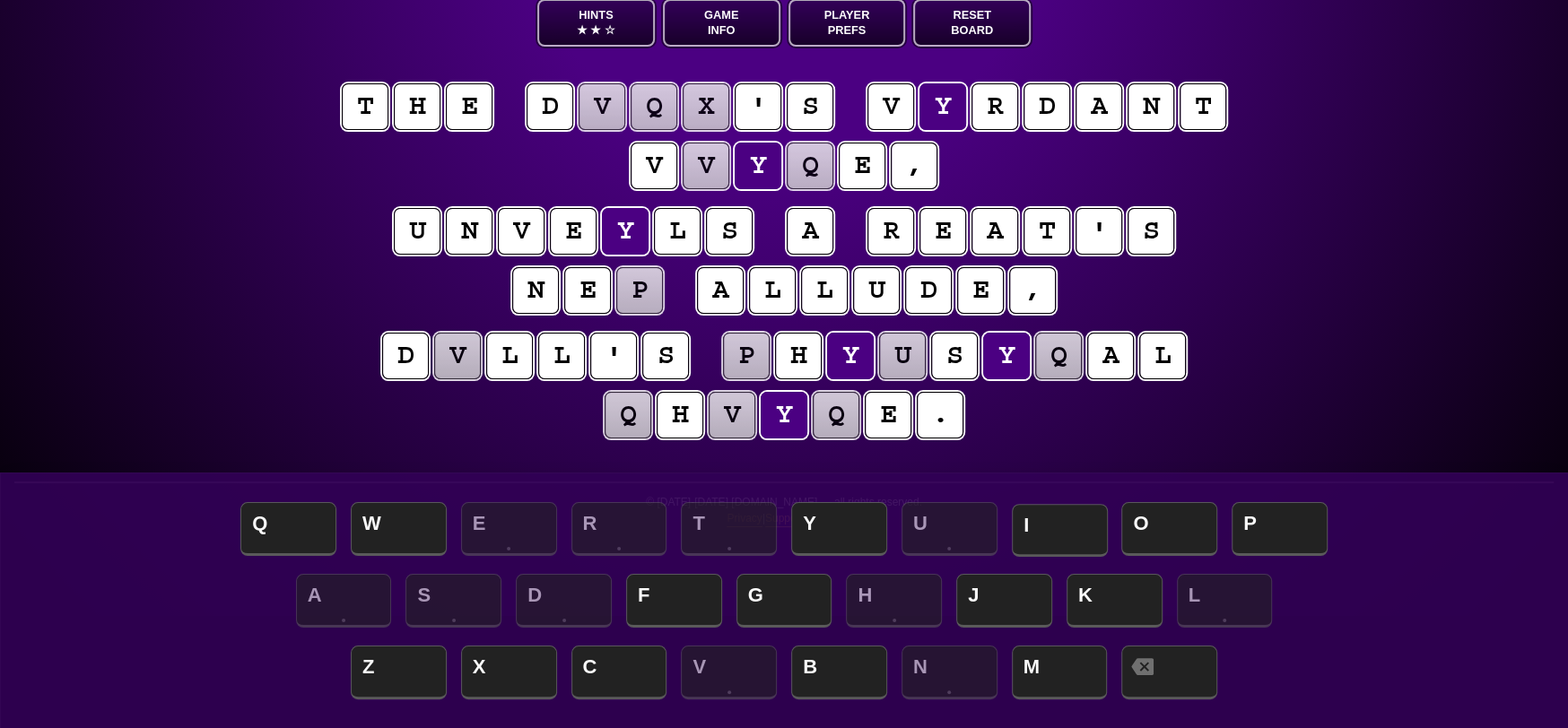
click at [1059, 521] on span "I" at bounding box center [1059, 530] width 96 height 53
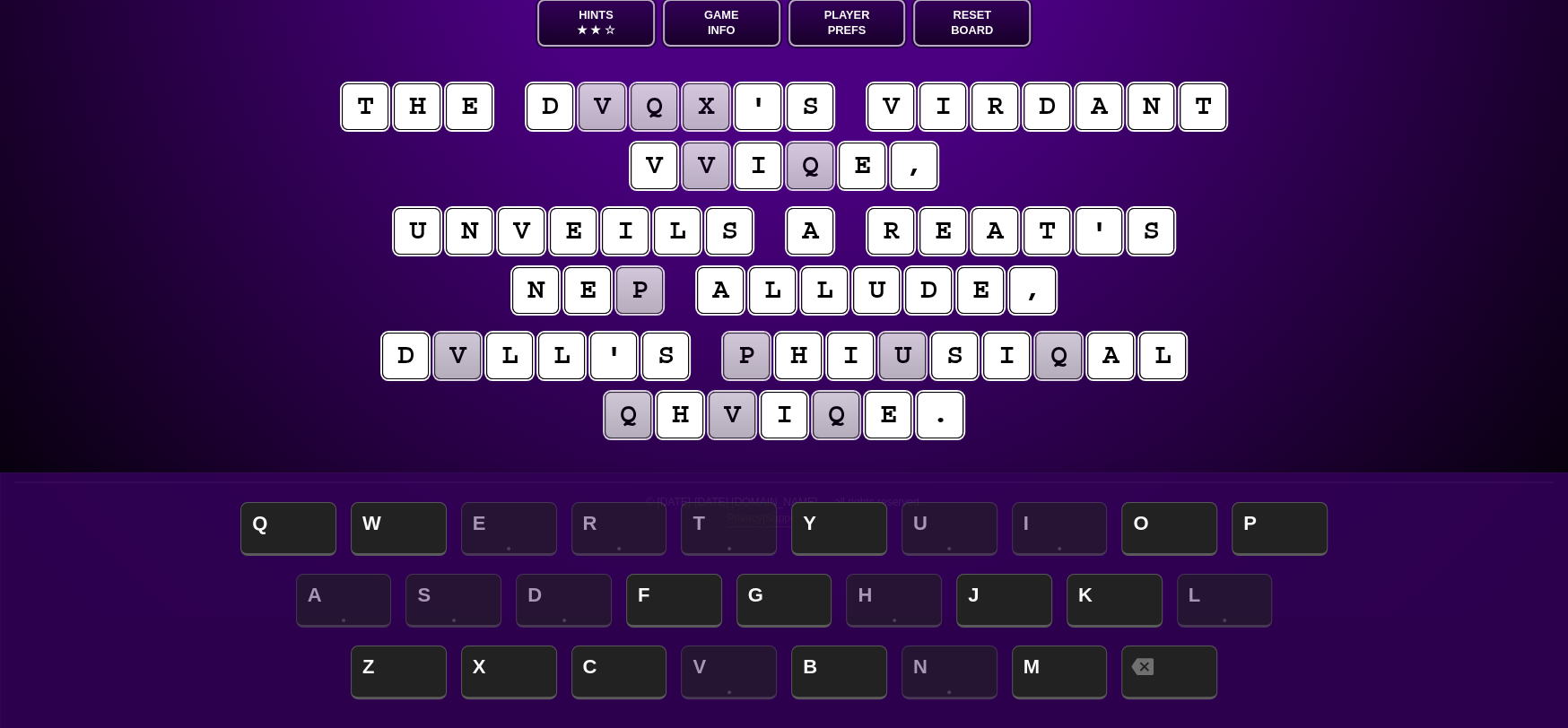
click at [897, 226] on puzzle-tile "r" at bounding box center [891, 231] width 47 height 47
click at [1153, 676] on icon at bounding box center [1143, 668] width 23 height 23
click at [552, 293] on puzzle-tile "n" at bounding box center [535, 291] width 47 height 47
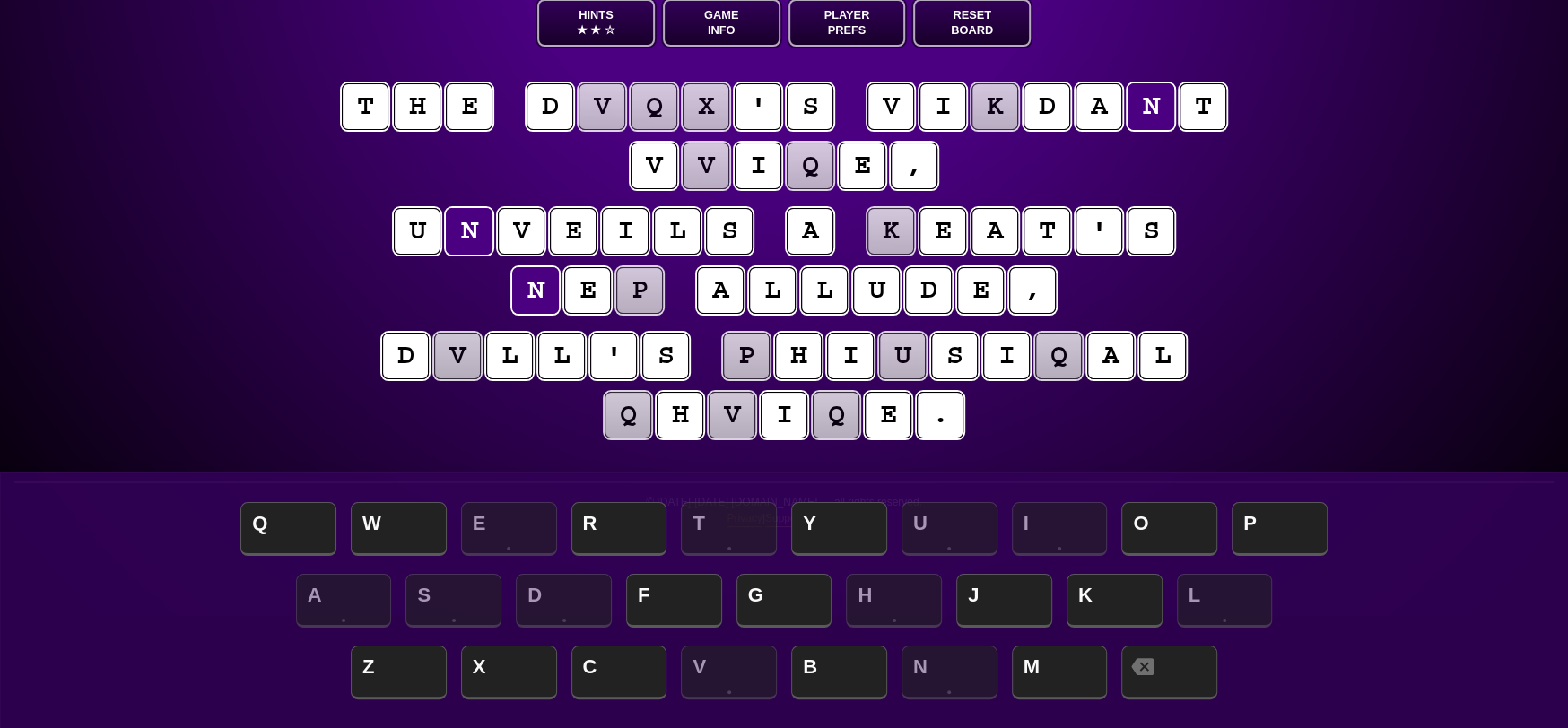
click at [472, 296] on puzzle-line "u n v e i l s a k e a t ' s n e p a l l u d e ," at bounding box center [784, 262] width 918 height 117
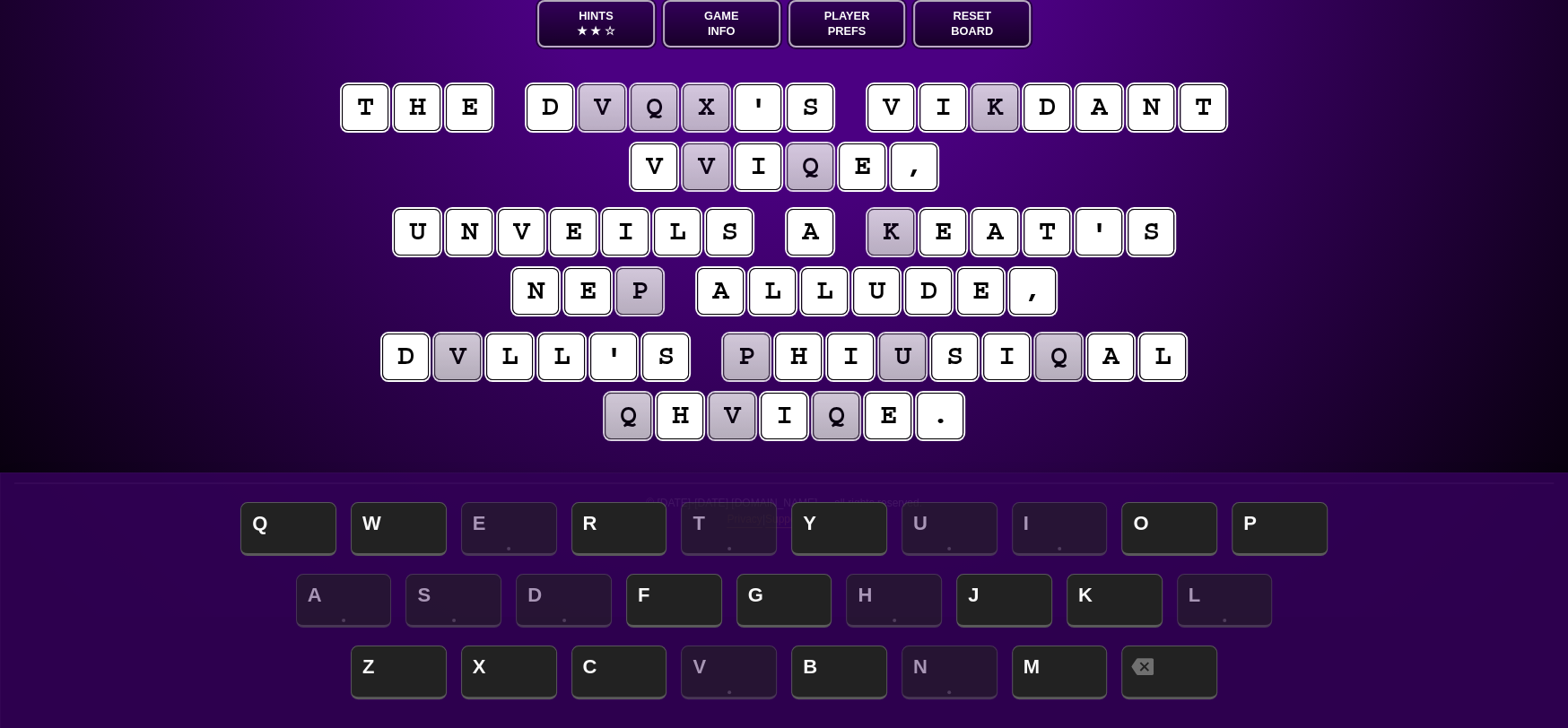
click at [648, 293] on puzzle-tile "p" at bounding box center [639, 291] width 47 height 47
click at [382, 361] on puzzle-line "d v l l ' s p h i u s i q a l q h v i q e ." at bounding box center [784, 388] width 918 height 117
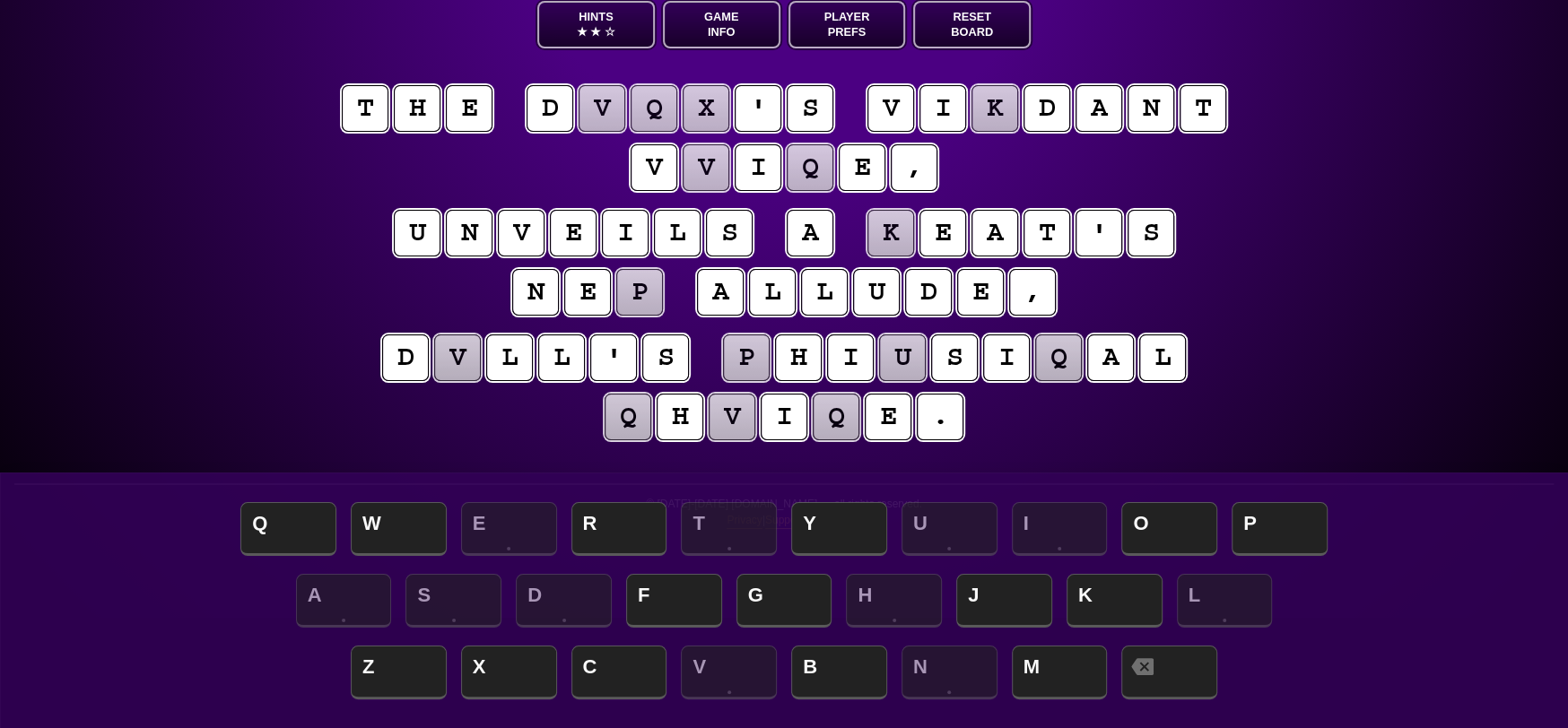
click at [835, 418] on puzzle-tile "q" at bounding box center [835, 417] width 47 height 47
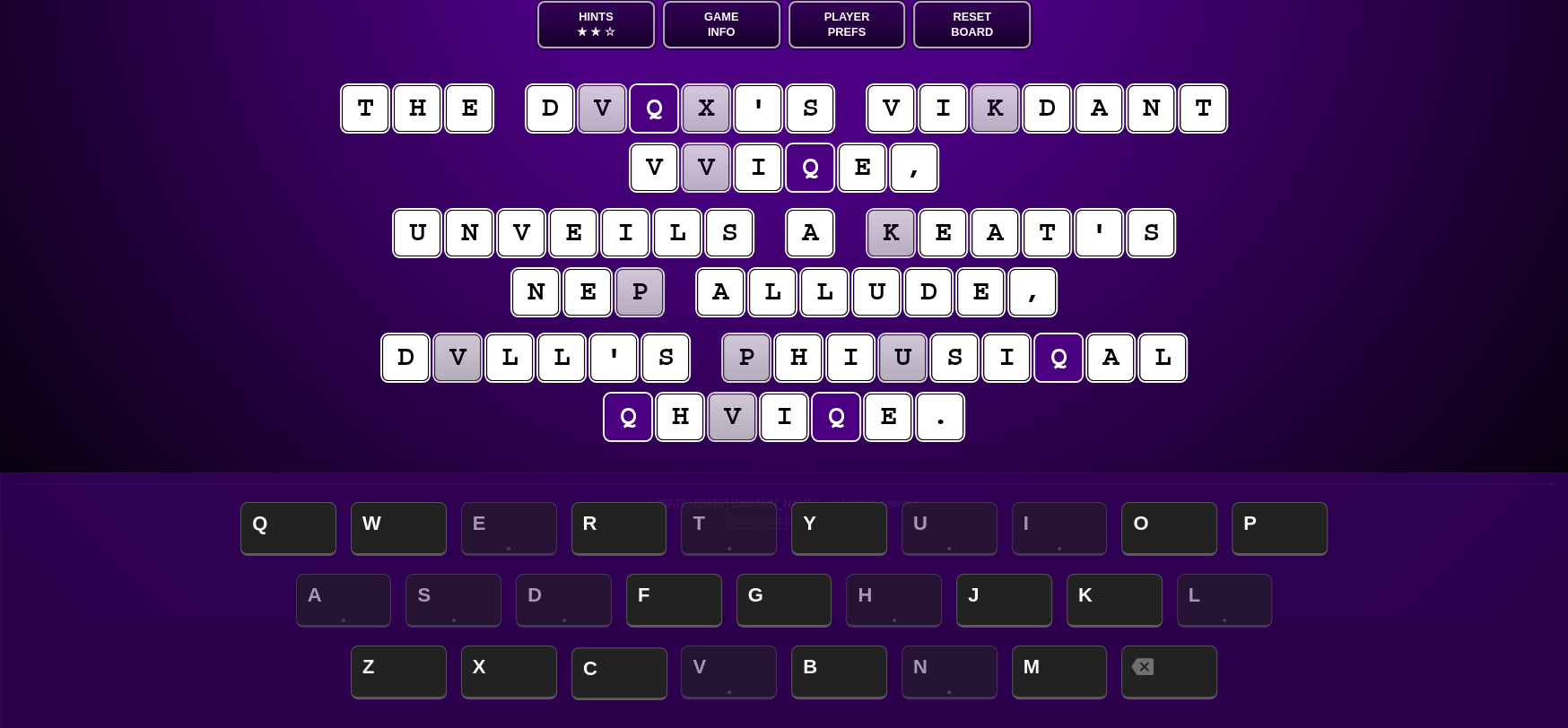
click at [624, 678] on span "C" at bounding box center [619, 673] width 96 height 53
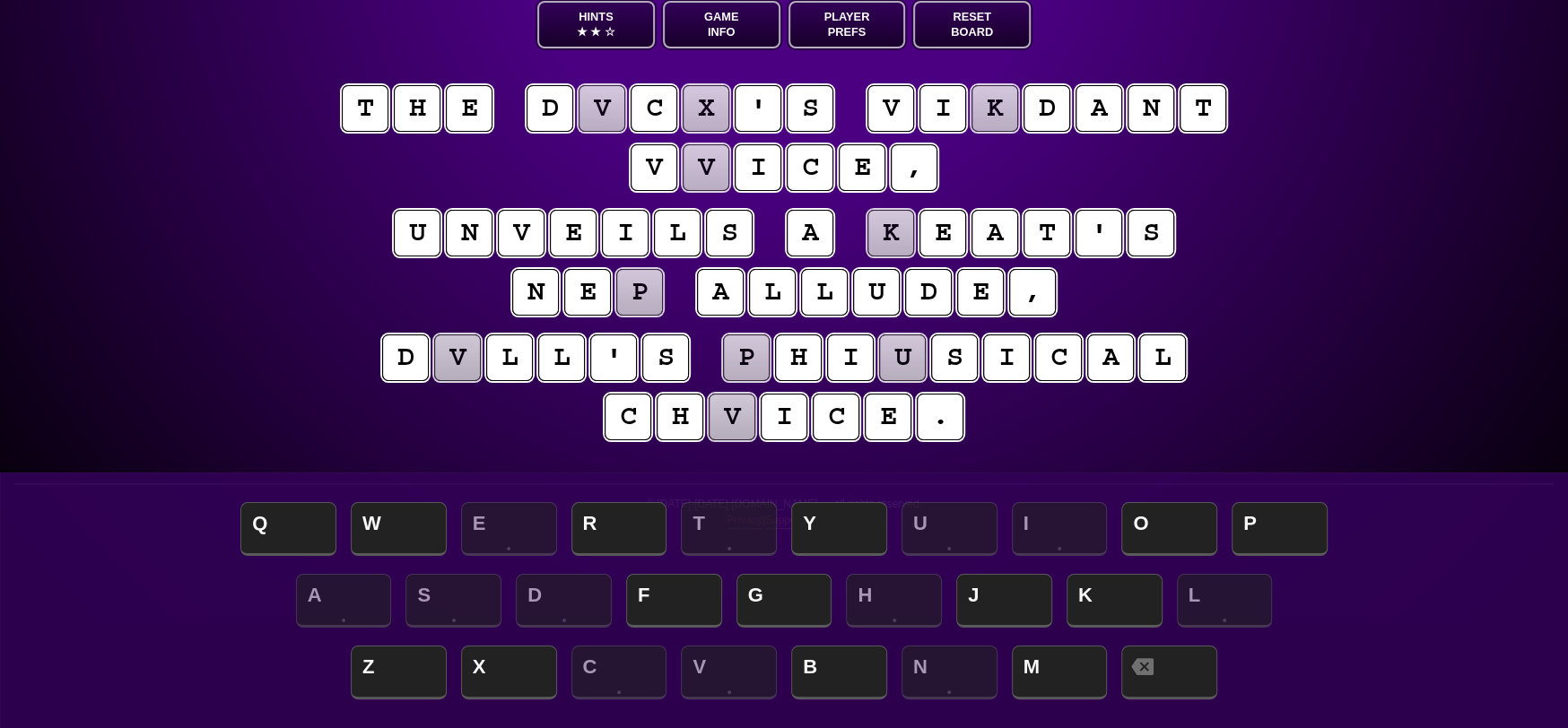
click at [746, 418] on puzzle-tile "v" at bounding box center [732, 417] width 47 height 47
click at [1186, 520] on span "O" at bounding box center [1169, 530] width 96 height 53
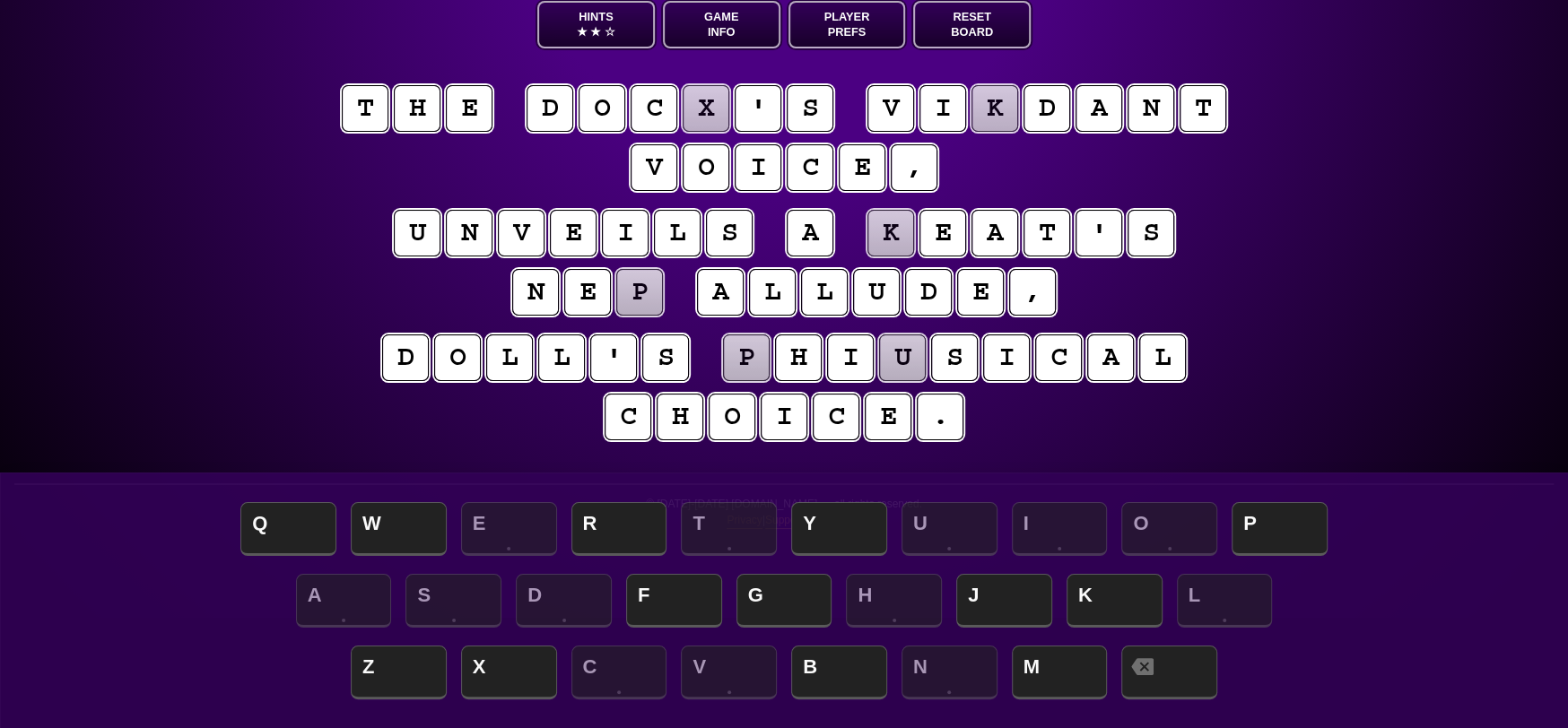
click at [906, 361] on puzzle-tile "u" at bounding box center [902, 357] width 47 height 47
click at [757, 361] on puzzle-tile "p" at bounding box center [746, 357] width 47 height 47
click at [857, 360] on puzzle-tile "i" at bounding box center [850, 357] width 47 height 47
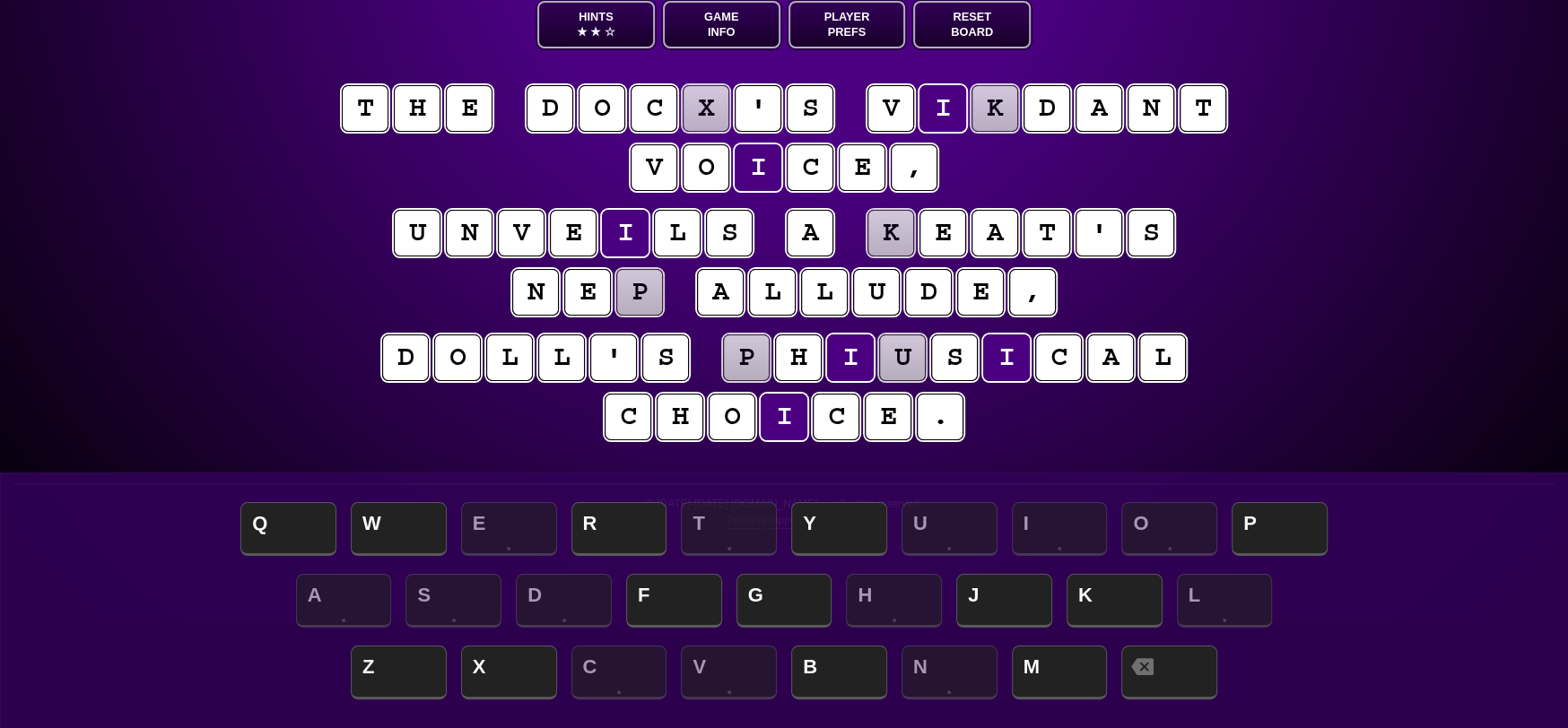
click at [901, 361] on puzzle-tile "u" at bounding box center [902, 357] width 47 height 47
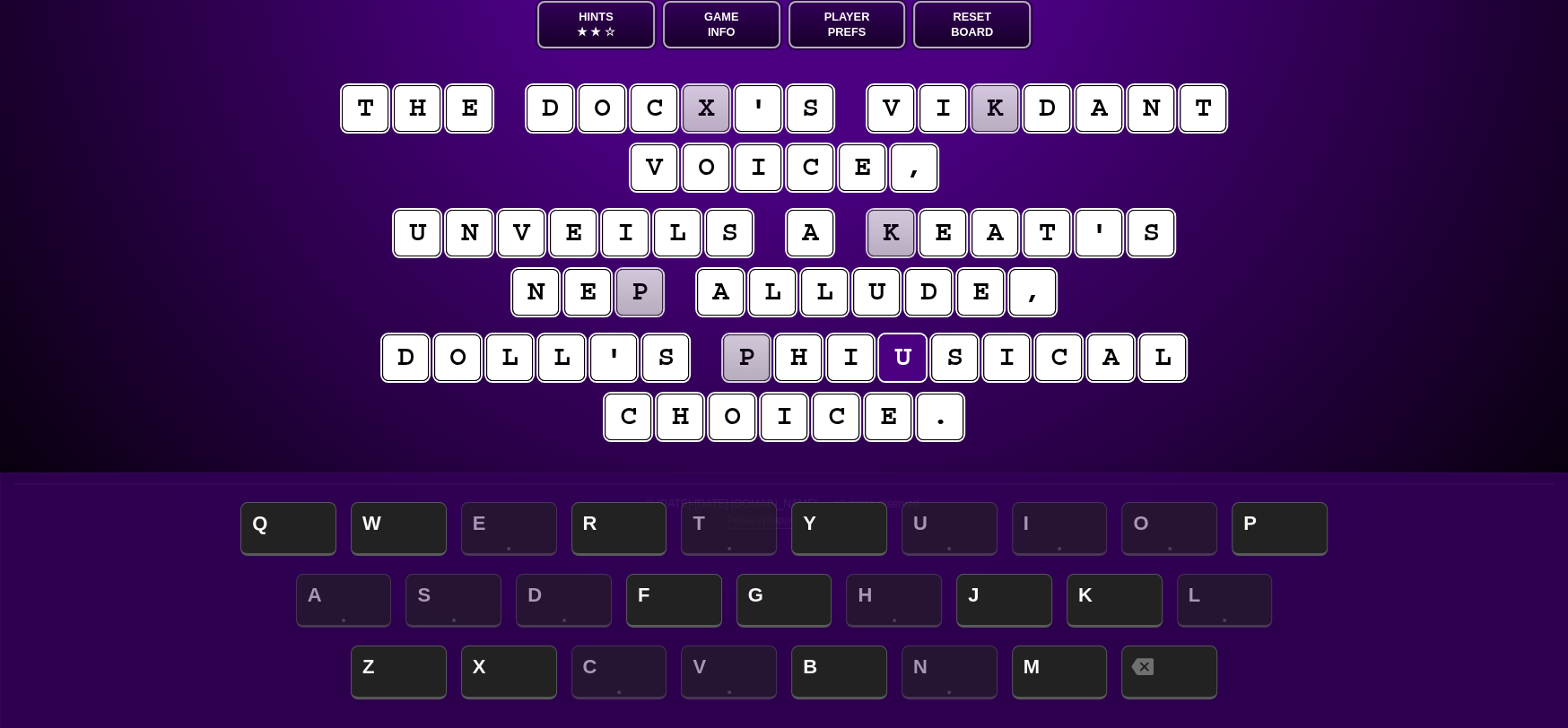
click at [710, 102] on puzzle-tile "x" at bounding box center [705, 108] width 47 height 47
click at [1091, 596] on span "K" at bounding box center [1114, 602] width 96 height 53
click at [908, 114] on puzzle-tile "v" at bounding box center [891, 108] width 47 height 47
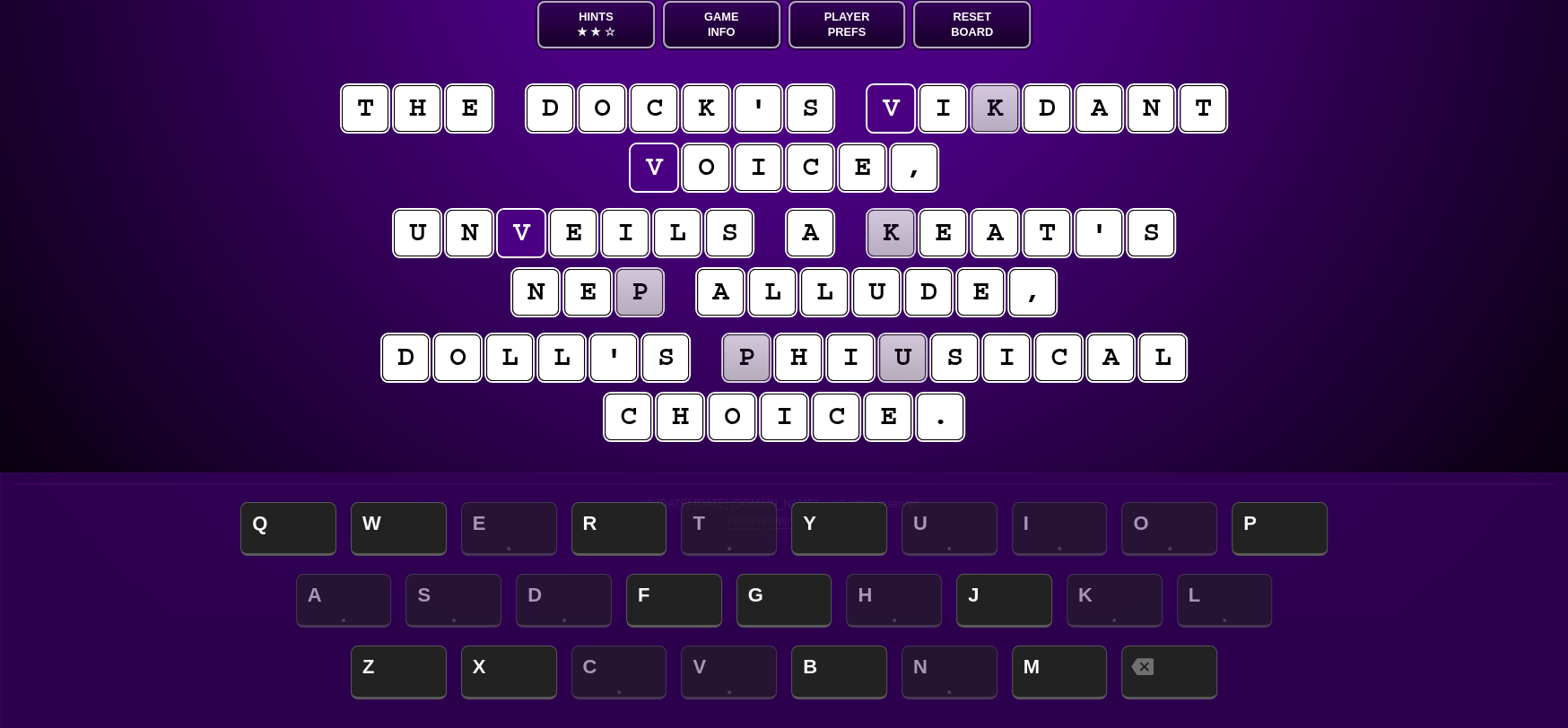
click at [564, 102] on puzzle-tile "d" at bounding box center [549, 108] width 47 height 47
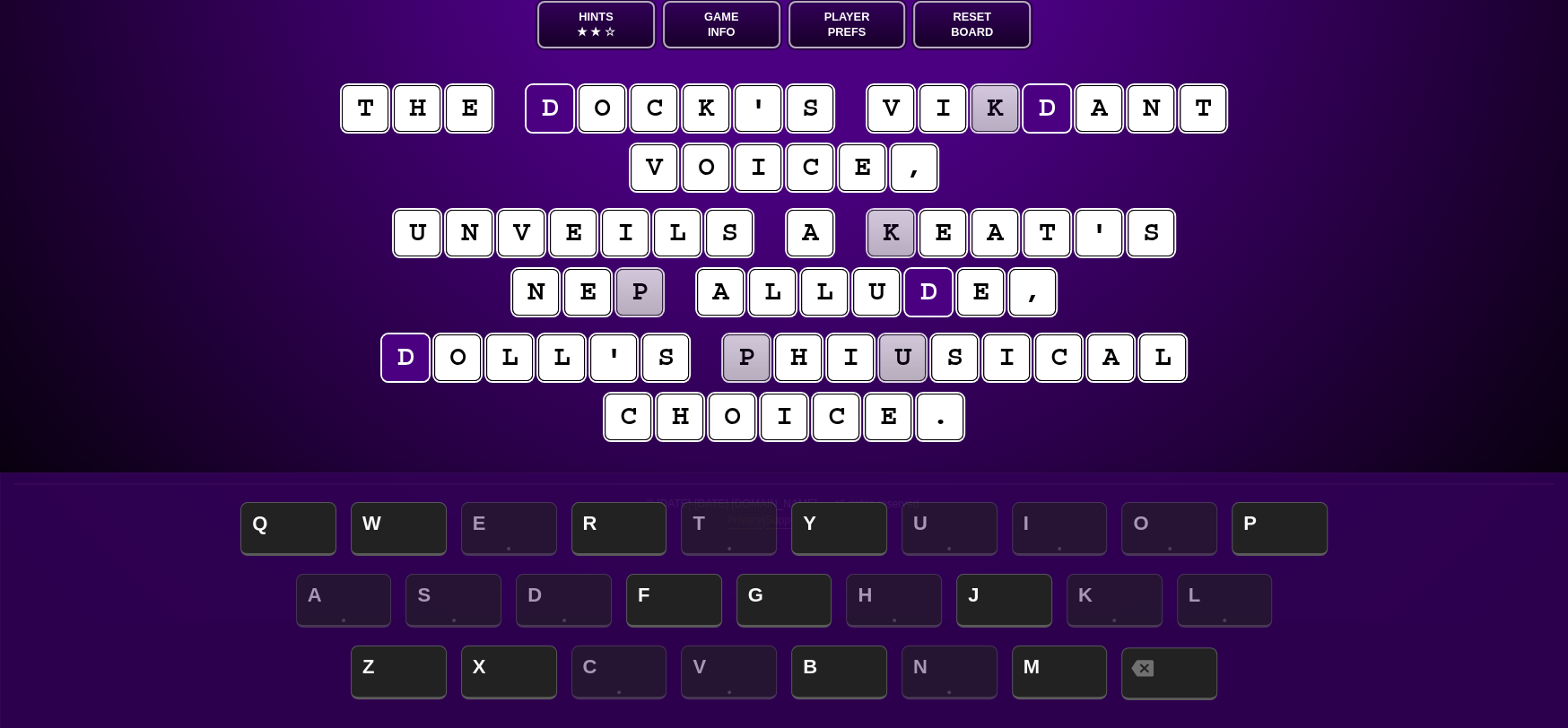
click at [1168, 678] on span at bounding box center [1169, 673] width 96 height 53
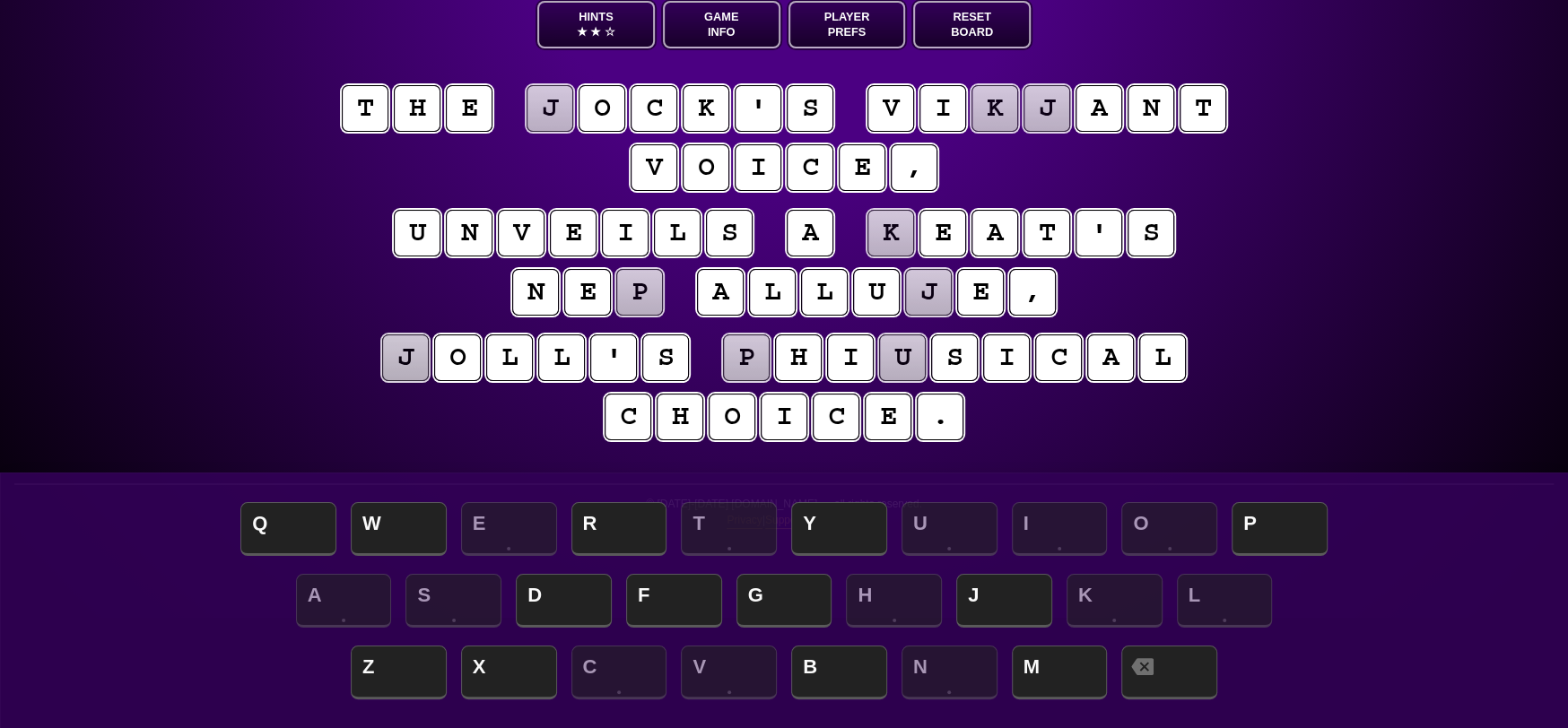
click at [896, 97] on puzzle-tile "v" at bounding box center [891, 108] width 47 height 47
click at [572, 595] on span "D" at bounding box center [563, 602] width 96 height 53
click at [1007, 93] on puzzle-tile "k" at bounding box center [995, 108] width 47 height 47
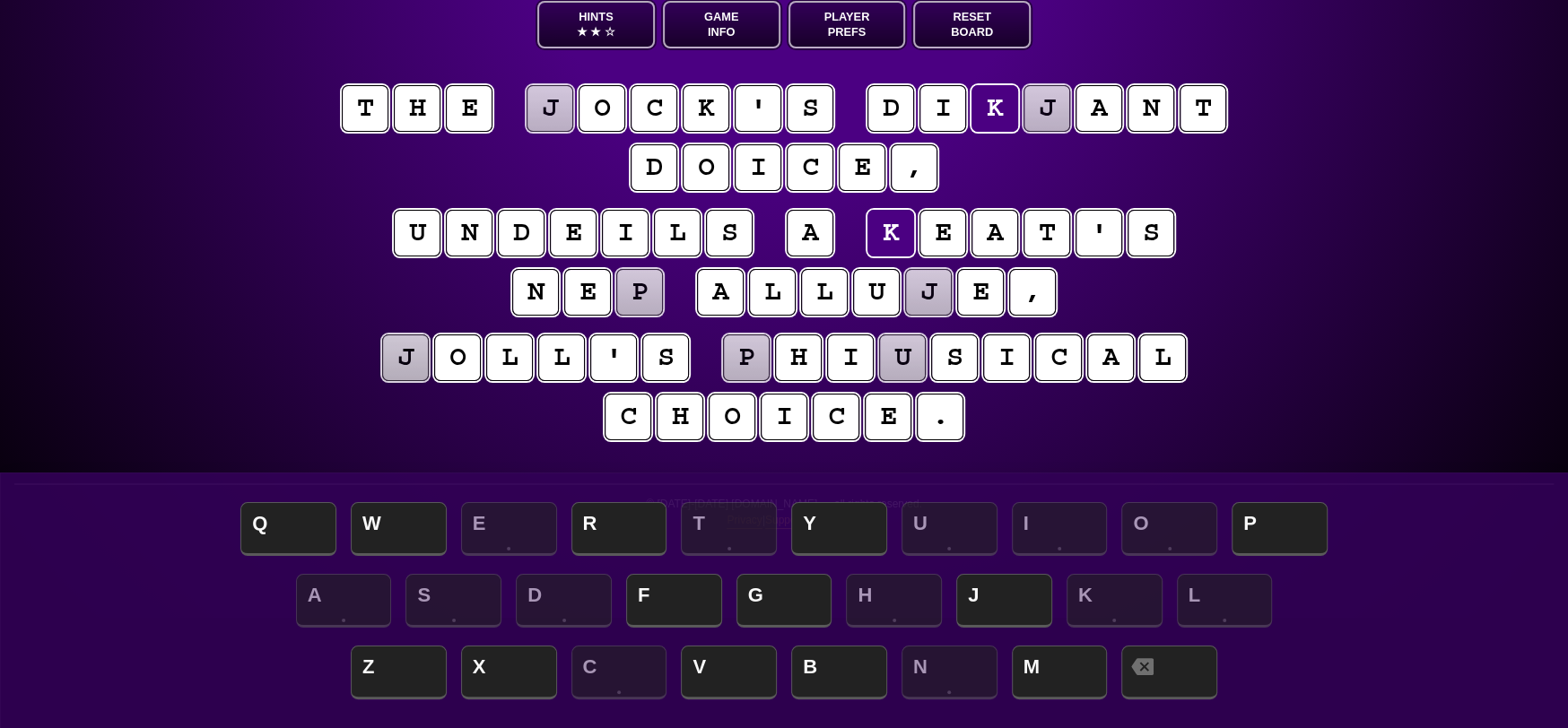
click at [912, 99] on puzzle-tile "d" at bounding box center [891, 108] width 47 height 47
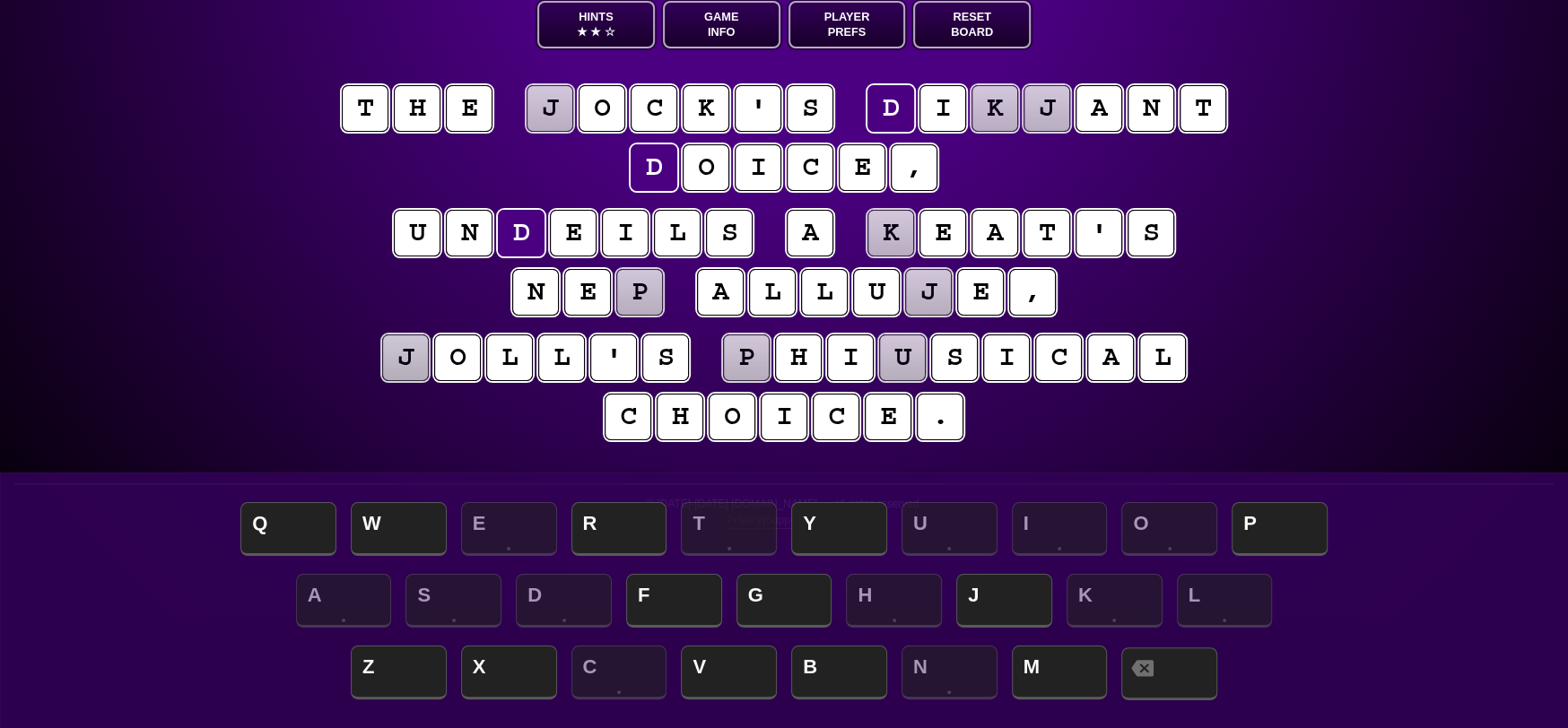
click at [1177, 669] on span at bounding box center [1169, 673] width 96 height 53
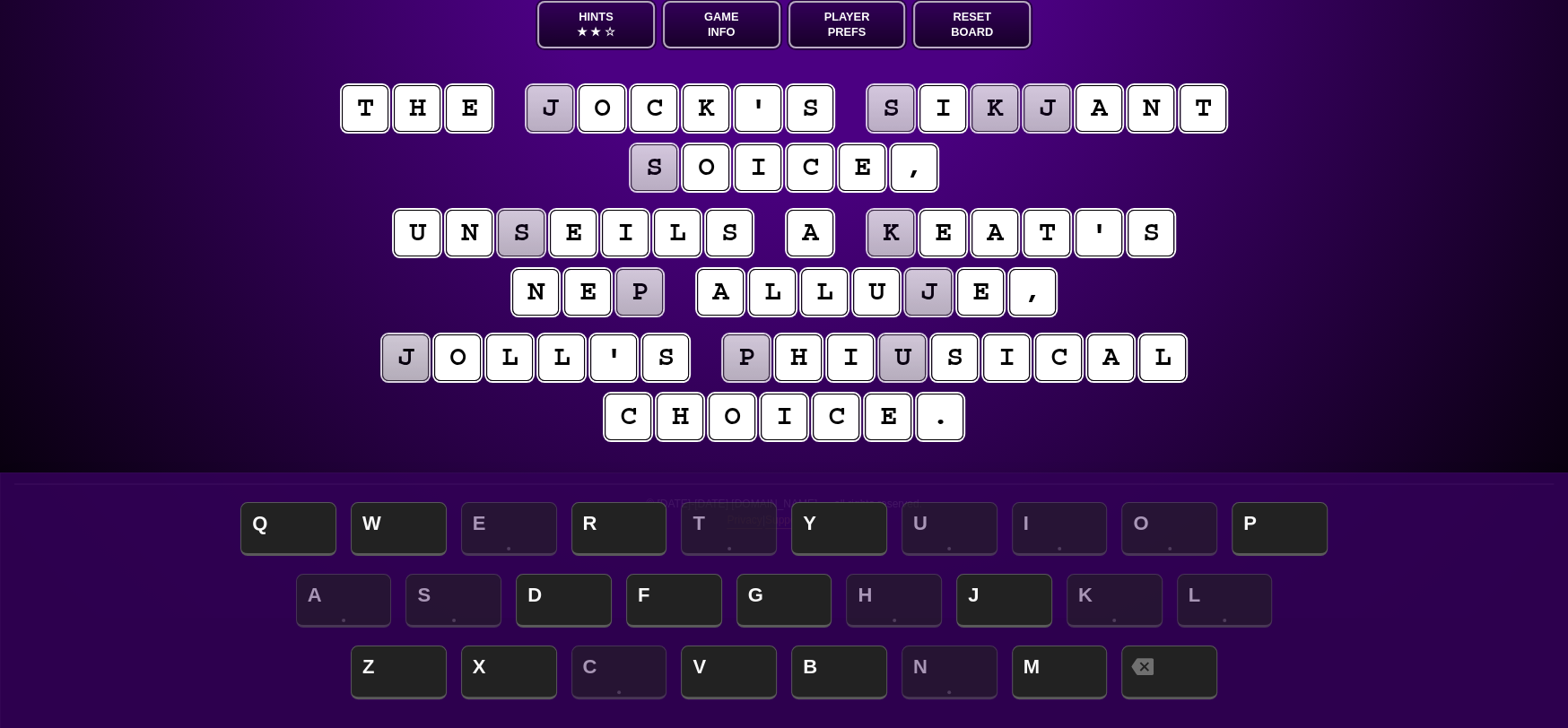
click at [662, 170] on puzzle-tile "s" at bounding box center [654, 168] width 47 height 47
click at [717, 667] on span "V" at bounding box center [728, 673] width 96 height 53
click at [935, 295] on puzzle-tile "j" at bounding box center [928, 292] width 47 height 47
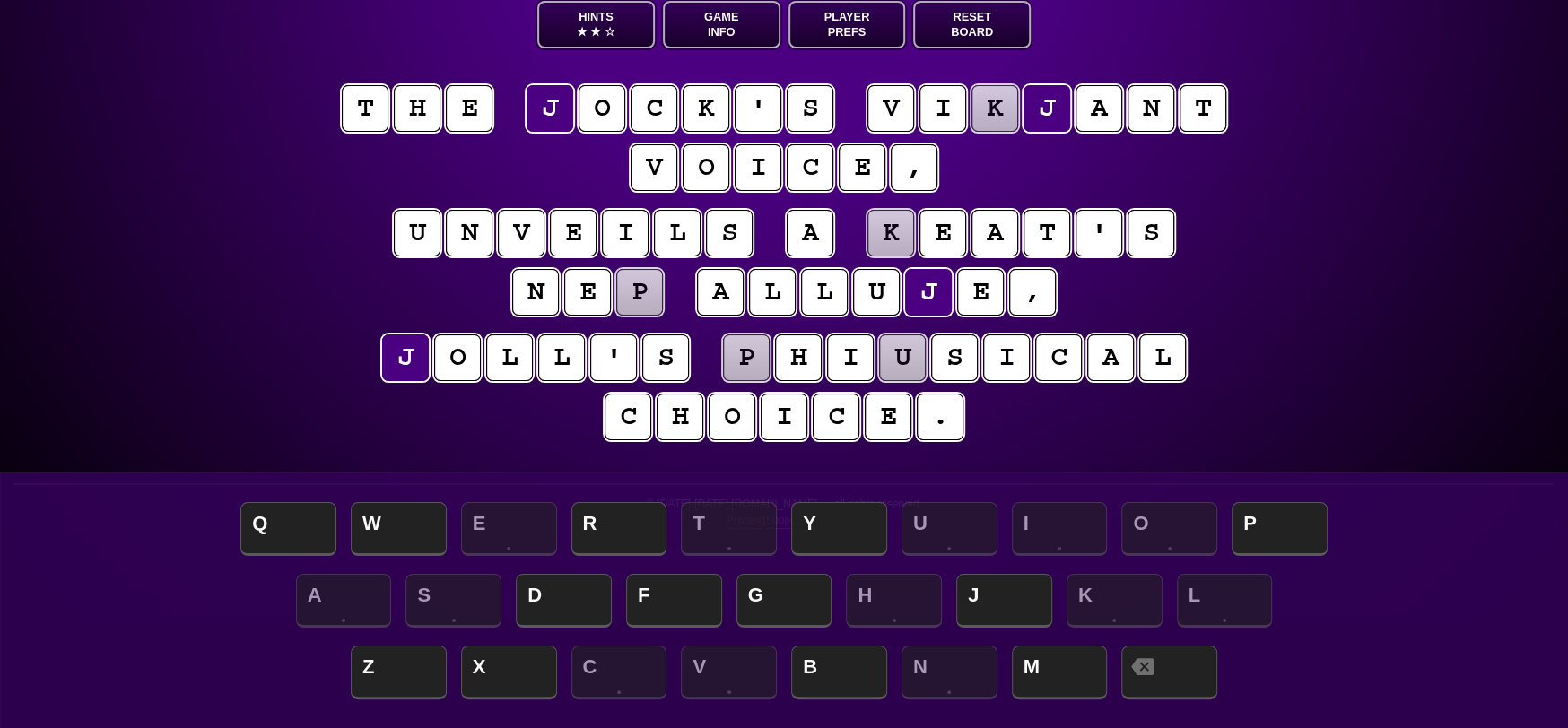
click at [991, 110] on puzzle-tile "k" at bounding box center [995, 108] width 47 height 47
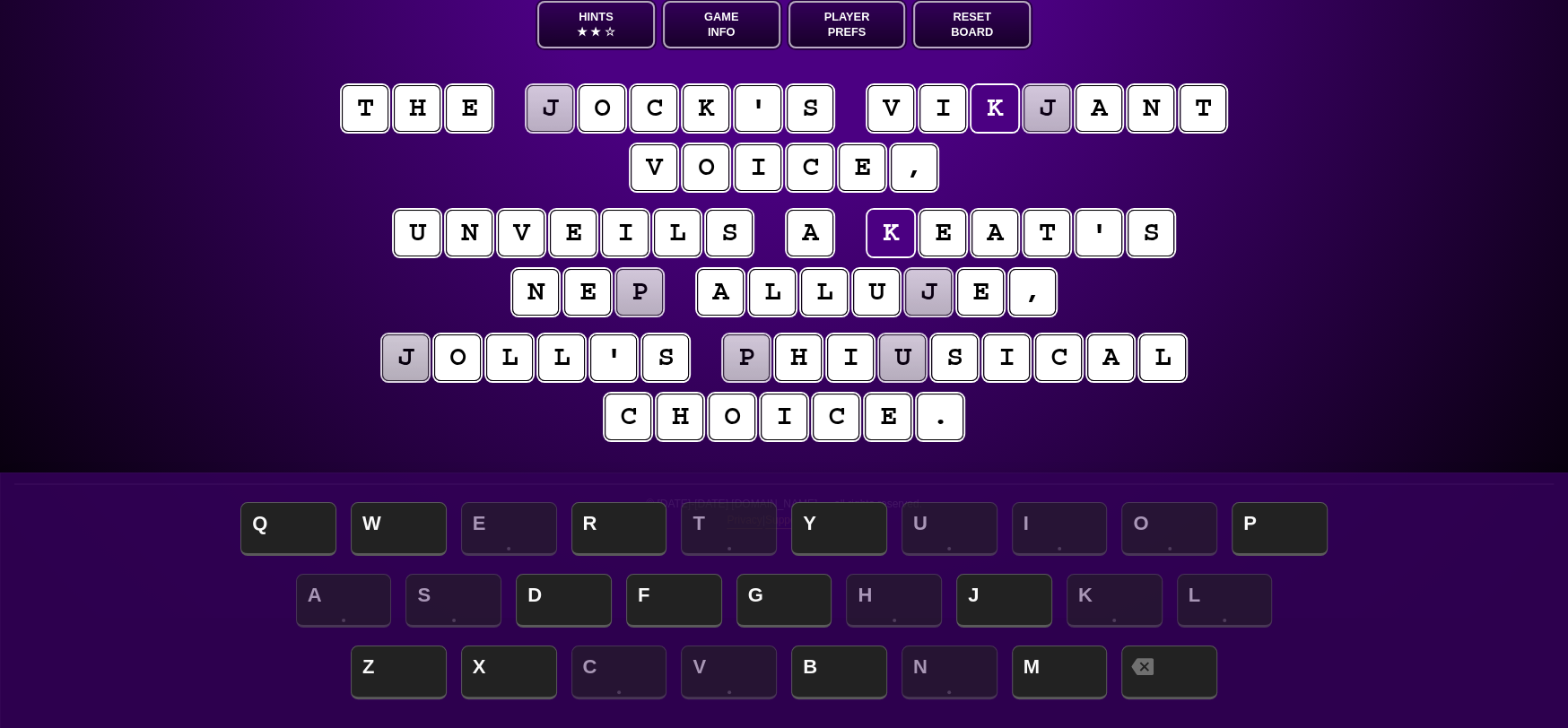
click at [555, 104] on puzzle-tile "j" at bounding box center [549, 108] width 47 height 47
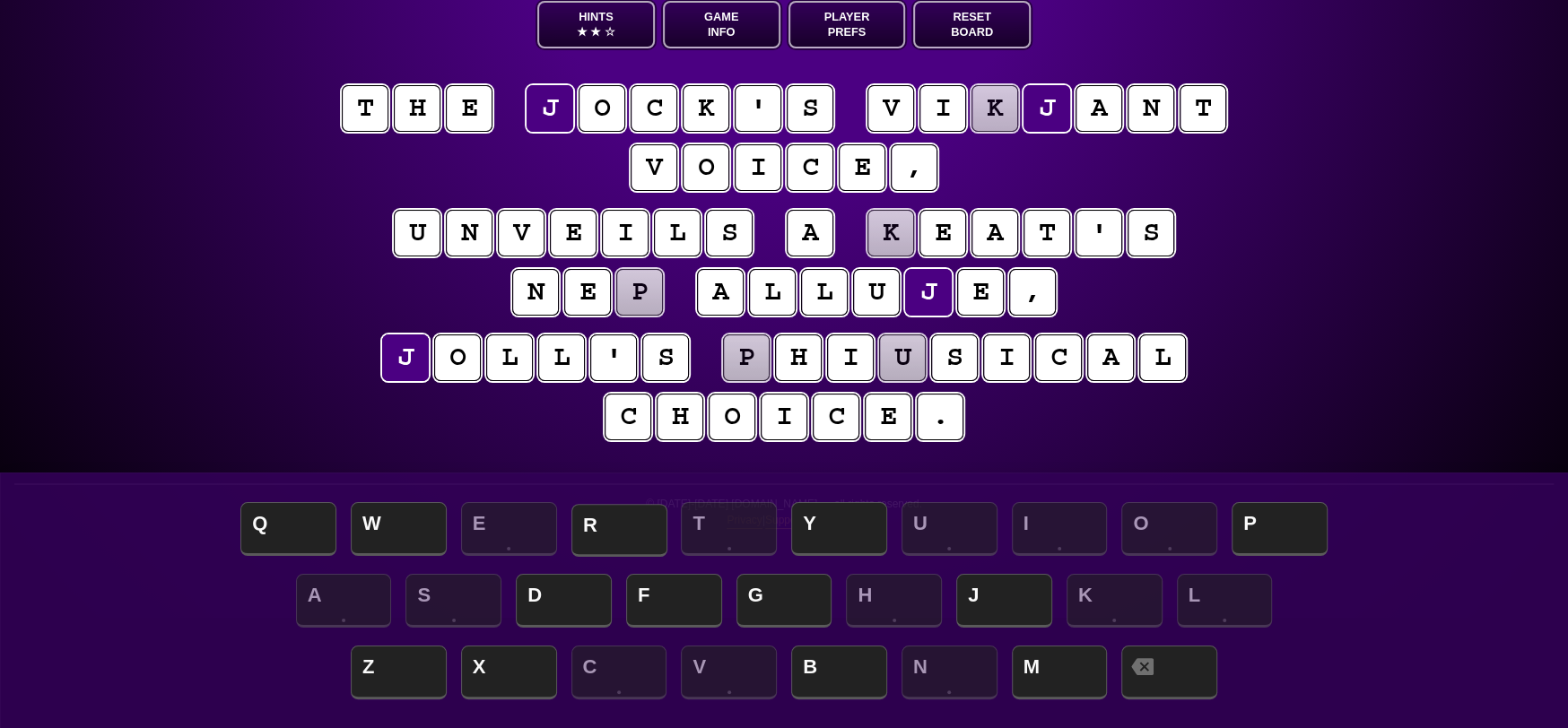
click at [607, 537] on span "R" at bounding box center [619, 530] width 96 height 53
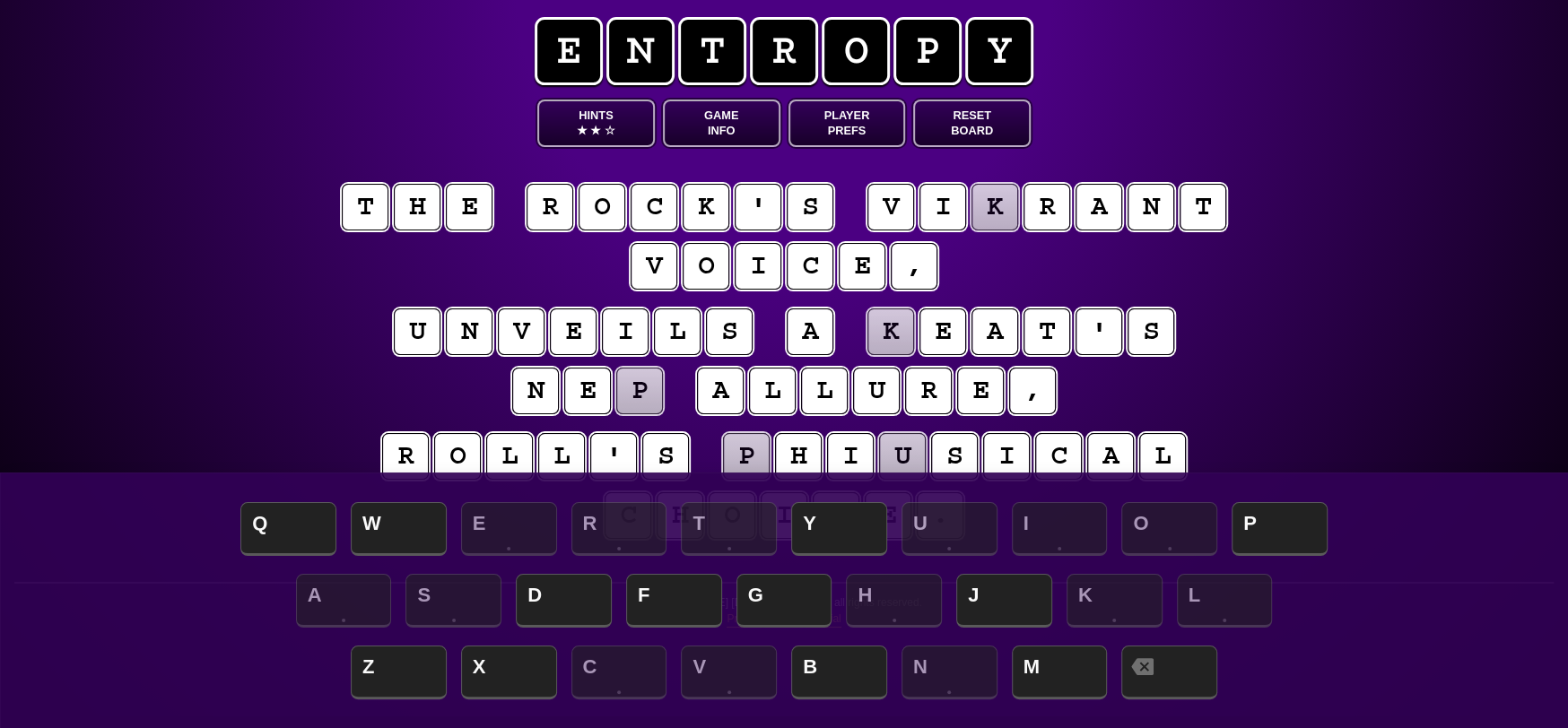
scroll to position [0, 0]
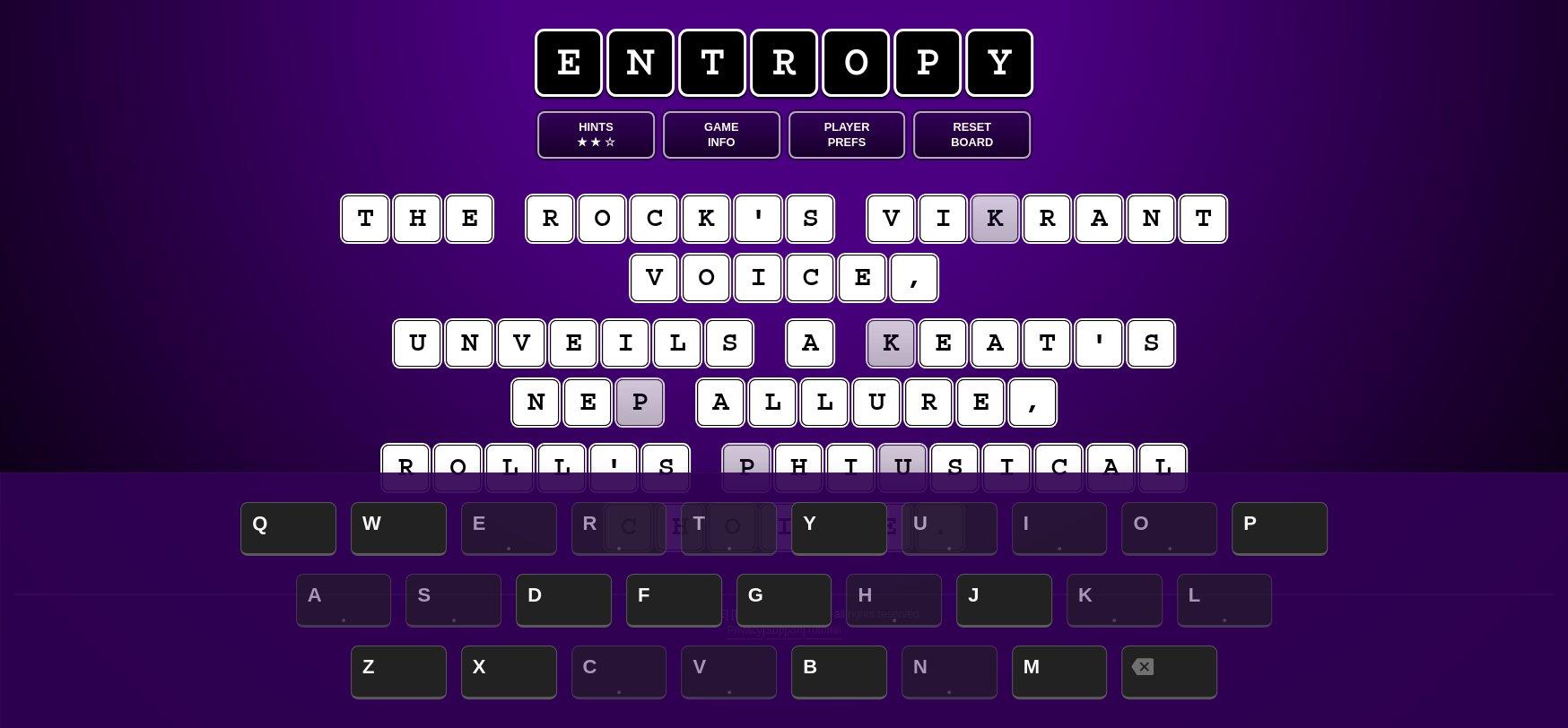
click at [993, 221] on puzzle-tile "k" at bounding box center [995, 218] width 47 height 47
click at [828, 683] on span "B" at bounding box center [839, 673] width 96 height 53
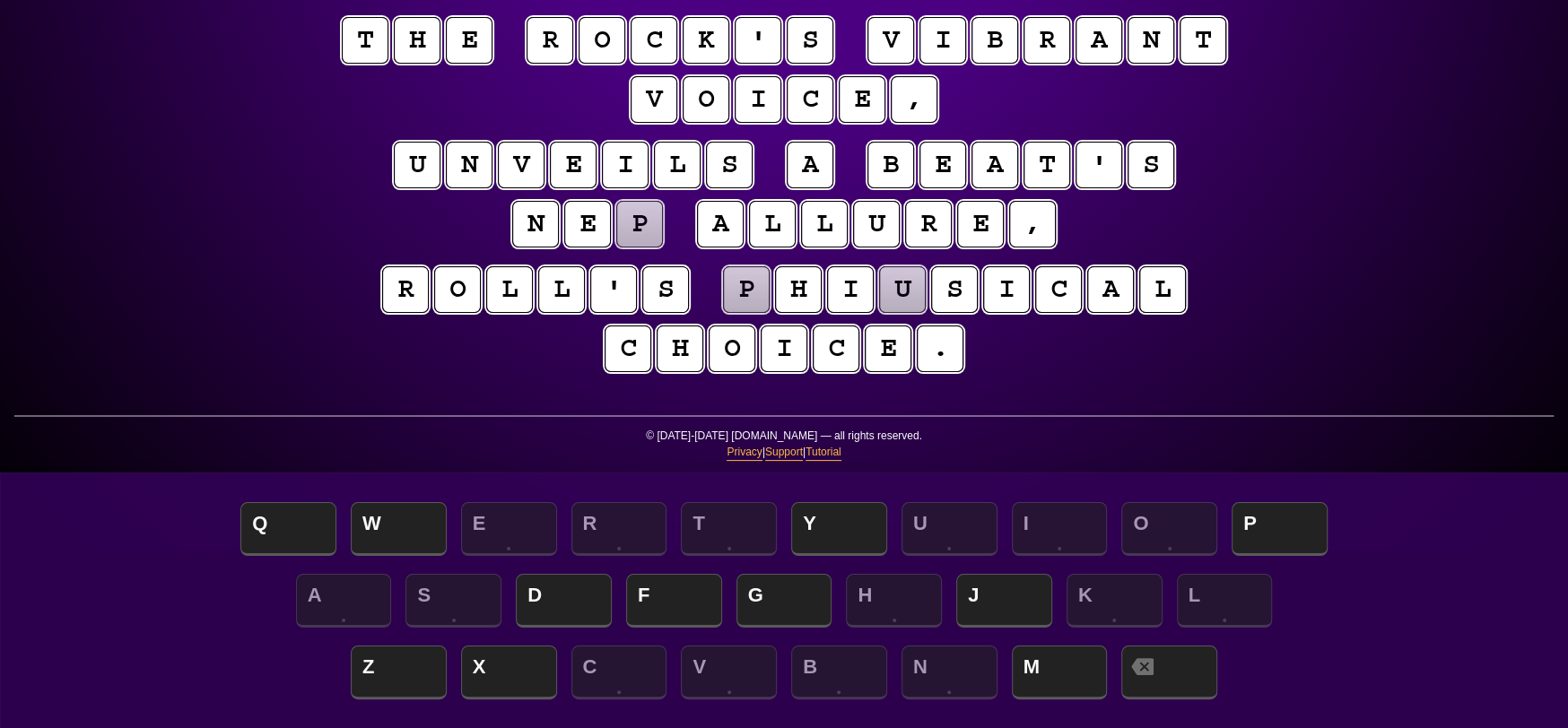
scroll to position [180, 0]
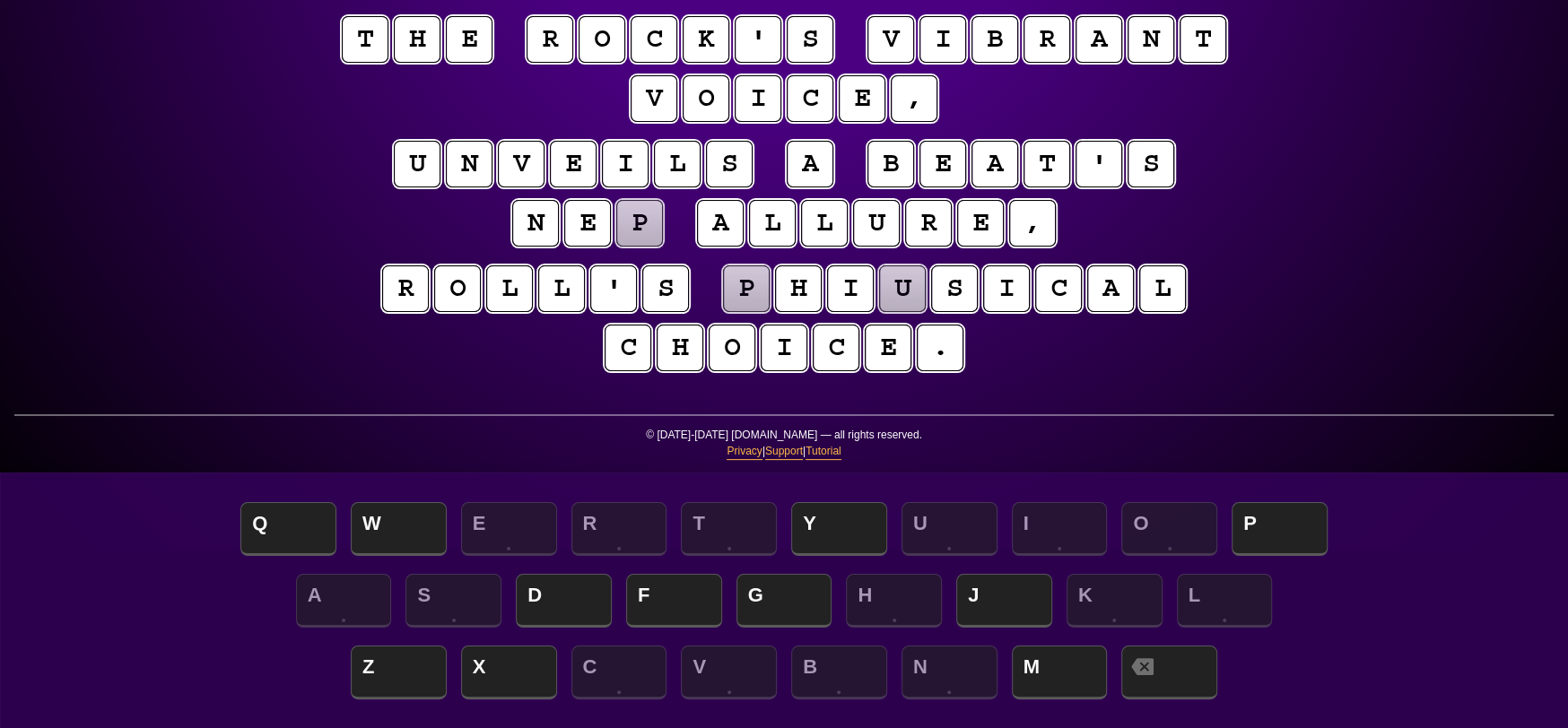
click at [644, 237] on puzzle-tile "p" at bounding box center [639, 223] width 47 height 47
click at [394, 537] on span "W" at bounding box center [399, 530] width 96 height 53
click at [1067, 674] on span "M" at bounding box center [1059, 673] width 96 height 53
click at [901, 291] on puzzle-tile "u" at bounding box center [902, 289] width 47 height 47
click at [1056, 671] on span "M" at bounding box center [1059, 673] width 96 height 53
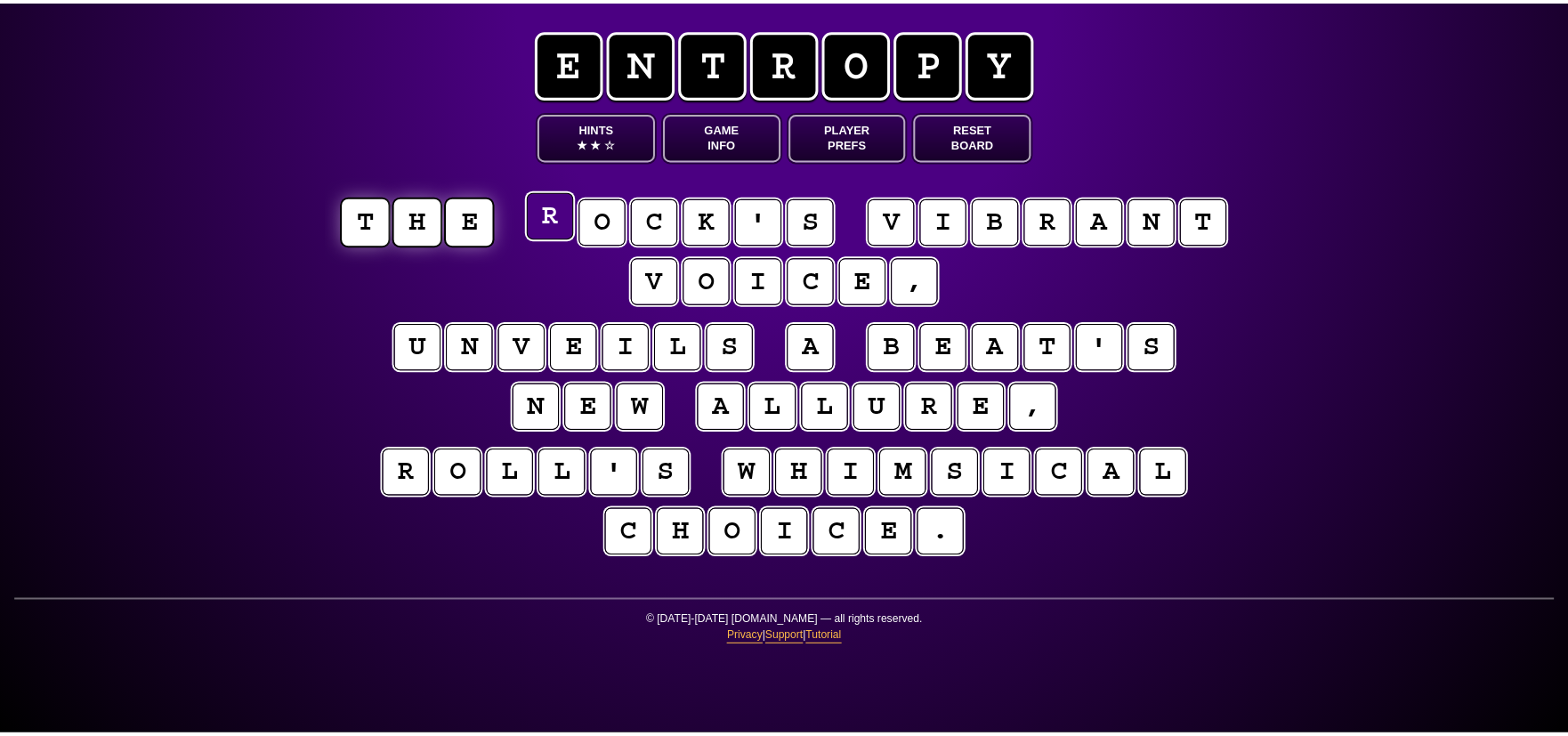
scroll to position [0, 0]
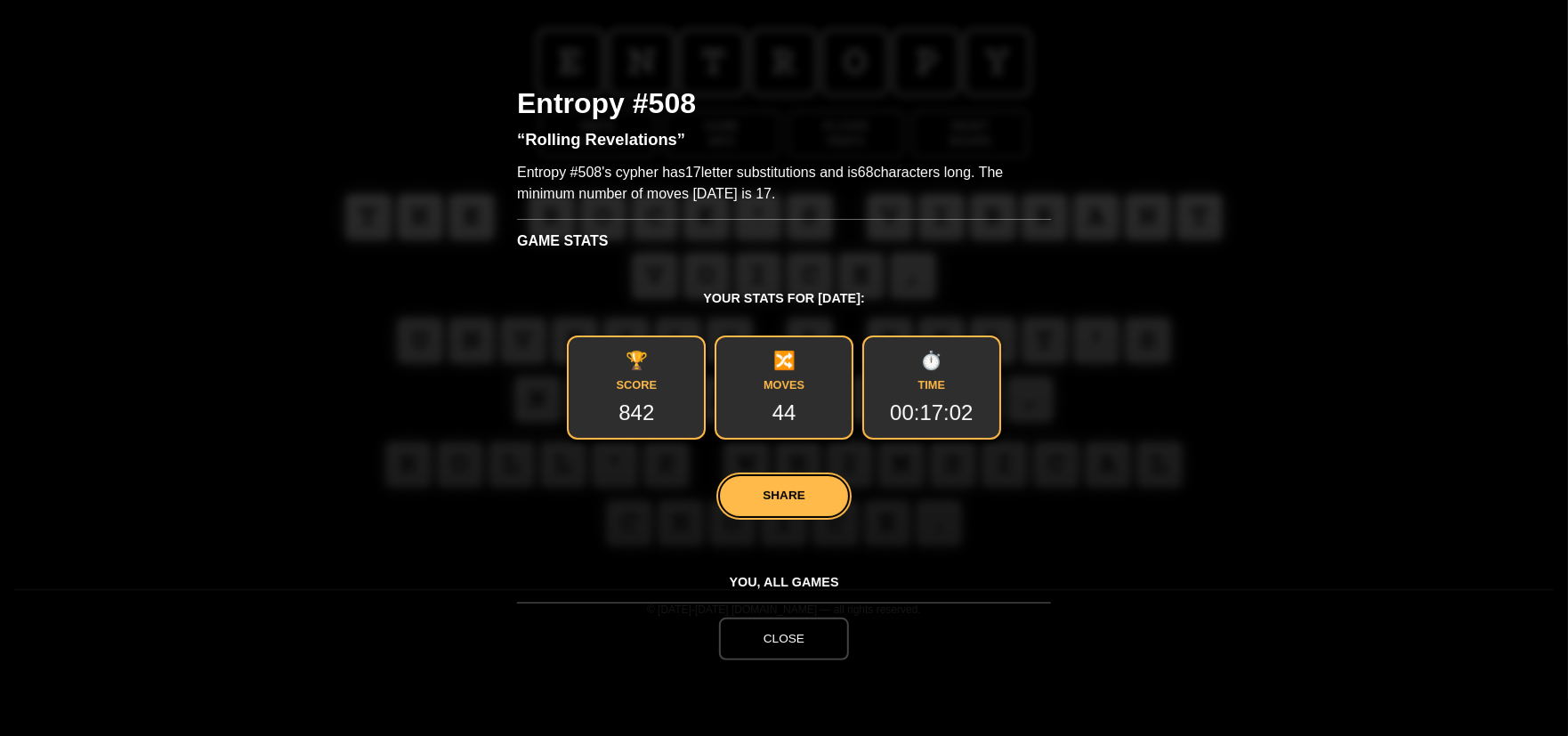
click at [788, 644] on button "Close" at bounding box center [784, 639] width 130 height 42
